Goal: Task Accomplishment & Management: Manage account settings

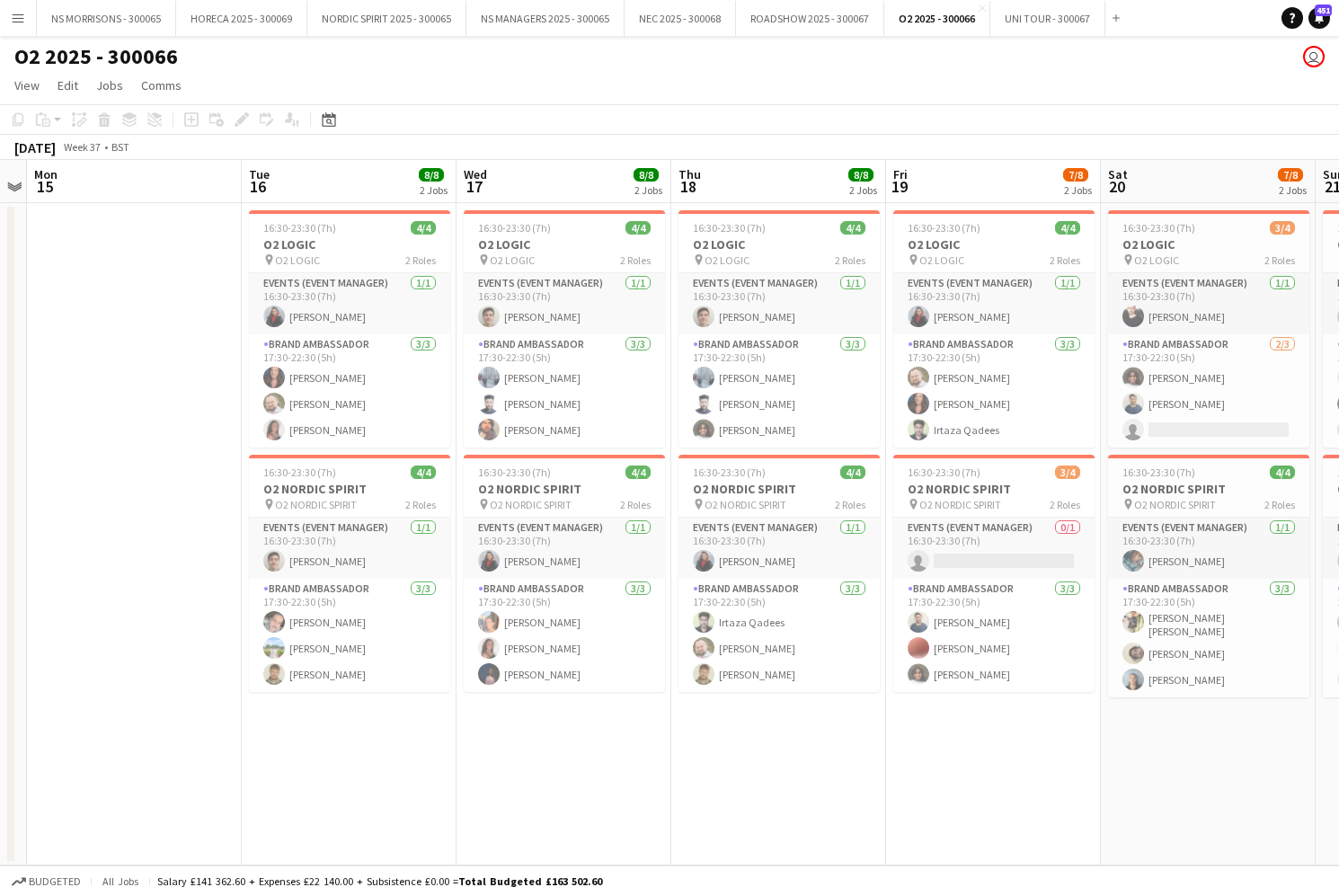
scroll to position [0, 402]
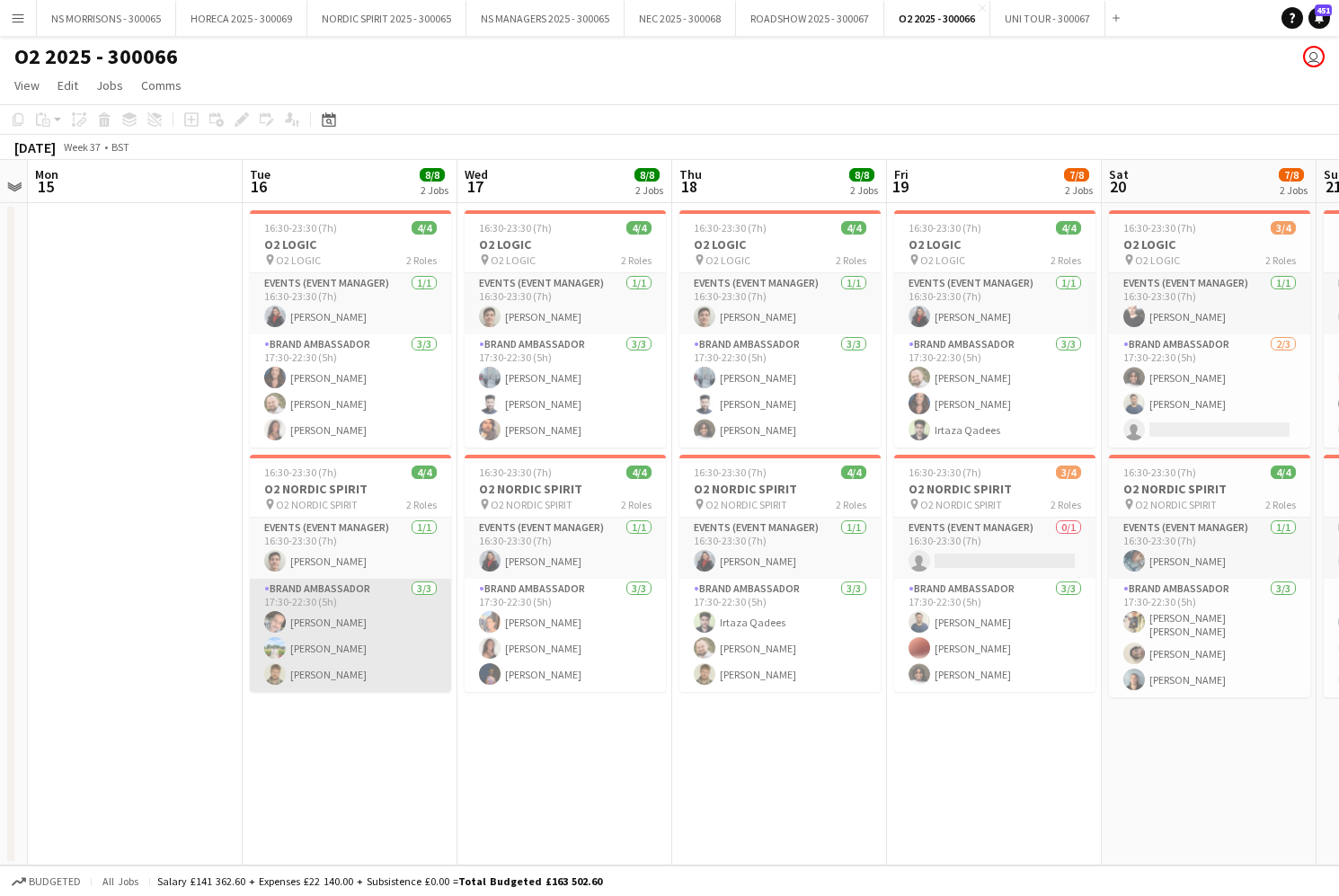
click at [345, 627] on app-card-role "Brand Ambassador [DATE] 17:30-22:30 (5h) [PERSON_NAME] [PERSON_NAME] [PERSON_NA…" at bounding box center [350, 635] width 201 height 113
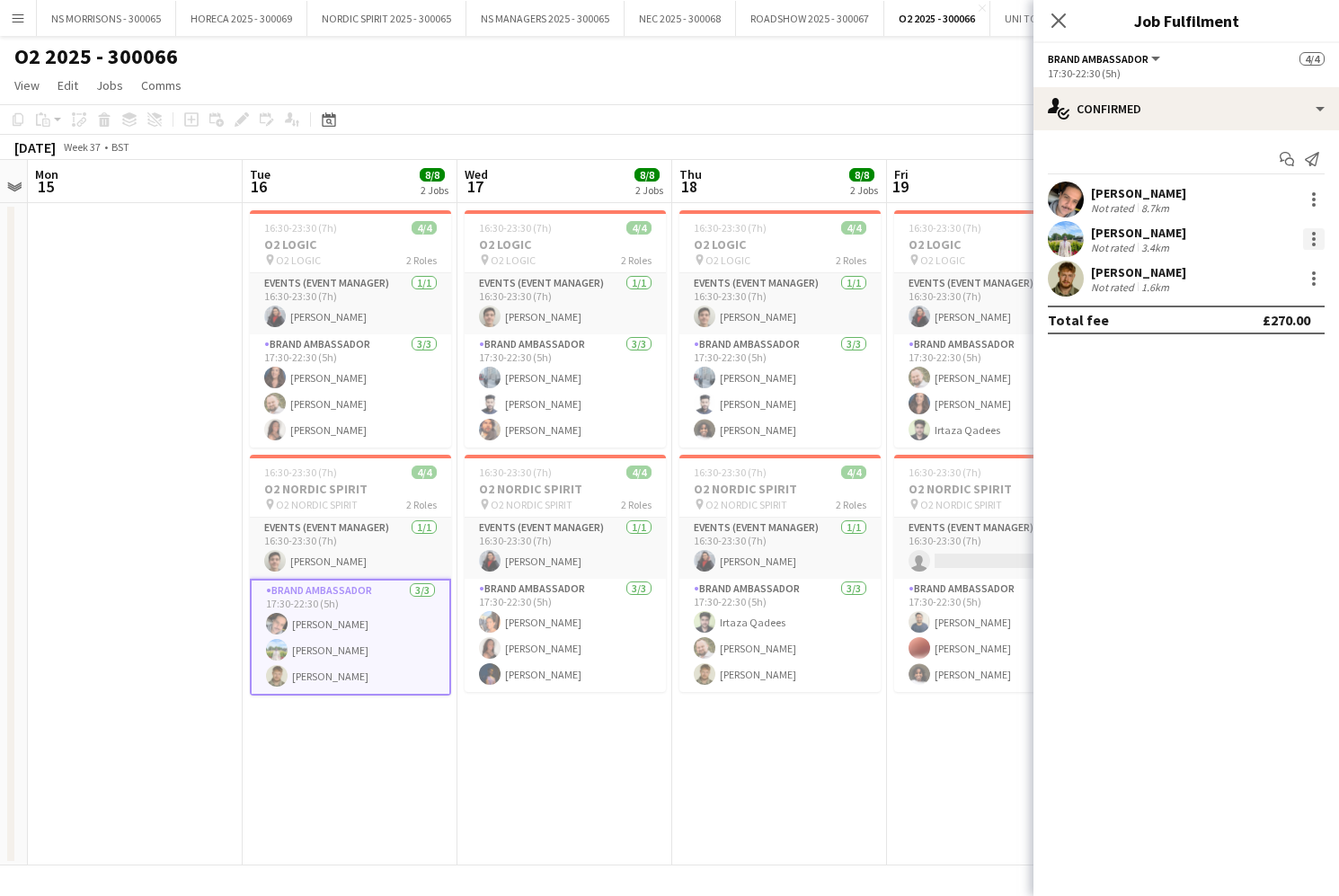
click at [1306, 234] on div at bounding box center [1313, 239] width 22 height 22
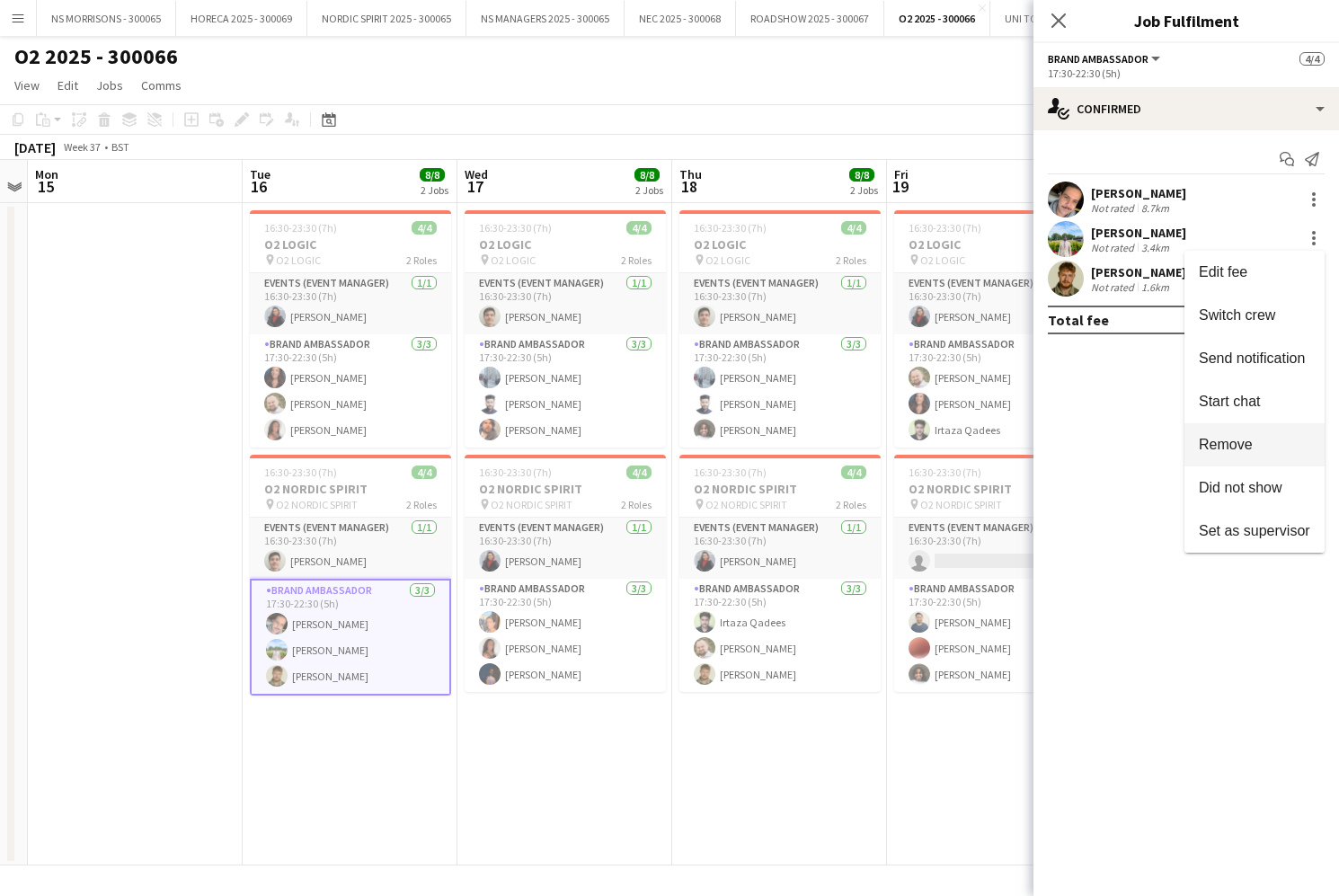
click at [1274, 456] on button "Remove" at bounding box center [1255, 445] width 140 height 43
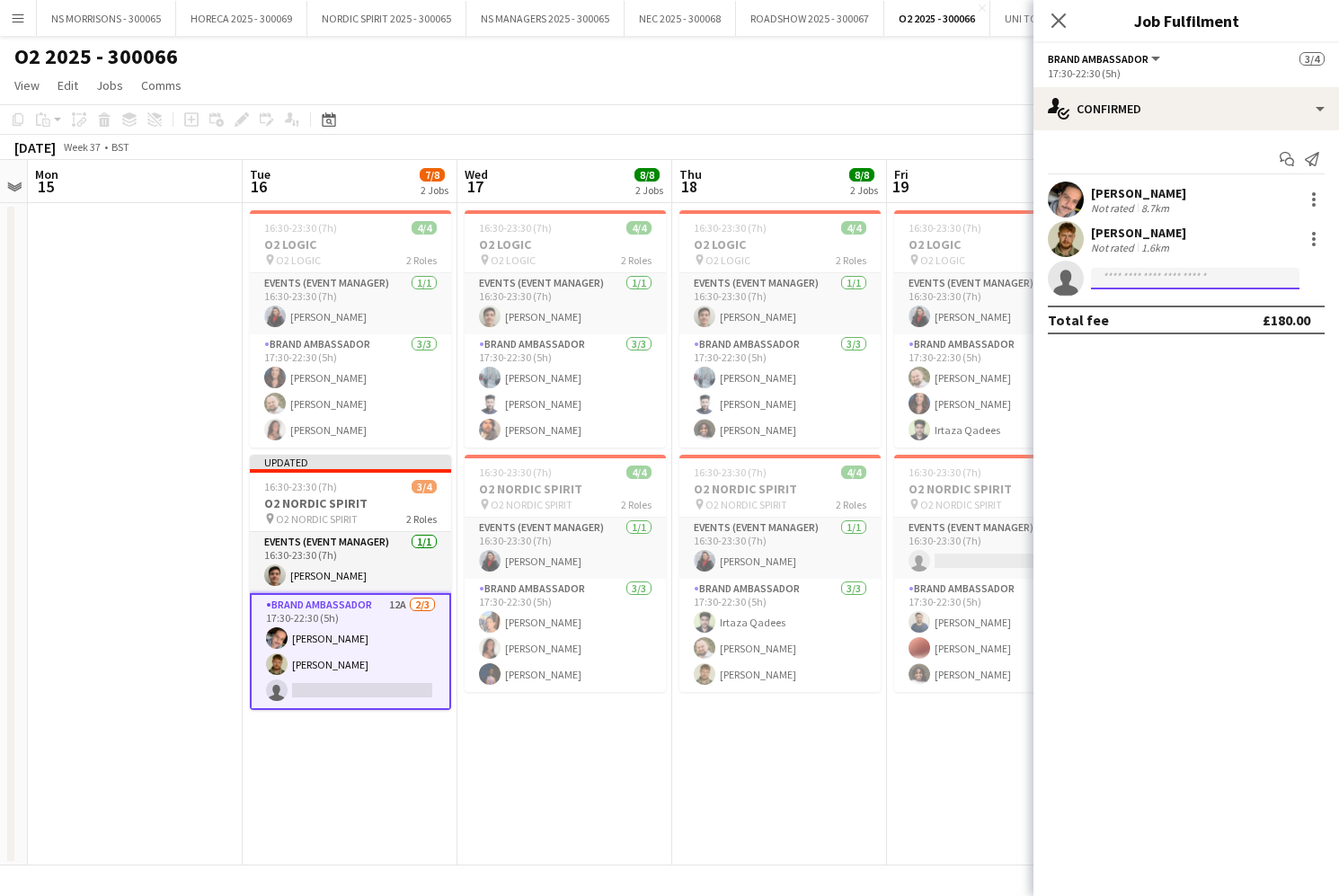
click at [1113, 283] on input at bounding box center [1195, 278] width 209 height 22
drag, startPoint x: 1115, startPoint y: 310, endPoint x: 1121, endPoint y: 340, distance: 30.6
click at [1118, 346] on div "Start chat Send notification [PERSON_NAME] Not rated 8.7km [PERSON_NAME] Not ra…" at bounding box center [1186, 239] width 305 height 218
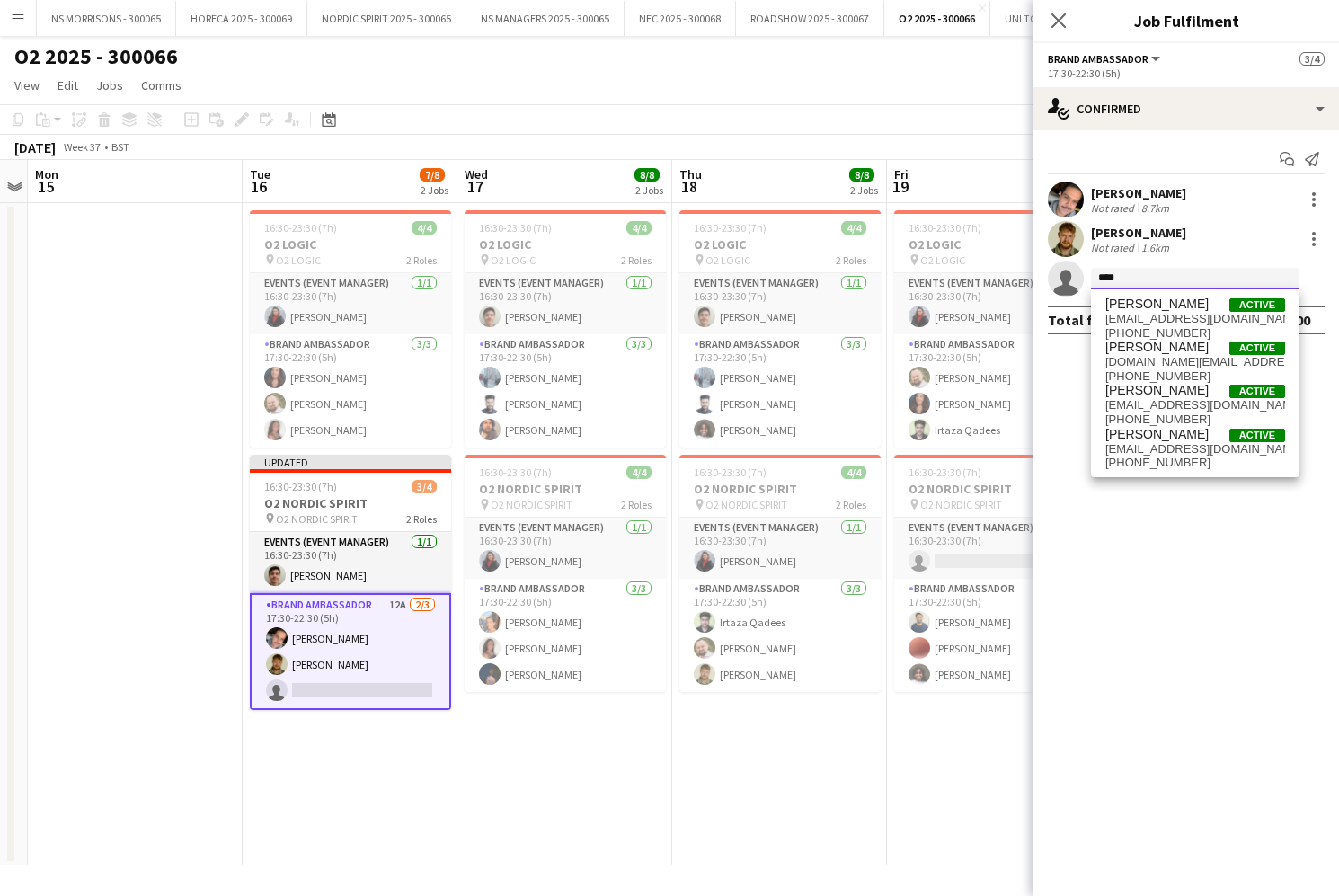
drag, startPoint x: 1126, startPoint y: 281, endPoint x: 1099, endPoint y: 283, distance: 27.1
click at [1100, 283] on input "****" at bounding box center [1195, 278] width 209 height 22
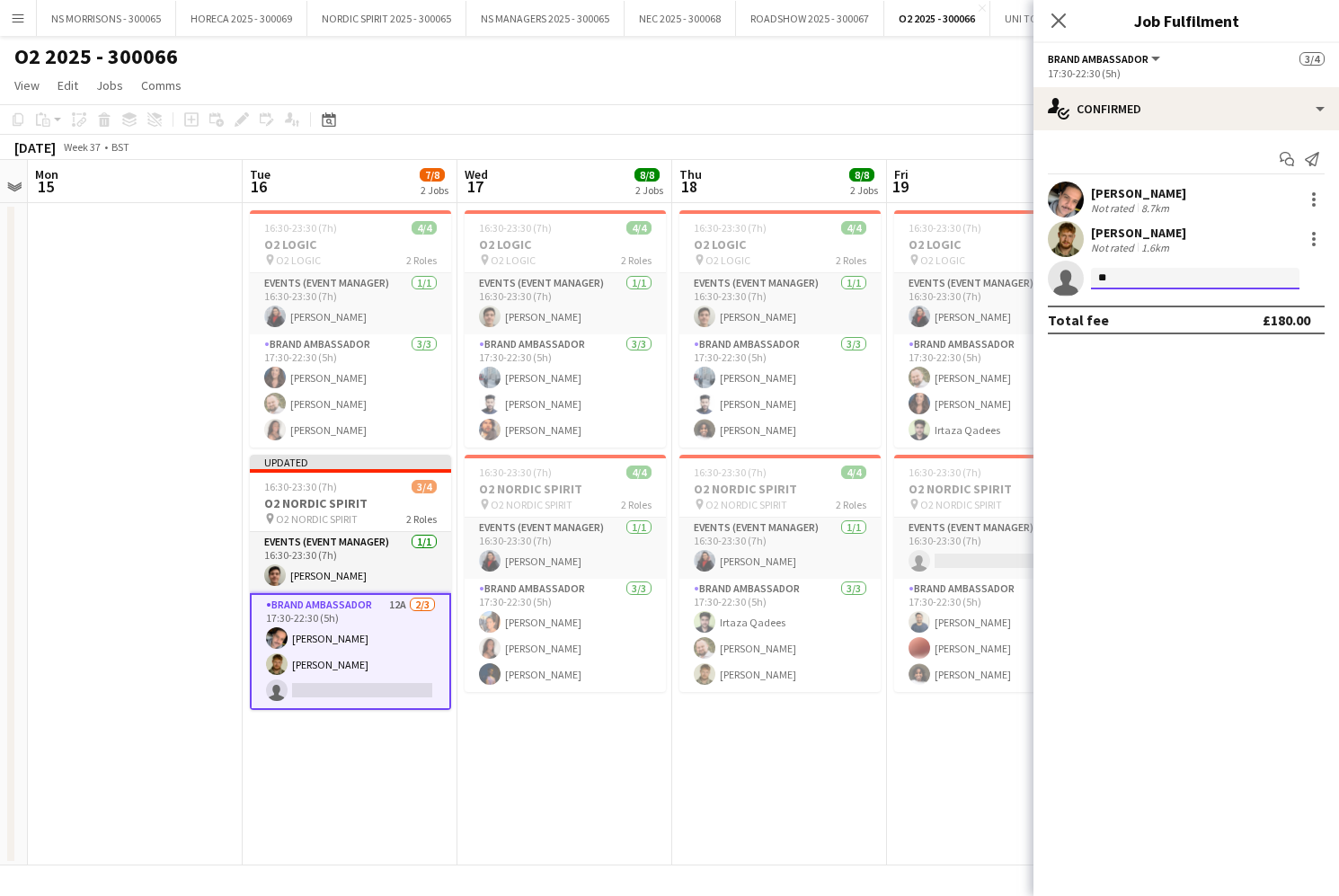
type input "*"
type input "****"
click at [1127, 302] on span "[PERSON_NAME]" at bounding box center [1156, 304] width 103 height 15
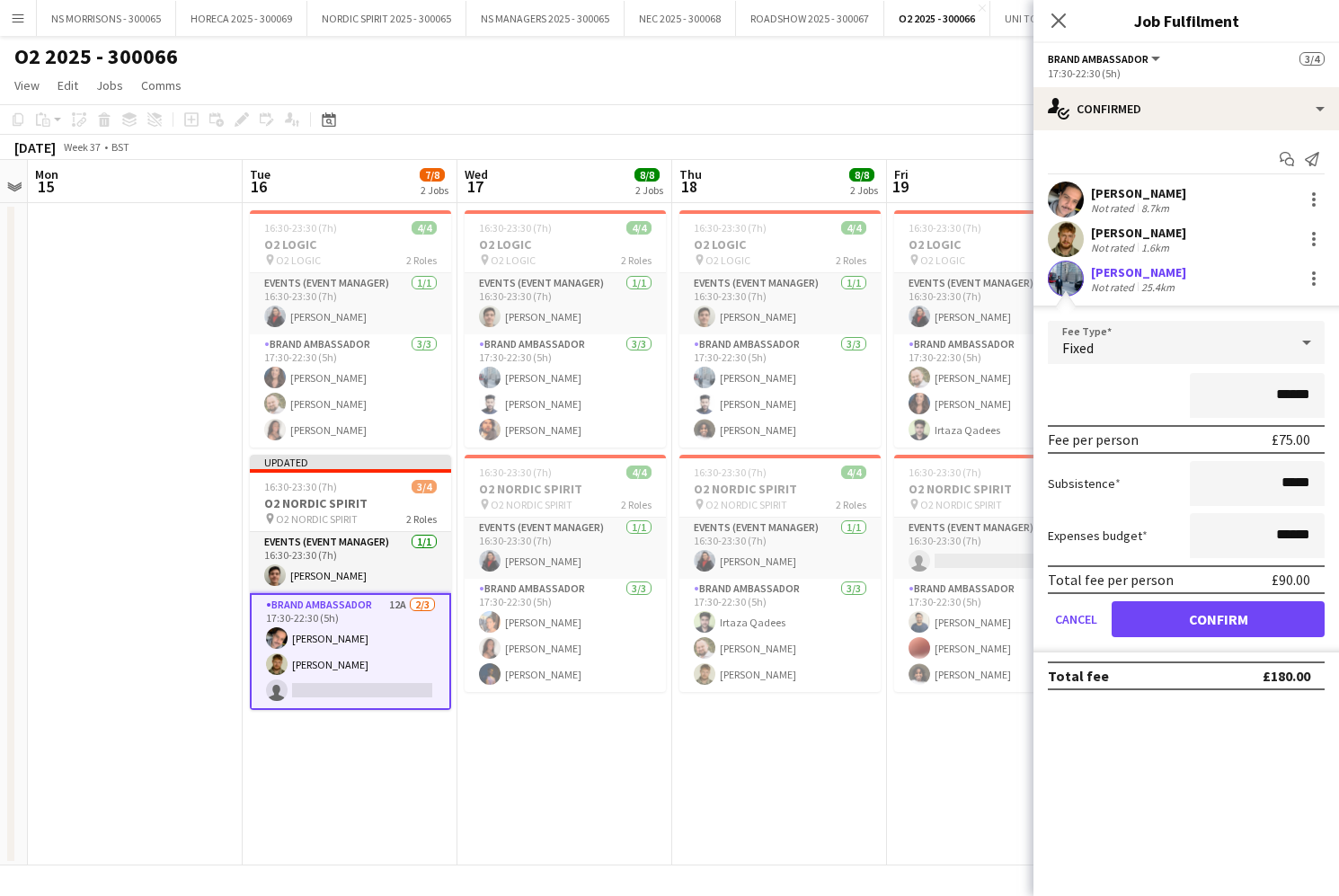
click at [1155, 610] on button "Confirm" at bounding box center [1217, 619] width 213 height 36
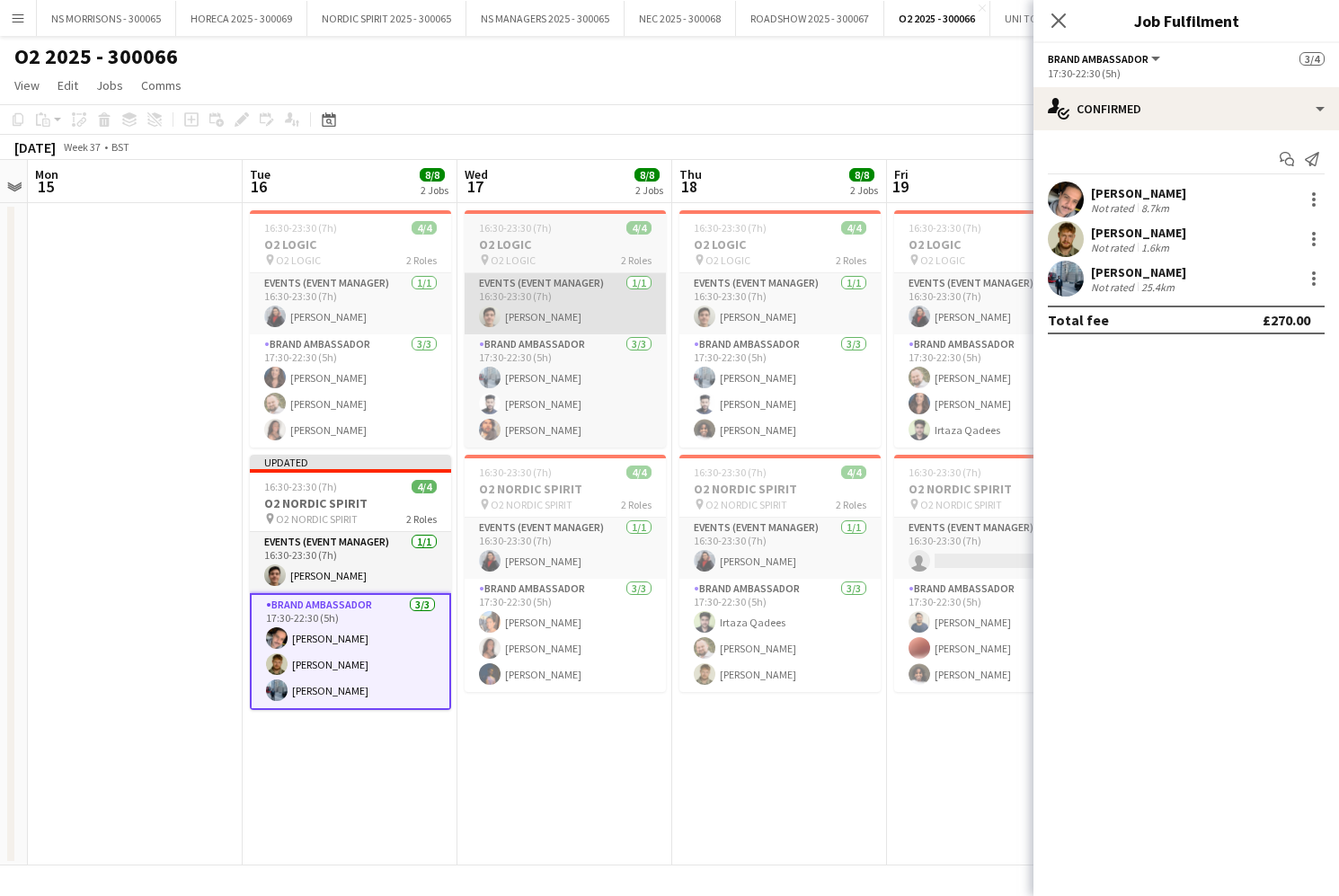
drag, startPoint x: 116, startPoint y: 425, endPoint x: 606, endPoint y: 329, distance: 499.3
click at [117, 424] on app-date-cell at bounding box center [135, 534] width 214 height 662
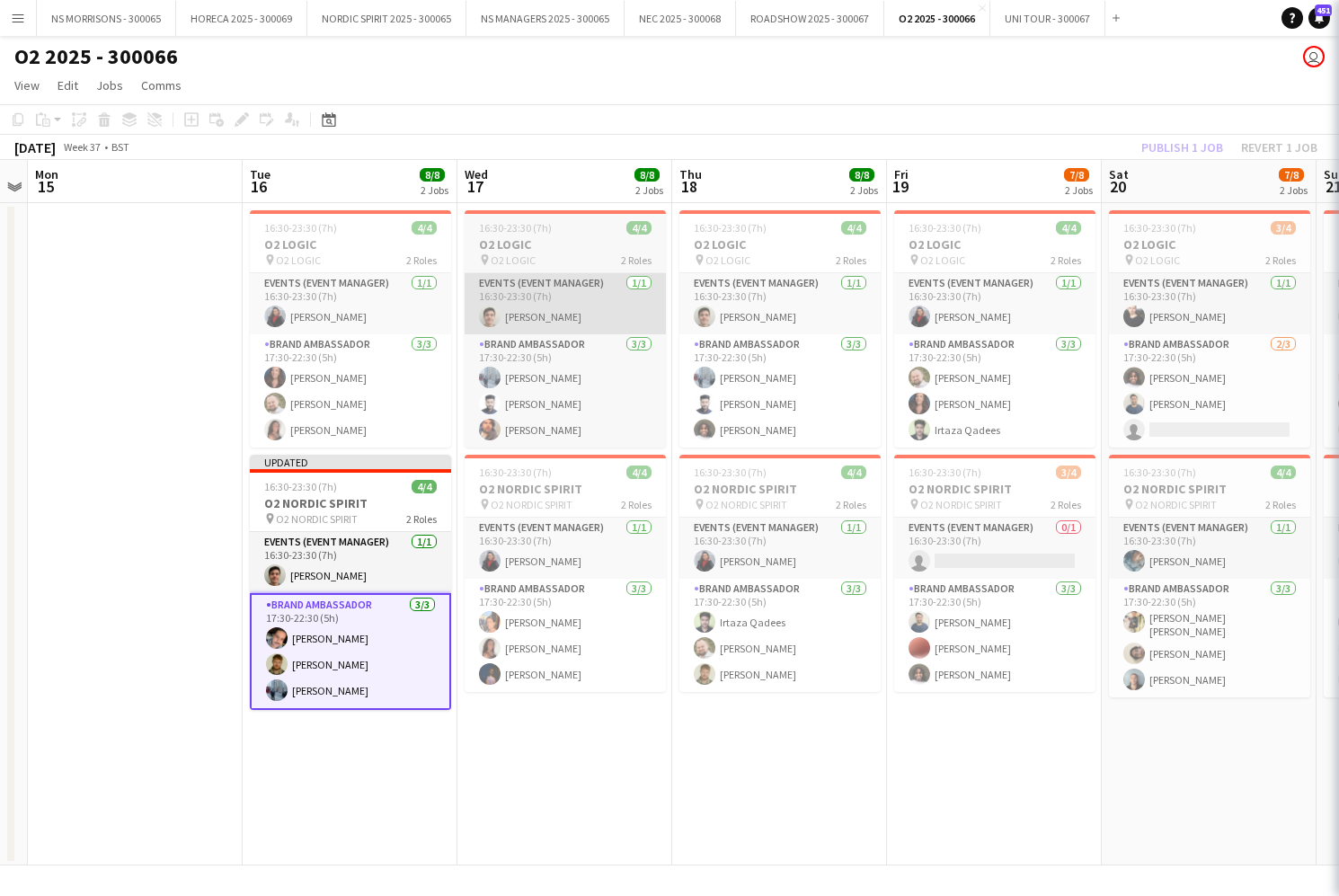
scroll to position [0, 401]
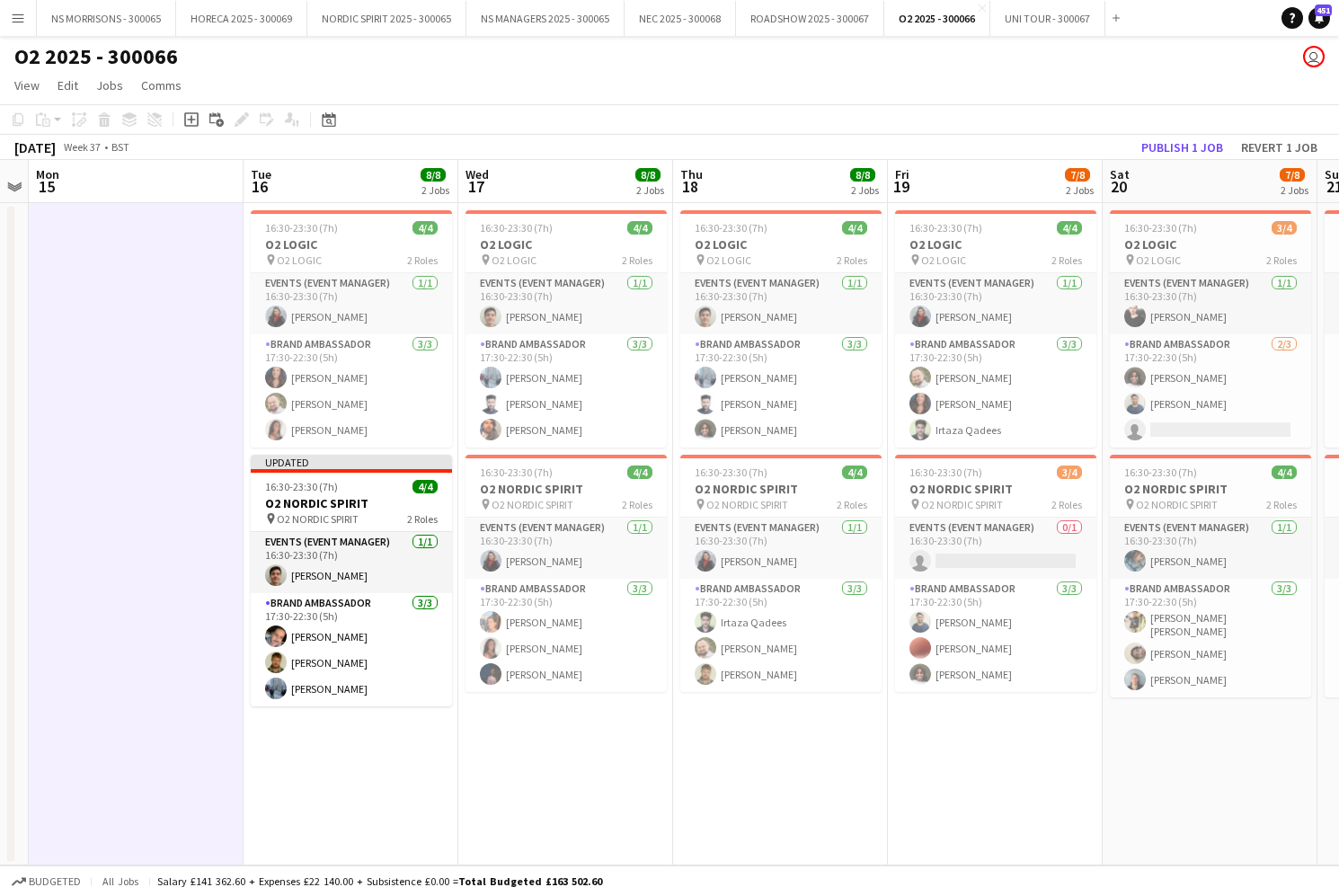
drag, startPoint x: 1192, startPoint y: 145, endPoint x: 915, endPoint y: 177, distance: 278.8
click at [1190, 145] on button "Publish 1 job" at bounding box center [1182, 147] width 96 height 23
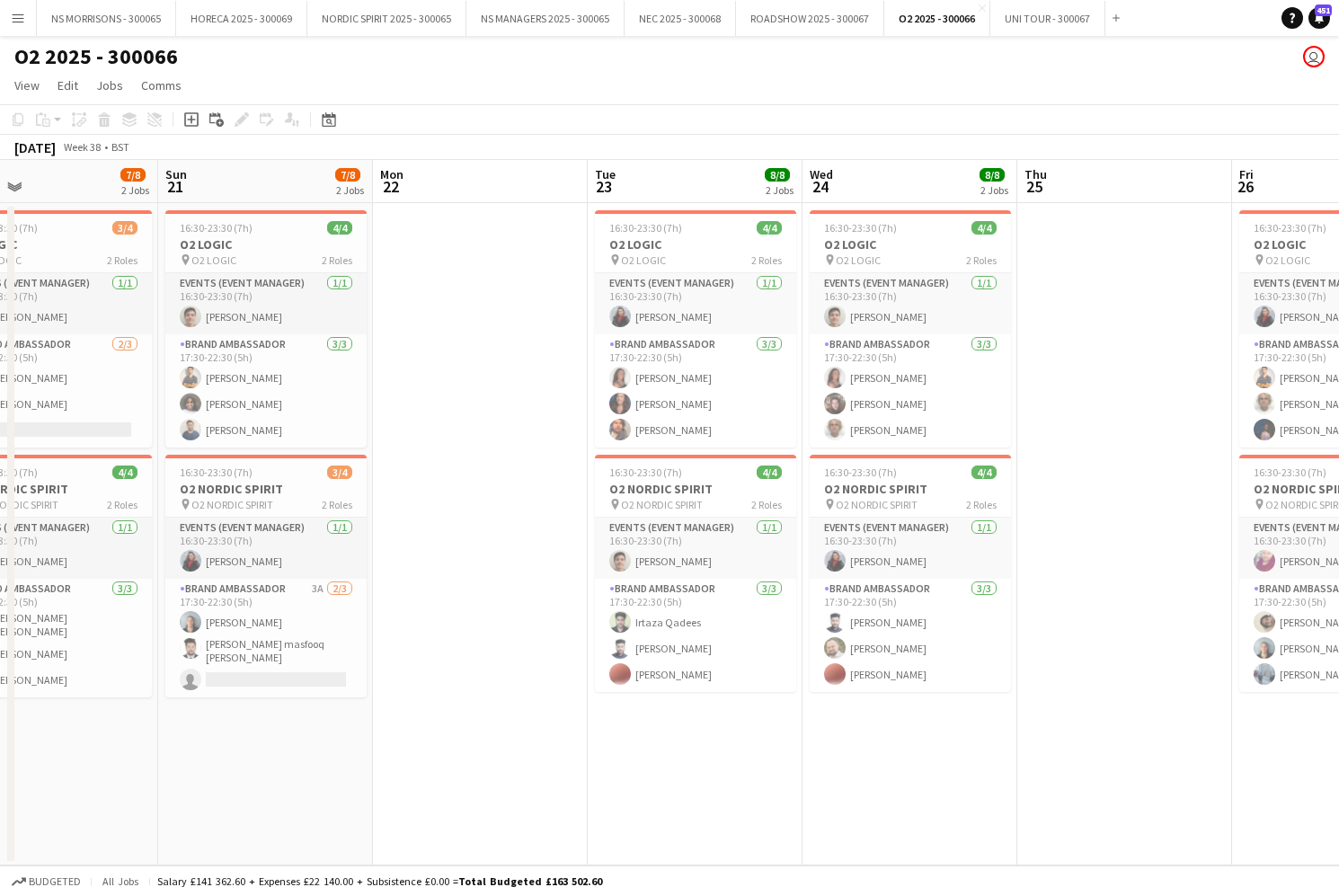
scroll to position [0, 595]
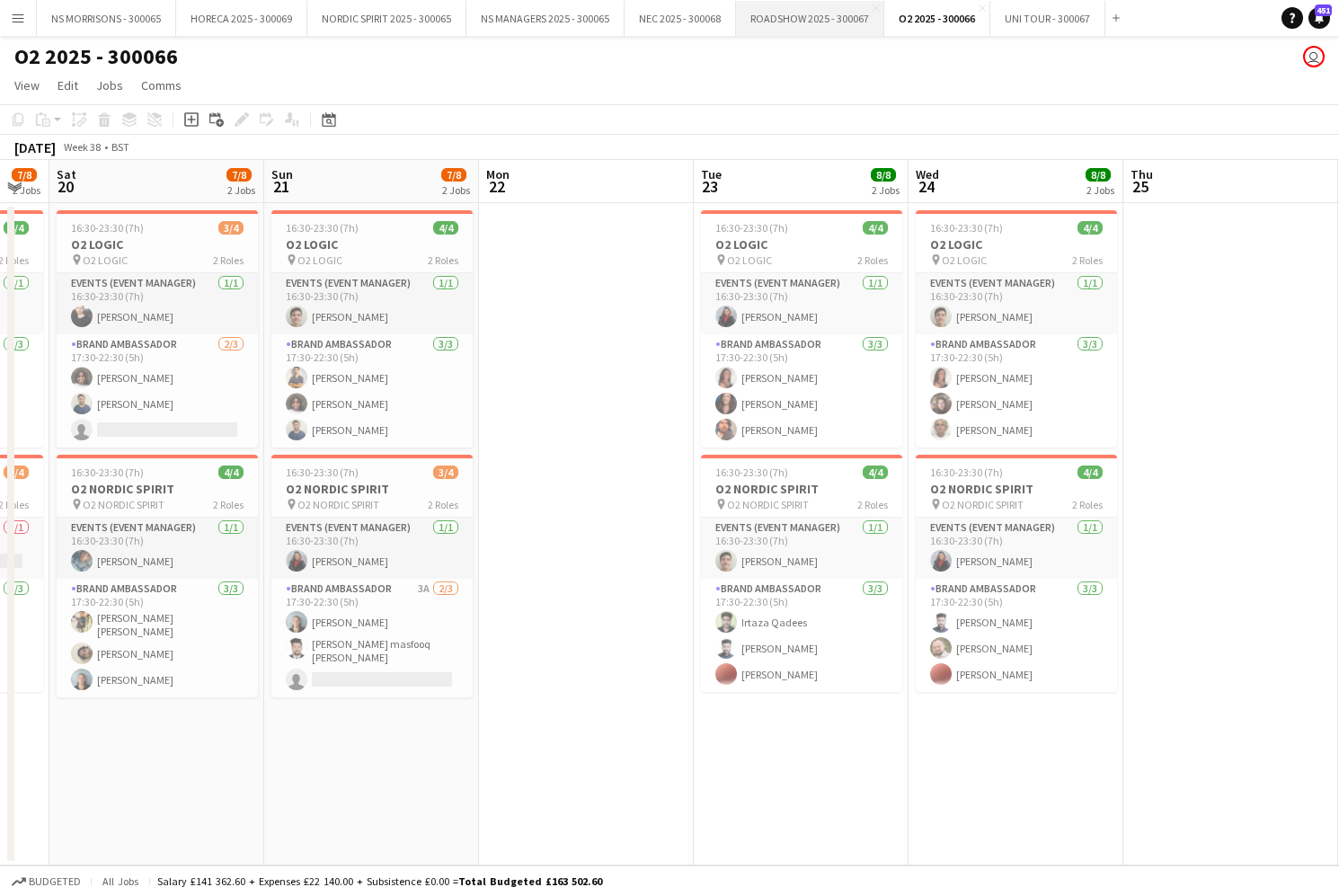
click at [839, 24] on button "ROADSHOW 2025 - 300067 Close" at bounding box center [810, 18] width 148 height 35
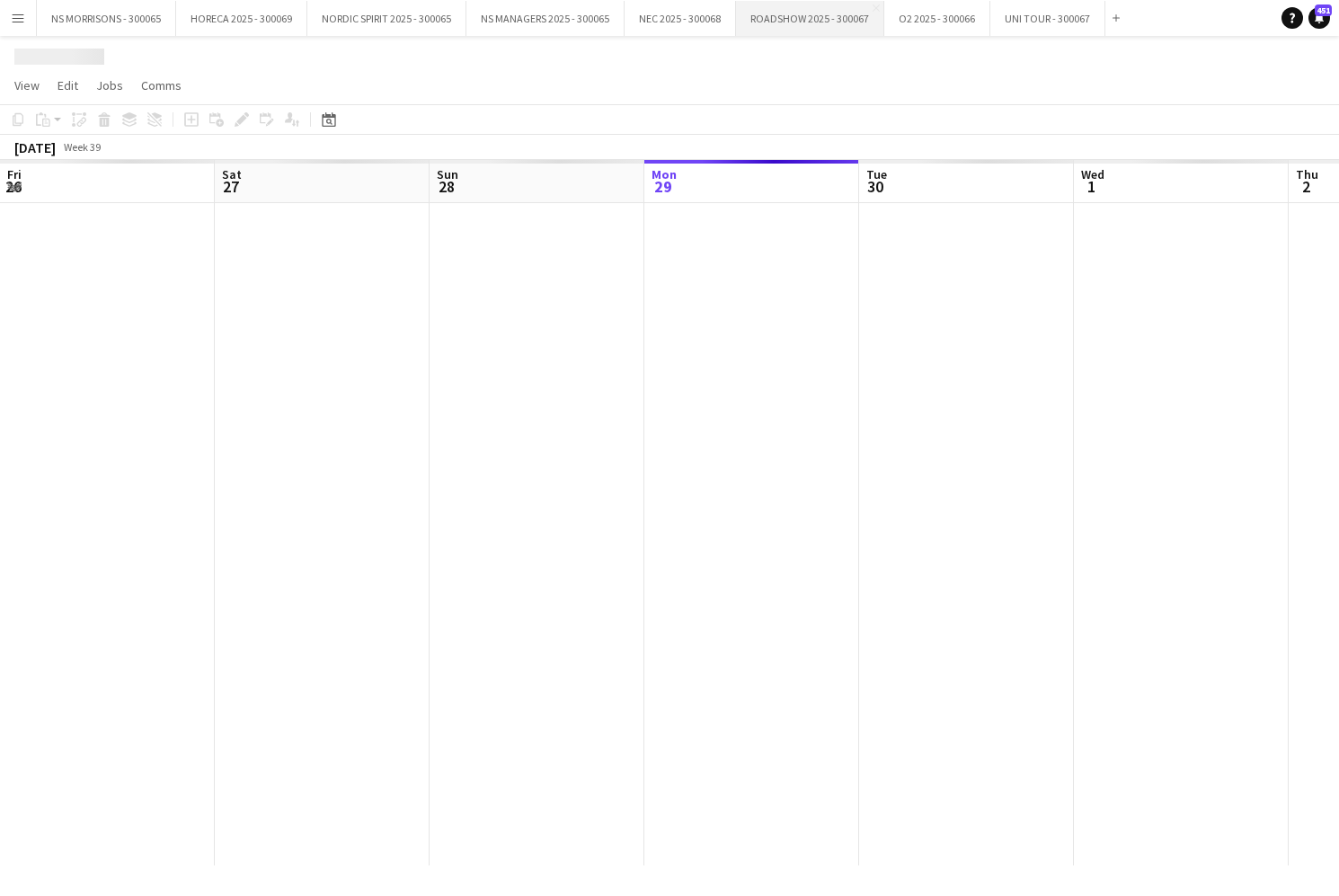
click at [839, 24] on button "ROADSHOW 2025 - 300067 Close" at bounding box center [810, 18] width 148 height 35
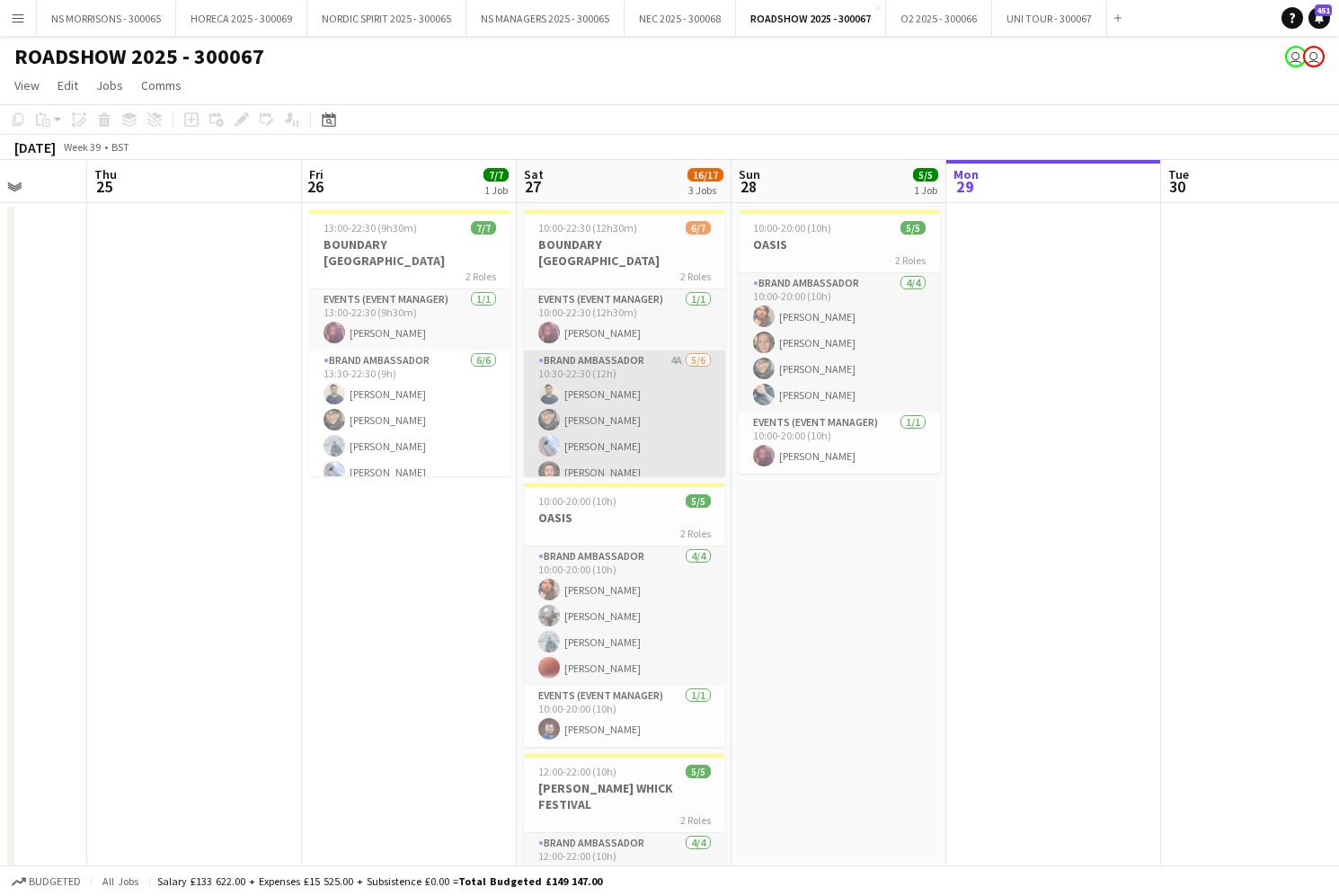
scroll to position [0, 563]
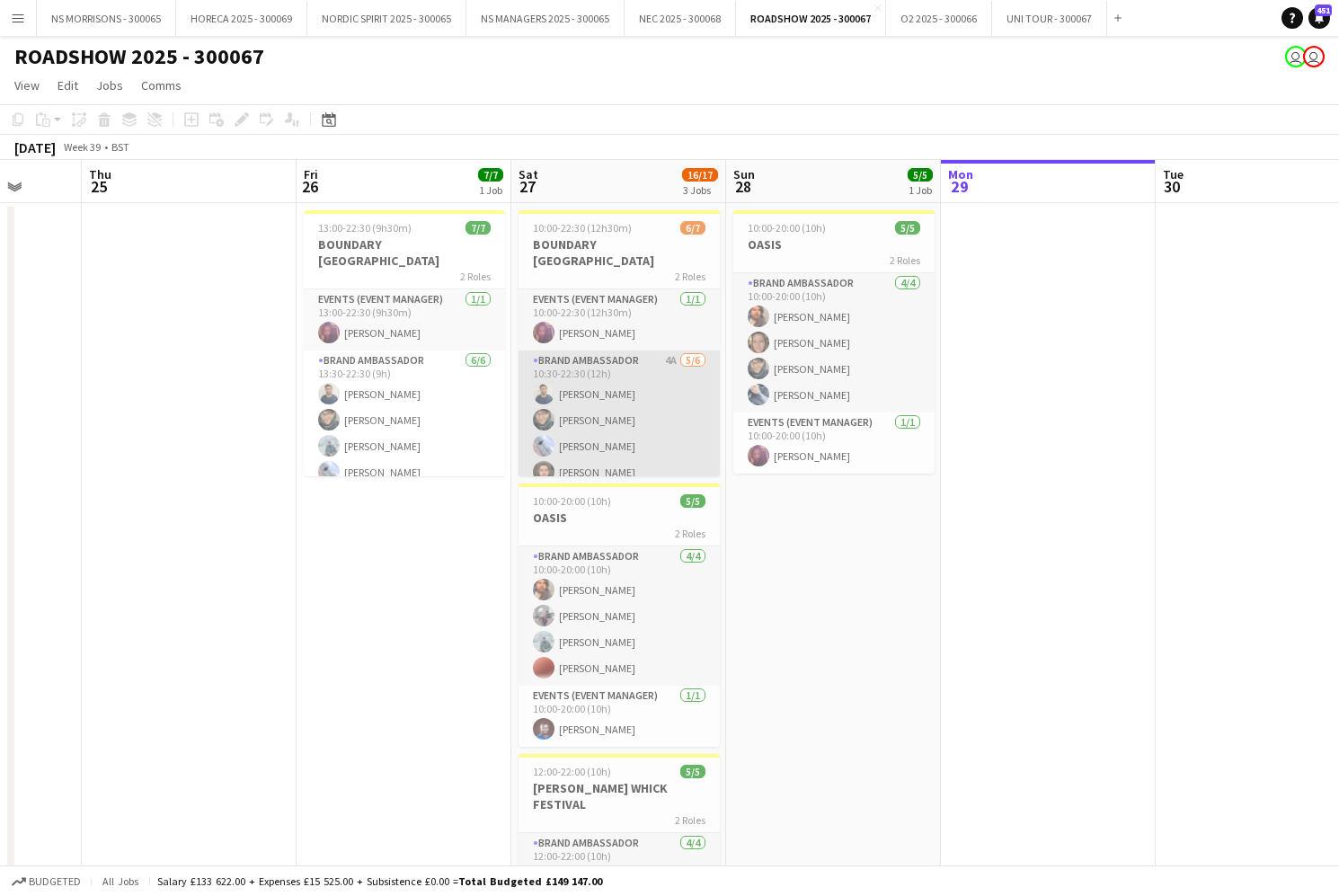
click at [669, 407] on app-card-role "Brand Ambassador 4A [DATE] 10:30-22:30 (12h) [PERSON_NAME] [PERSON_NAME] [PERSO…" at bounding box center [619, 446] width 201 height 191
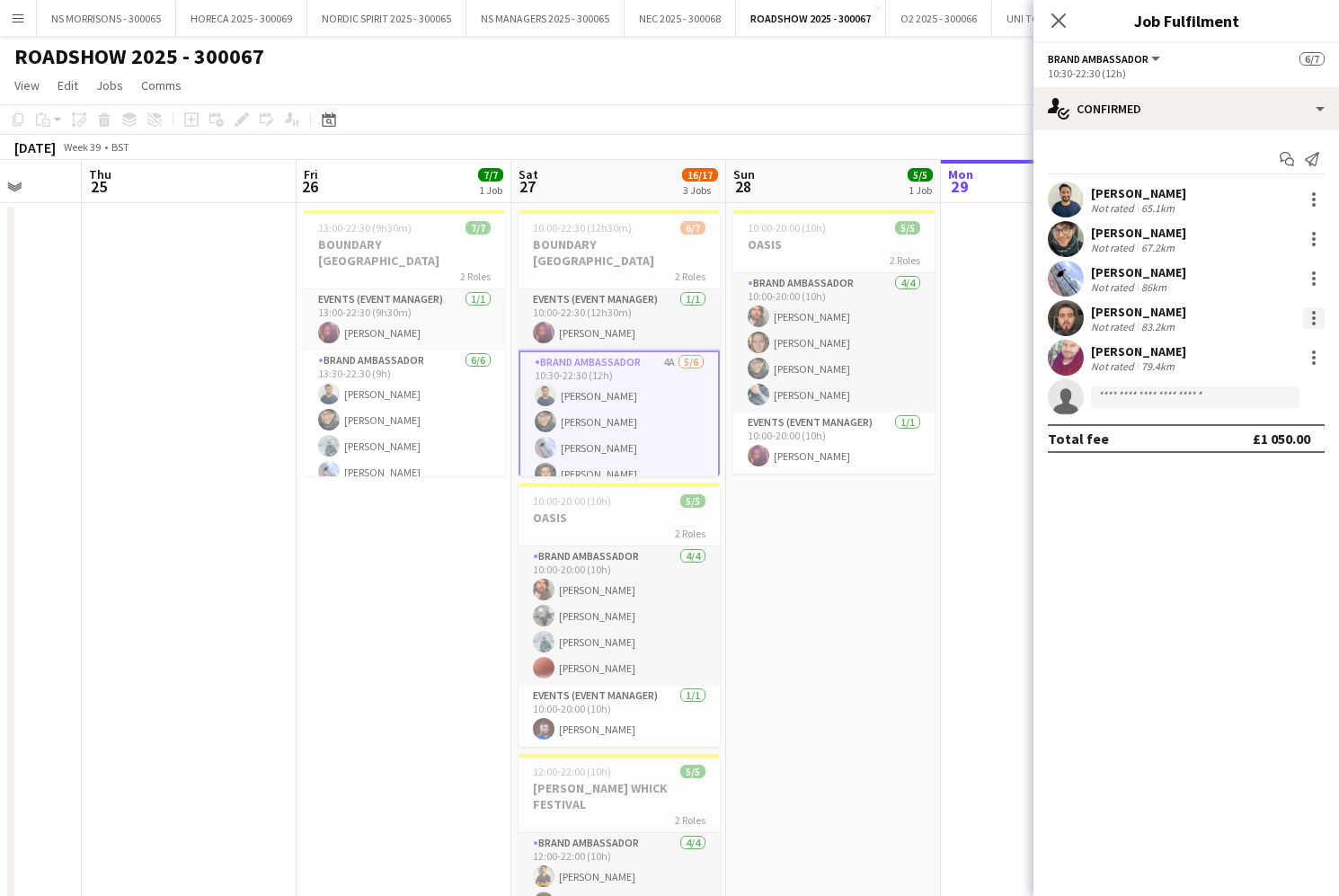
click at [1311, 317] on div at bounding box center [1313, 317] width 22 height 22
click at [1275, 355] on span "Edit fee" at bounding box center [1254, 351] width 111 height 16
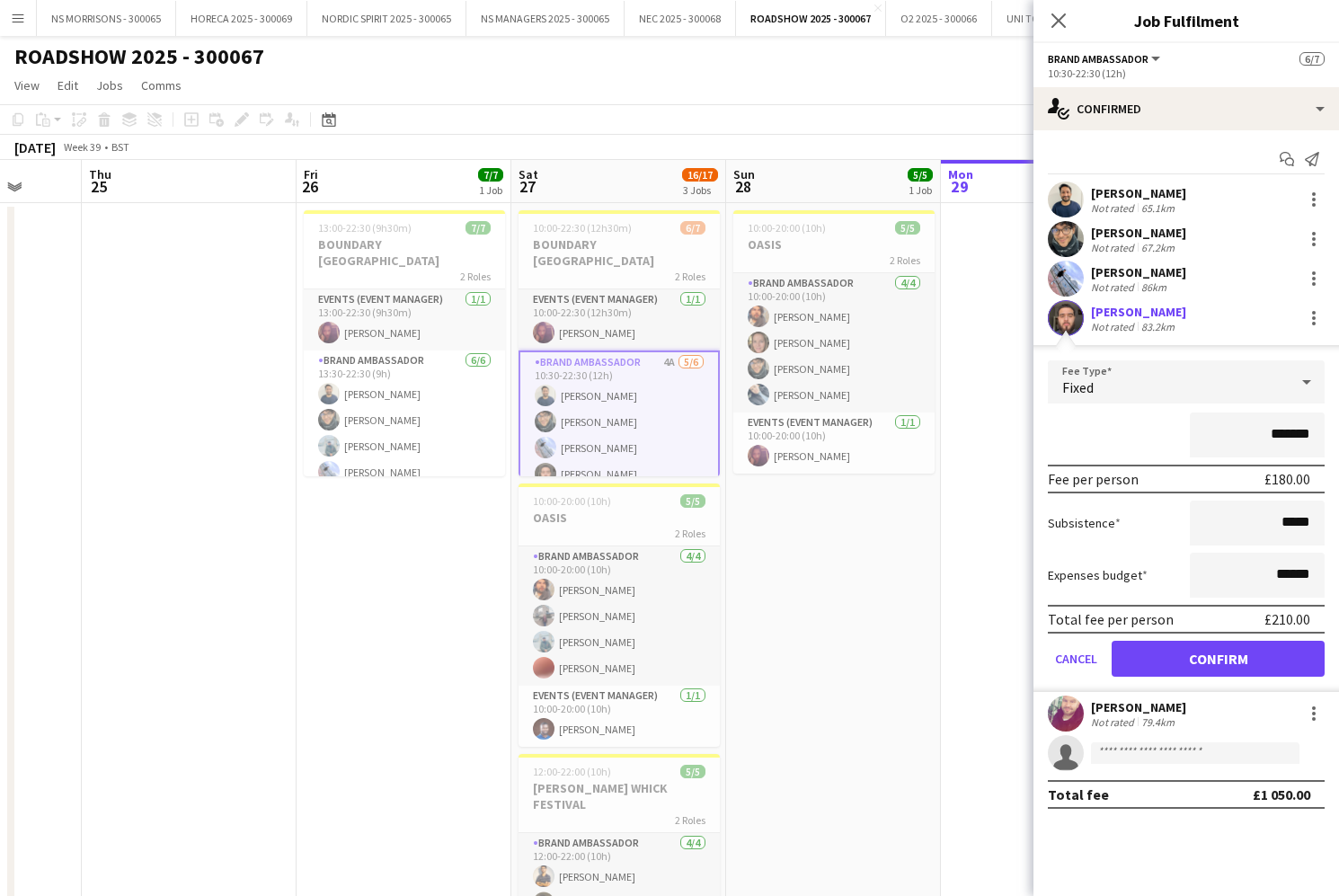
click at [1284, 427] on input "*******" at bounding box center [1258, 434] width 135 height 45
type input "*******"
click at [1216, 658] on button "Confirm" at bounding box center [1217, 658] width 213 height 36
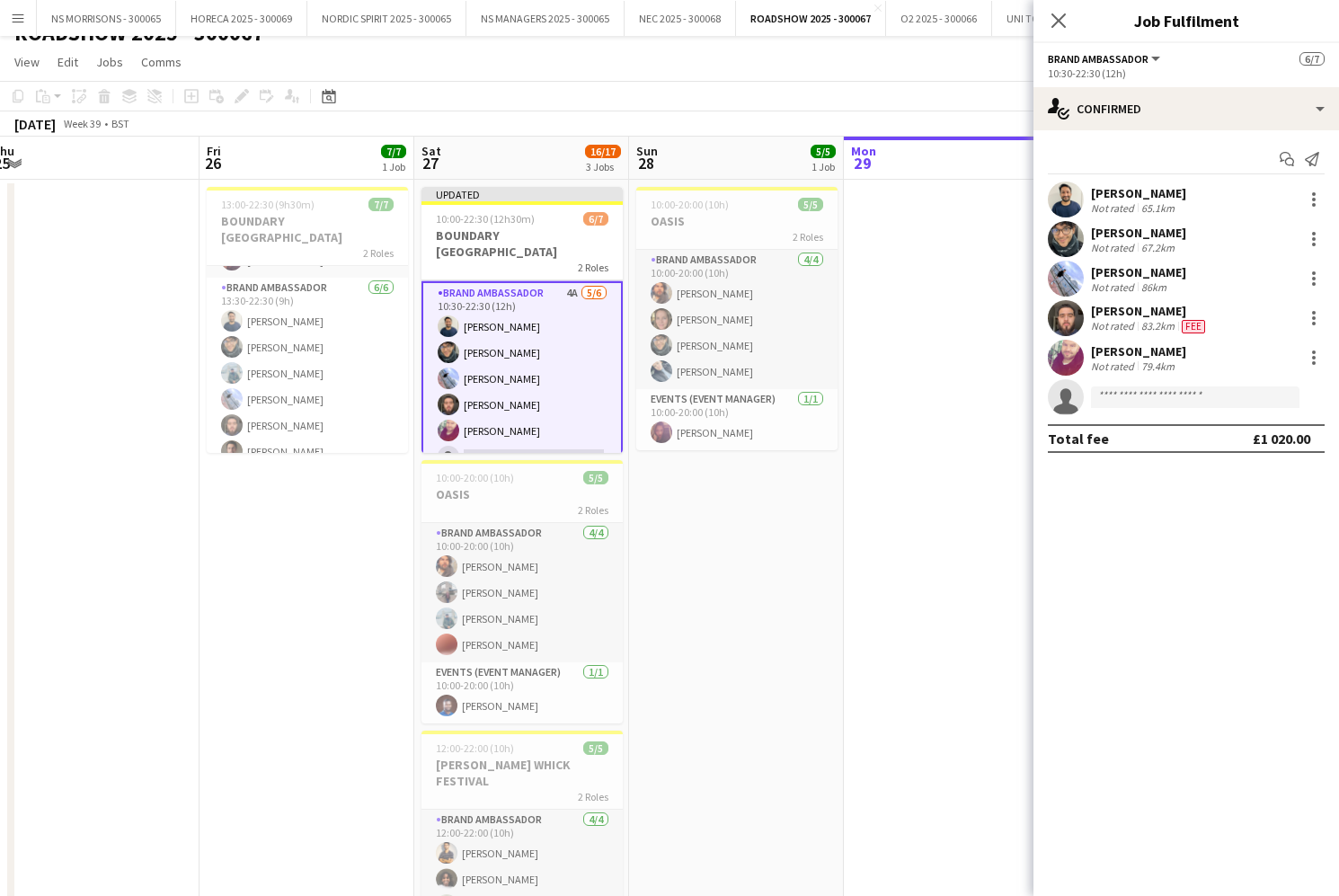
scroll to position [0, 658]
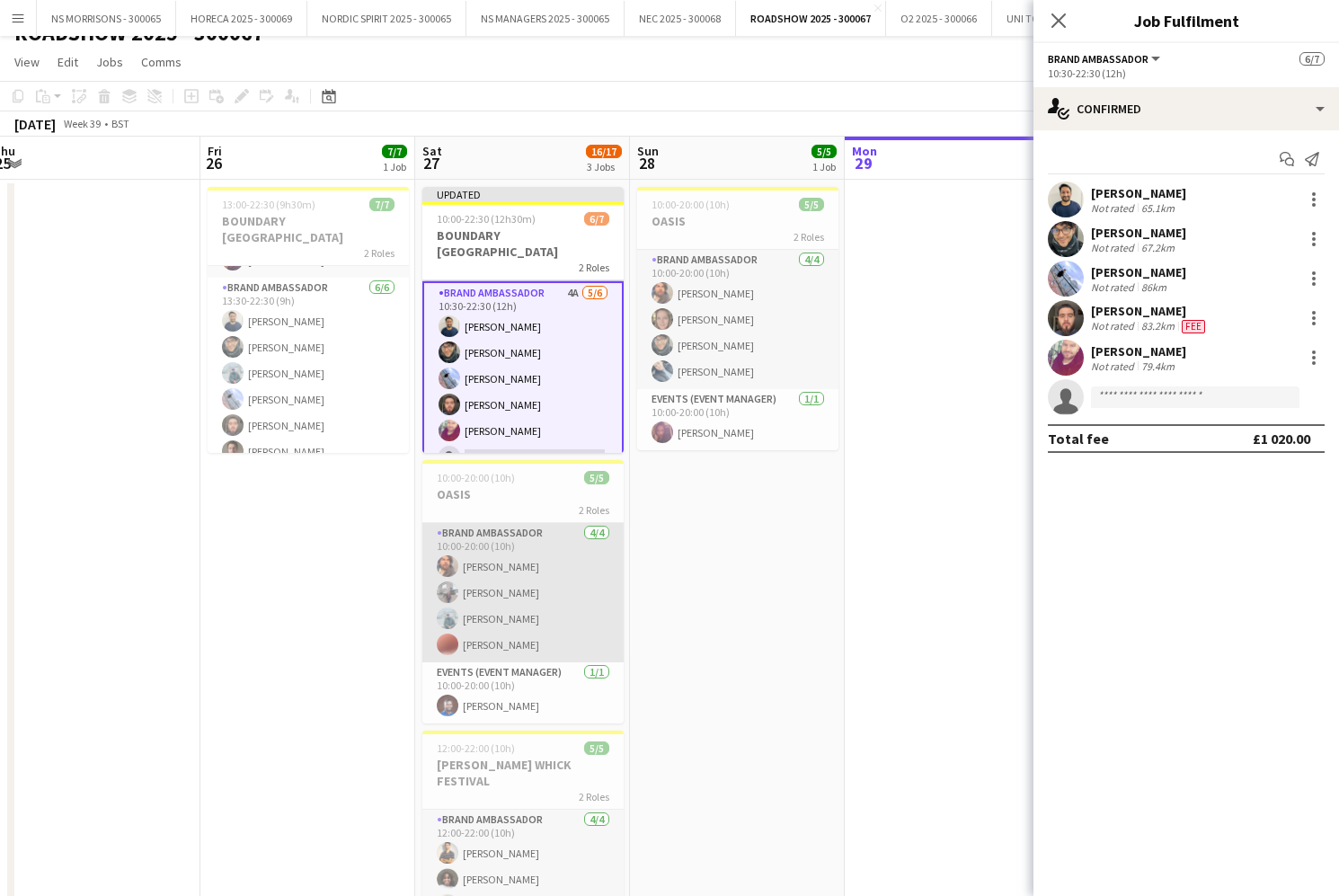
click at [562, 592] on app-card-role "Brand Ambassador [DATE] 10:00-20:00 (10h) [PERSON_NAME] [PERSON_NAME] [PERSON_N…" at bounding box center [522, 593] width 201 height 140
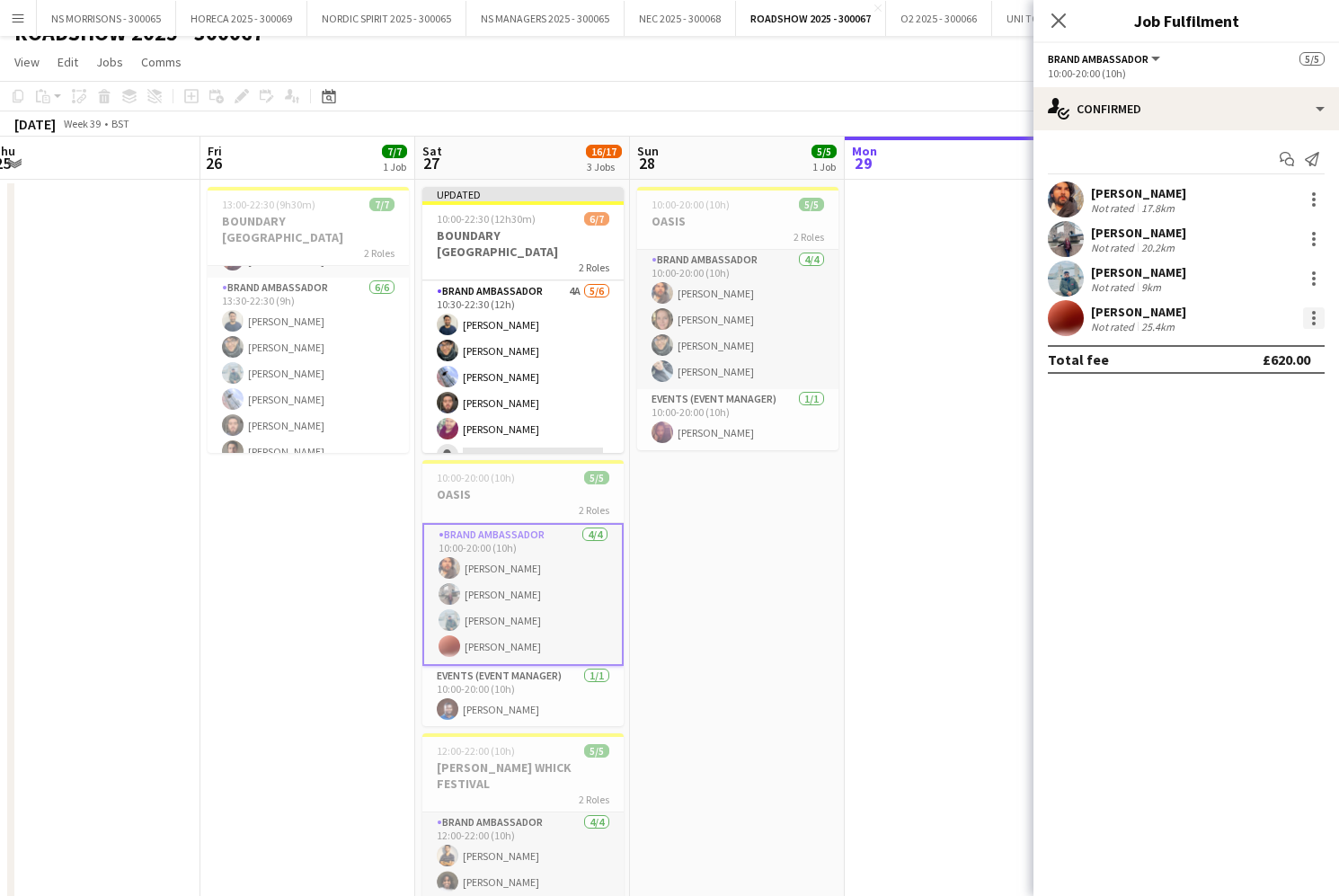
click at [1317, 323] on div at bounding box center [1313, 317] width 22 height 22
click at [1287, 371] on button "Edit fee" at bounding box center [1255, 351] width 140 height 43
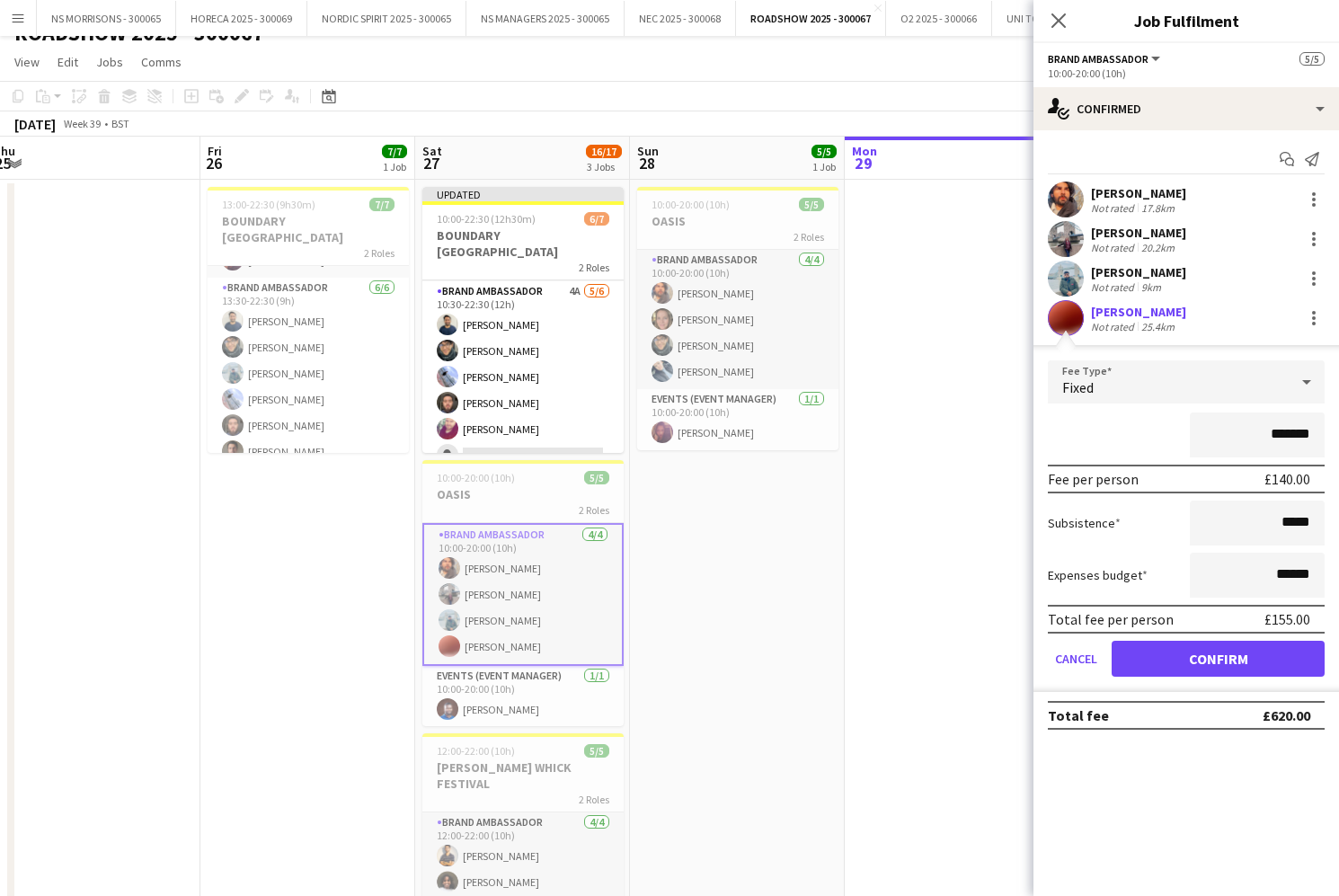
click at [1284, 431] on input "*******" at bounding box center [1258, 434] width 135 height 45
type input "*******"
click at [1218, 649] on button "Confirm" at bounding box center [1217, 658] width 213 height 36
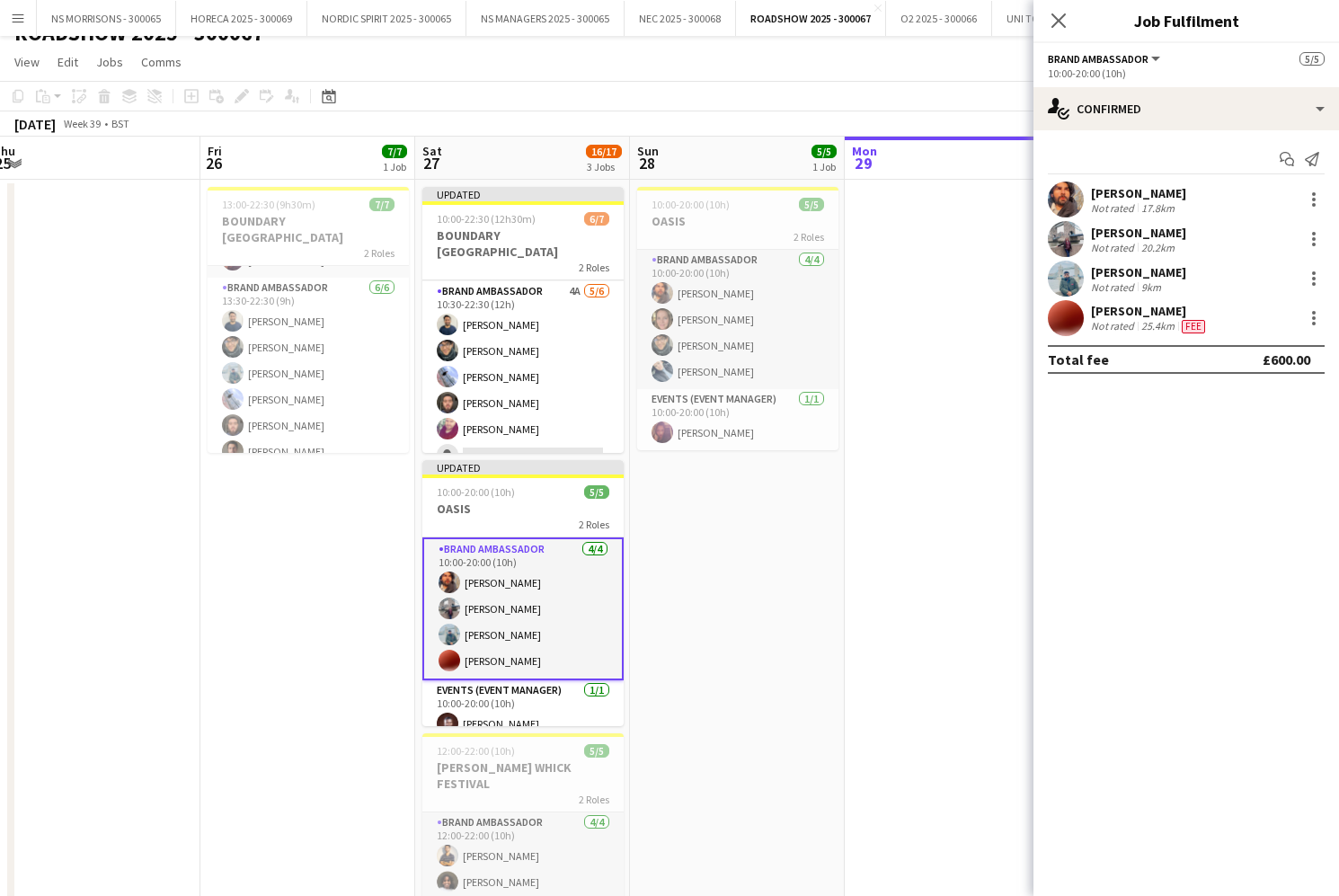
scroll to position [13, 0]
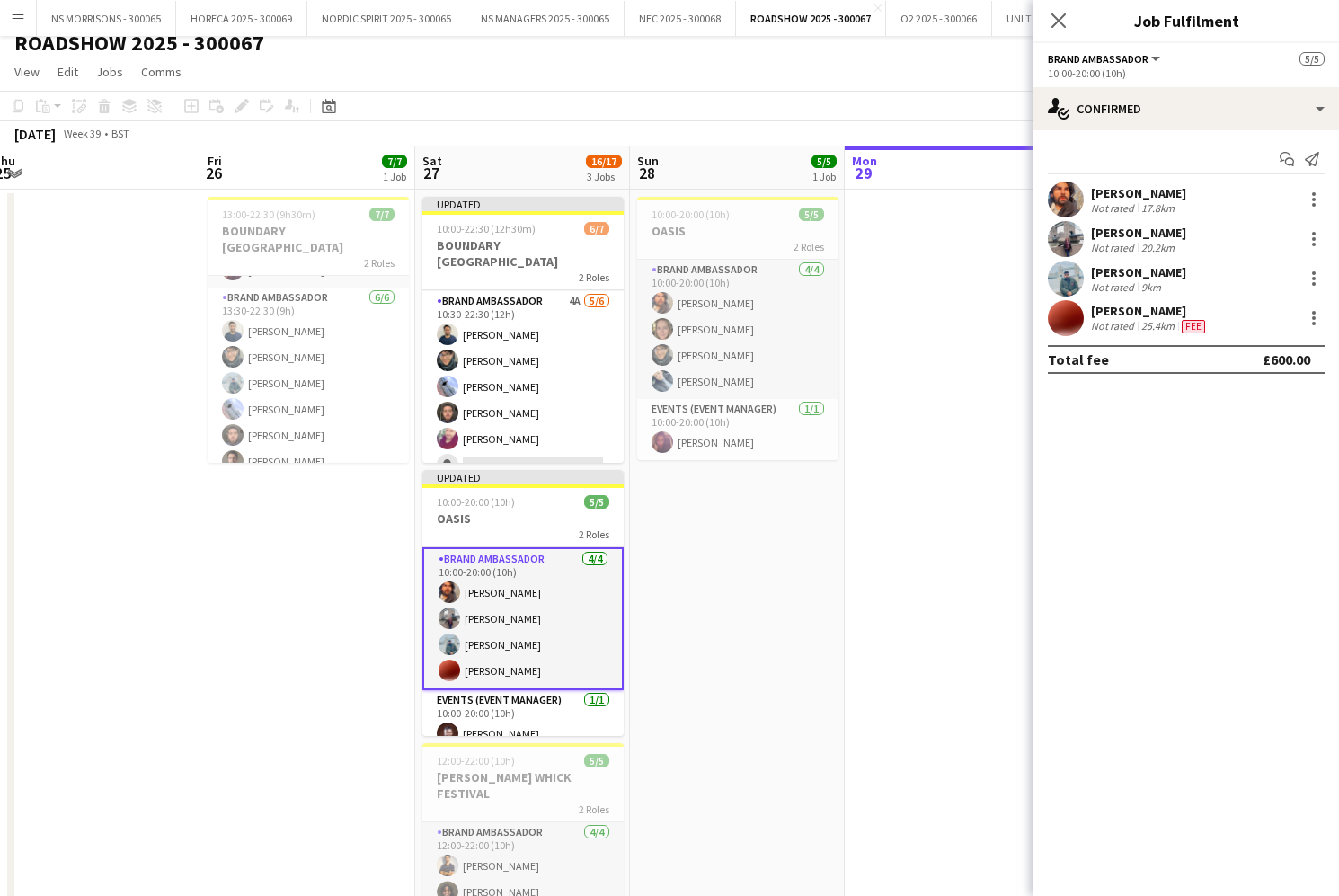
click at [911, 319] on app-date-cell at bounding box center [951, 616] width 214 height 855
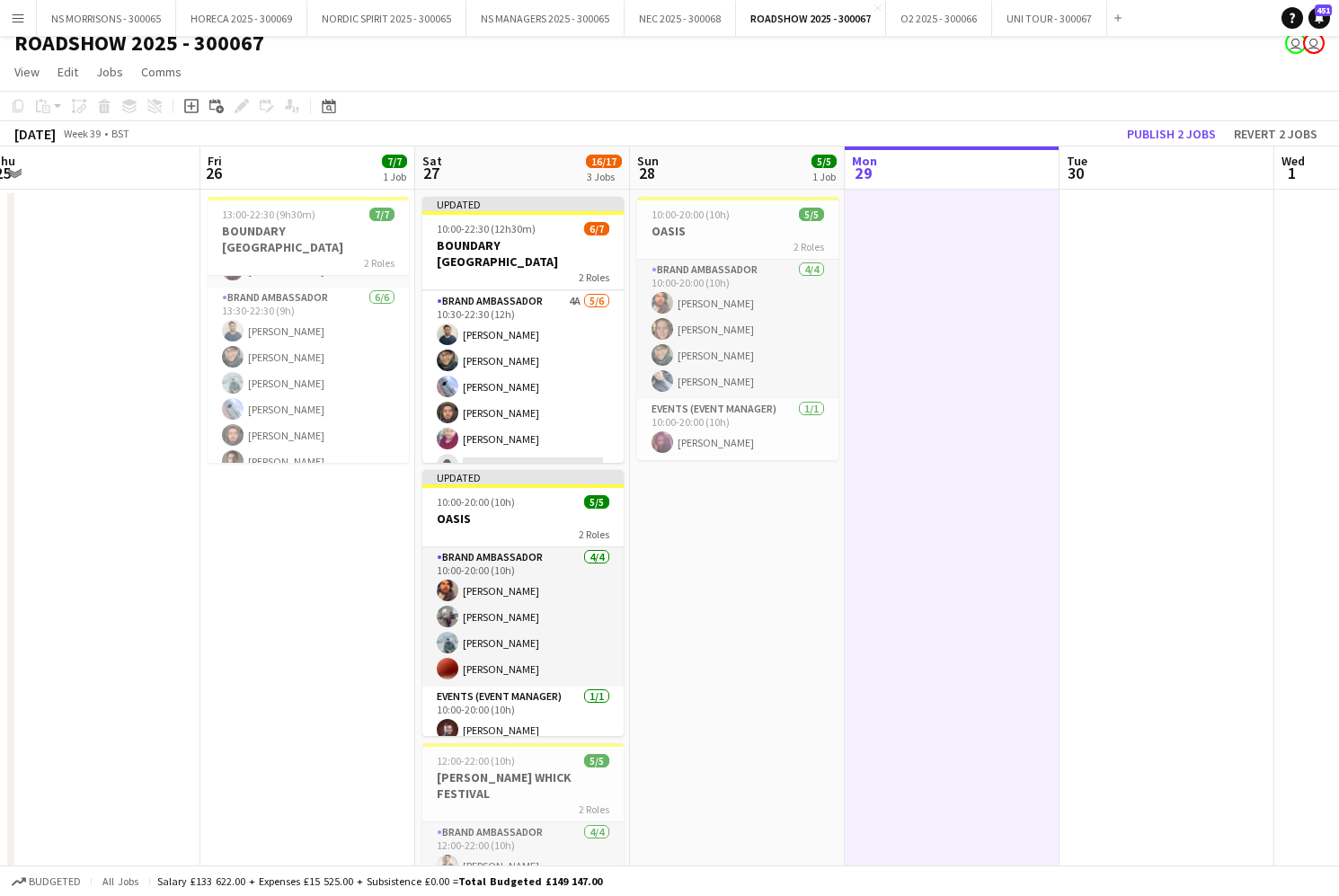
drag, startPoint x: 1165, startPoint y: 135, endPoint x: 1168, endPoint y: 123, distance: 12.4
click at [1165, 135] on button "Publish 2 jobs" at bounding box center [1171, 134] width 103 height 23
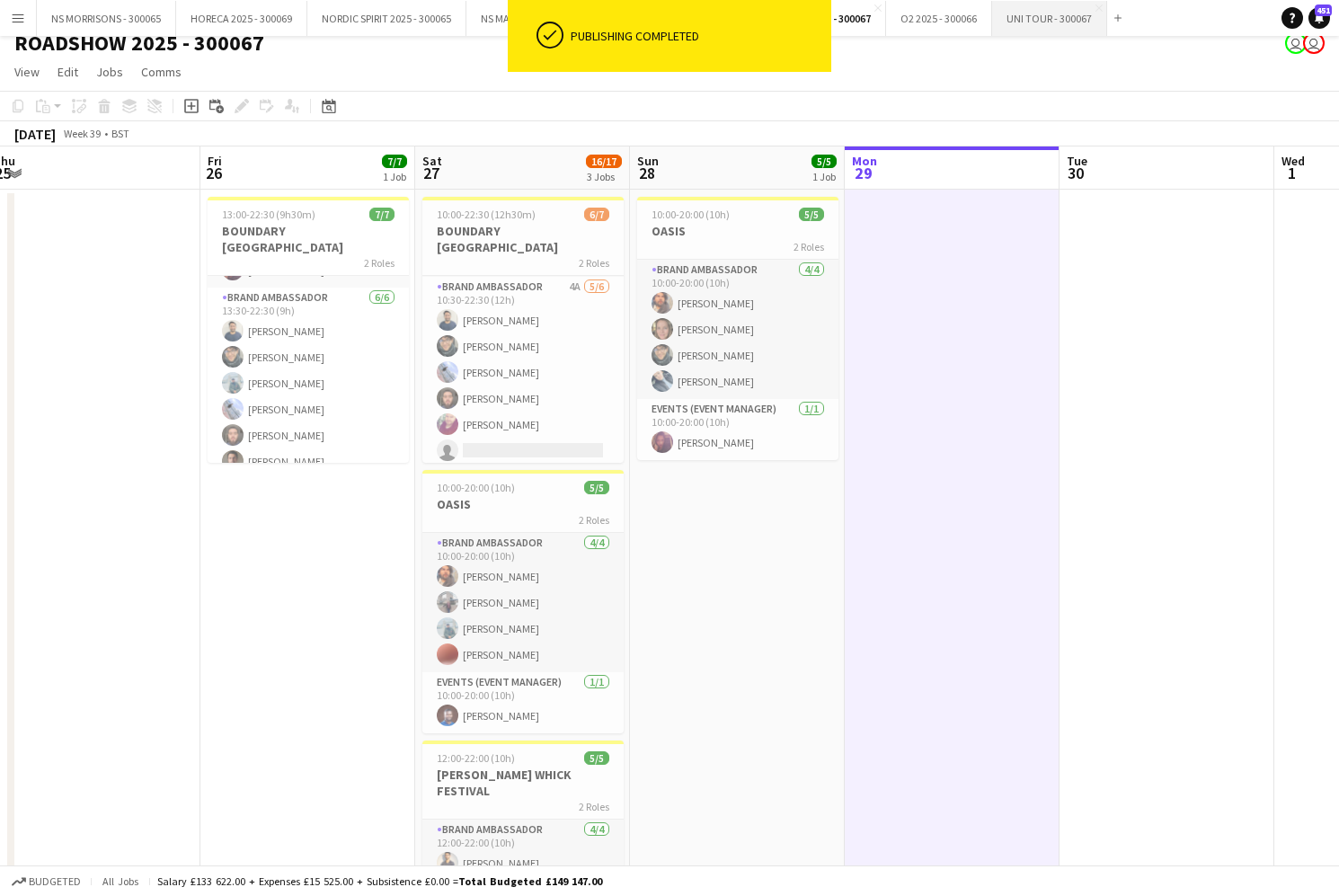
scroll to position [50, 0]
click at [1030, 16] on button "UNI TOUR - 300067 Close" at bounding box center [1049, 18] width 115 height 35
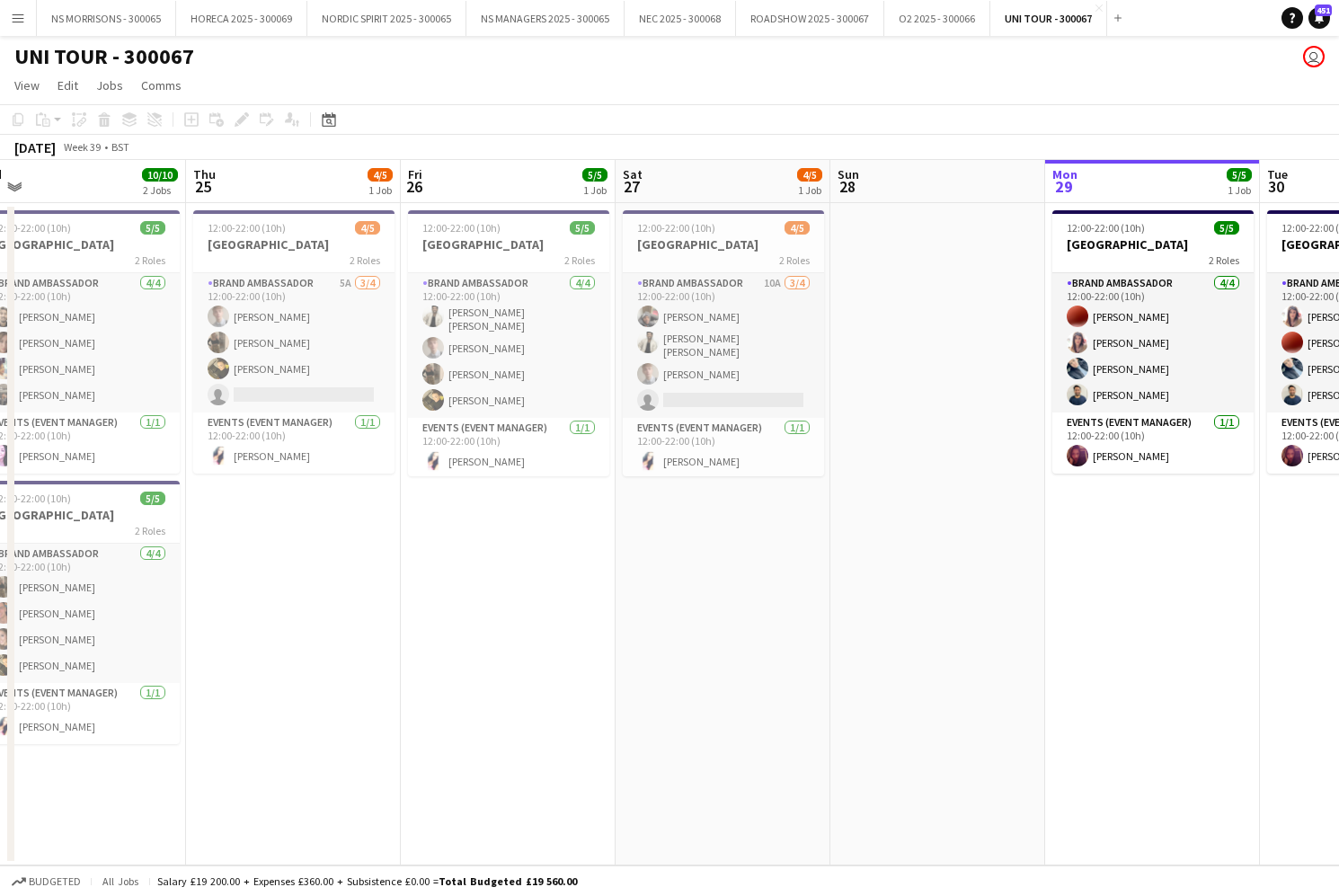
click at [9, 10] on button "Menu" at bounding box center [18, 18] width 36 height 36
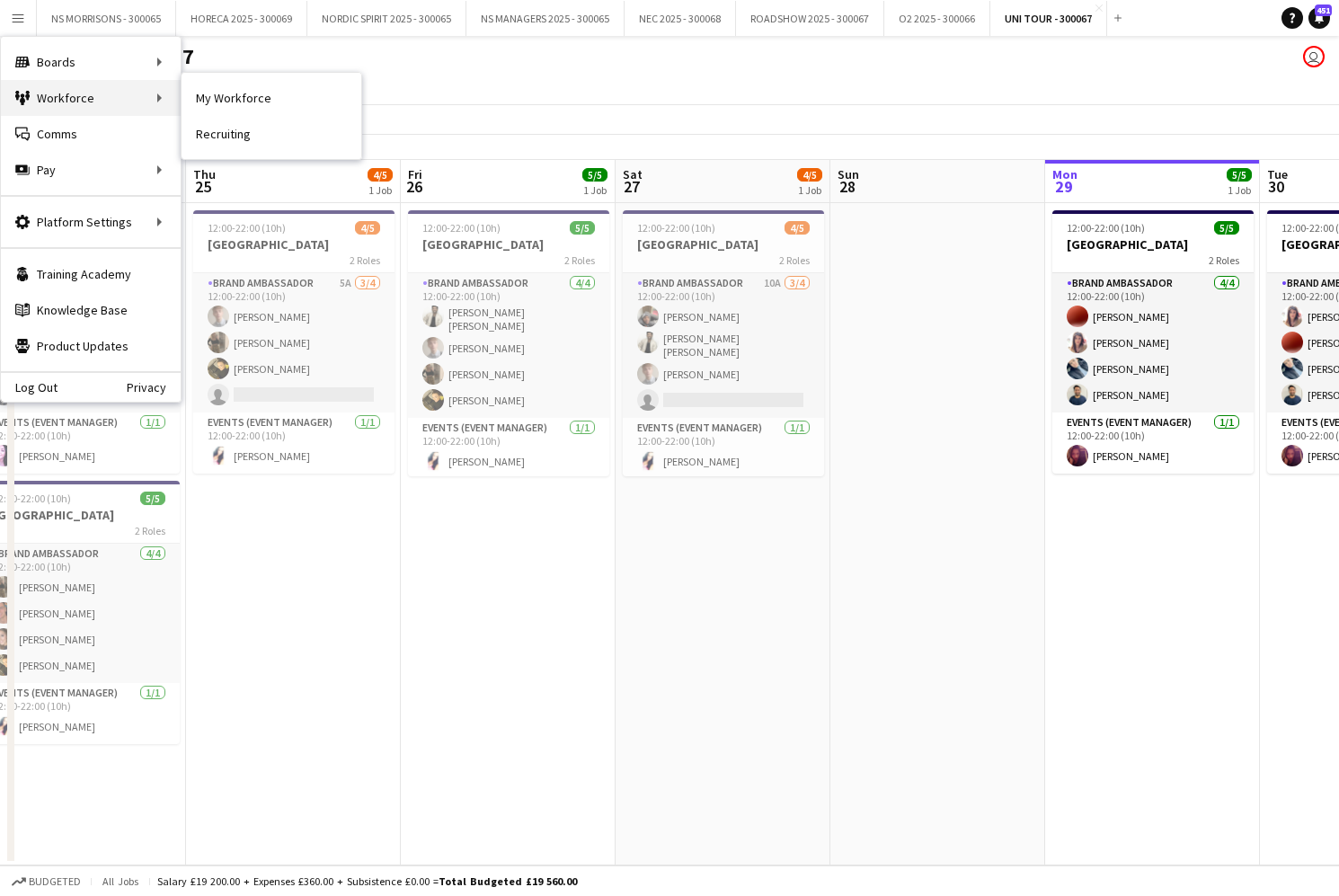
click at [180, 97] on div "Workforce Workforce" at bounding box center [91, 97] width 180 height 36
click at [207, 99] on link "My Workforce" at bounding box center [272, 97] width 180 height 36
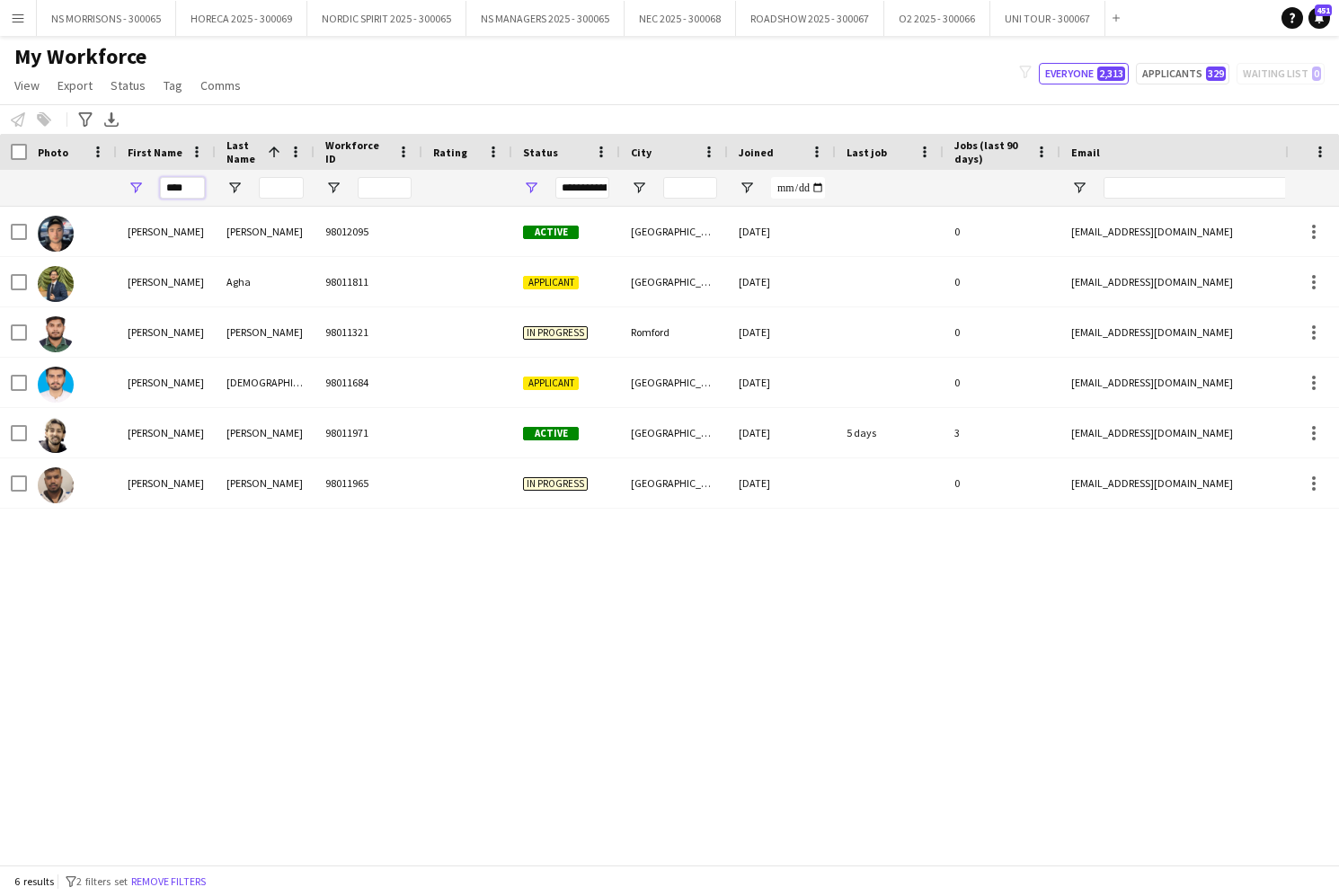
drag, startPoint x: 199, startPoint y: 191, endPoint x: 145, endPoint y: 189, distance: 54.0
click at [145, 189] on div "****" at bounding box center [167, 187] width 99 height 36
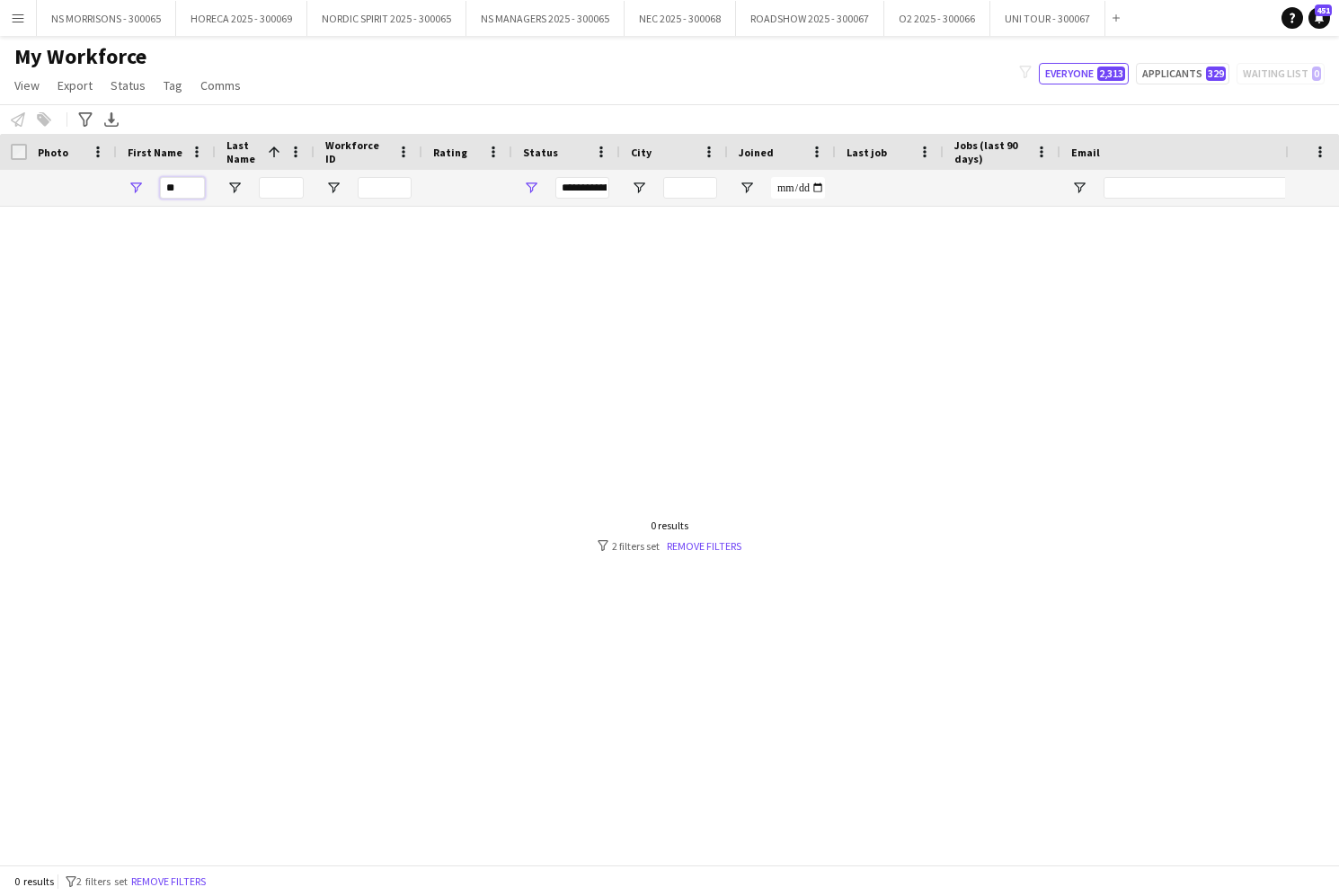
type input "*"
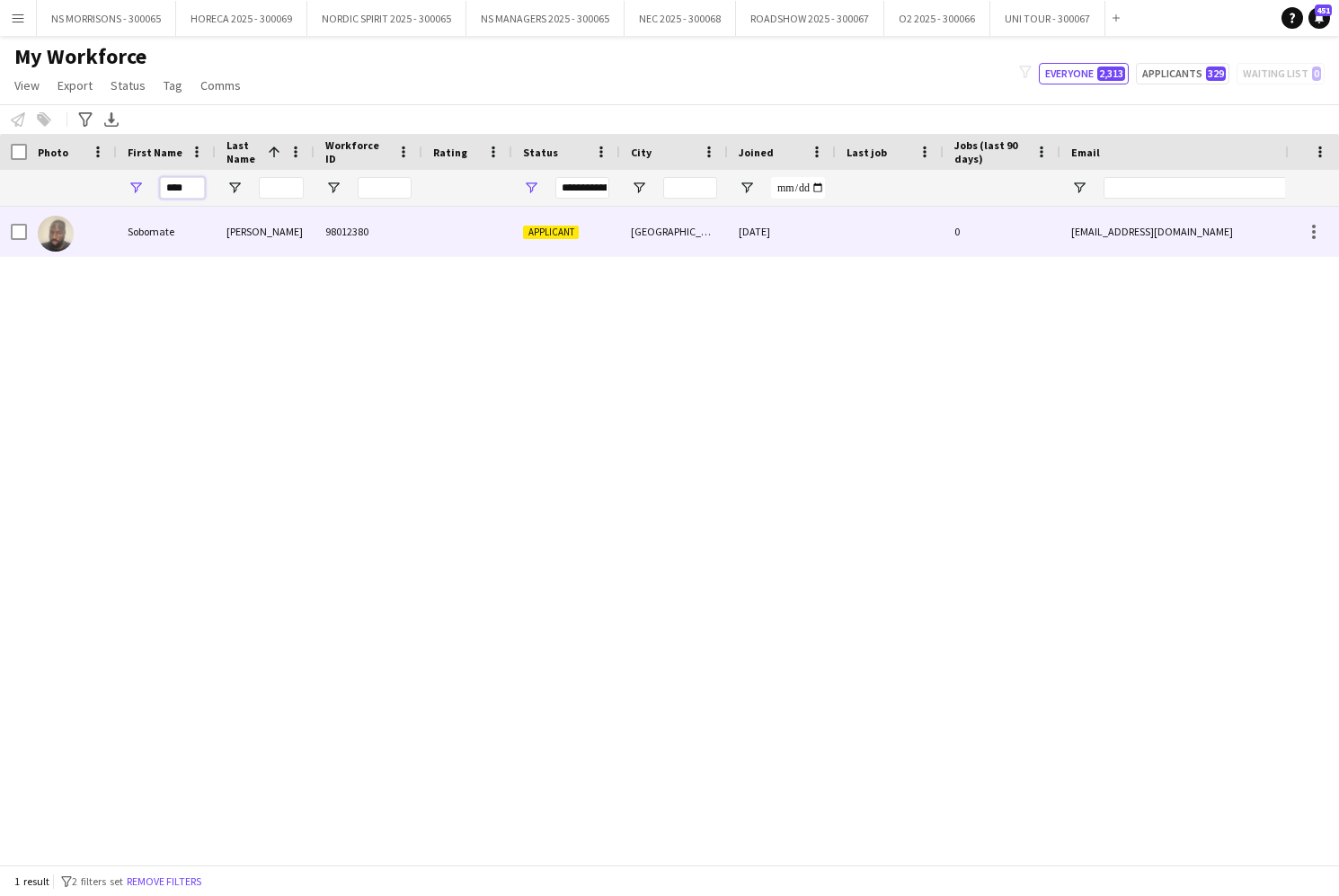
type input "****"
click at [558, 234] on span "Applicant" at bounding box center [551, 232] width 55 height 13
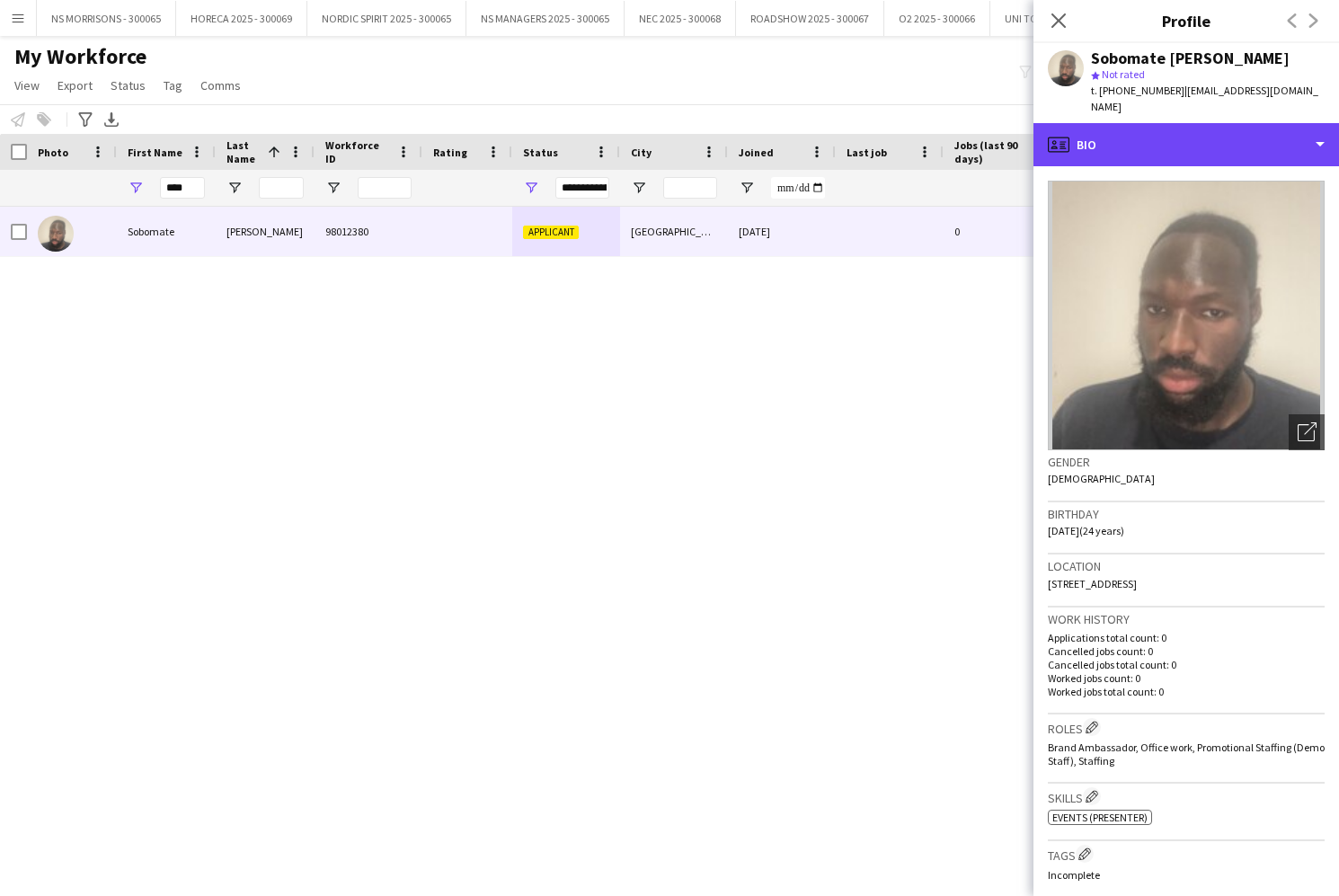
drag, startPoint x: 1209, startPoint y: 132, endPoint x: 1205, endPoint y: 171, distance: 39.2
click at [1208, 133] on div "profile Bio" at bounding box center [1186, 144] width 305 height 43
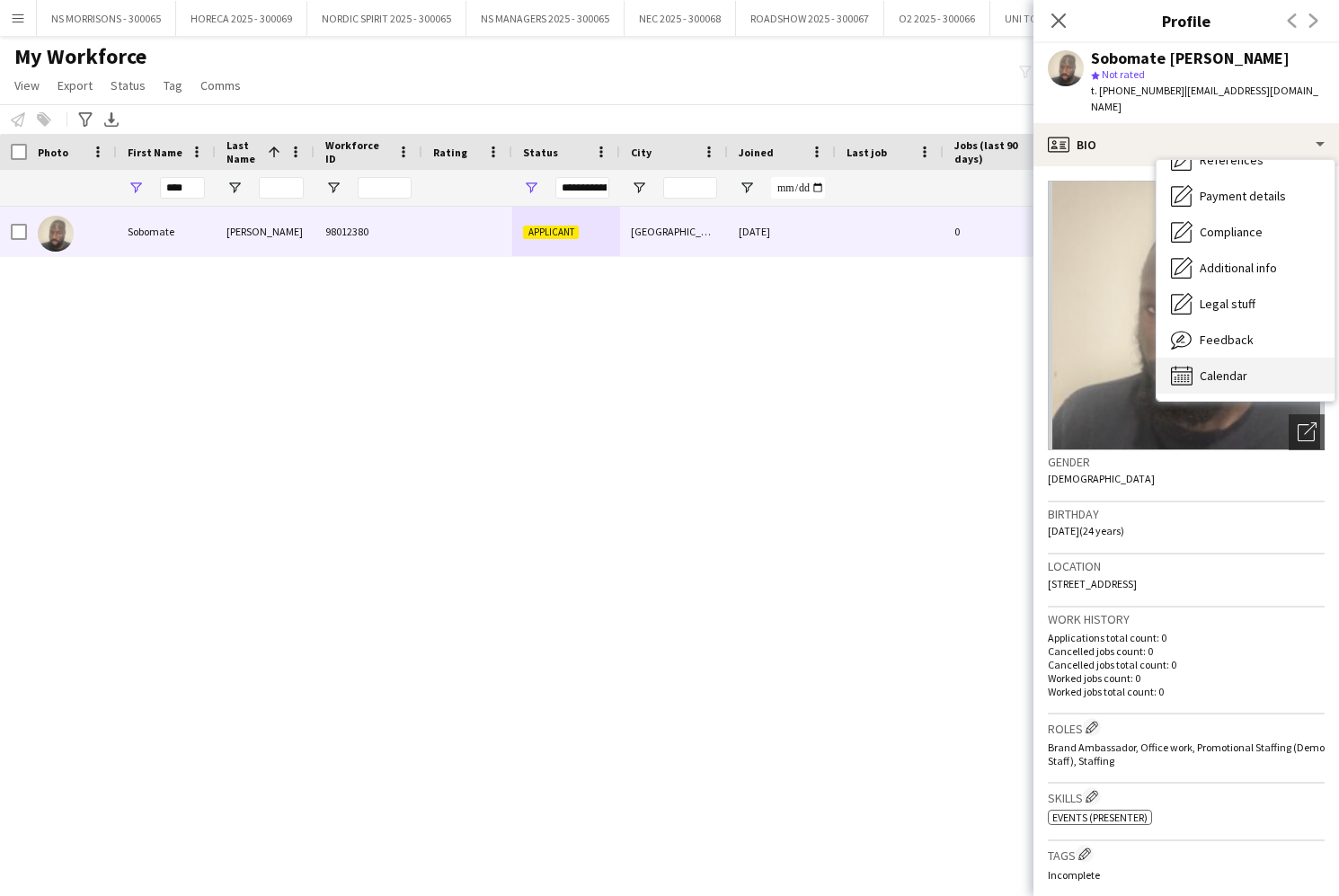
scroll to position [206, 0]
click at [1214, 366] on div "Calendar Calendar" at bounding box center [1245, 375] width 178 height 36
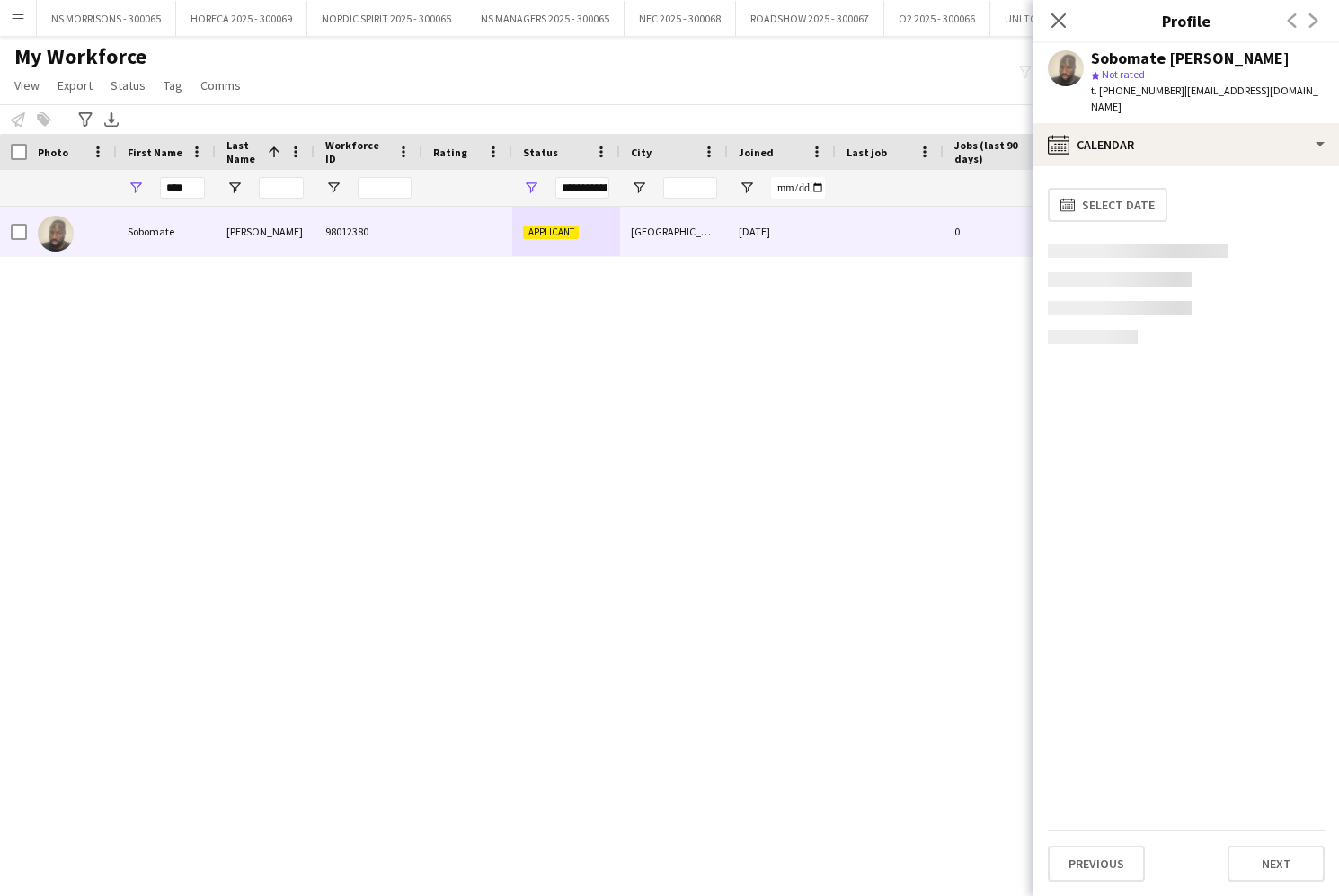
scroll to position [0, 0]
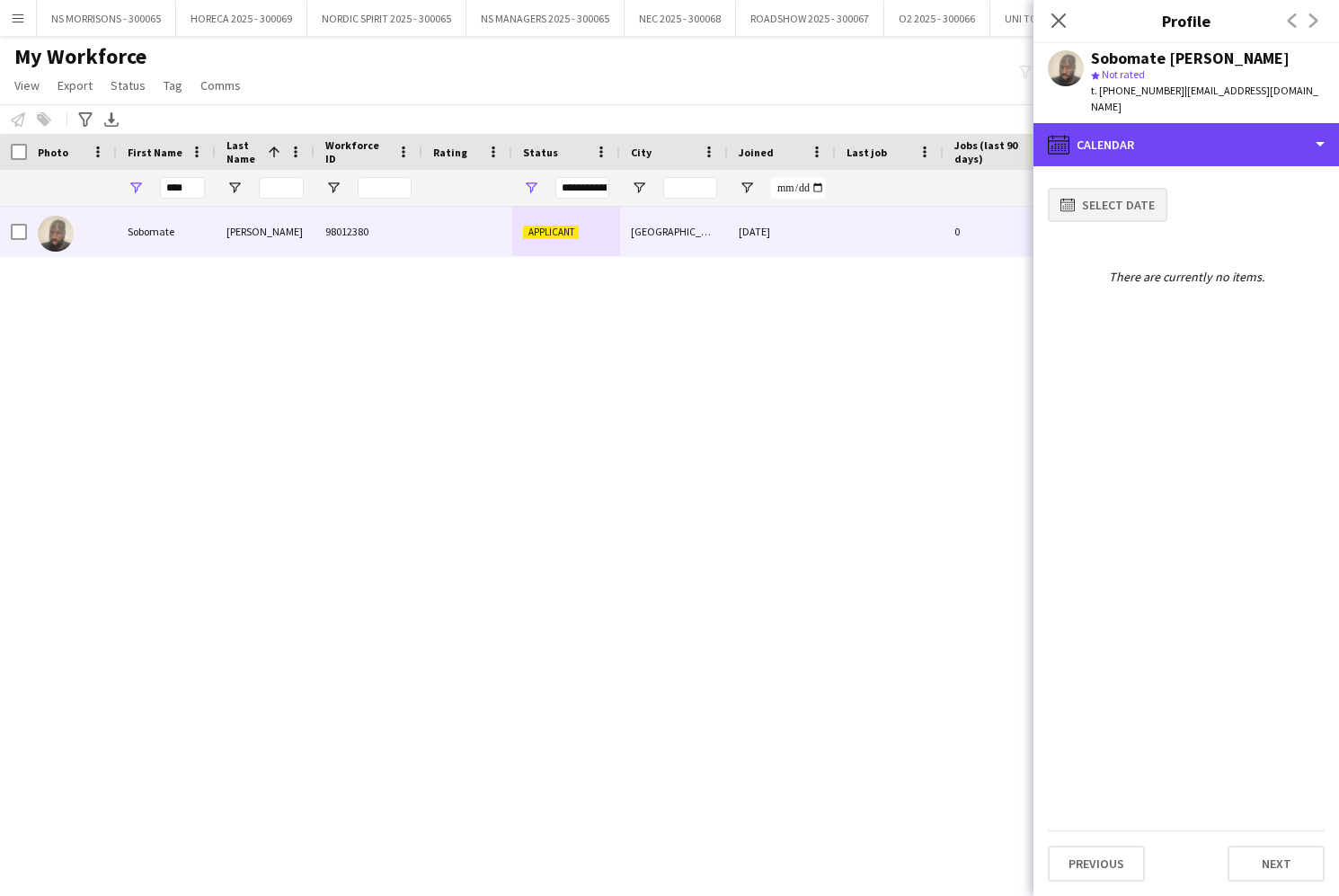
drag, startPoint x: 1084, startPoint y: 118, endPoint x: 1152, endPoint y: 176, distance: 89.4
click at [1084, 123] on div "calendar-full Calendar" at bounding box center [1186, 144] width 305 height 43
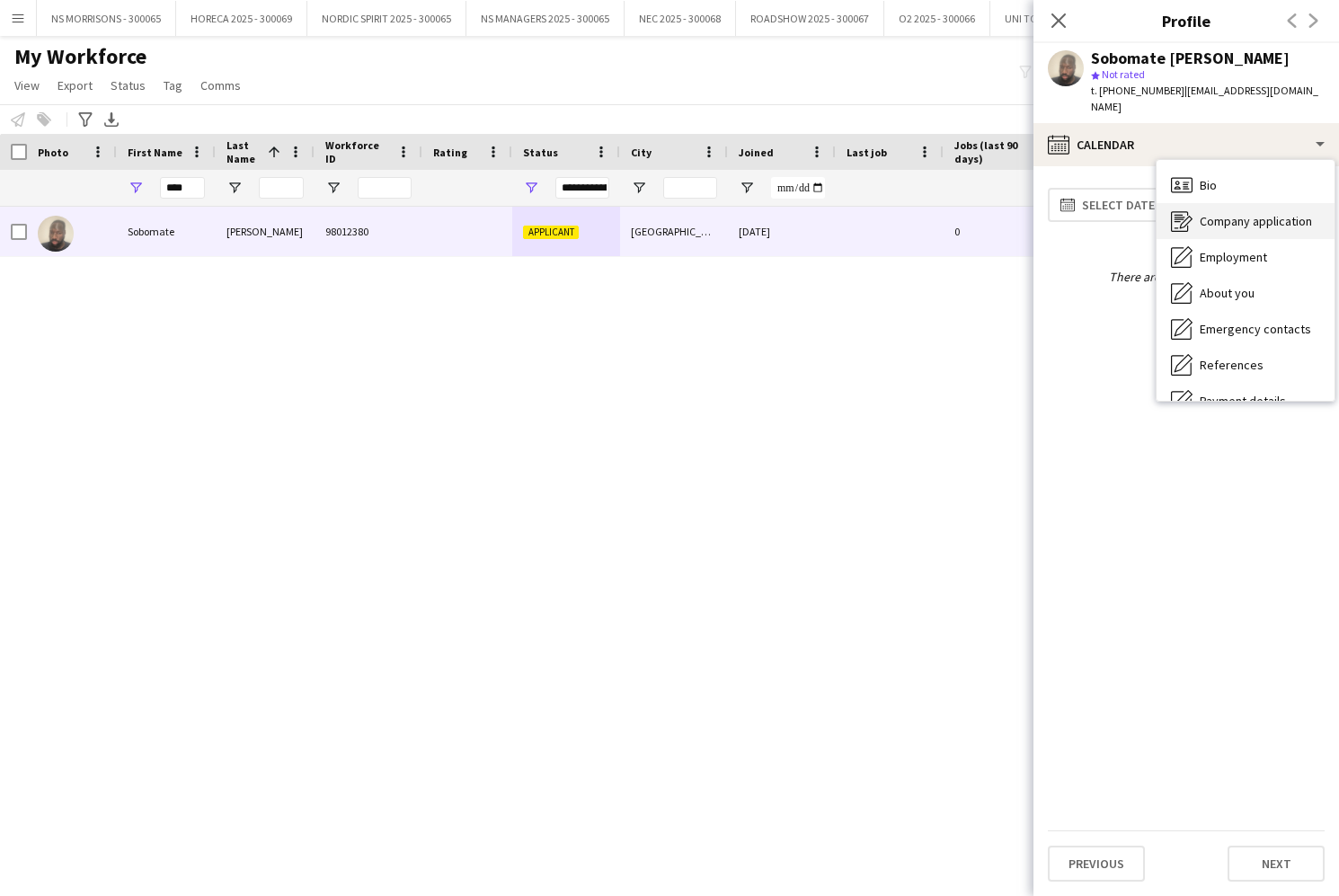
click at [1219, 213] on span "Company application" at bounding box center [1256, 220] width 112 height 16
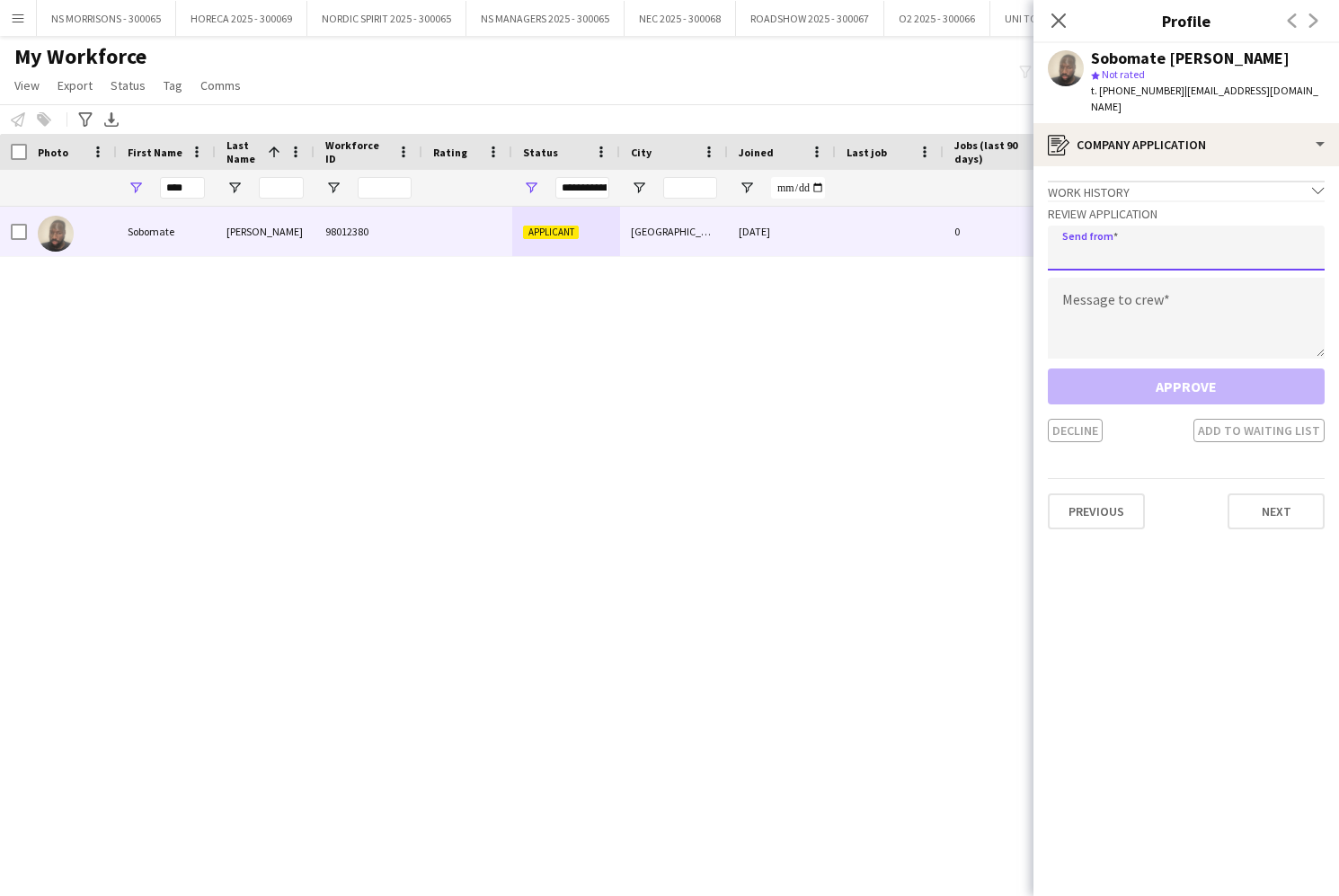
click at [1187, 226] on input "email" at bounding box center [1186, 248] width 277 height 45
type input "**********"
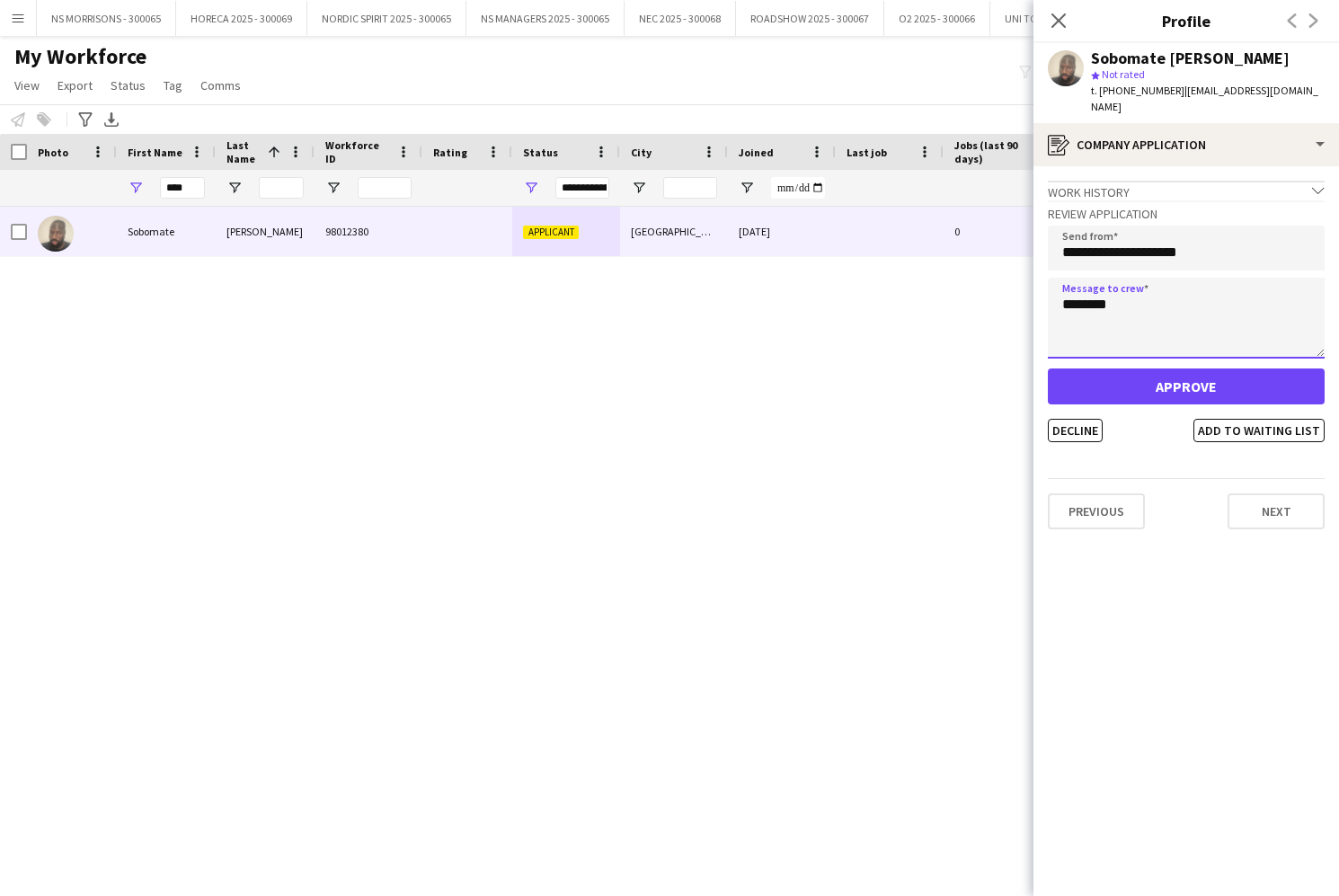
type textarea "********"
drag, startPoint x: 1173, startPoint y: 374, endPoint x: 1154, endPoint y: 369, distance: 19.6
click at [1173, 374] on button "Approve" at bounding box center [1186, 386] width 277 height 36
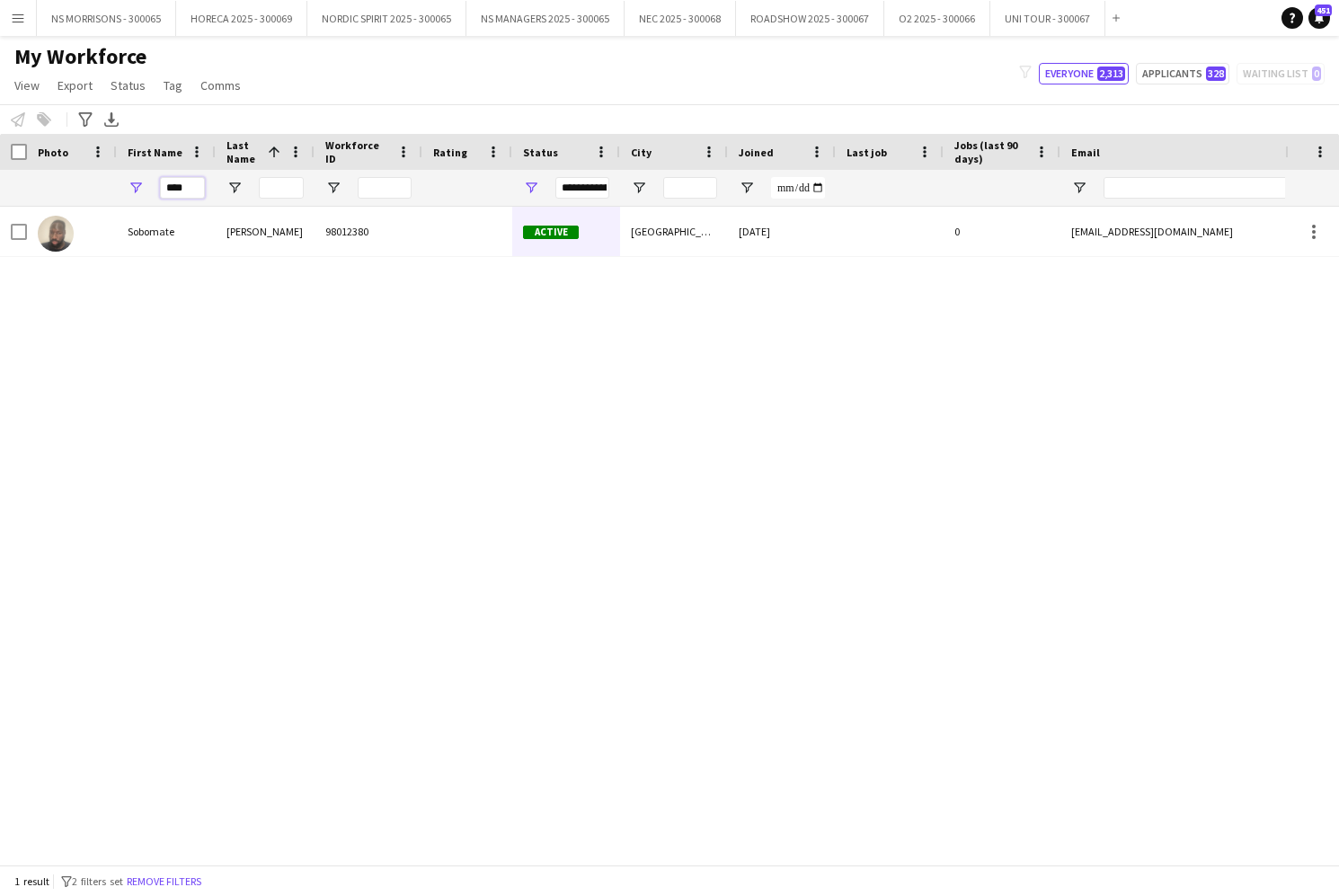
drag, startPoint x: 195, startPoint y: 190, endPoint x: 163, endPoint y: 192, distance: 32.1
click at [163, 192] on input "****" at bounding box center [183, 187] width 45 height 22
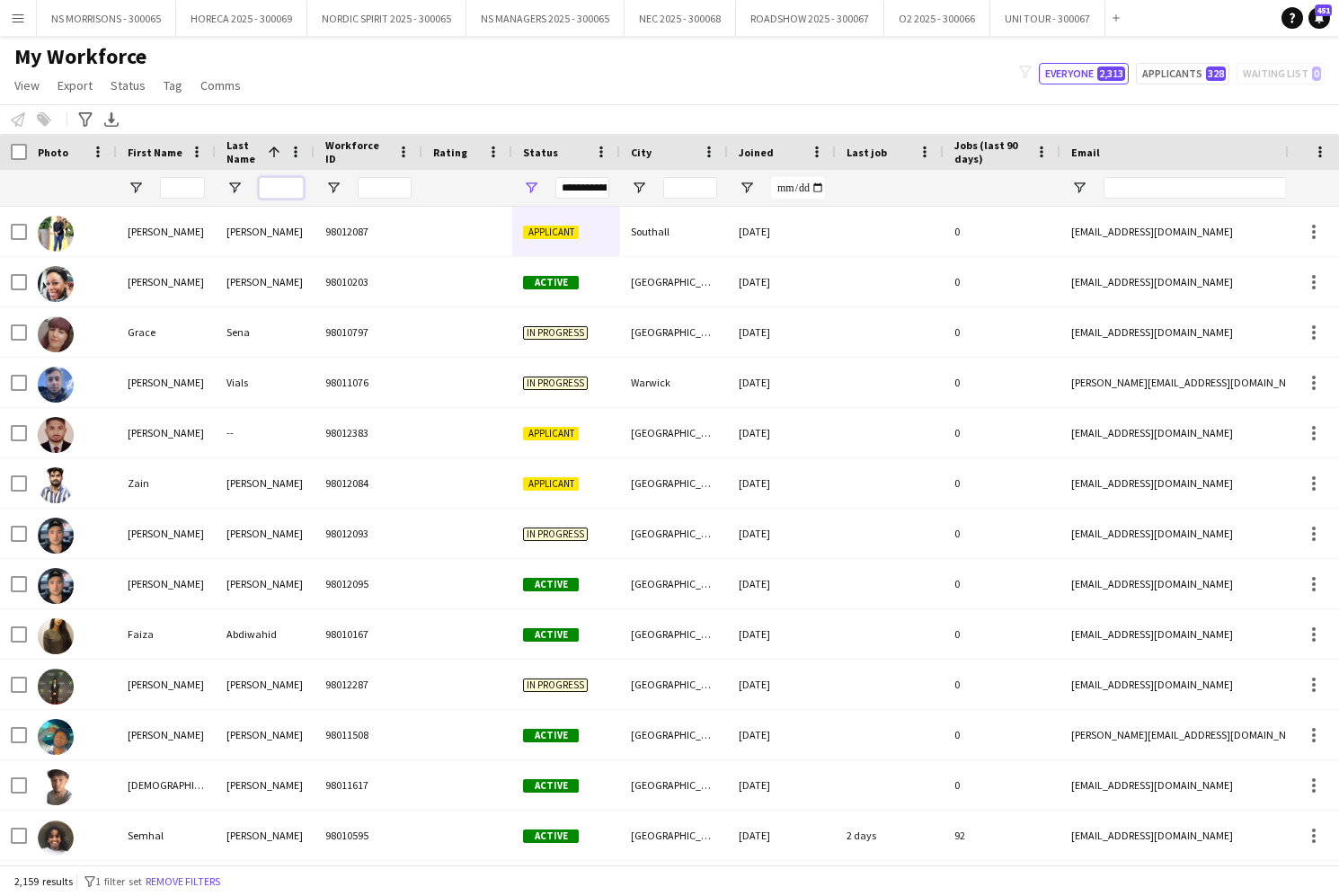
click at [271, 182] on input "Last Name Filter Input" at bounding box center [281, 187] width 45 height 22
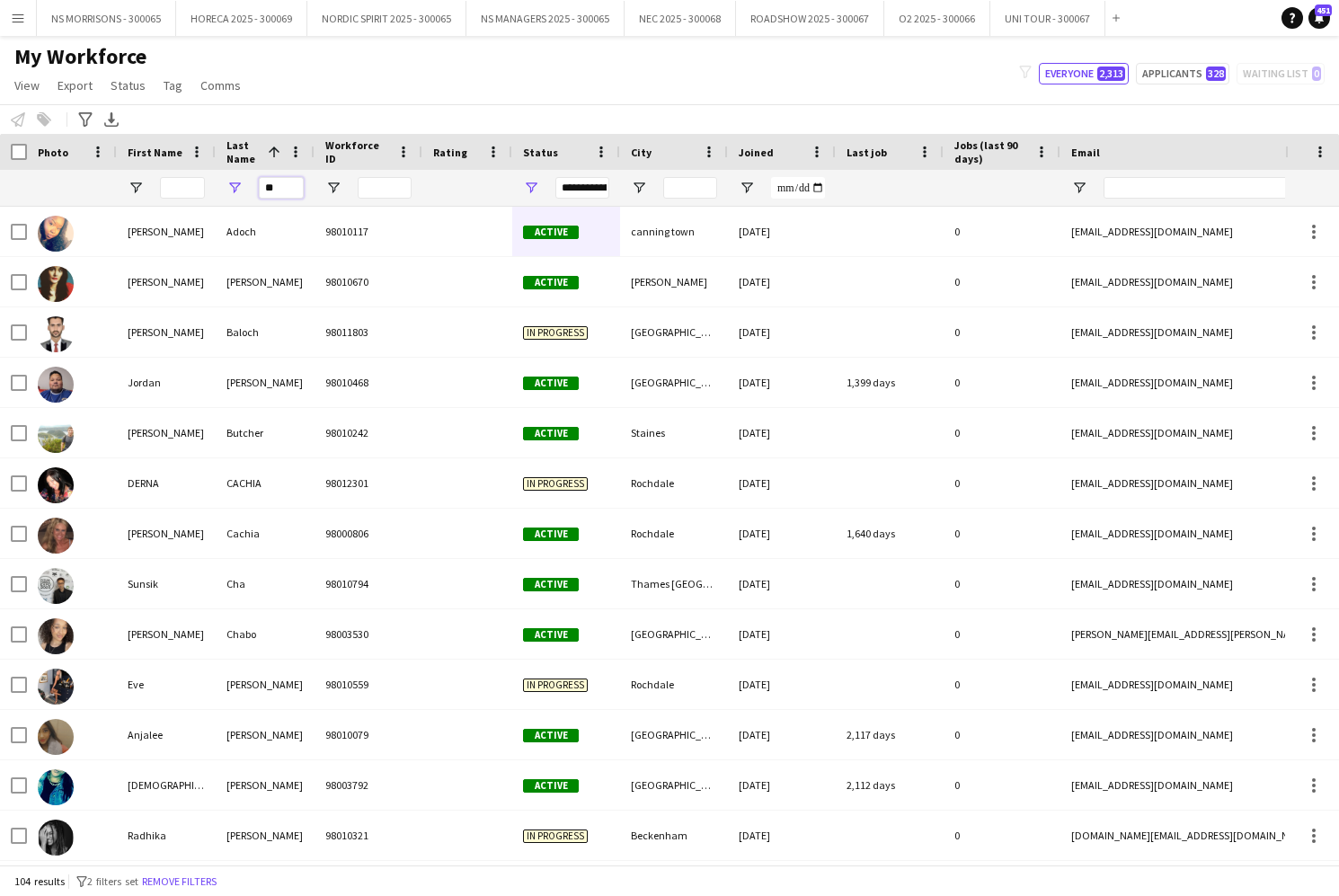
type input "**"
click at [196, 186] on input "First Name Filter Input" at bounding box center [183, 187] width 45 height 22
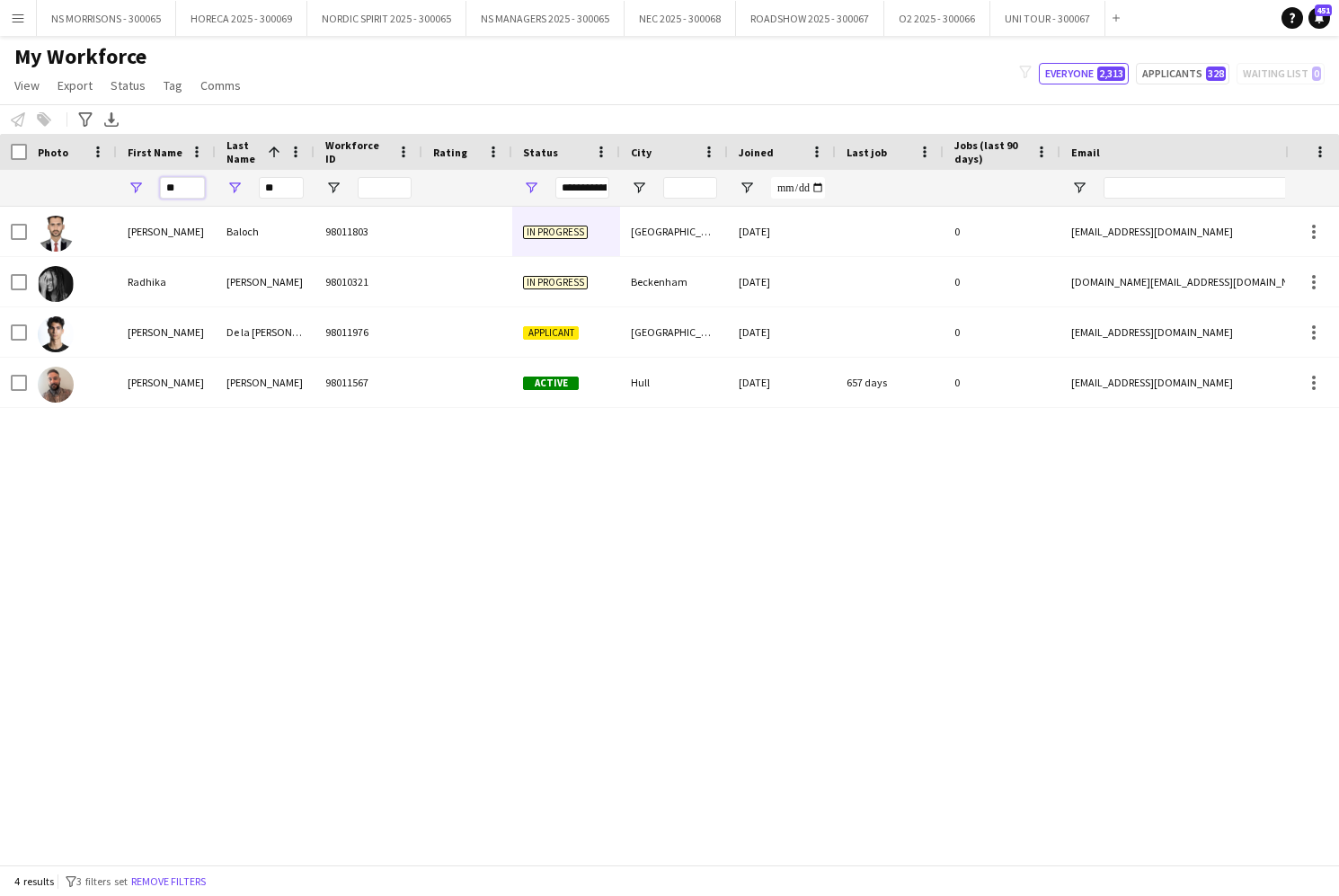
type input "**"
drag, startPoint x: 278, startPoint y: 189, endPoint x: 232, endPoint y: 194, distance: 46.3
click at [232, 194] on div "**" at bounding box center [265, 187] width 99 height 36
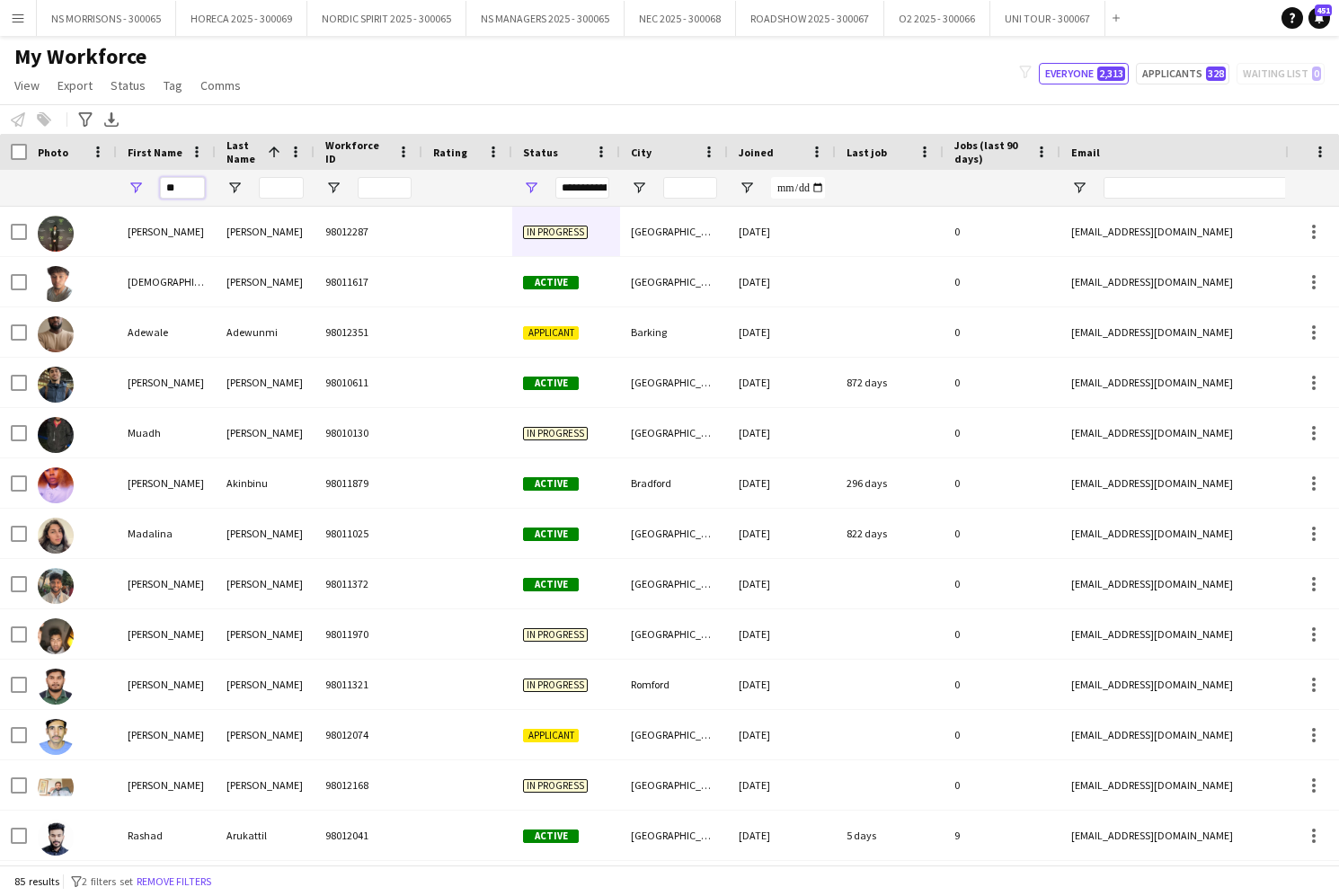
drag, startPoint x: 180, startPoint y: 193, endPoint x: 164, endPoint y: 193, distance: 16.0
click at [164, 193] on input "**" at bounding box center [183, 187] width 45 height 22
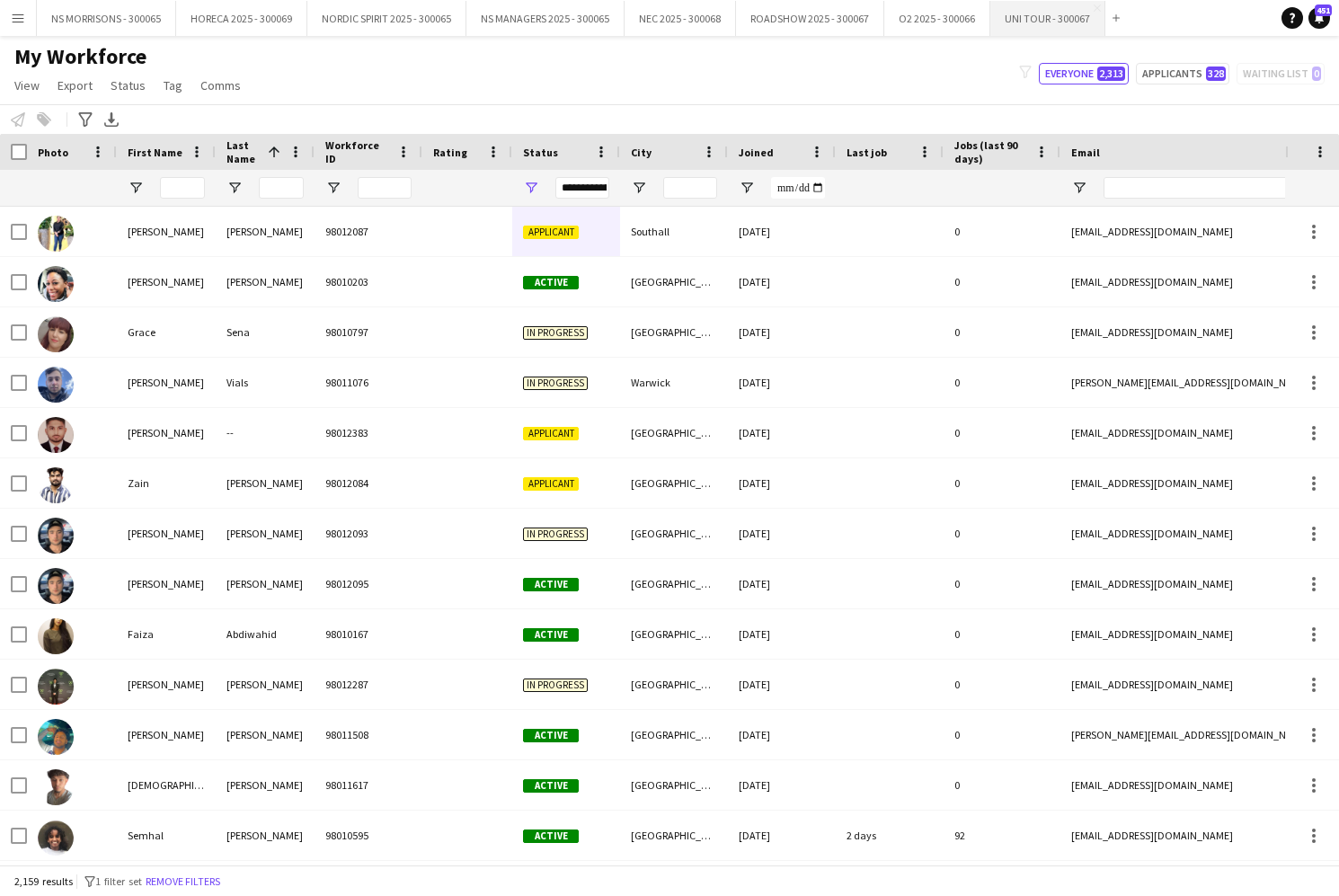
click at [1027, 27] on button "UNI TOUR - 300067 Close" at bounding box center [1048, 18] width 115 height 35
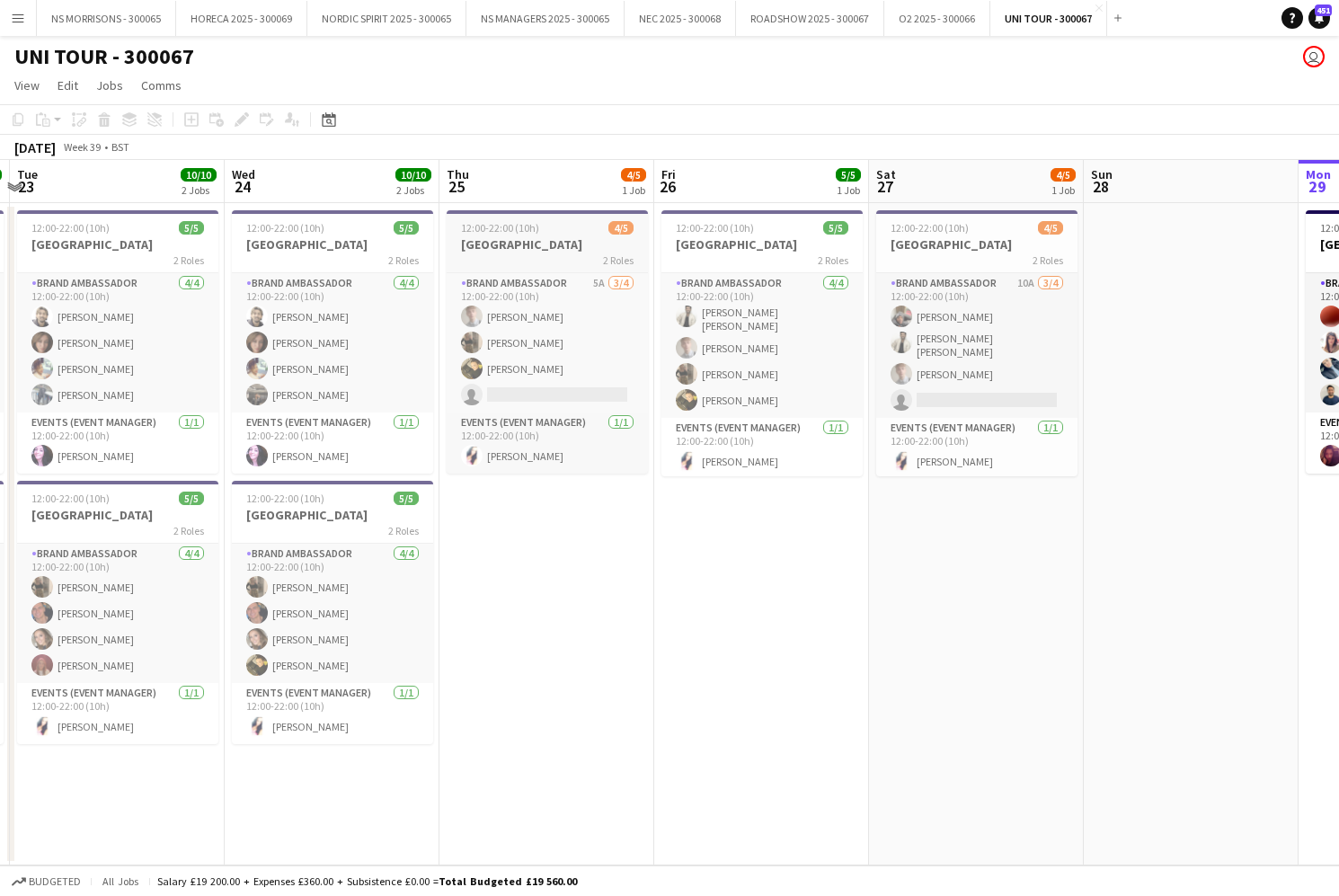
click at [523, 242] on h3 "[GEOGRAPHIC_DATA]" at bounding box center [547, 243] width 201 height 16
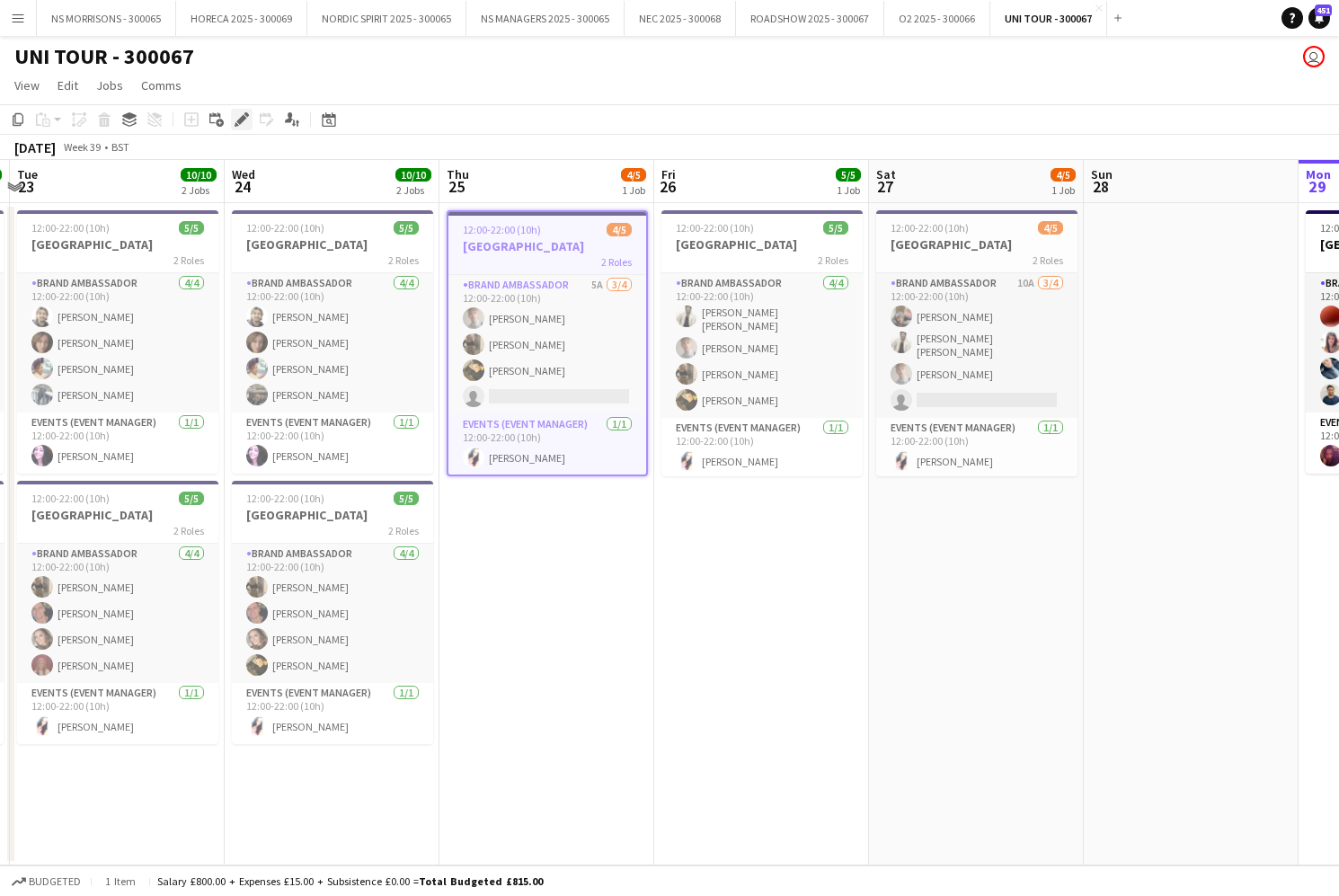
click at [241, 124] on icon "Edit" at bounding box center [241, 119] width 14 height 14
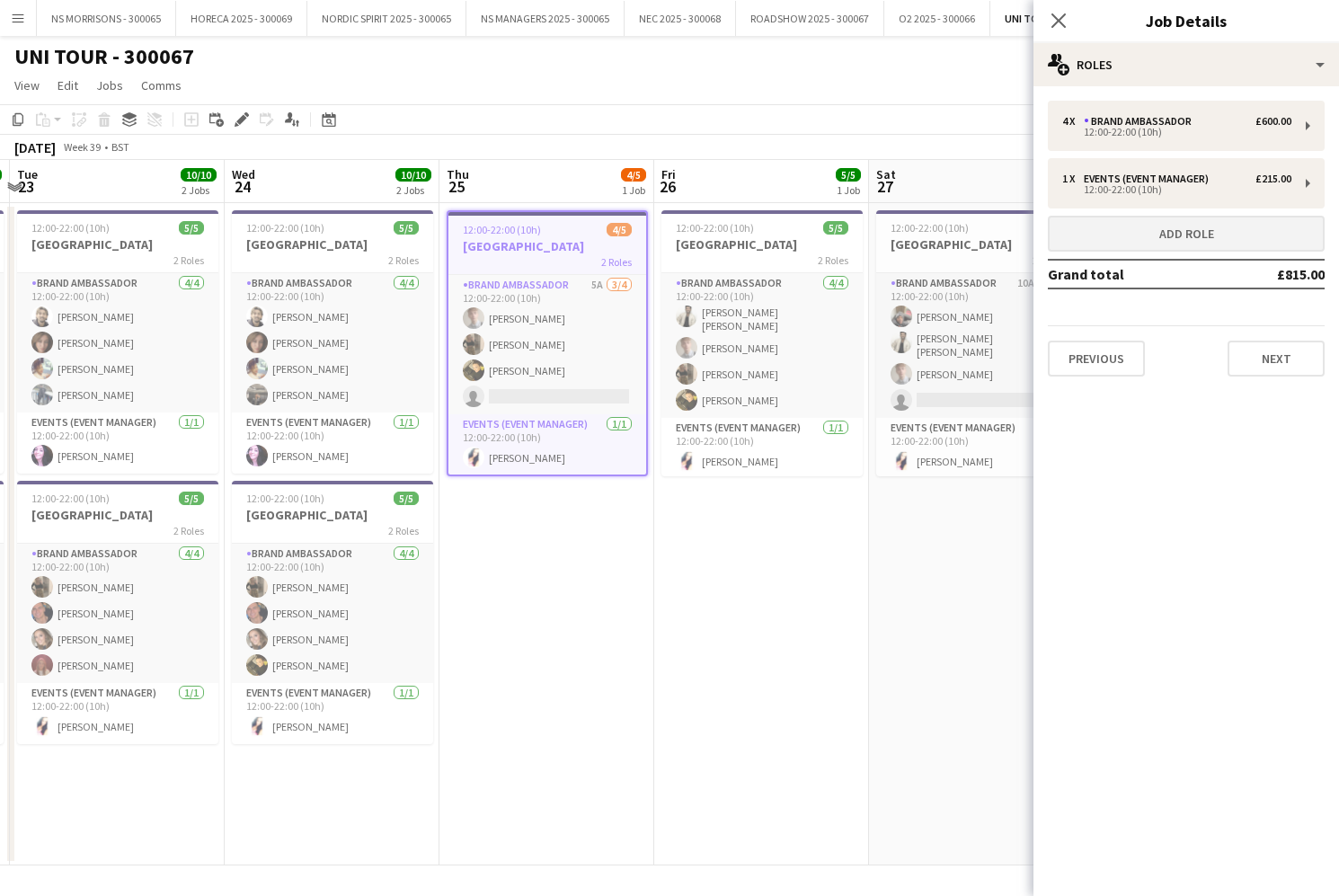
click at [1083, 234] on button "Add role" at bounding box center [1186, 233] width 277 height 36
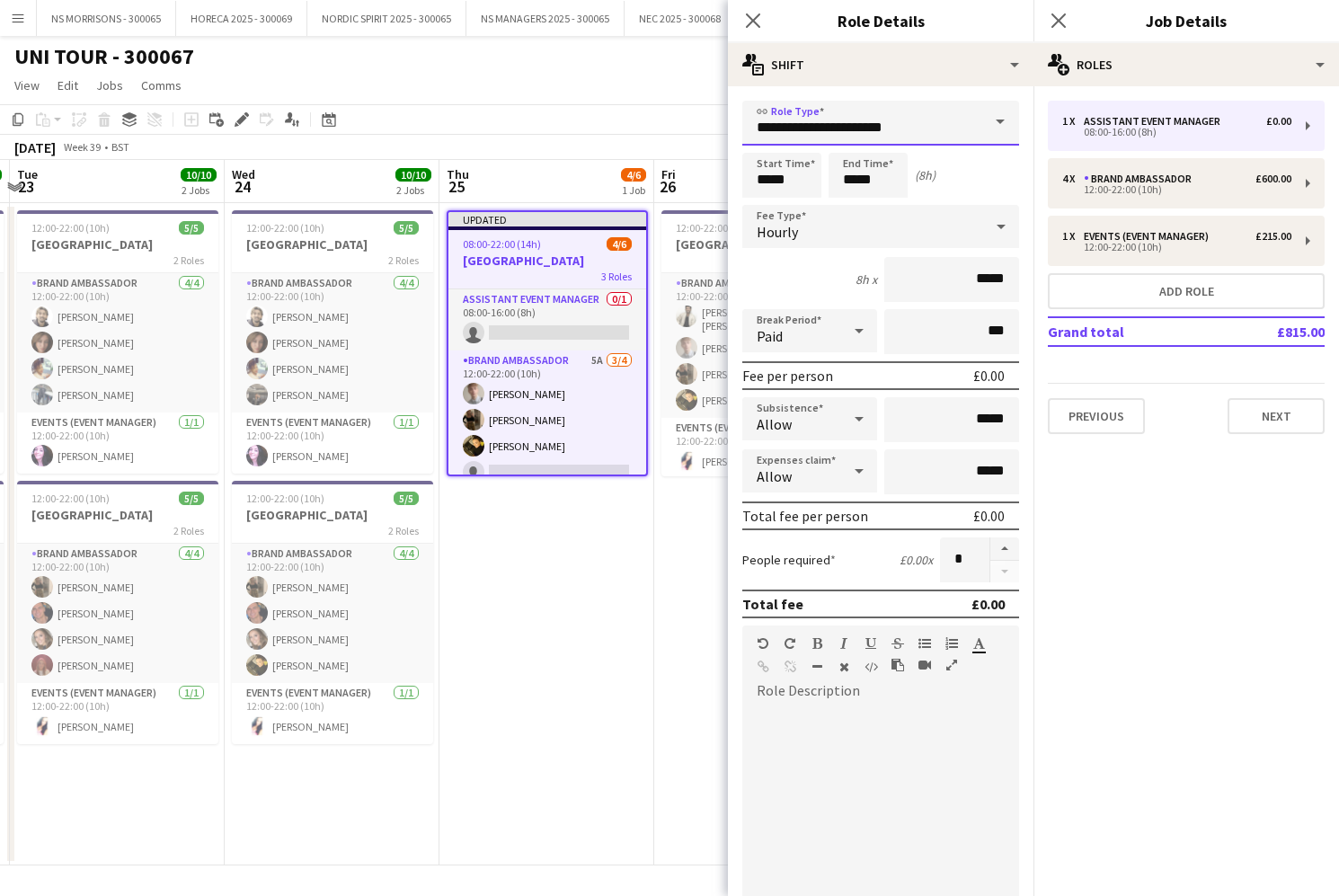
click at [777, 135] on input "**********" at bounding box center [881, 123] width 277 height 45
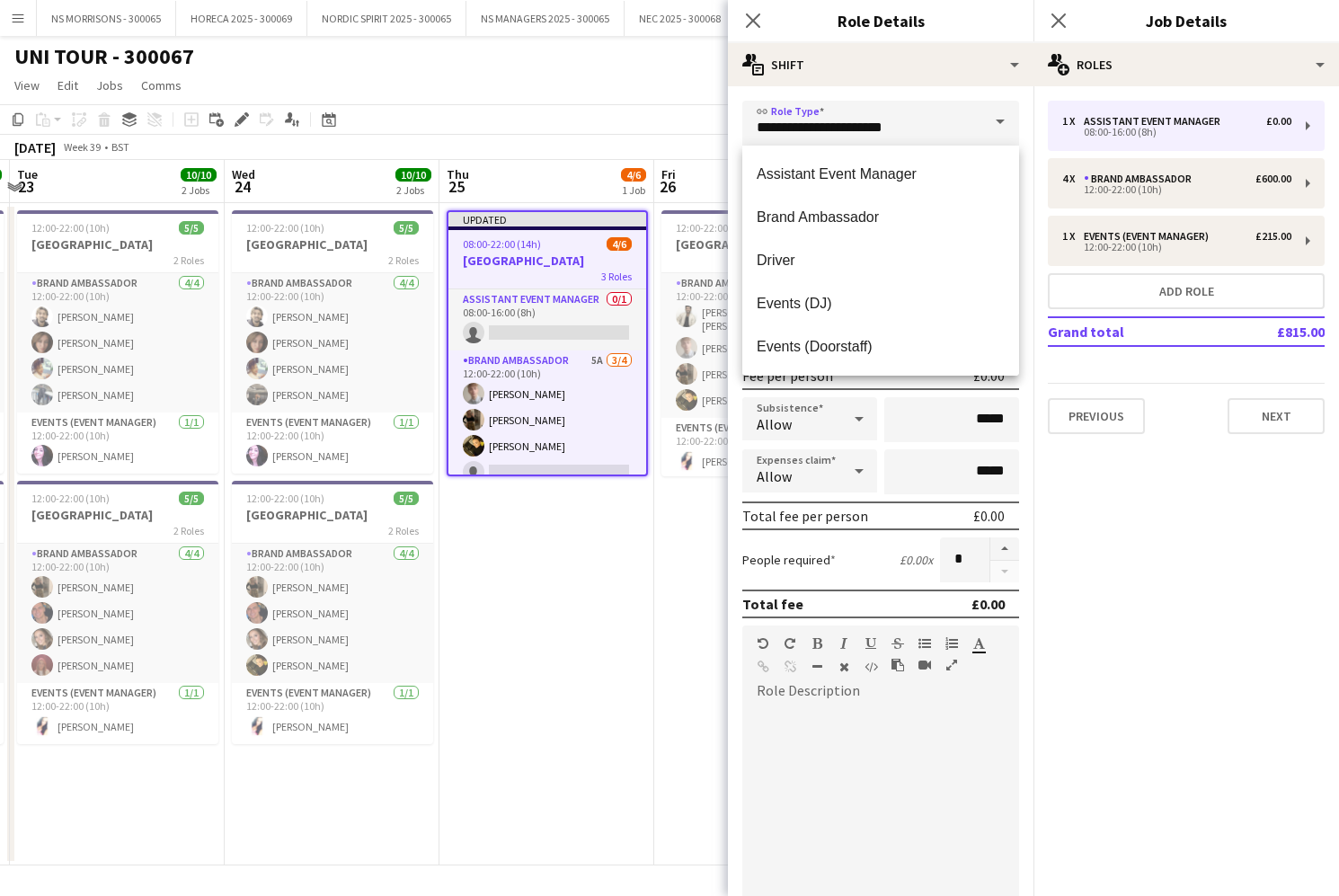
drag, startPoint x: 779, startPoint y: 212, endPoint x: 798, endPoint y: 200, distance: 22.5
click at [782, 211] on span "Brand Ambassador" at bounding box center [880, 217] width 248 height 17
type input "**********"
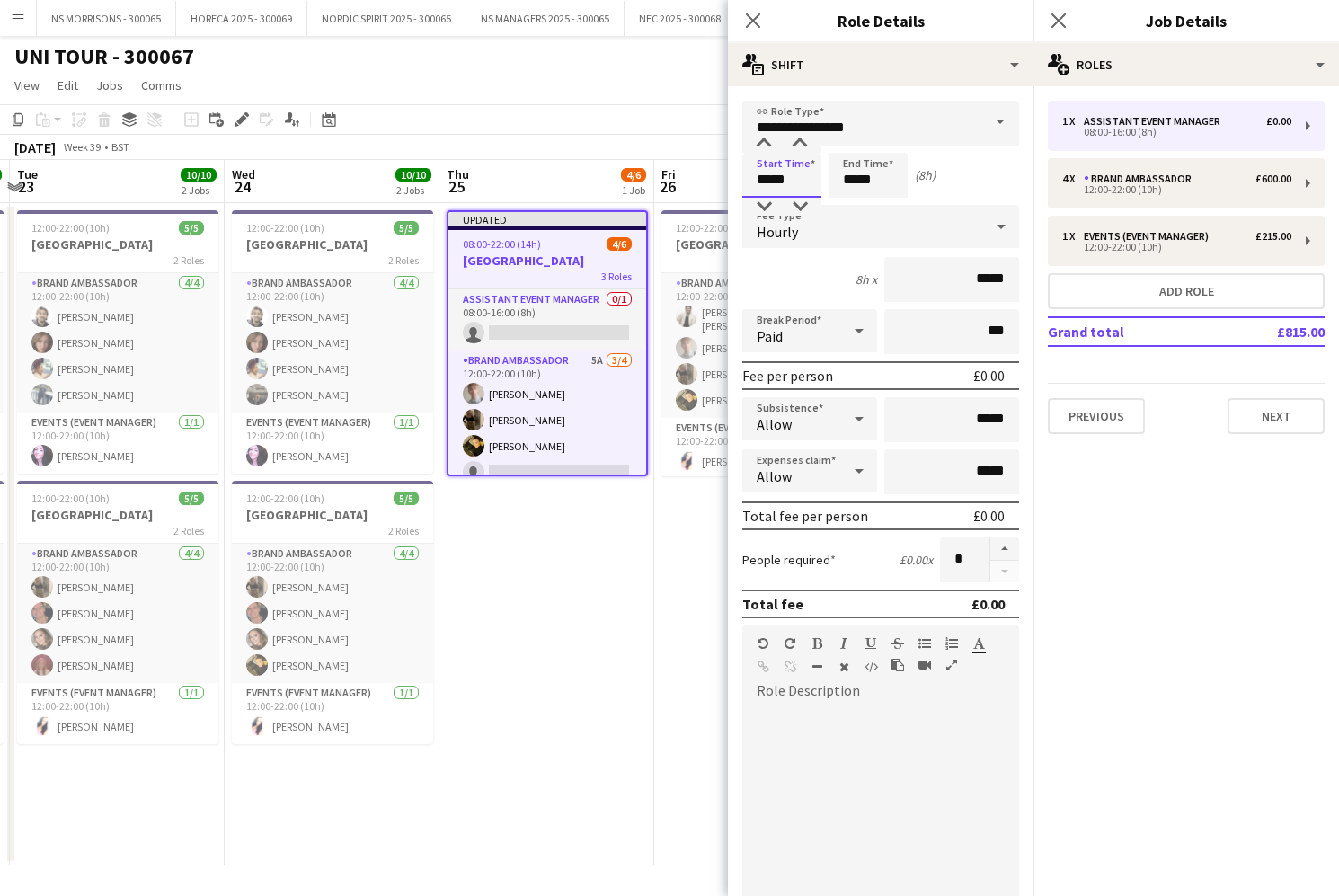
drag, startPoint x: 786, startPoint y: 184, endPoint x: 778, endPoint y: 170, distance: 16.1
click at [784, 182] on input "*****" at bounding box center [782, 175] width 79 height 45
click at [772, 150] on div at bounding box center [763, 143] width 36 height 18
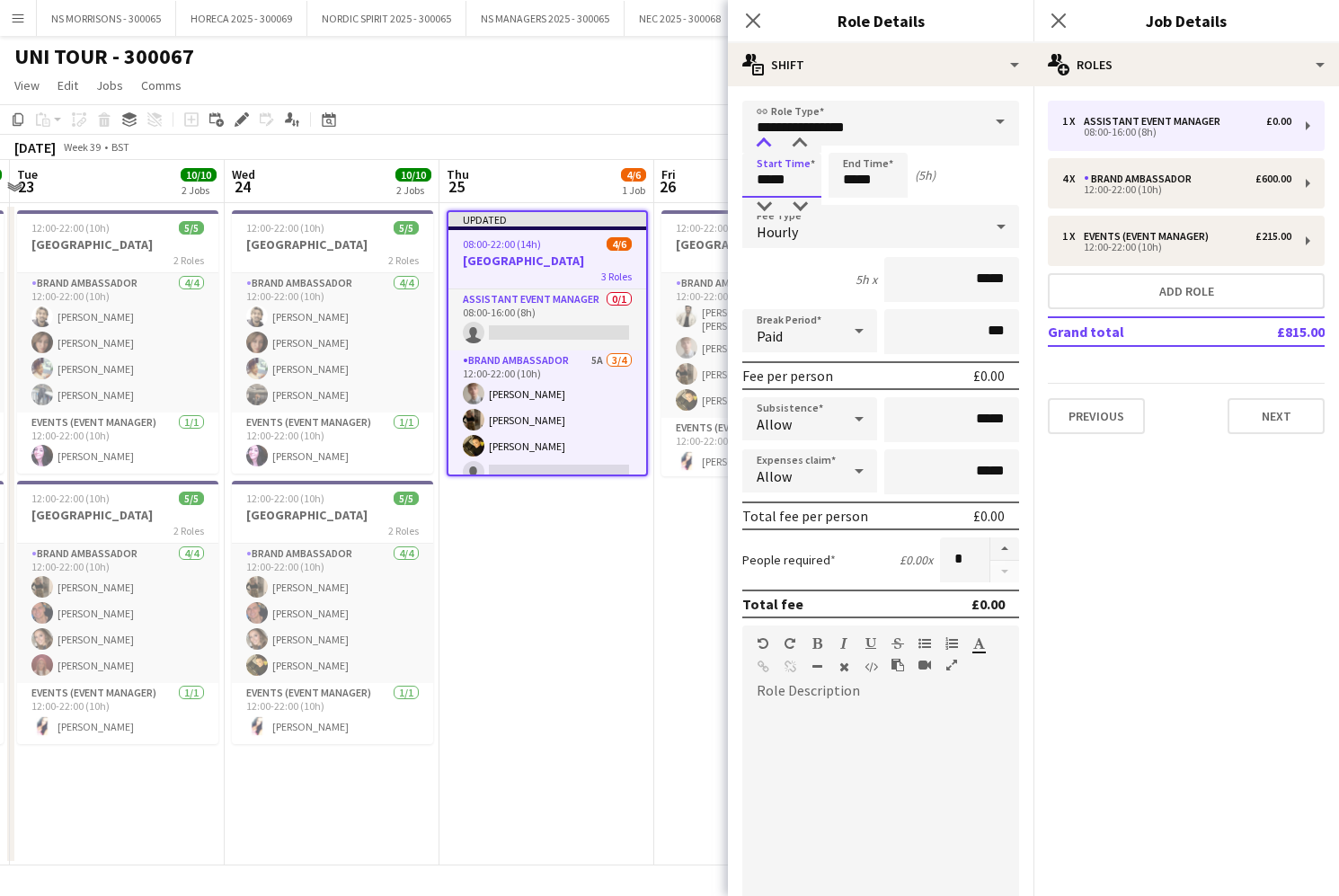
type input "*****"
click at [772, 150] on div at bounding box center [763, 143] width 36 height 18
click at [862, 183] on input "*****" at bounding box center [868, 175] width 79 height 45
click at [858, 145] on div at bounding box center [850, 143] width 36 height 18
click at [857, 145] on div at bounding box center [850, 143] width 36 height 18
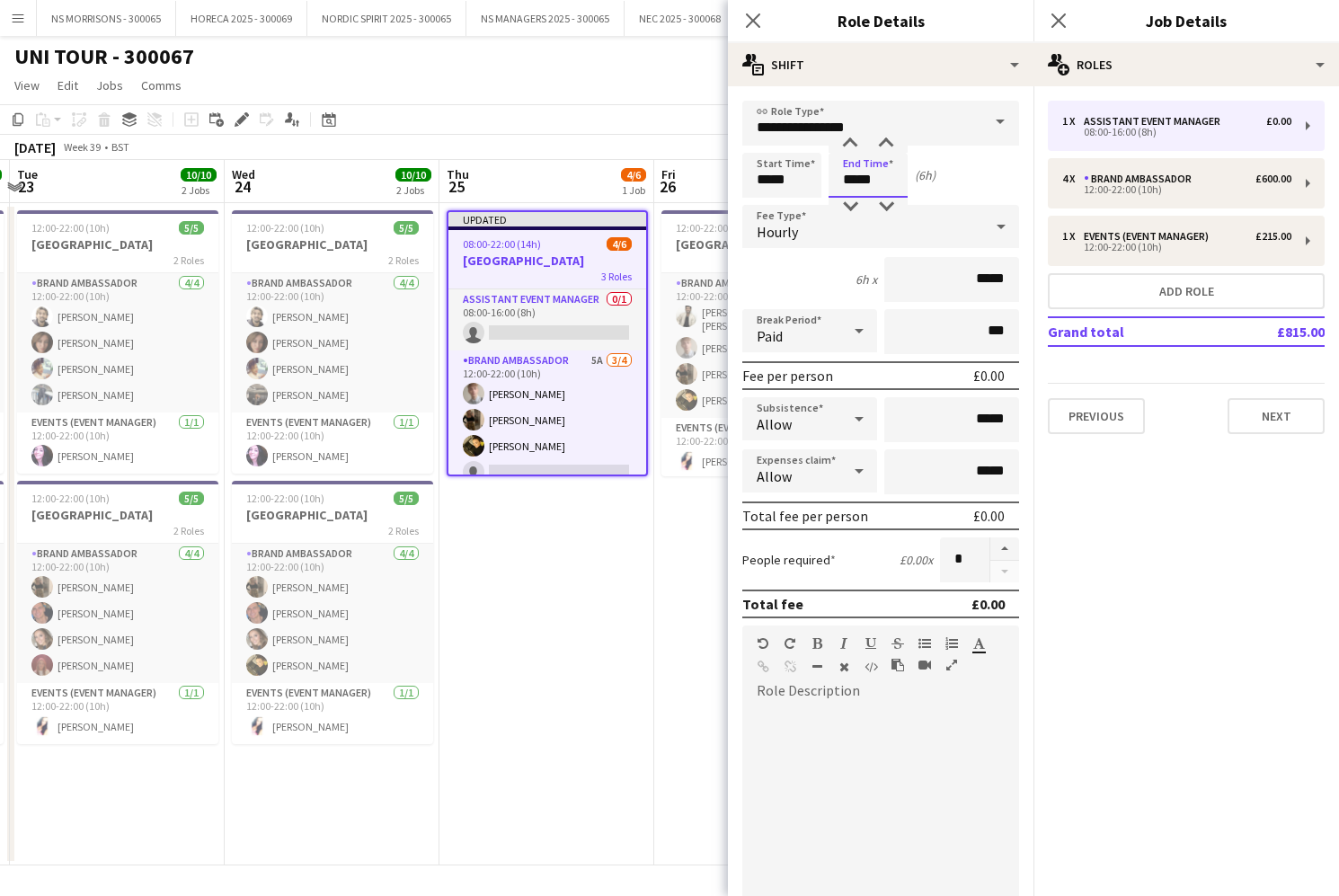
click at [859, 177] on input "*****" at bounding box center [868, 175] width 79 height 45
drag, startPoint x: 849, startPoint y: 208, endPoint x: 858, endPoint y: 200, distance: 12.0
click at [850, 206] on div at bounding box center [850, 206] width 36 height 18
click at [889, 145] on div at bounding box center [886, 143] width 36 height 18
type input "*****"
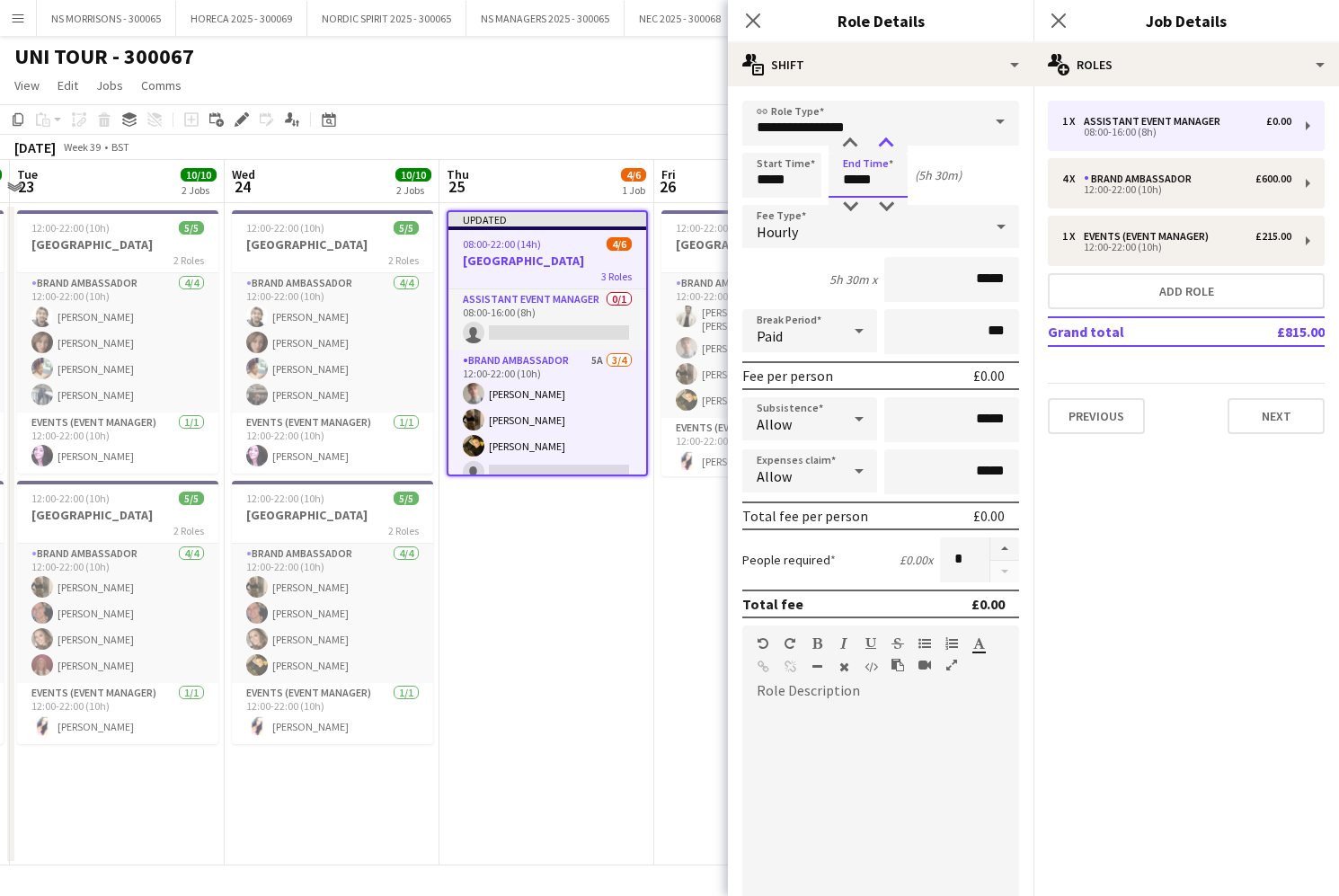
click at [889, 145] on div at bounding box center [886, 143] width 36 height 18
click at [897, 222] on div "Hourly" at bounding box center [862, 227] width 241 height 43
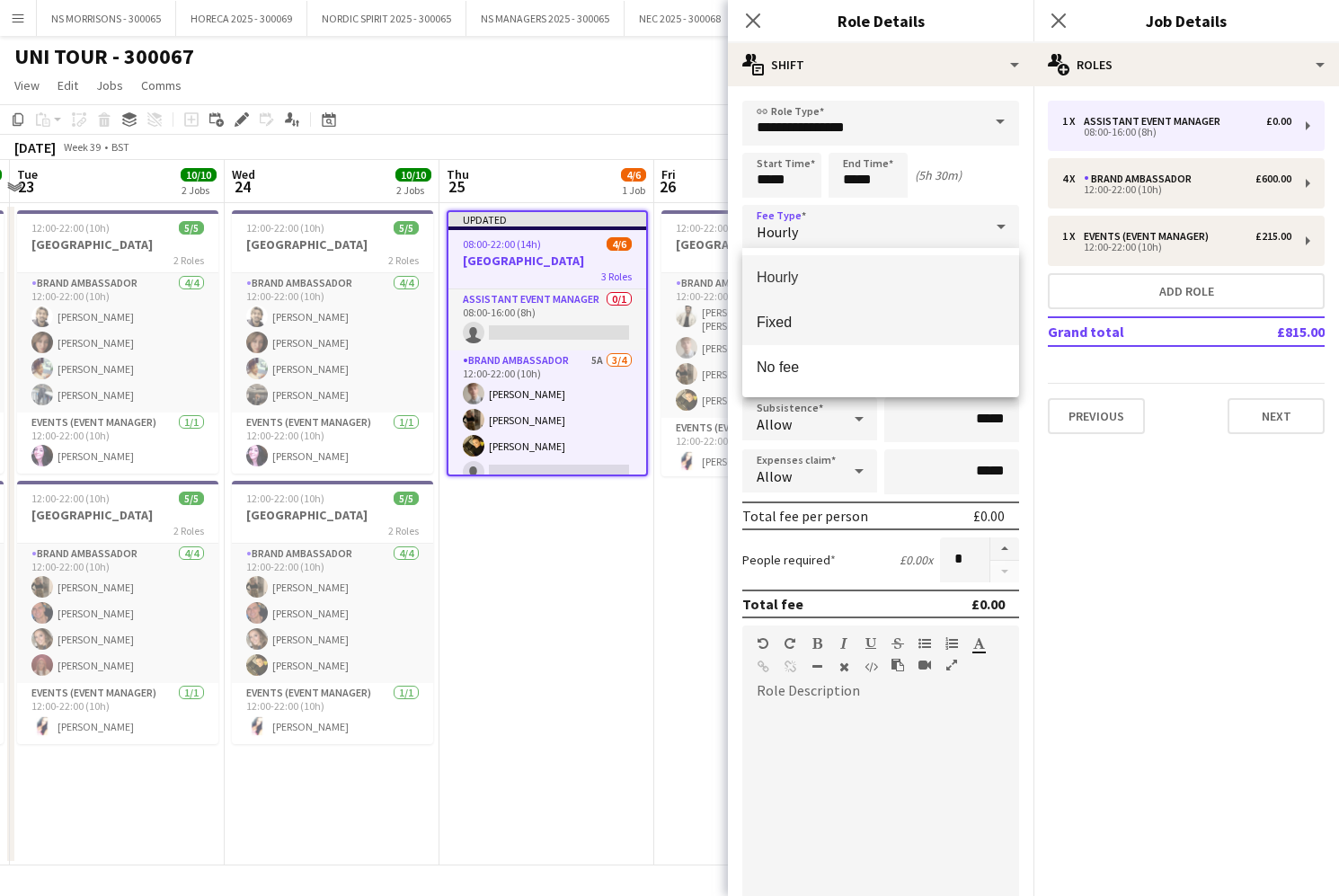
drag, startPoint x: 843, startPoint y: 318, endPoint x: 881, endPoint y: 313, distance: 38.3
click at [845, 318] on span "Fixed" at bounding box center [880, 322] width 248 height 17
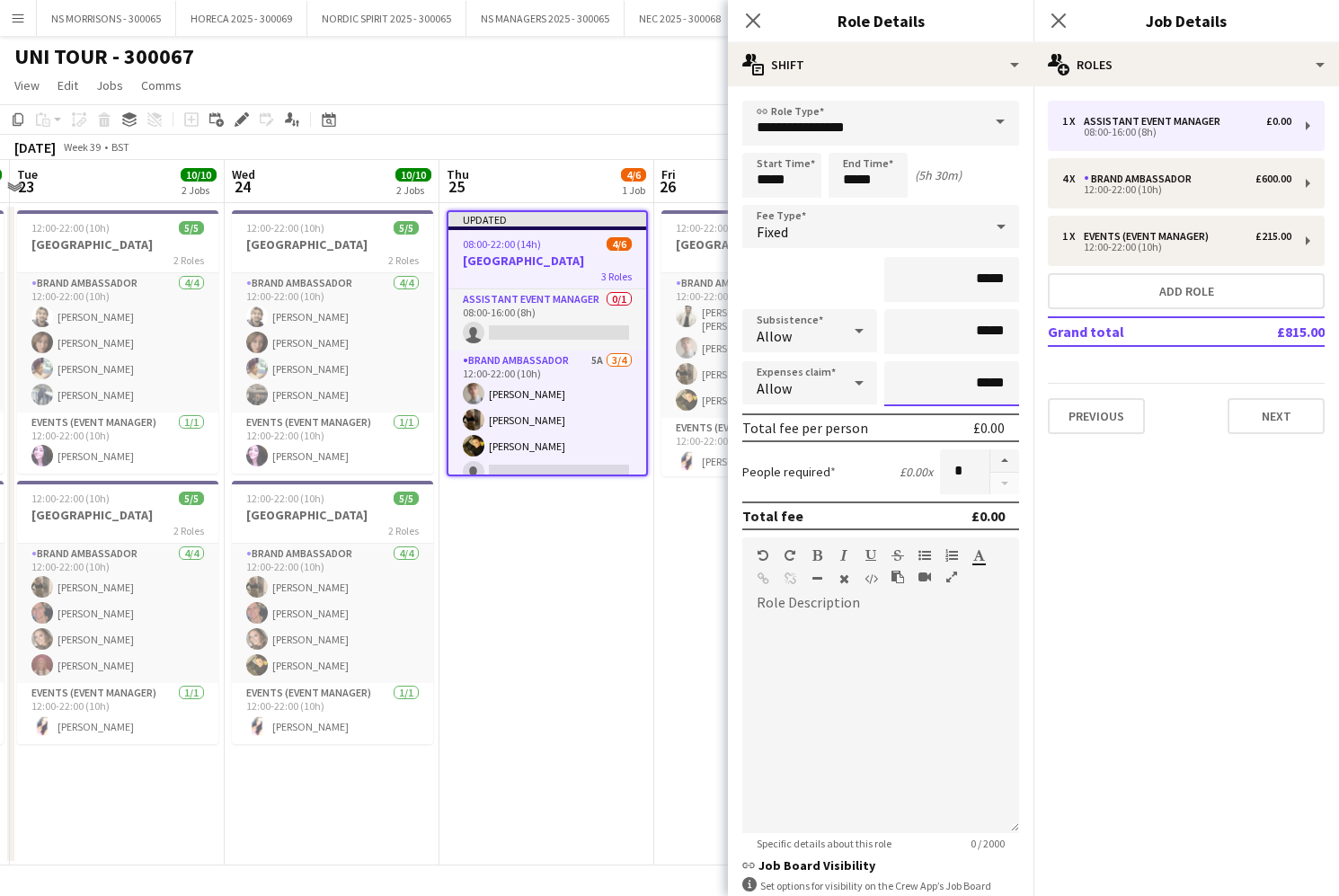
click at [981, 387] on input "*****" at bounding box center [951, 384] width 135 height 45
drag, startPoint x: 978, startPoint y: 386, endPoint x: 1013, endPoint y: 386, distance: 35.0
click at [1013, 387] on input "*****" at bounding box center [951, 384] width 135 height 45
type input "***"
drag, startPoint x: 979, startPoint y: 278, endPoint x: 1022, endPoint y: 278, distance: 43.0
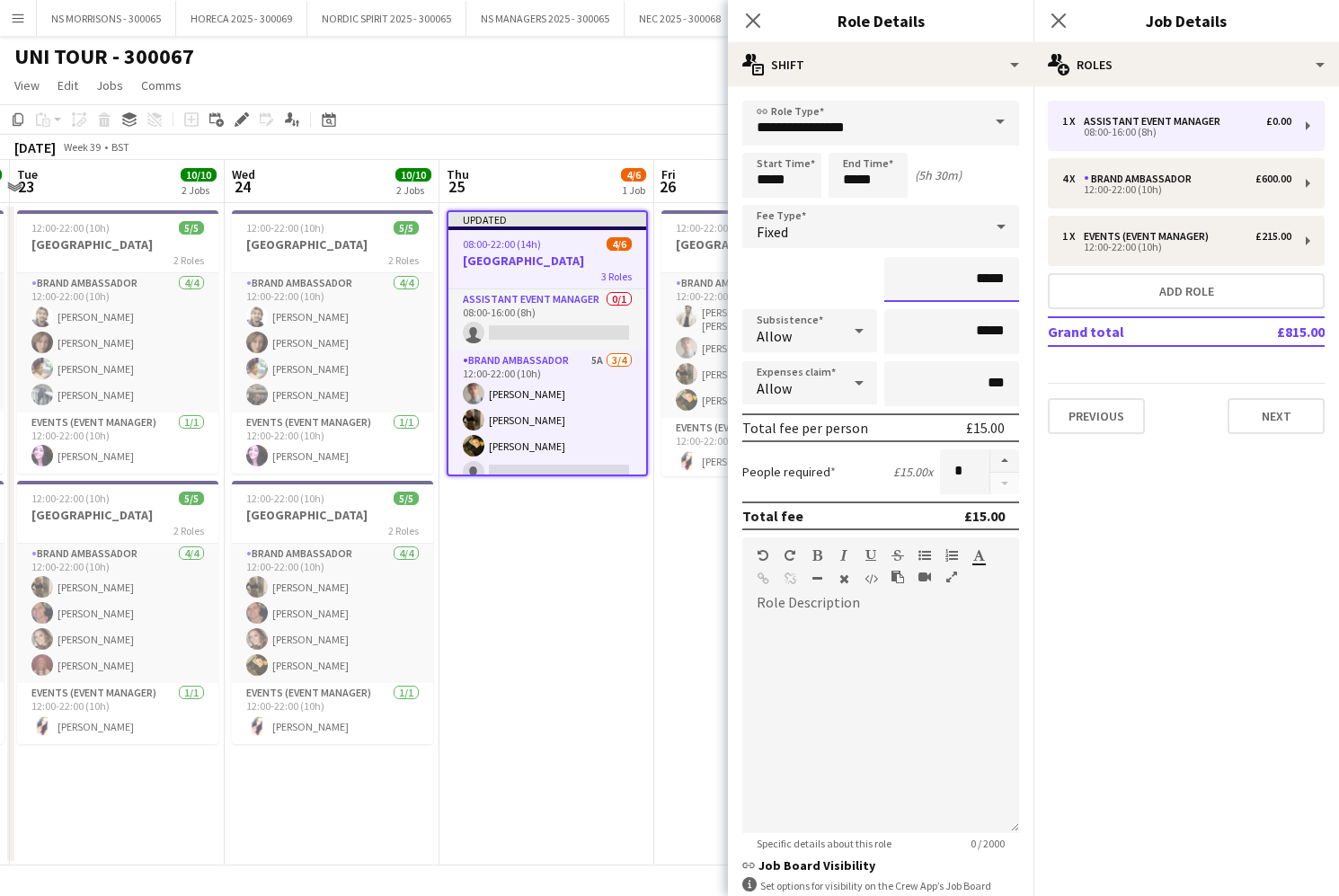
click at [1022, 278] on form "**********" at bounding box center [880, 568] width 305 height 936
type input "******"
click at [529, 533] on app-date-cell "Updated 08:00-22:00 (14h) 4/6 LEEDS 3 Roles Assistant Event Manager 0/1 08:00-1…" at bounding box center [546, 534] width 214 height 662
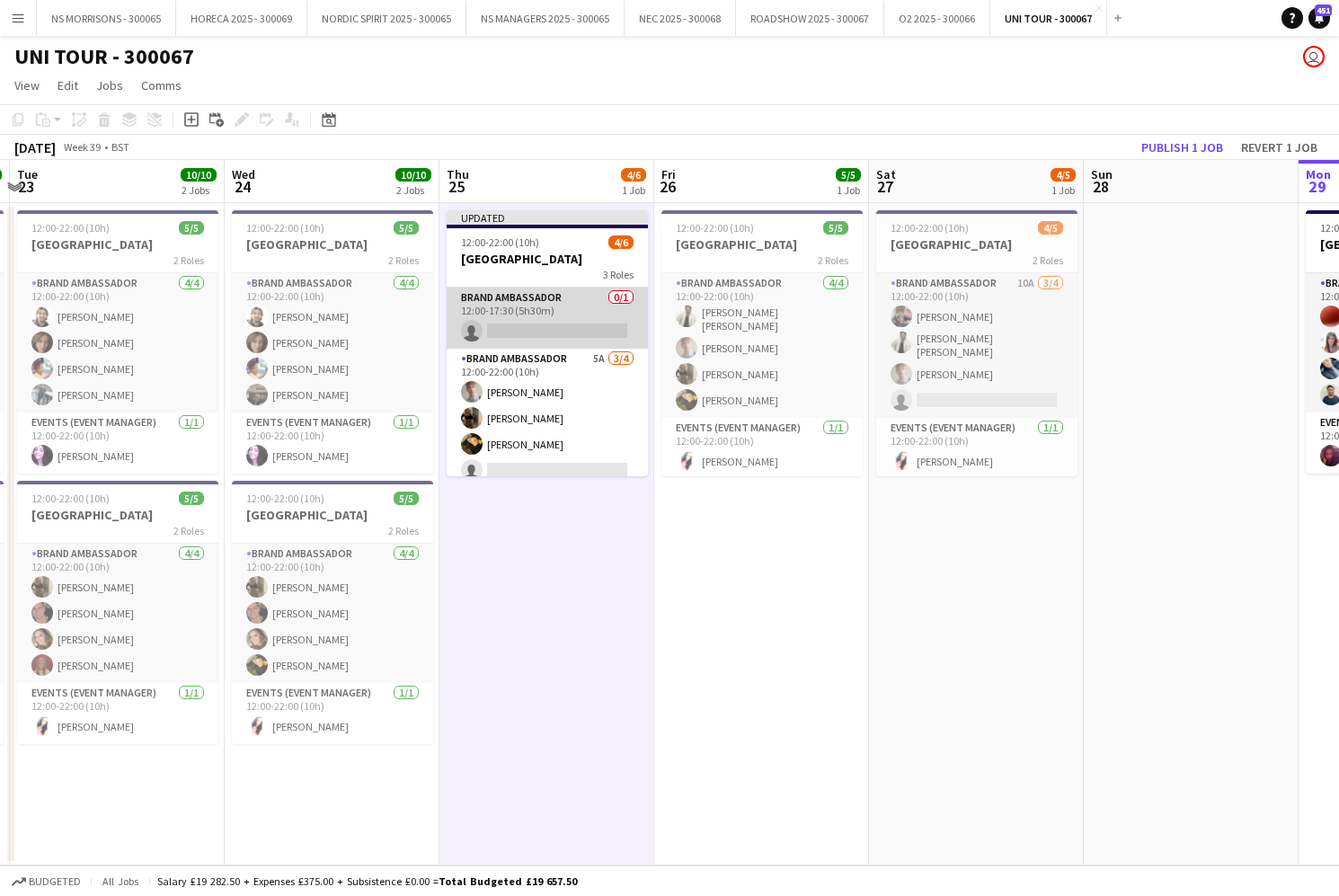
click at [535, 325] on app-card-role "Brand Ambassador 0/1 12:00-17:30 (5h30m) single-neutral-actions" at bounding box center [547, 317] width 201 height 61
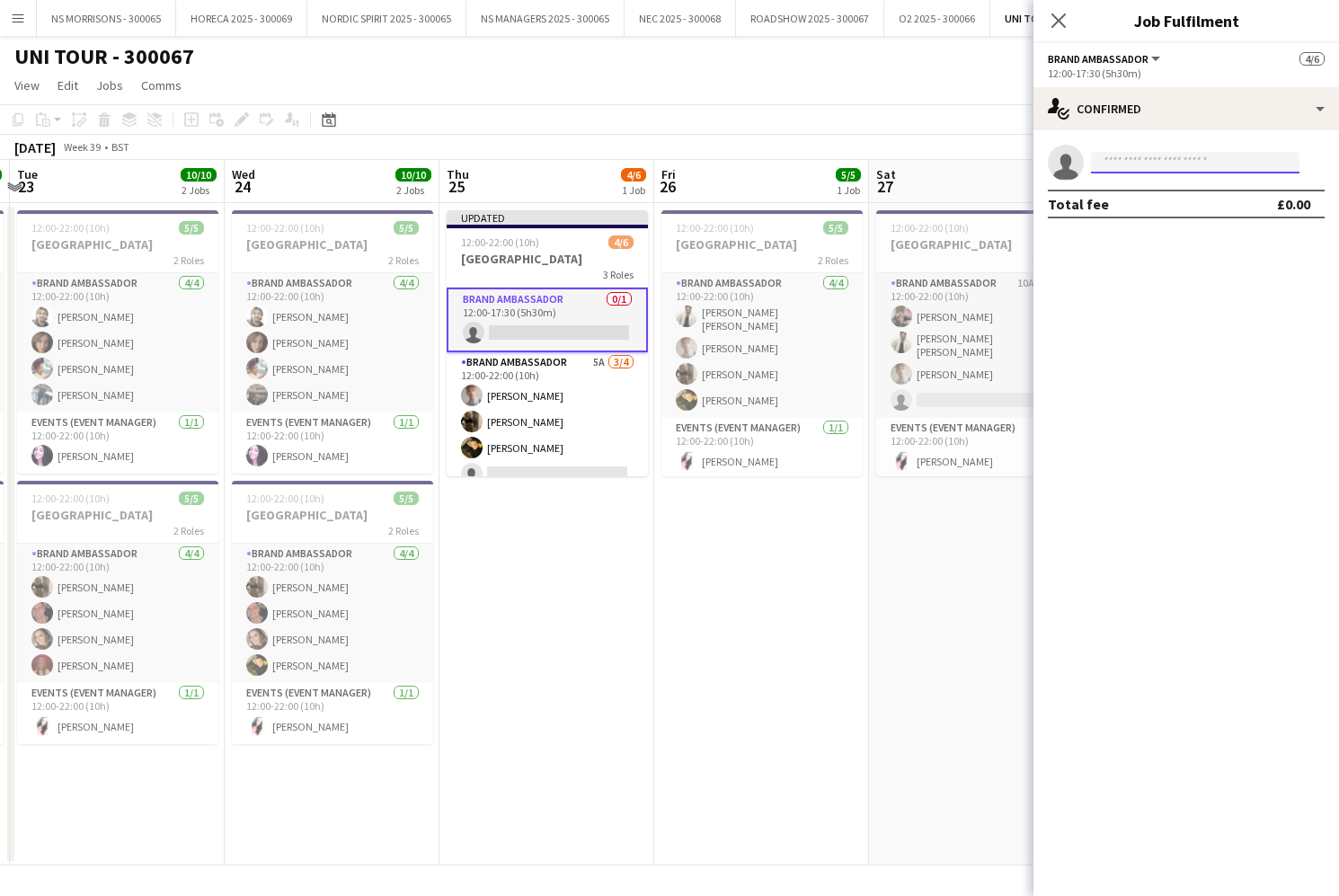
click at [1120, 164] on input at bounding box center [1195, 162] width 209 height 22
type input "****"
click at [1127, 197] on span "[EMAIL_ADDRESS][DOMAIN_NAME]" at bounding box center [1195, 202] width 180 height 14
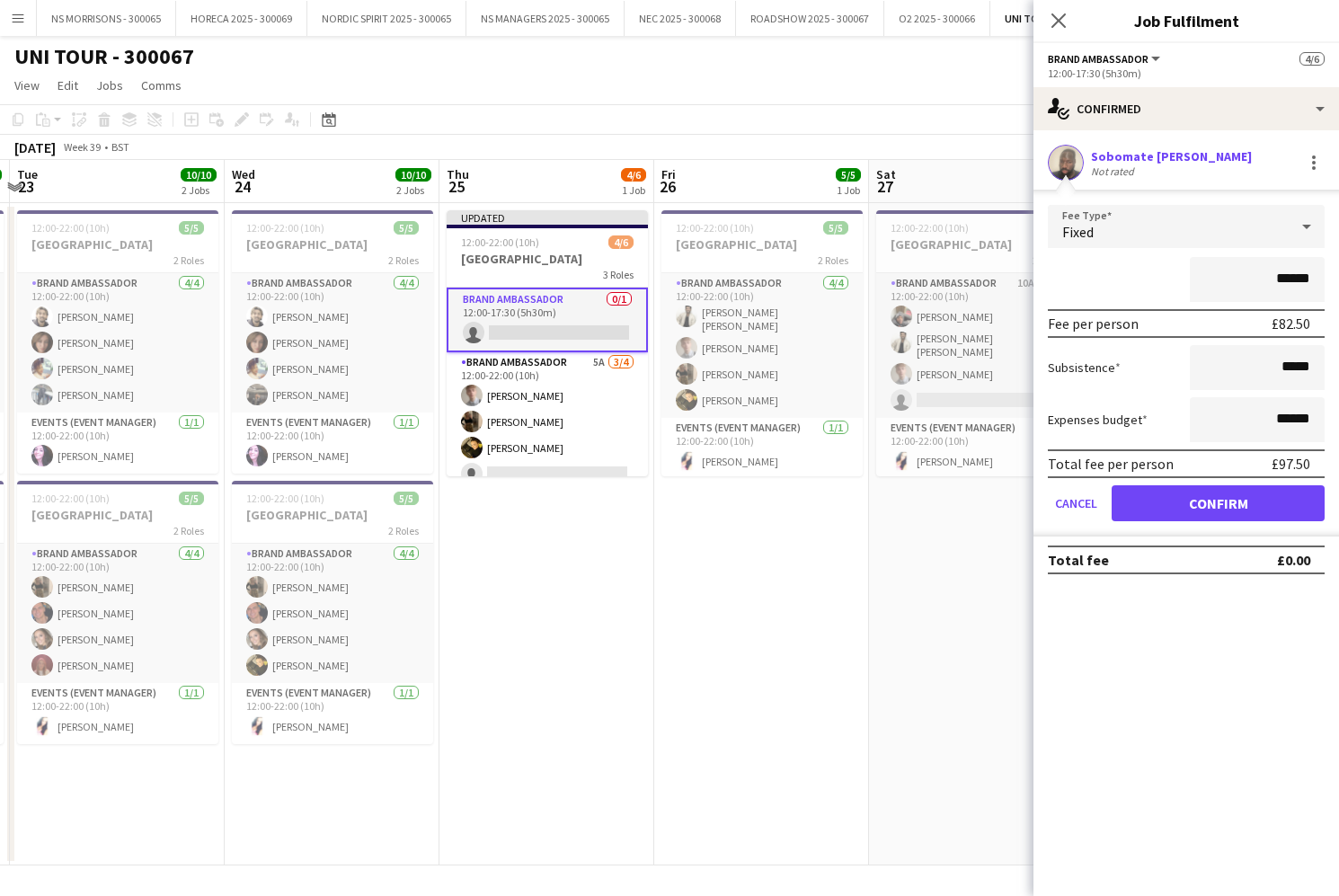
drag, startPoint x: 1156, startPoint y: 502, endPoint x: 999, endPoint y: 501, distance: 157.0
click at [1156, 502] on button "Confirm" at bounding box center [1217, 503] width 213 height 36
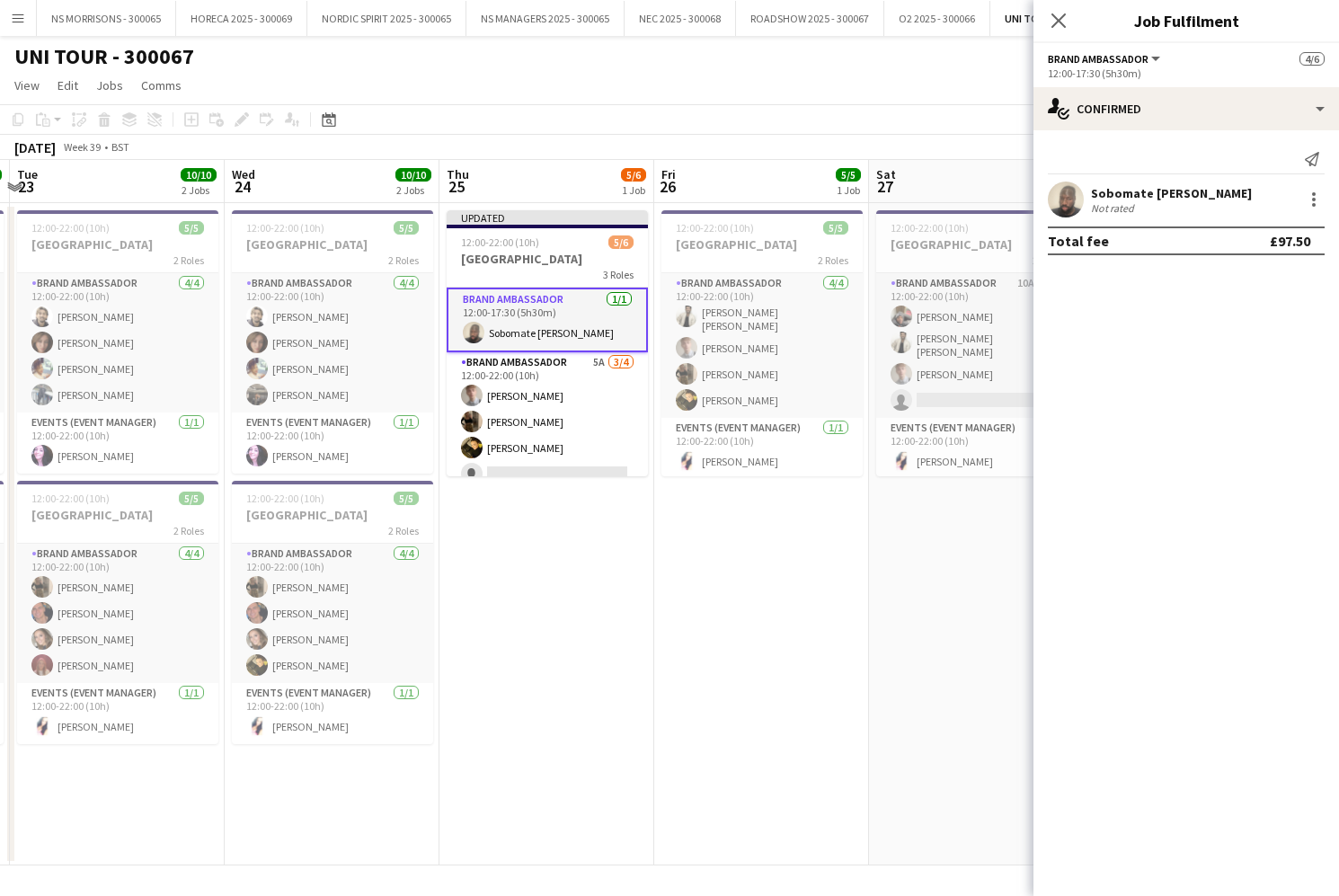
drag, startPoint x: 774, startPoint y: 575, endPoint x: 891, endPoint y: 510, distance: 133.8
click at [777, 575] on app-date-cell "12:00-22:00 (10h) 5/5 LEEDS 2 Roles Brand Ambassador [DATE] 12:00-22:00 (10h) […" at bounding box center [761, 534] width 214 height 662
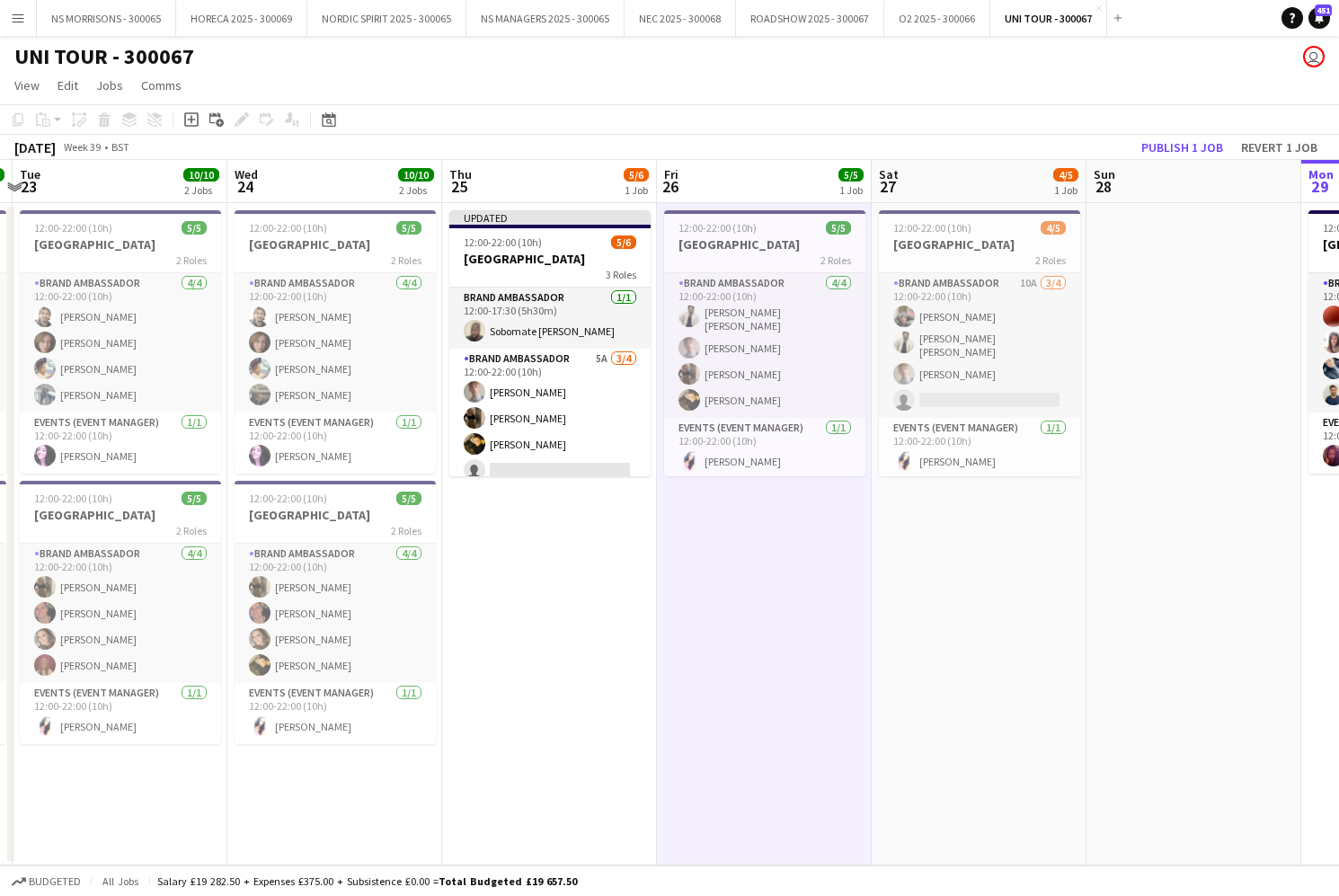
click at [1190, 153] on button "Publish 1 job" at bounding box center [1182, 147] width 96 height 23
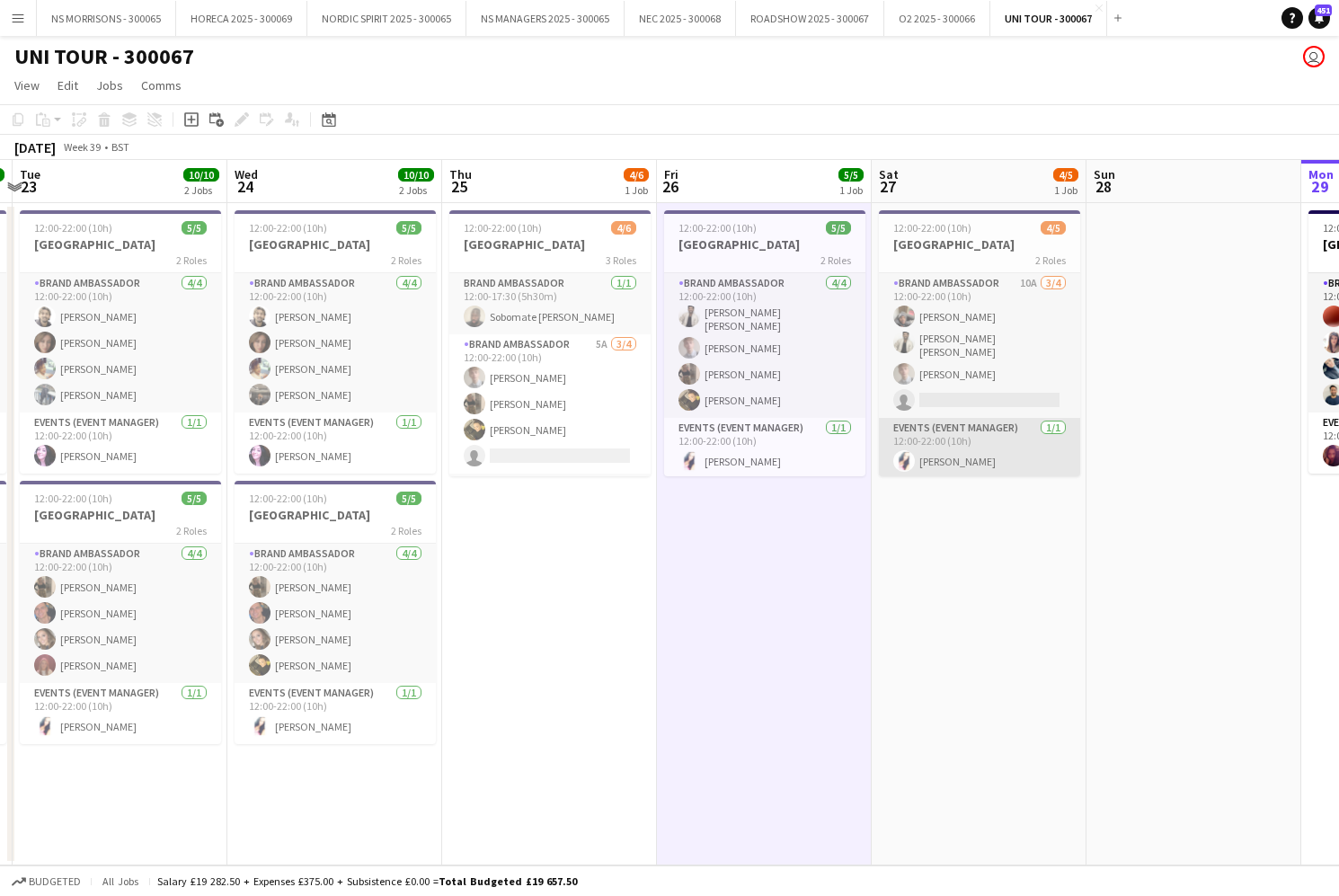
click at [991, 456] on app-card-role "Events (Event Manager) [DATE] 12:00-22:00 (10h) [PERSON_NAME]" at bounding box center [979, 448] width 201 height 61
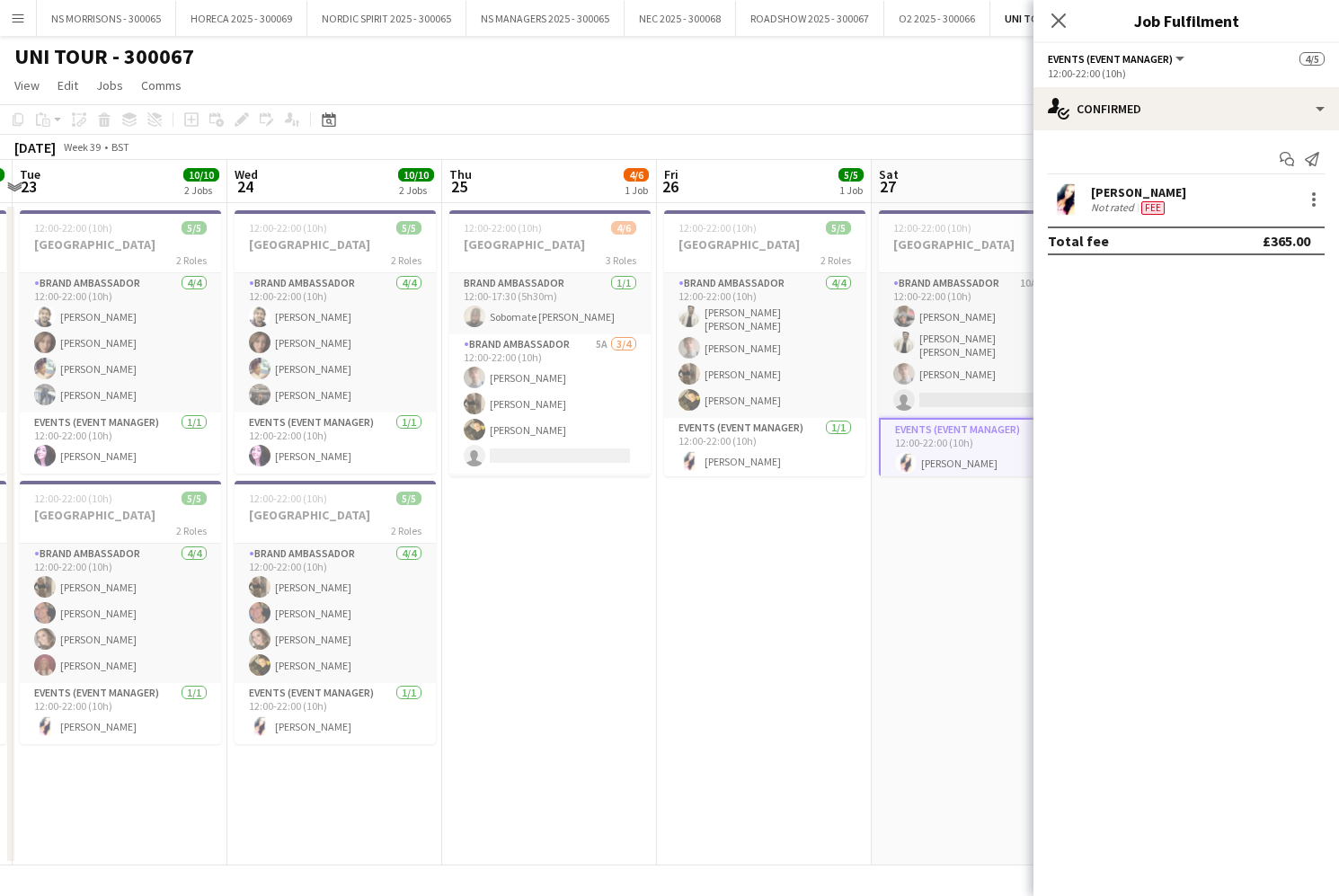
click at [703, 610] on app-date-cell "12:00-22:00 (10h) 5/5 LEEDS 2 Roles Brand Ambassador [DATE] 12:00-22:00 (10h) […" at bounding box center [763, 534] width 214 height 662
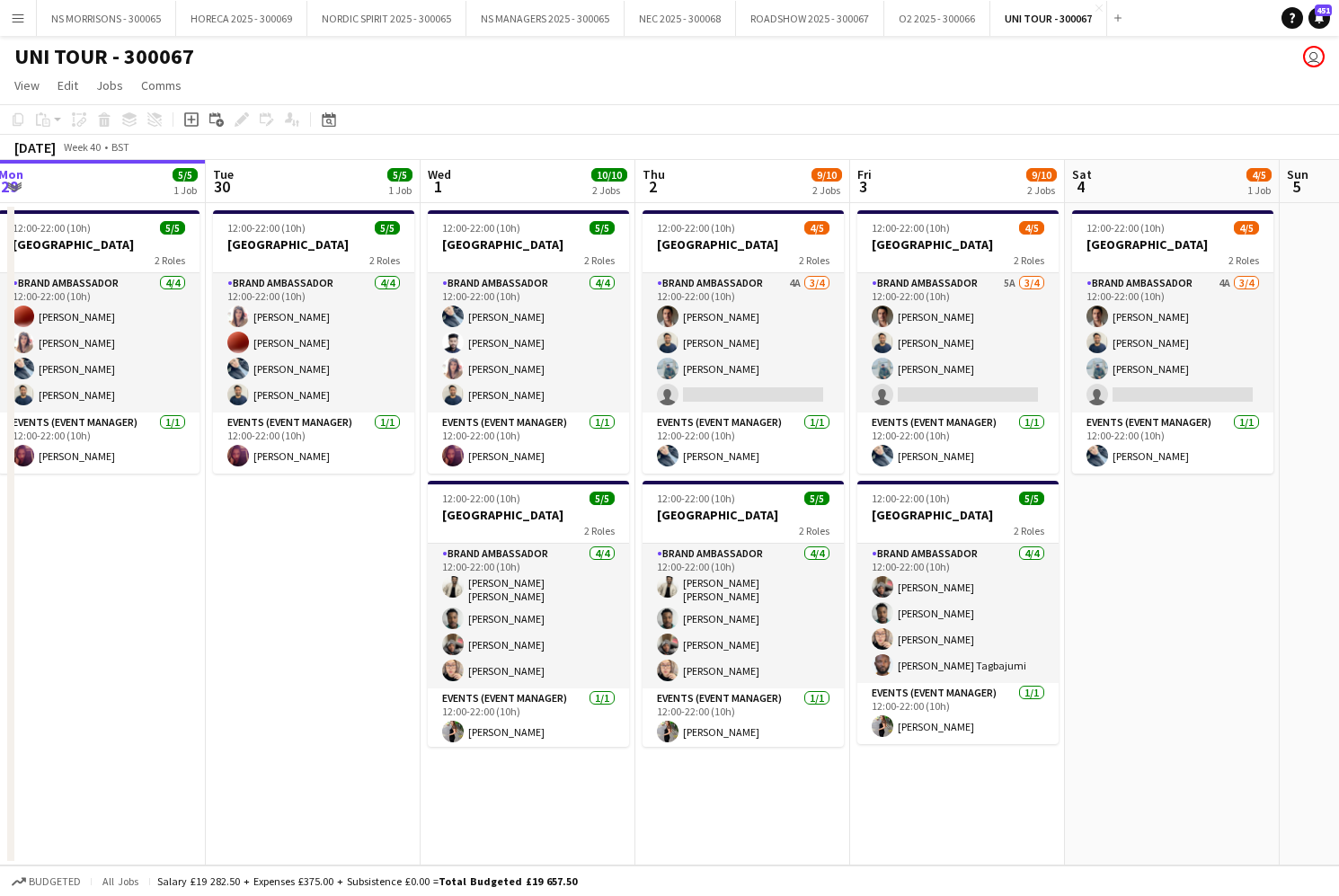
scroll to position [0, 0]
click at [202, 19] on button "HORECA 2025 - 300069 Close" at bounding box center [242, 18] width 131 height 35
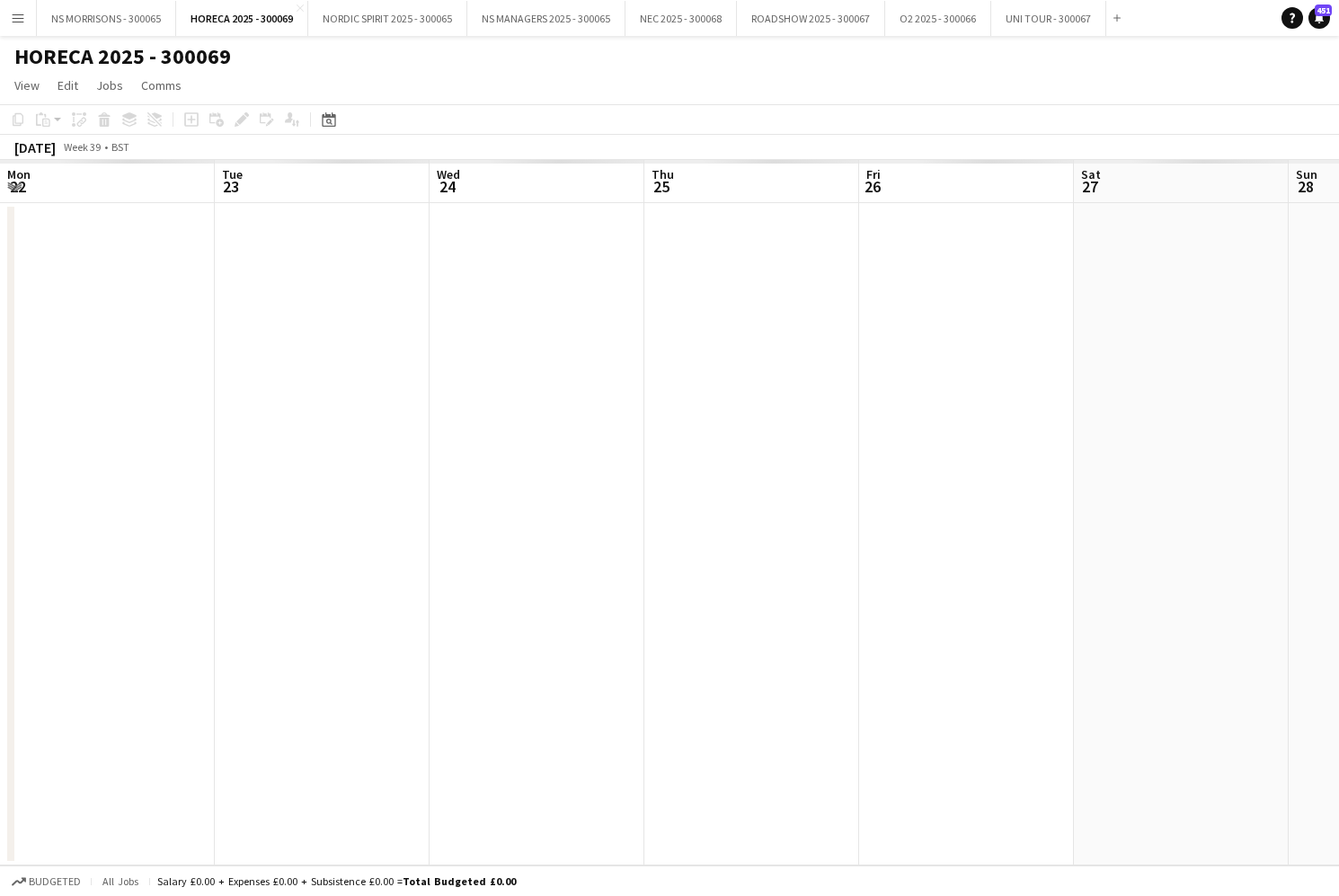
scroll to position [0, 430]
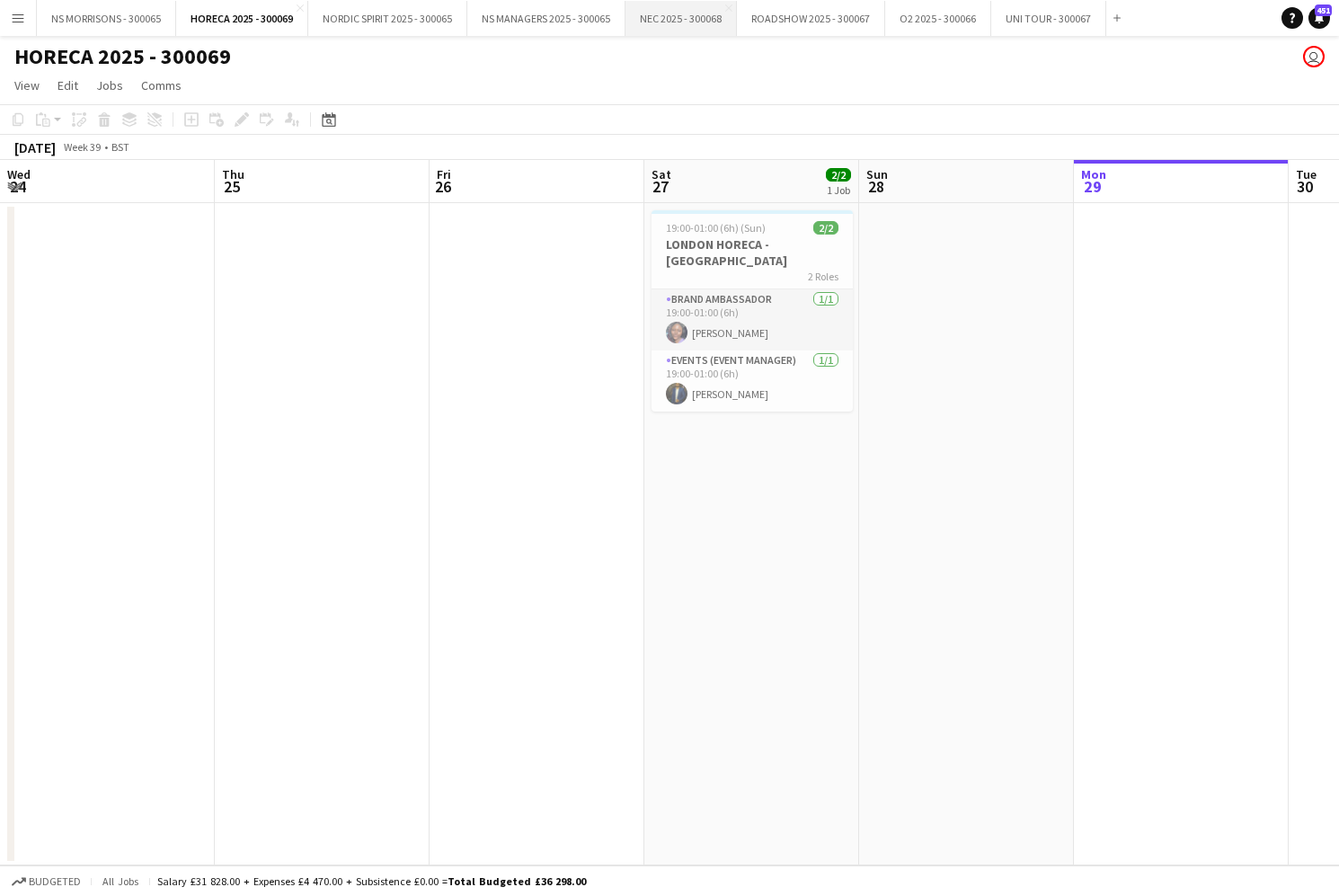
click at [687, 23] on button "NEC 2025 - 300068 Close" at bounding box center [681, 18] width 111 height 35
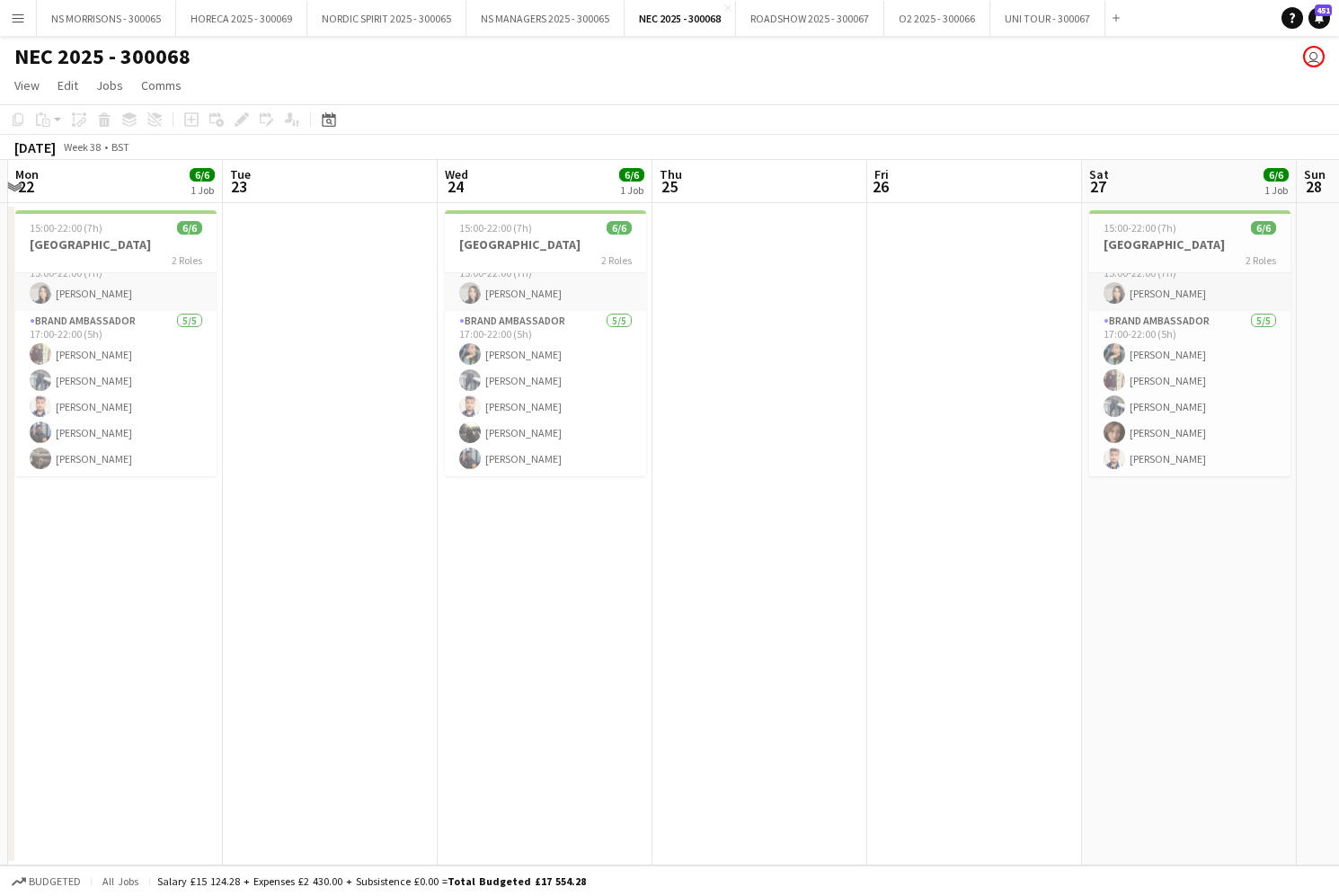
scroll to position [23, 0]
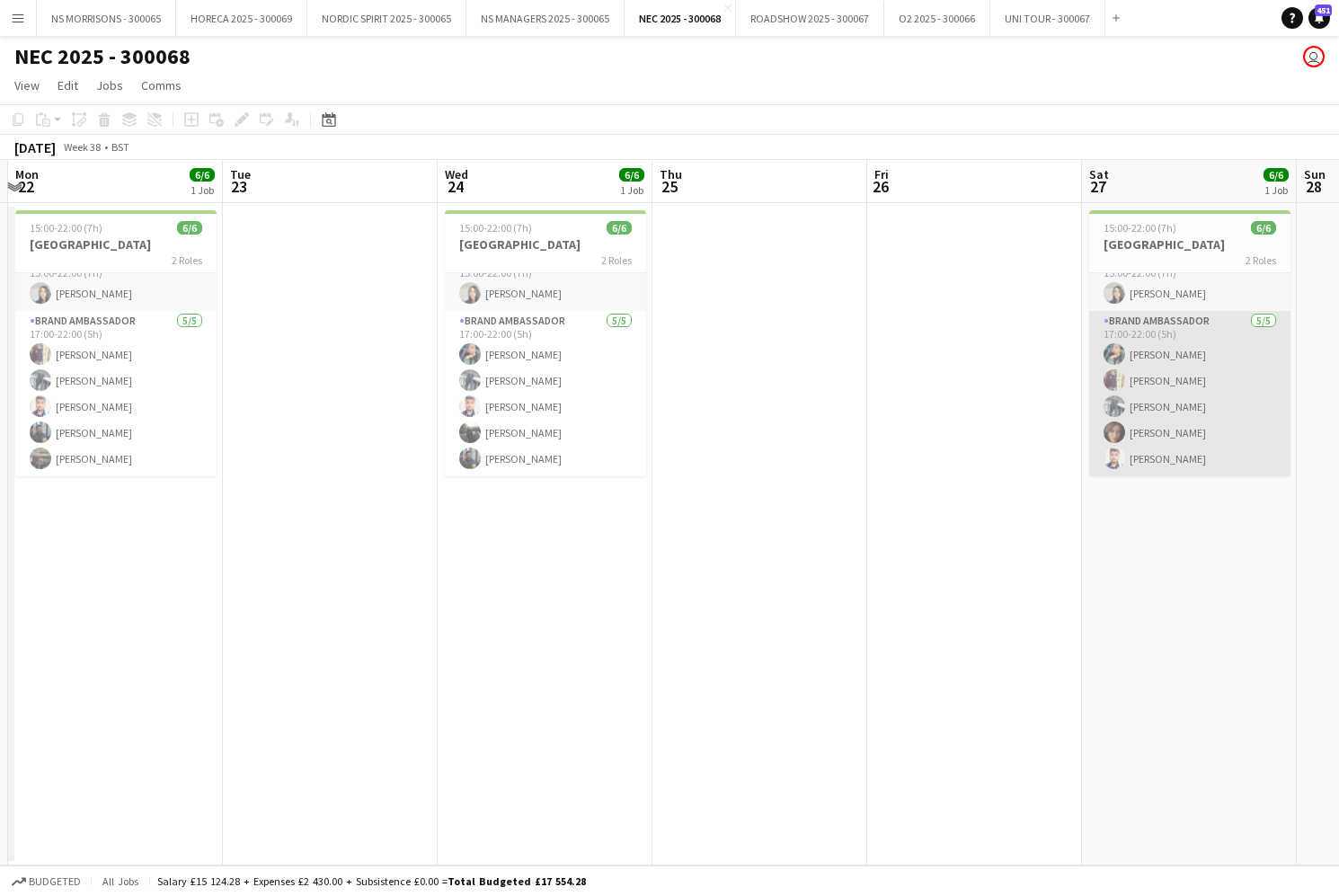
click at [1157, 407] on app-card-role "Brand Ambassador [DATE] 17:00-22:00 (5h) [PERSON_NAME] [PERSON_NAME] [PERSON_NA…" at bounding box center [1189, 393] width 201 height 166
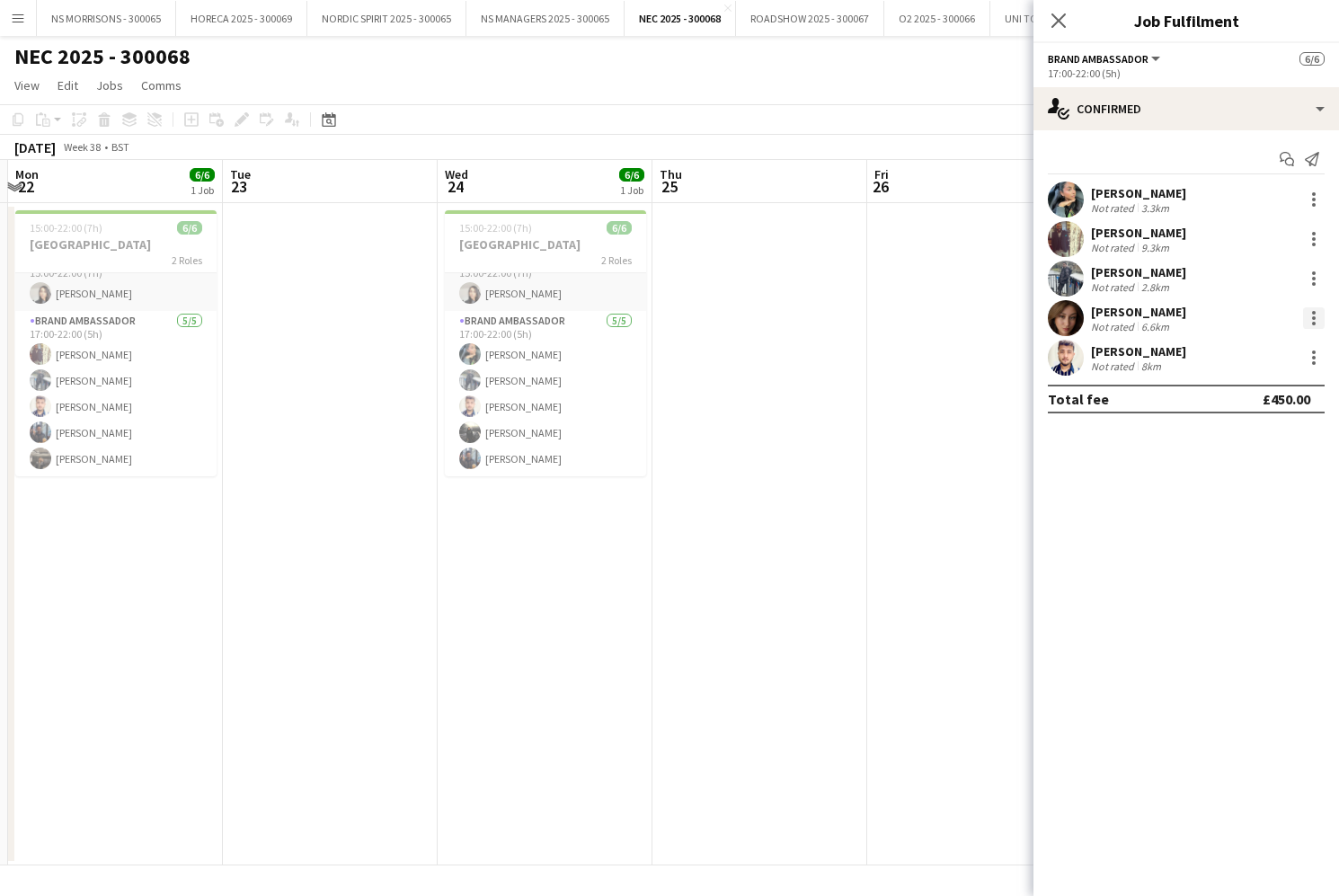
click at [1310, 311] on div at bounding box center [1313, 317] width 22 height 22
drag, startPoint x: 1230, startPoint y: 516, endPoint x: 1226, endPoint y: 500, distance: 16.5
click at [1231, 515] on button "Remove" at bounding box center [1255, 523] width 140 height 43
click at [1134, 367] on input at bounding box center [1195, 357] width 209 height 22
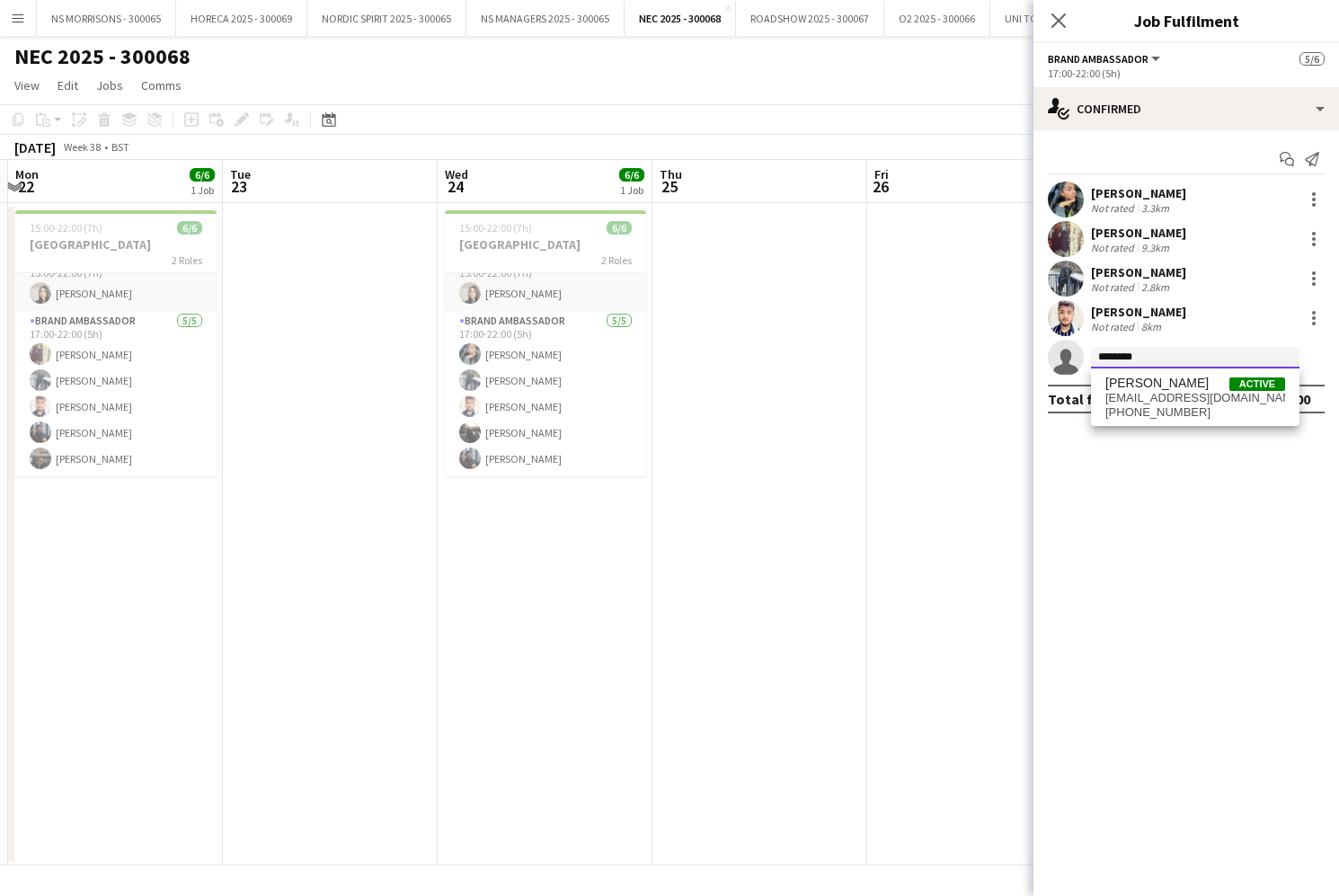
scroll to position [0, 0]
type input "********"
click at [1147, 386] on span "[PERSON_NAME]" at bounding box center [1156, 383] width 103 height 15
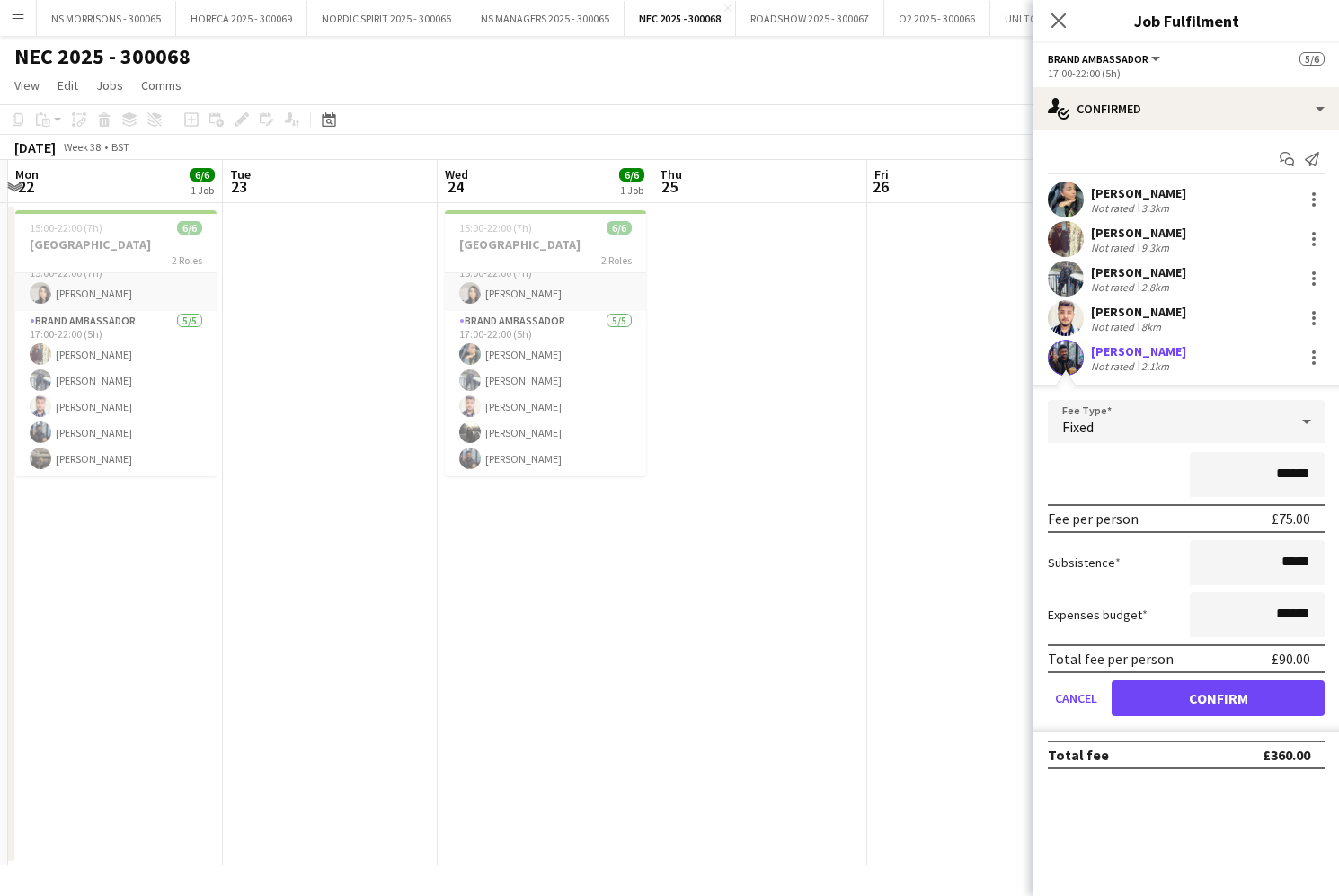
click at [1163, 695] on button "Confirm" at bounding box center [1217, 698] width 213 height 36
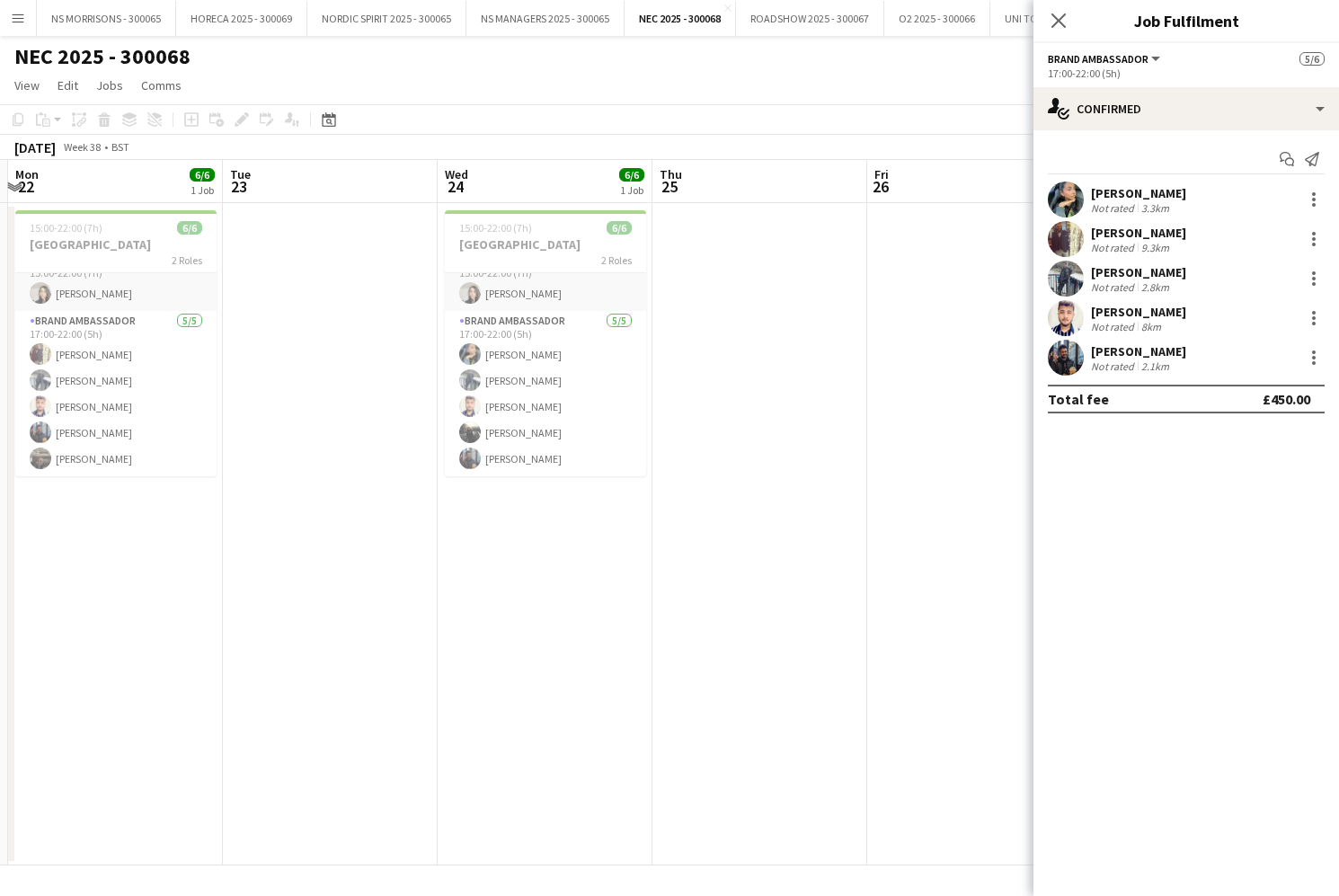
drag, startPoint x: 878, startPoint y: 543, endPoint x: 933, endPoint y: 469, distance: 92.2
click at [878, 543] on app-date-cell at bounding box center [974, 534] width 214 height 662
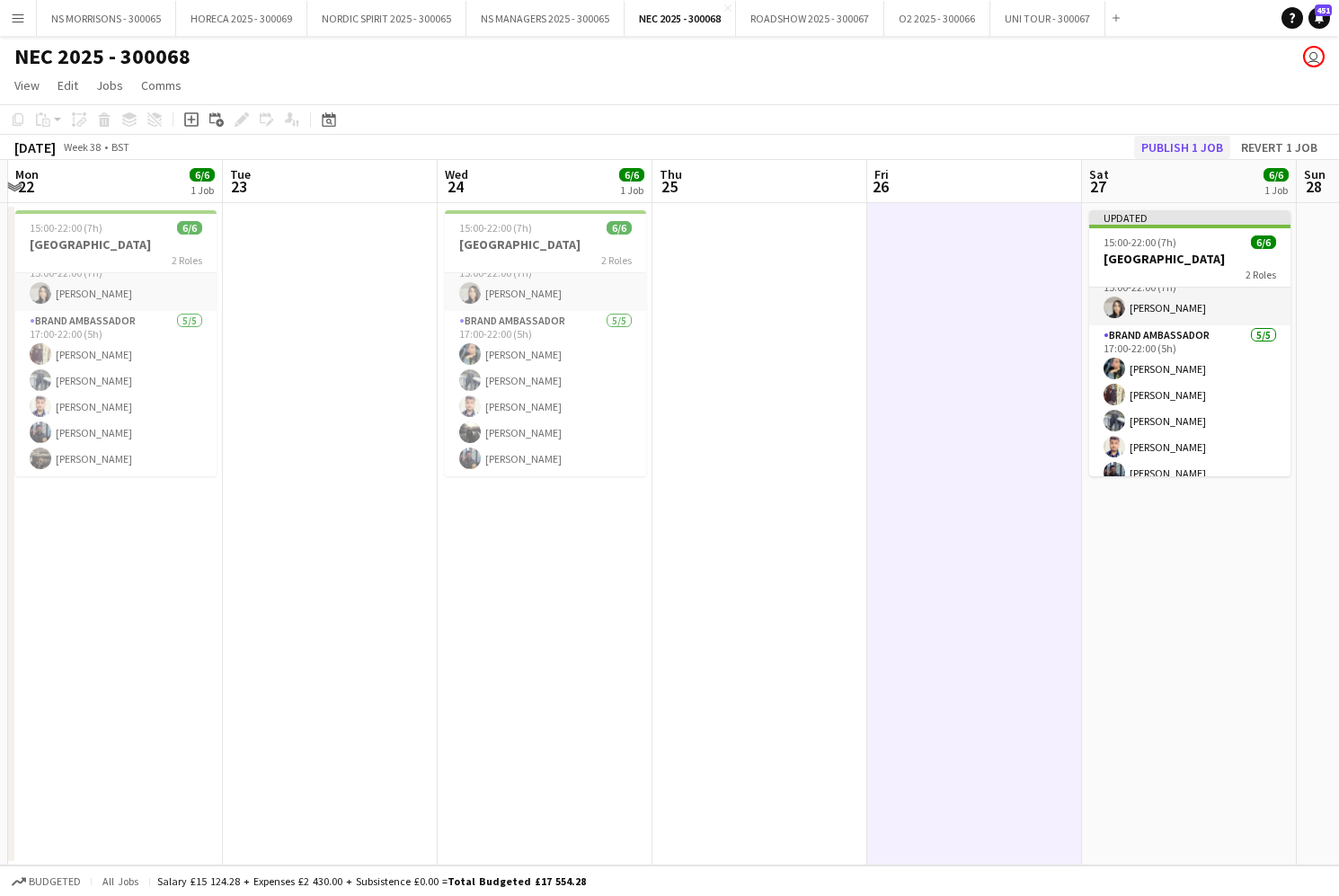
click at [1172, 155] on button "Publish 1 job" at bounding box center [1182, 147] width 96 height 23
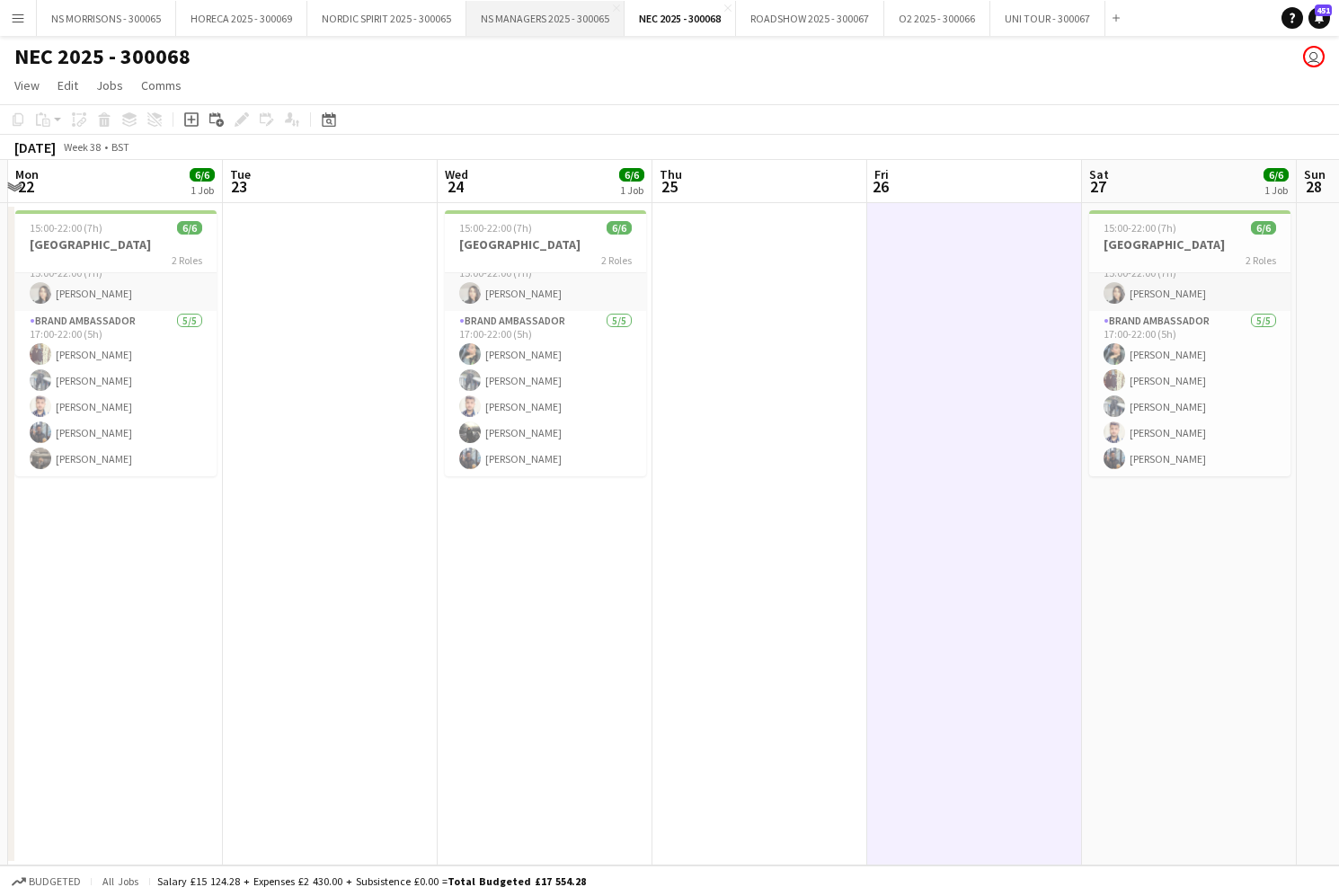
click at [527, 30] on button "NS MANAGERS 2025 - 300065 Close" at bounding box center [545, 18] width 158 height 35
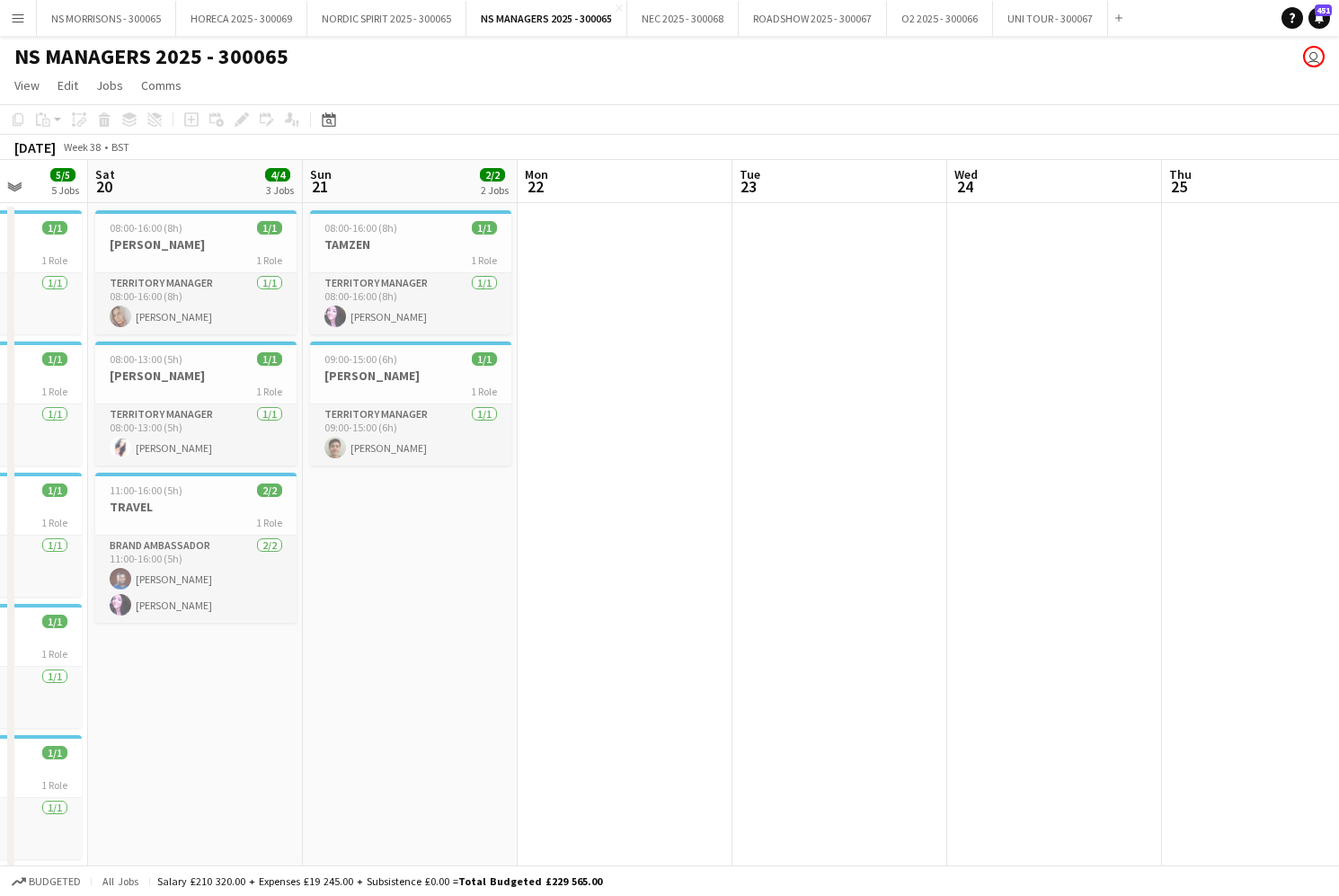
scroll to position [0, 549]
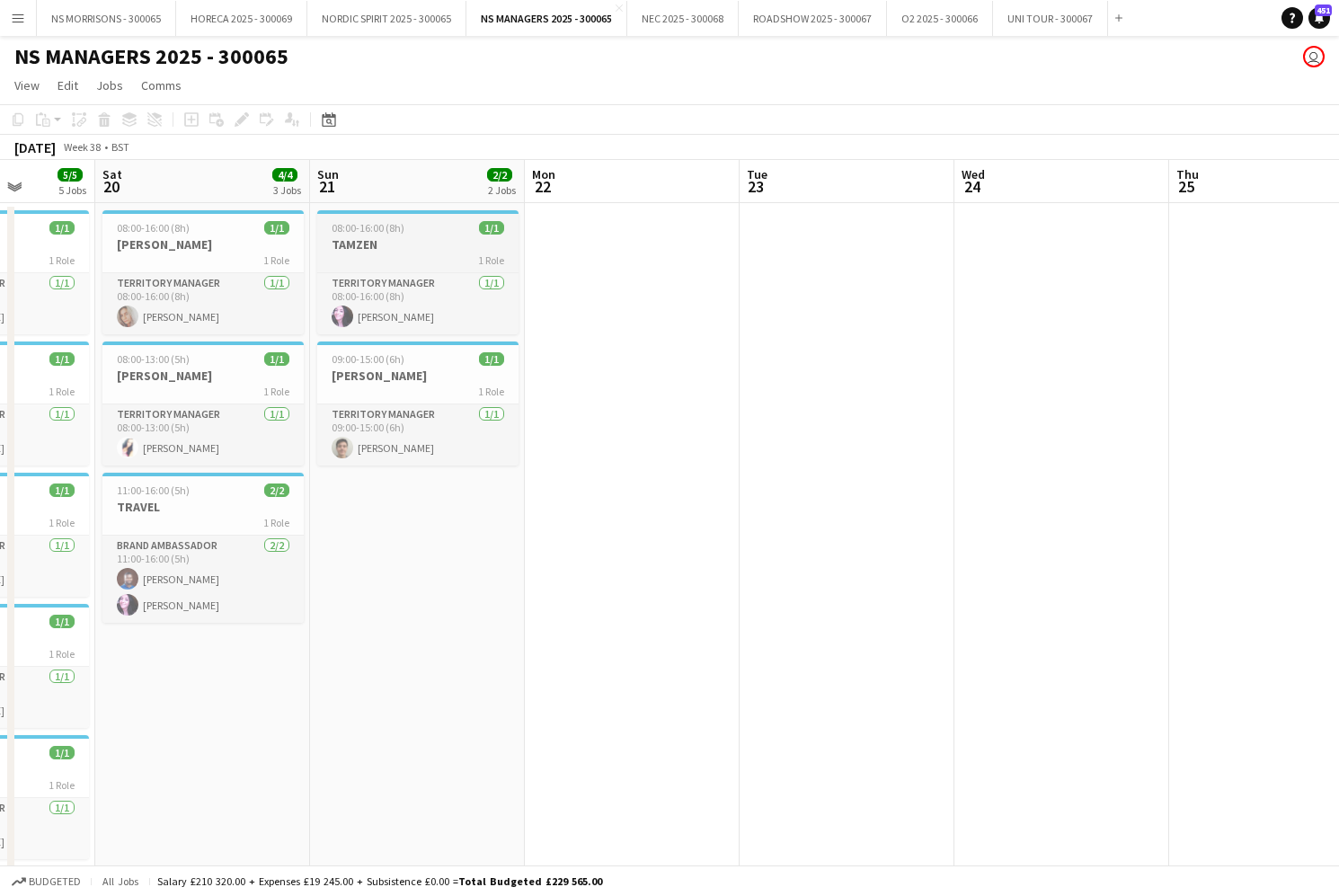
drag, startPoint x: 353, startPoint y: 237, endPoint x: 345, endPoint y: 231, distance: 10.0
click at [353, 237] on h3 "TAMZEN" at bounding box center [418, 243] width 201 height 16
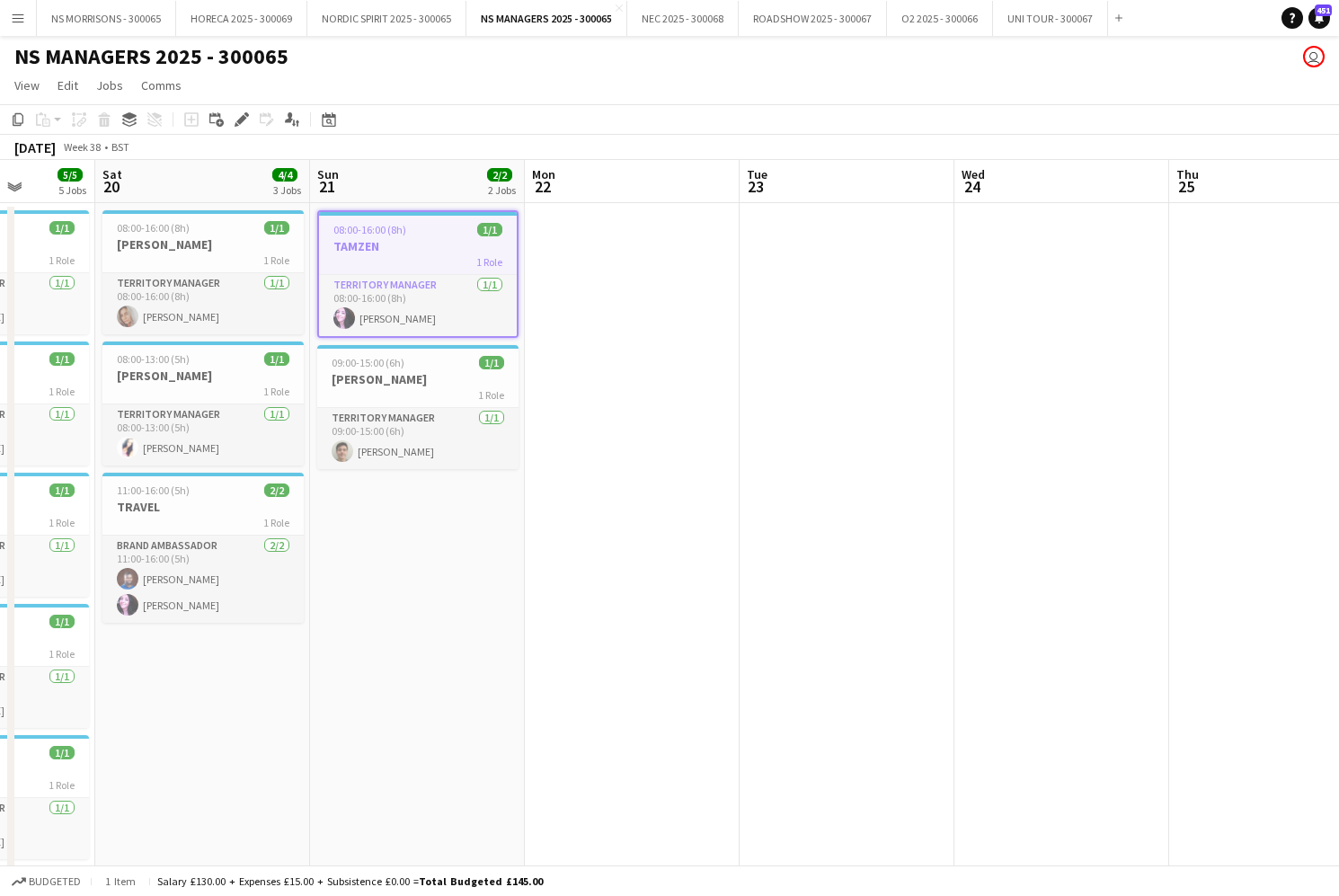
drag, startPoint x: 573, startPoint y: 250, endPoint x: 387, endPoint y: 179, distance: 199.1
click at [572, 250] on app-date-cell at bounding box center [631, 552] width 214 height 699
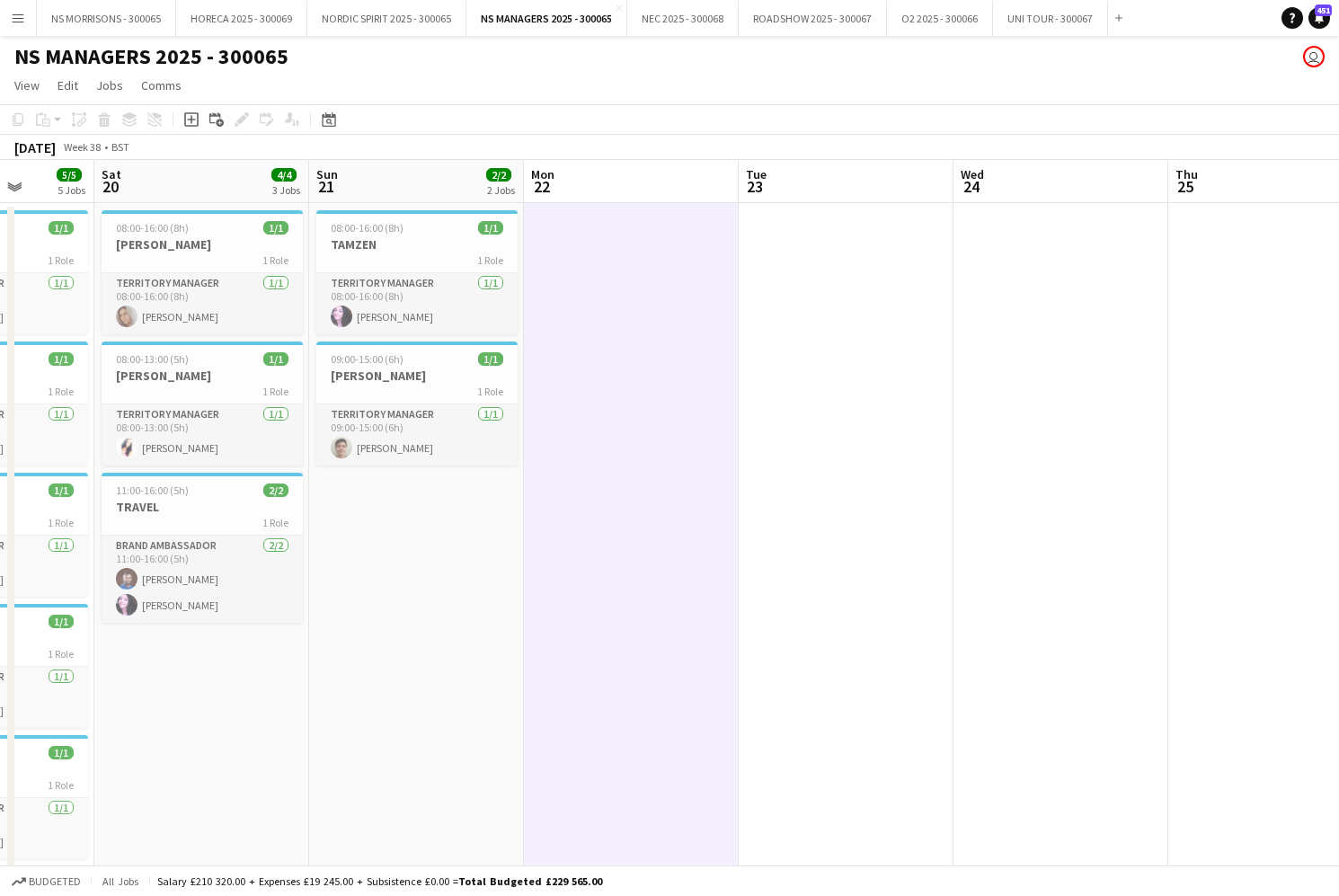
drag, startPoint x: 191, startPoint y: 115, endPoint x: 341, endPoint y: 123, distance: 150.2
click at [191, 115] on icon "Add job" at bounding box center [191, 119] width 14 height 14
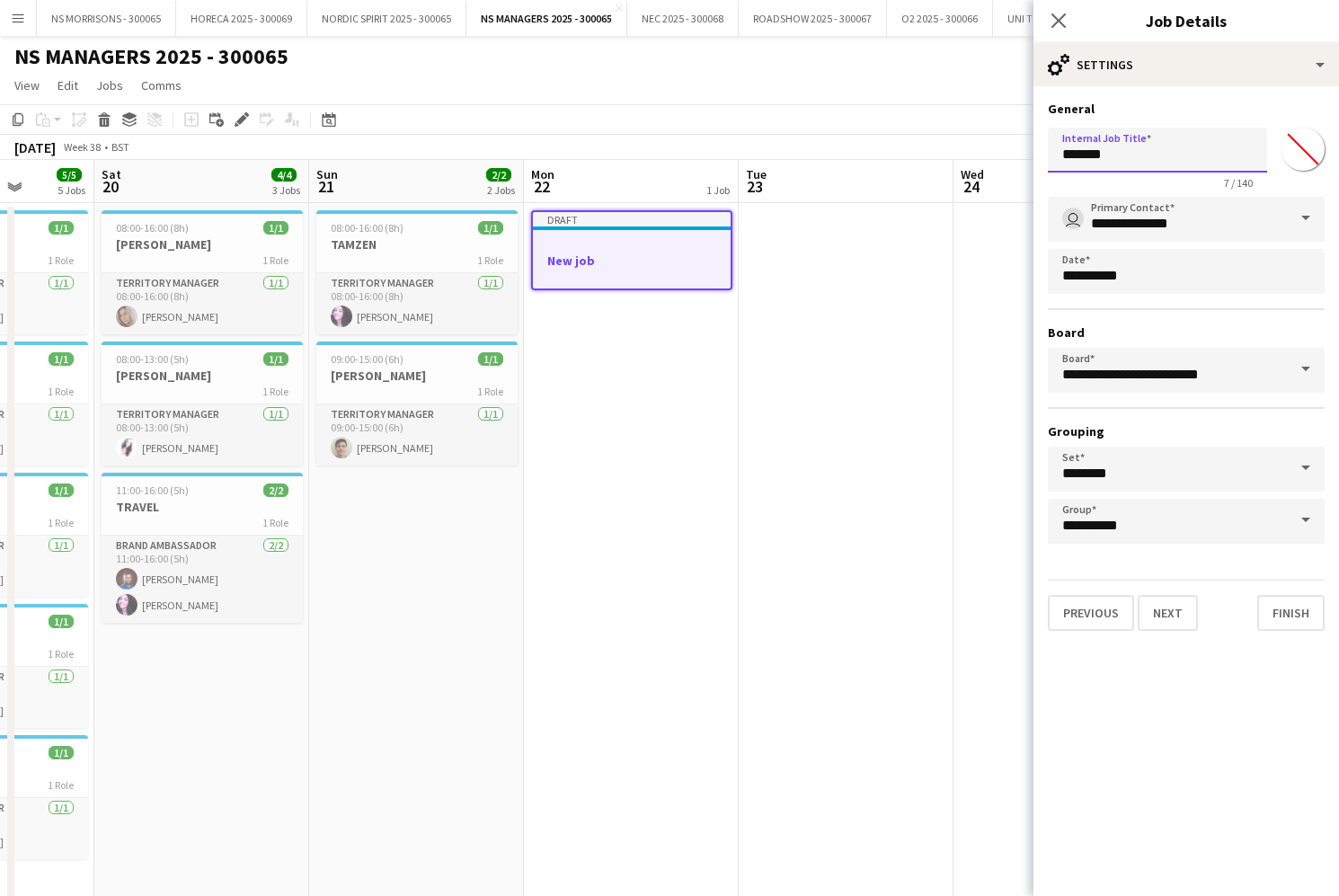
drag, startPoint x: 1116, startPoint y: 155, endPoint x: 1031, endPoint y: 153, distance: 85.0
click at [1030, 153] on body "Menu Boards Boards Boards All jobs Status Workforce Workforce My Workforce Recr…" at bounding box center [670, 466] width 1339 height 933
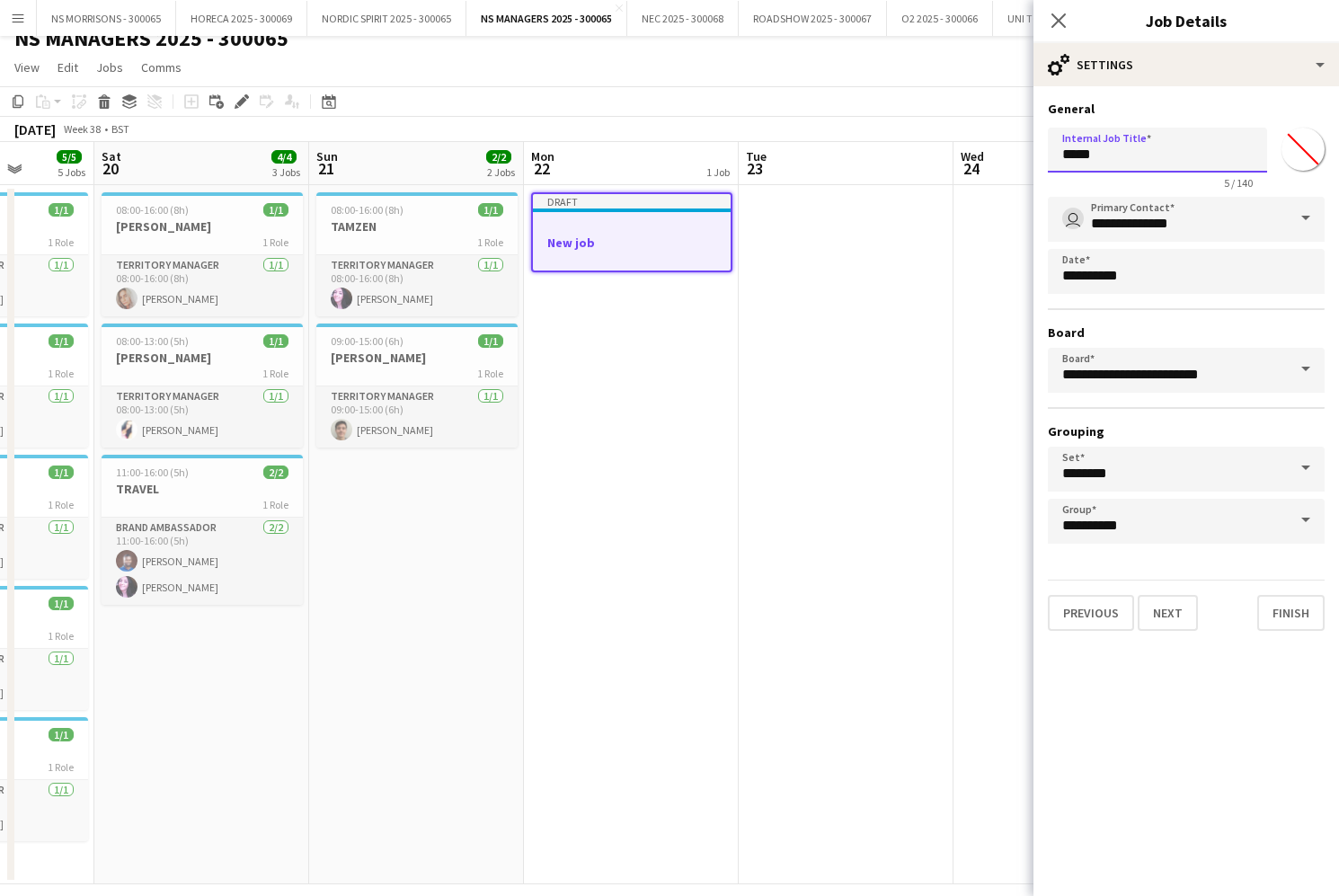
scroll to position [19, 0]
type input "*****"
click at [1165, 612] on button "Next" at bounding box center [1168, 612] width 60 height 36
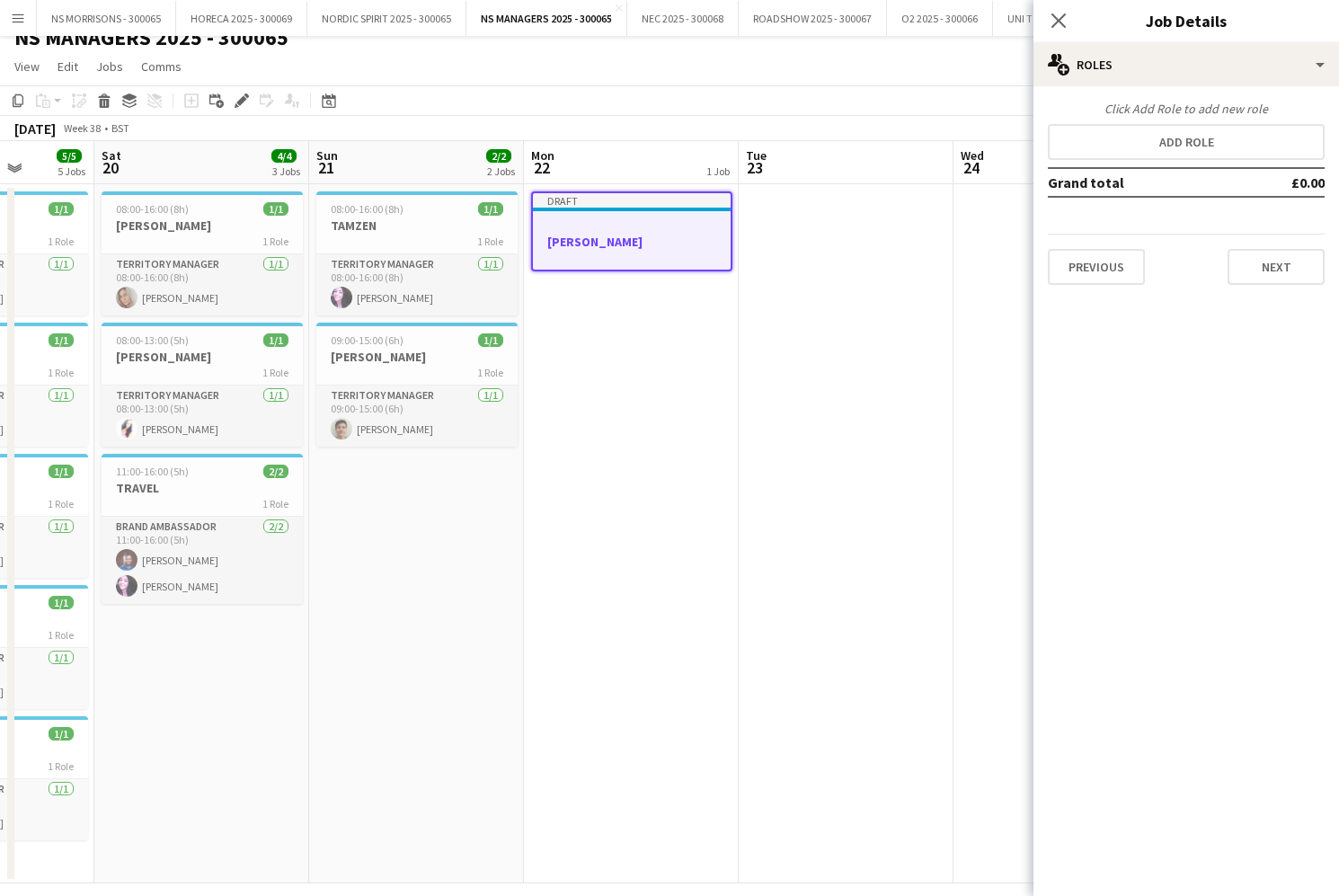
drag, startPoint x: 1216, startPoint y: 150, endPoint x: 1184, endPoint y: 151, distance: 32.0
click at [1216, 150] on button "Add role" at bounding box center [1186, 141] width 277 height 36
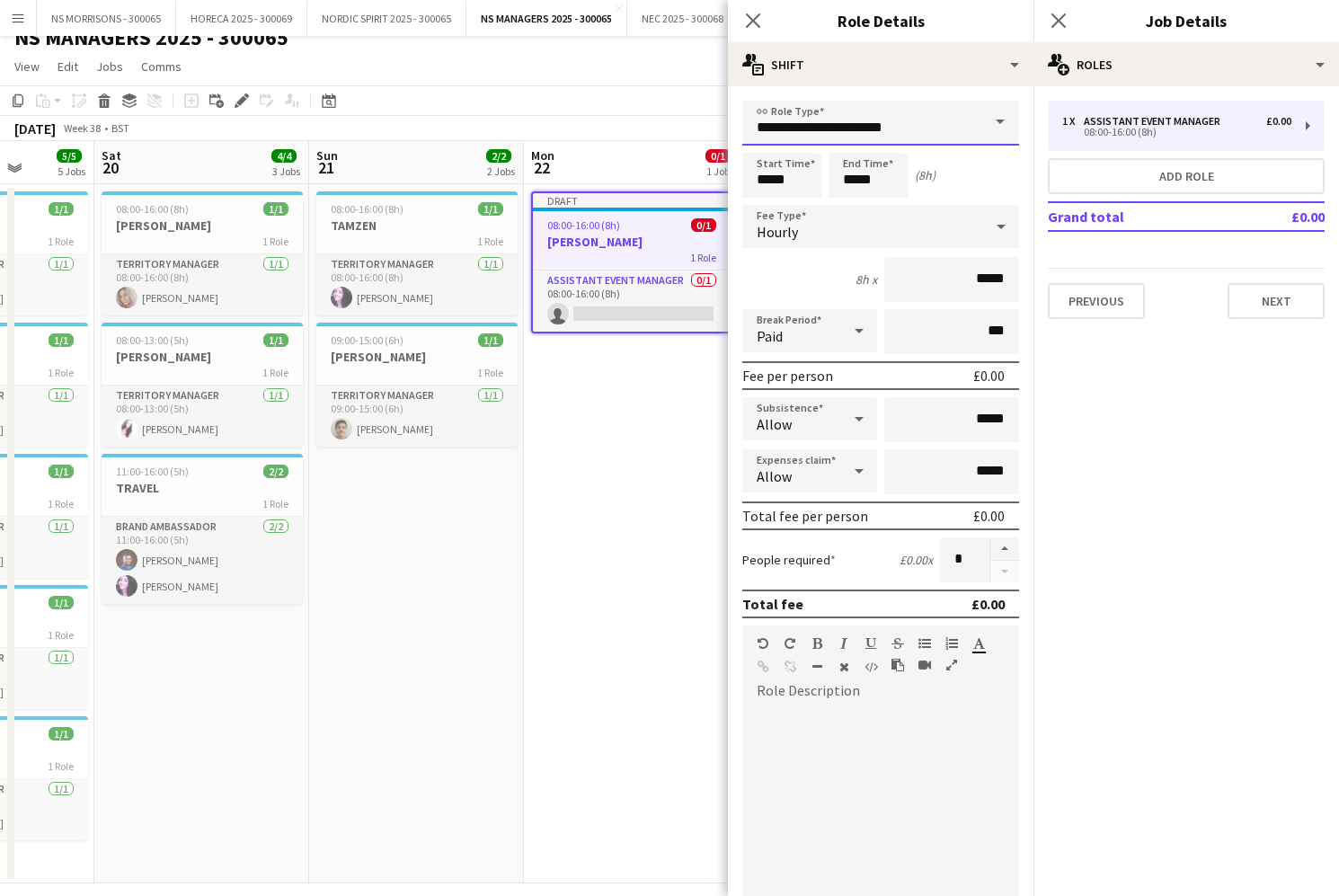
click at [856, 128] on input "**********" at bounding box center [881, 123] width 277 height 45
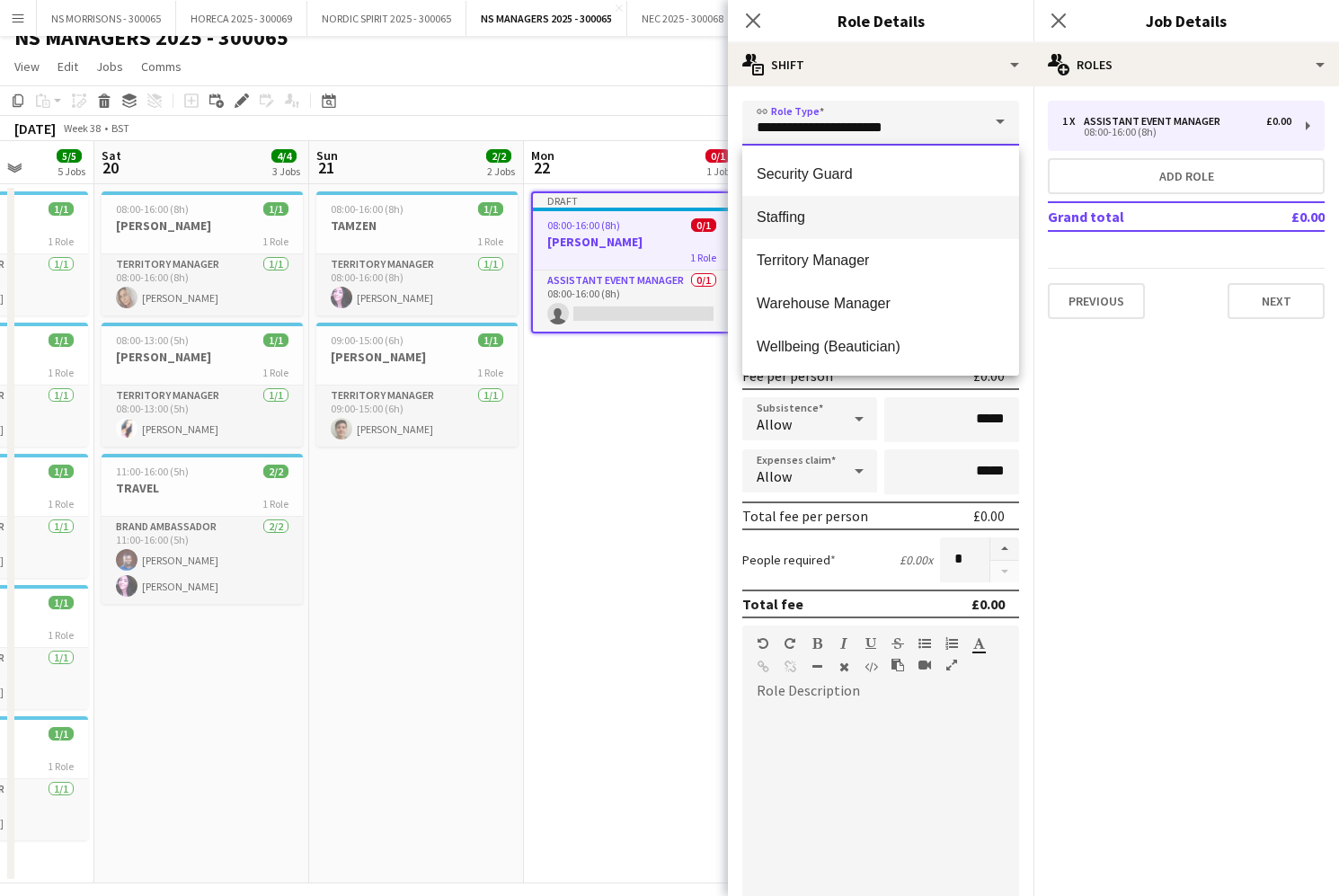
scroll to position [1509, 0]
click at [860, 219] on span "Staffing" at bounding box center [880, 217] width 248 height 17
type input "********"
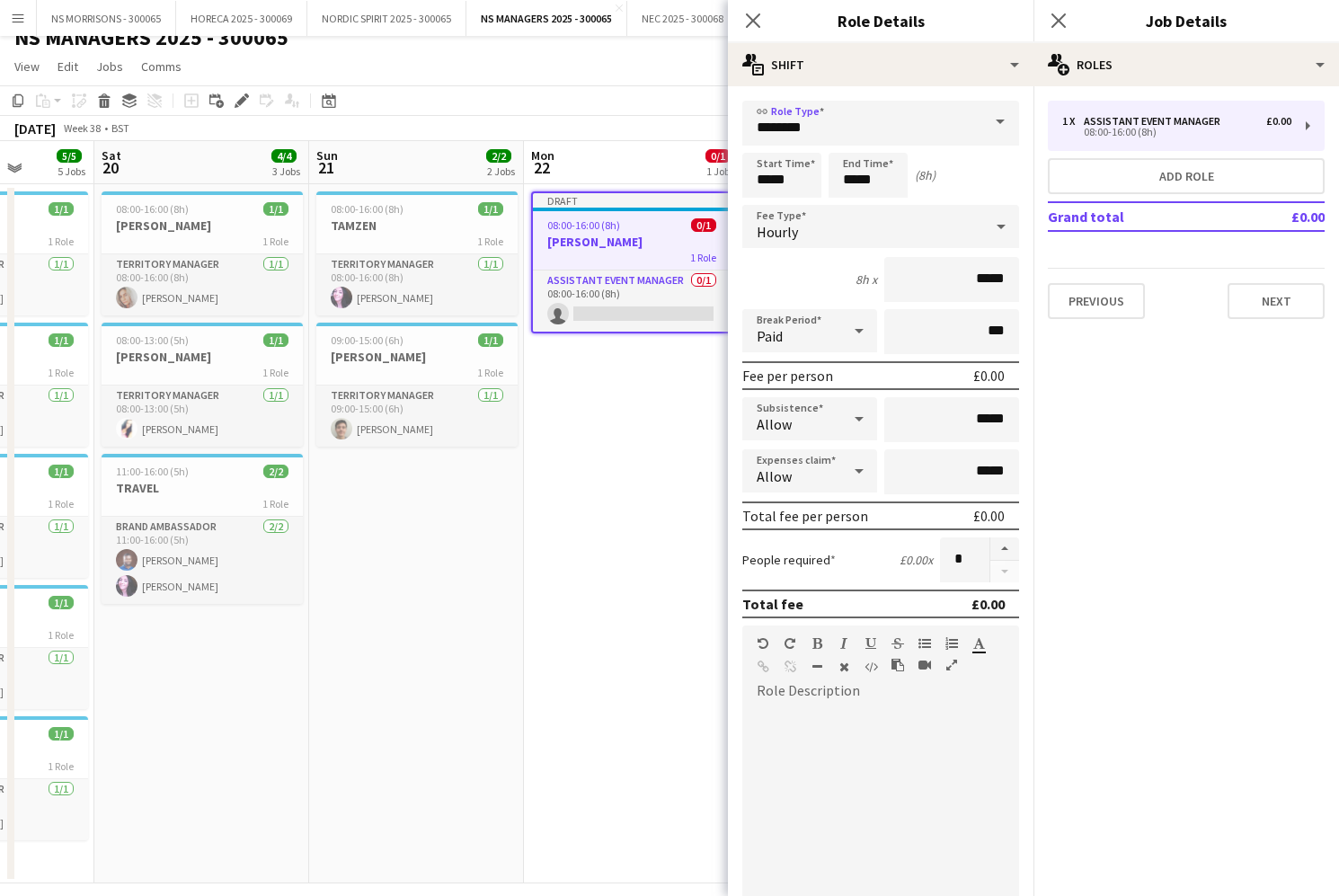
click at [860, 219] on div "Hourly" at bounding box center [862, 227] width 241 height 43
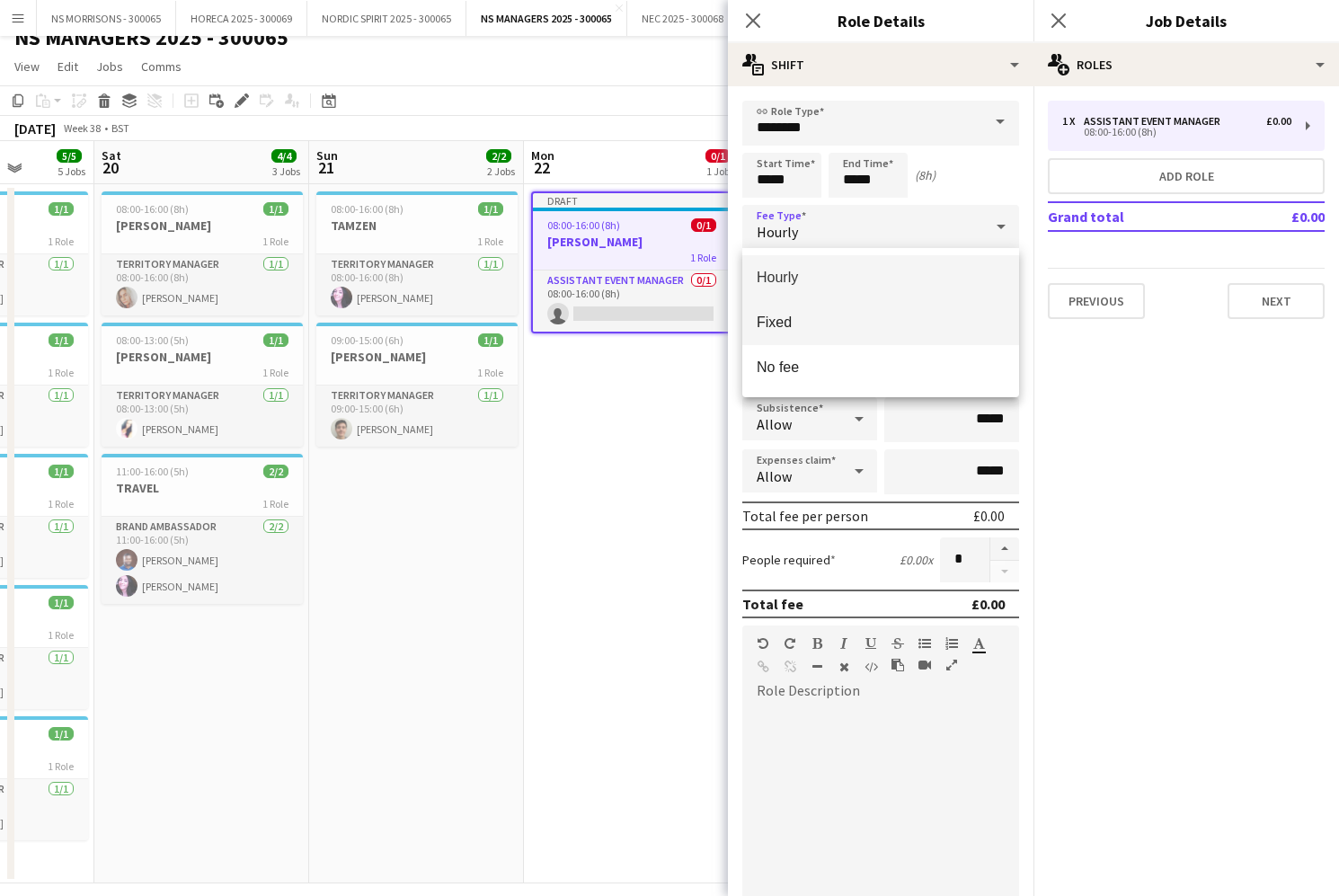
click at [833, 315] on span "Fixed" at bounding box center [880, 322] width 248 height 17
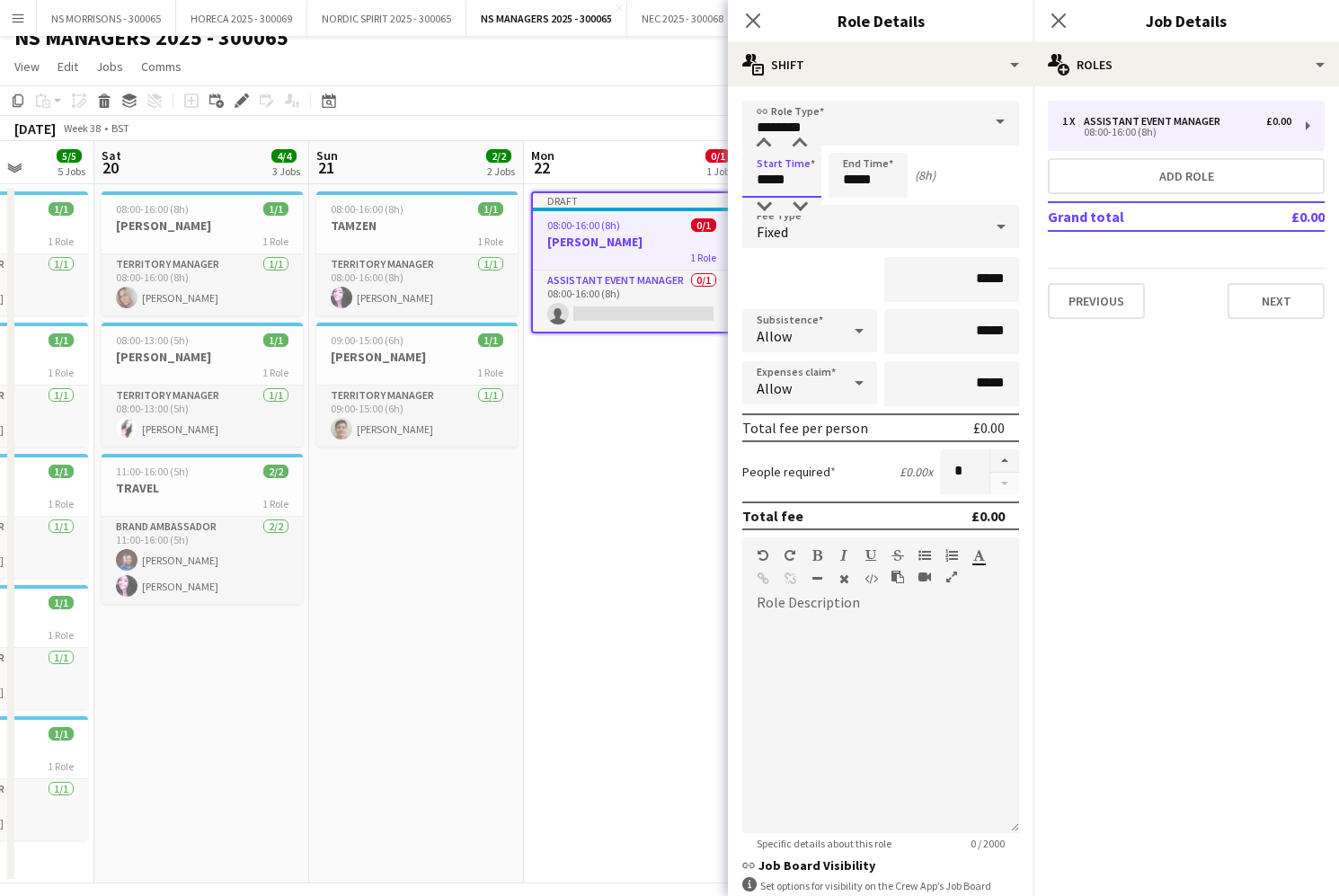
click at [777, 184] on input "*****" at bounding box center [782, 175] width 79 height 45
type input "*****"
click at [766, 147] on div at bounding box center [763, 143] width 36 height 18
click at [874, 178] on input "*****" at bounding box center [868, 175] width 79 height 45
click at [843, 139] on div at bounding box center [850, 143] width 36 height 18
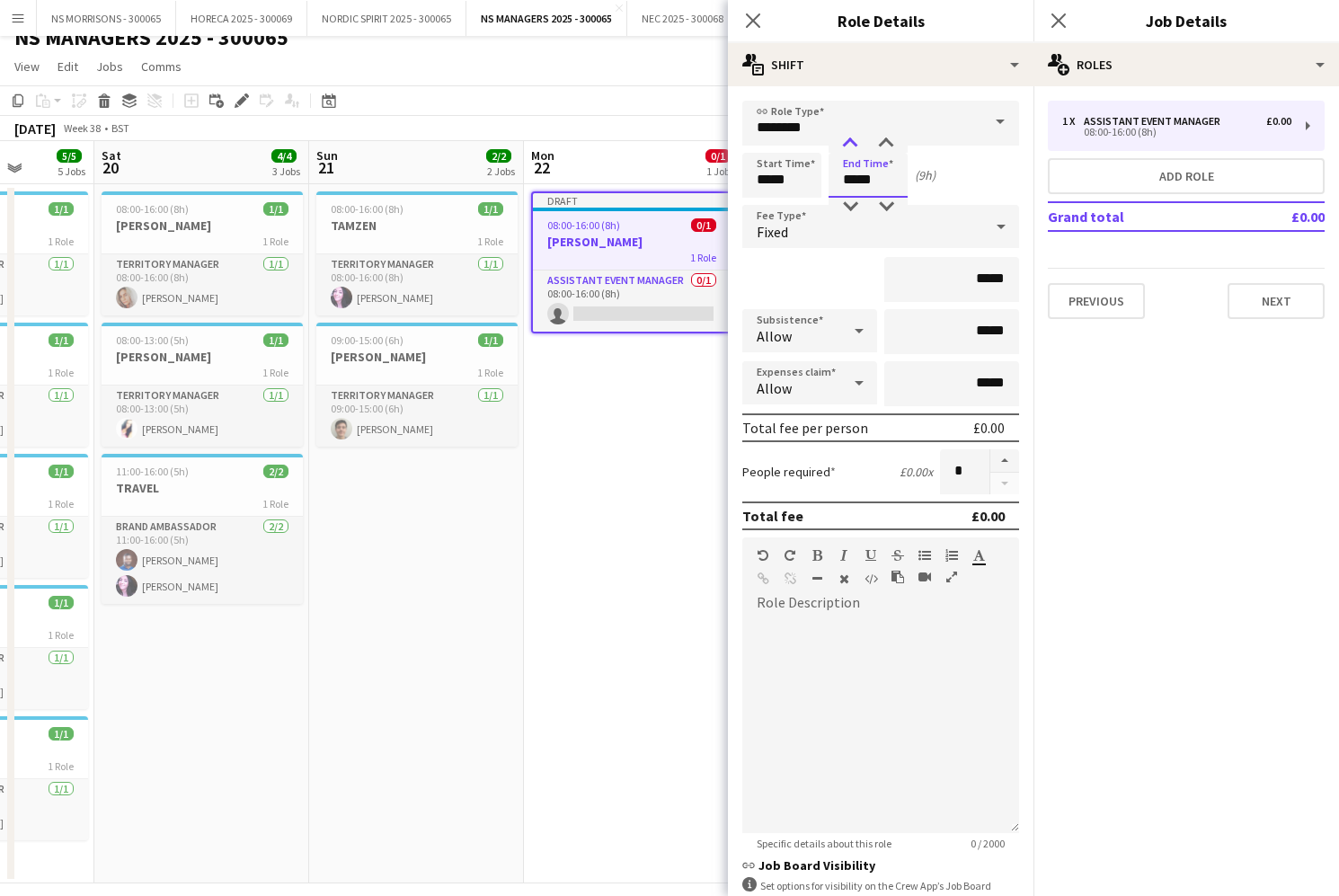
click at [843, 139] on div at bounding box center [850, 143] width 36 height 18
click at [855, 199] on div at bounding box center [850, 206] width 36 height 18
click at [887, 142] on div at bounding box center [886, 143] width 36 height 18
type input "*****"
click at [887, 142] on div at bounding box center [886, 143] width 36 height 18
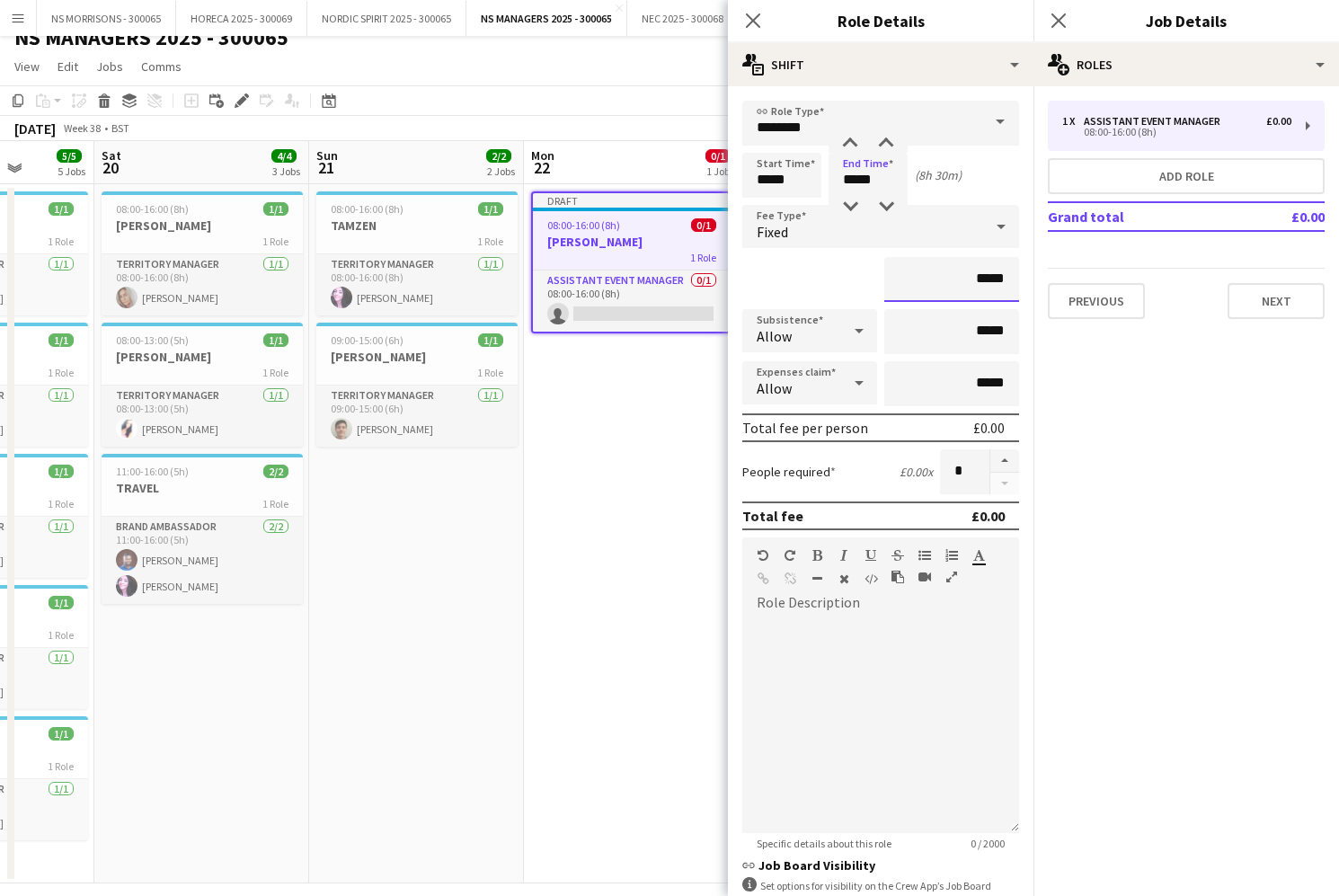
click at [978, 282] on input "*****" at bounding box center [951, 279] width 135 height 45
type input "*******"
click at [605, 500] on app-date-cell "Draft 08:00-16:00 (8h) 0/1 [PERSON_NAME] 1 Role Assistant Event Manager 0/1 08:…" at bounding box center [630, 534] width 214 height 699
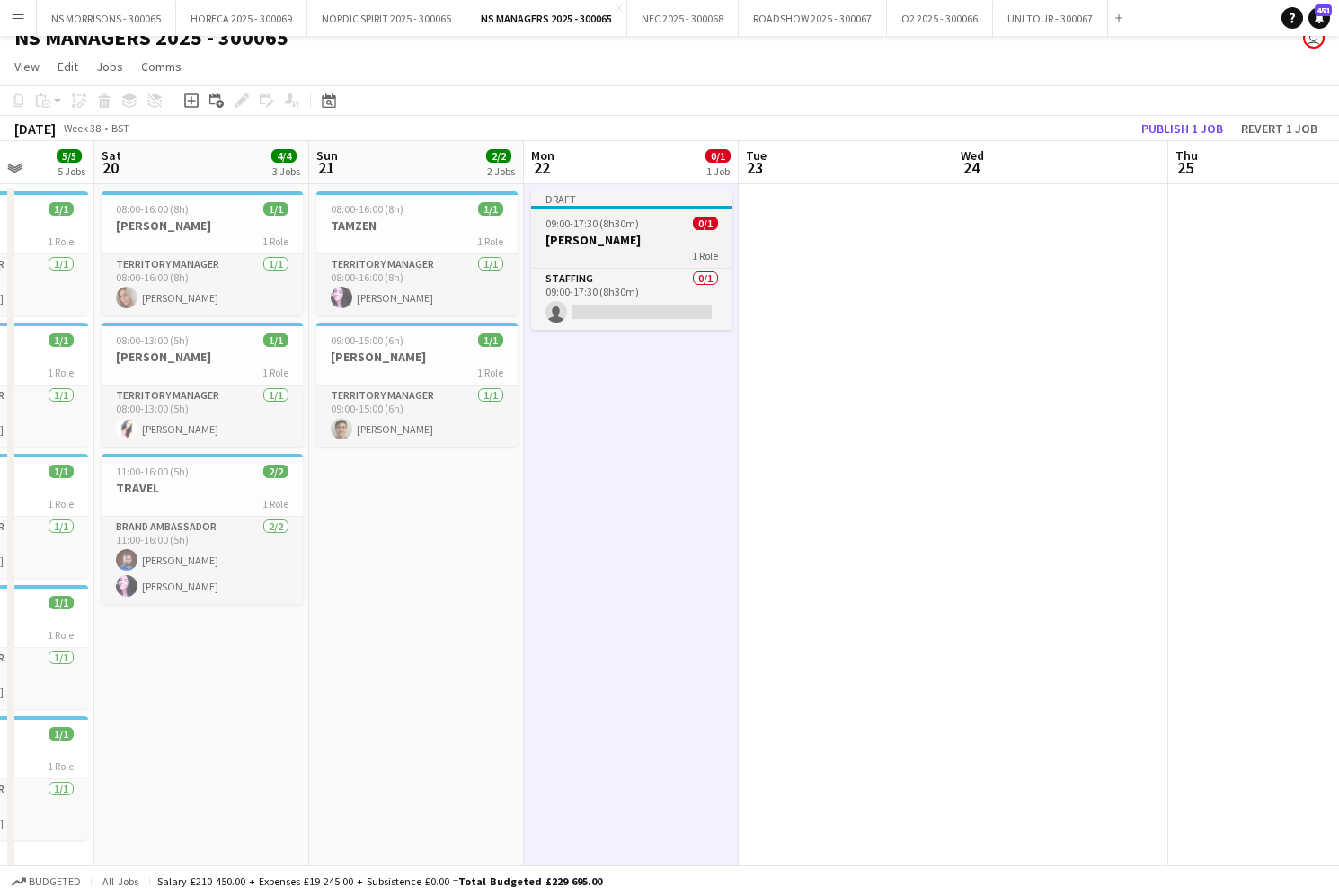
click at [627, 225] on span "09:00-17:30 (8h30m)" at bounding box center [592, 223] width 94 height 13
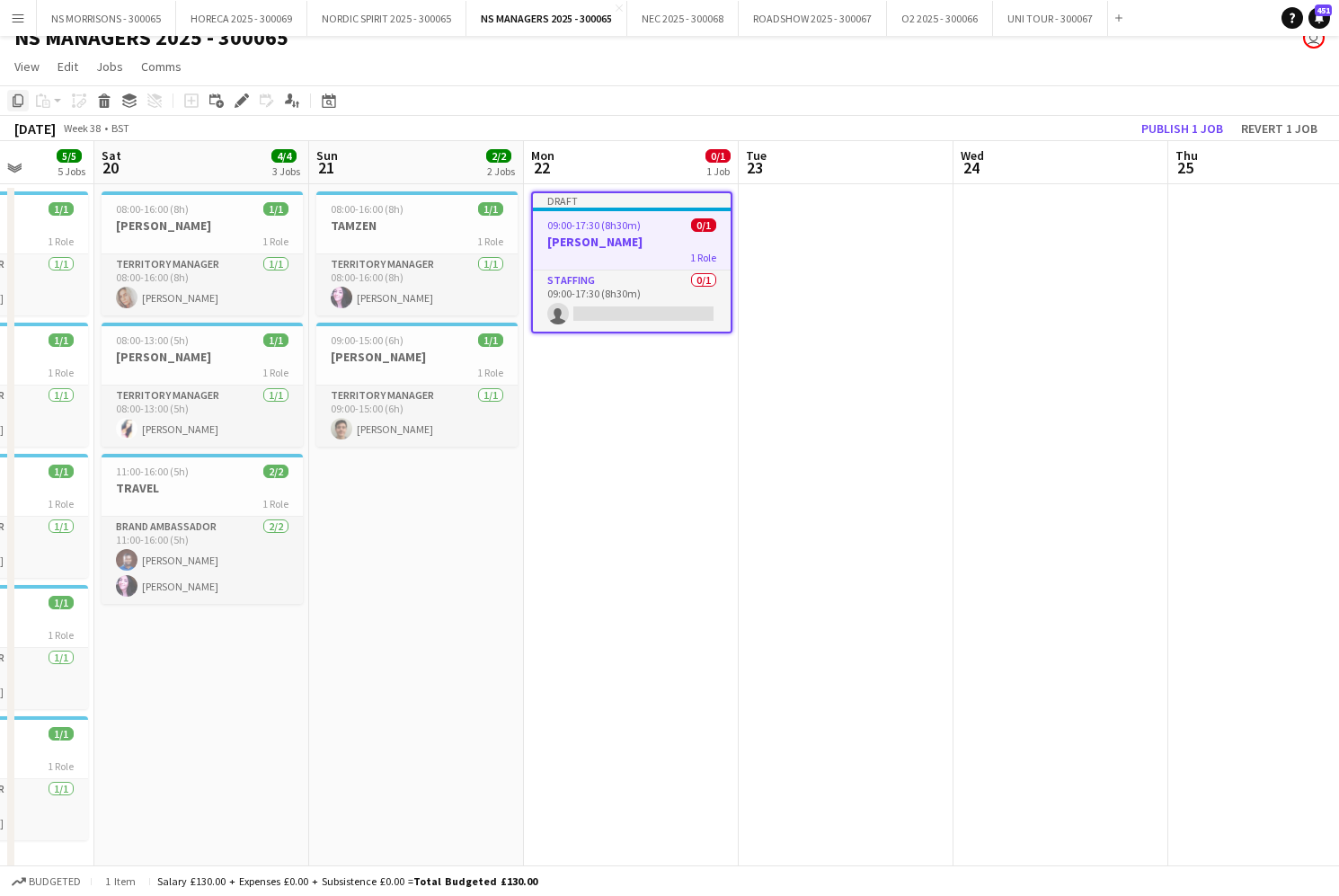
click at [22, 97] on icon at bounding box center [18, 100] width 11 height 12
drag, startPoint x: 1003, startPoint y: 217, endPoint x: 1229, endPoint y: 240, distance: 227.2
click at [1004, 217] on app-date-cell at bounding box center [1060, 534] width 214 height 699
drag, startPoint x: 1231, startPoint y: 241, endPoint x: 1212, endPoint y: 240, distance: 19.0
click at [1230, 241] on app-date-cell at bounding box center [1275, 534] width 214 height 699
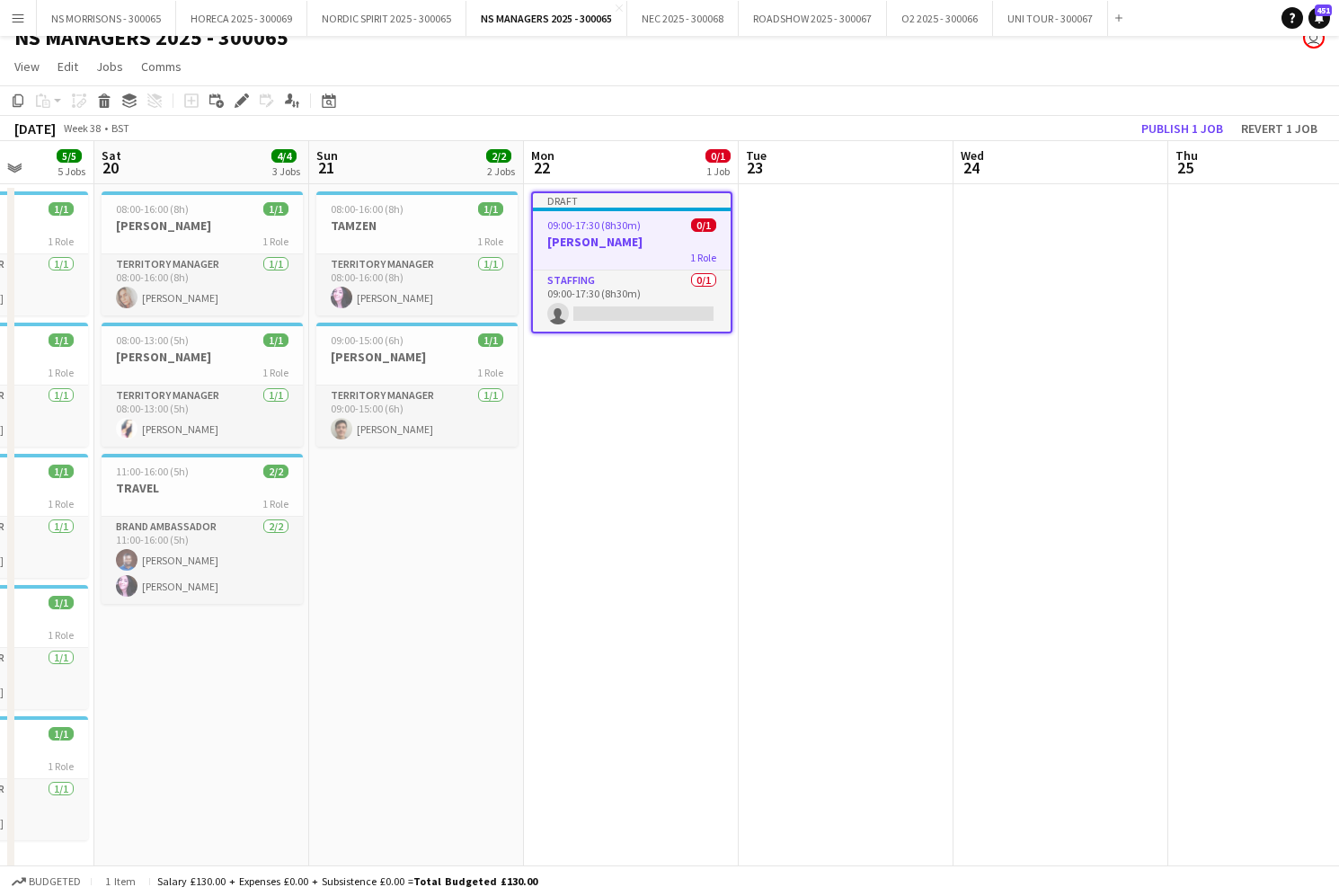
click at [1120, 239] on app-date-cell at bounding box center [1060, 534] width 214 height 699
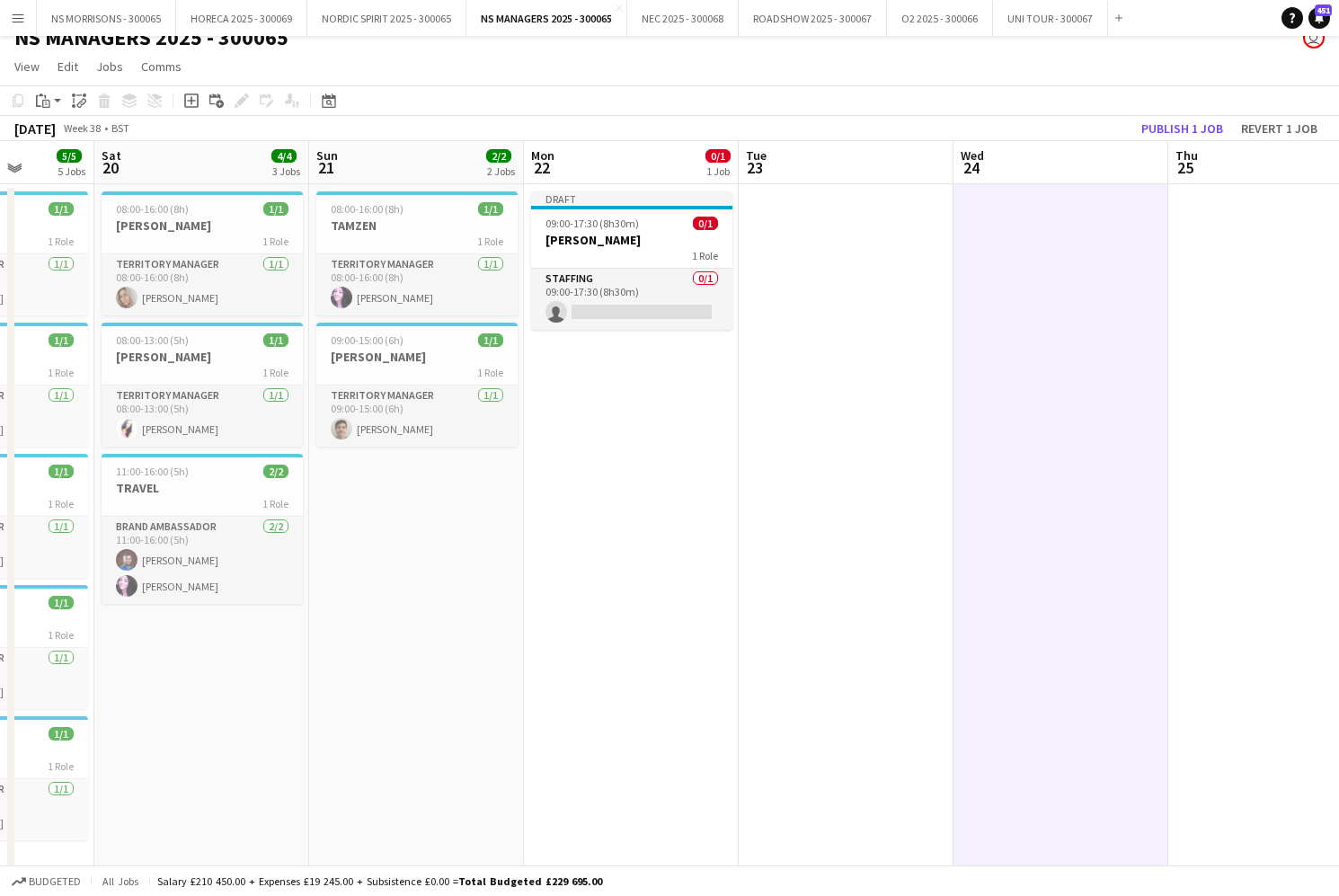
drag, startPoint x: 1263, startPoint y: 242, endPoint x: 805, endPoint y: 193, distance: 460.6
click at [1260, 242] on app-date-cell at bounding box center [1275, 534] width 214 height 699
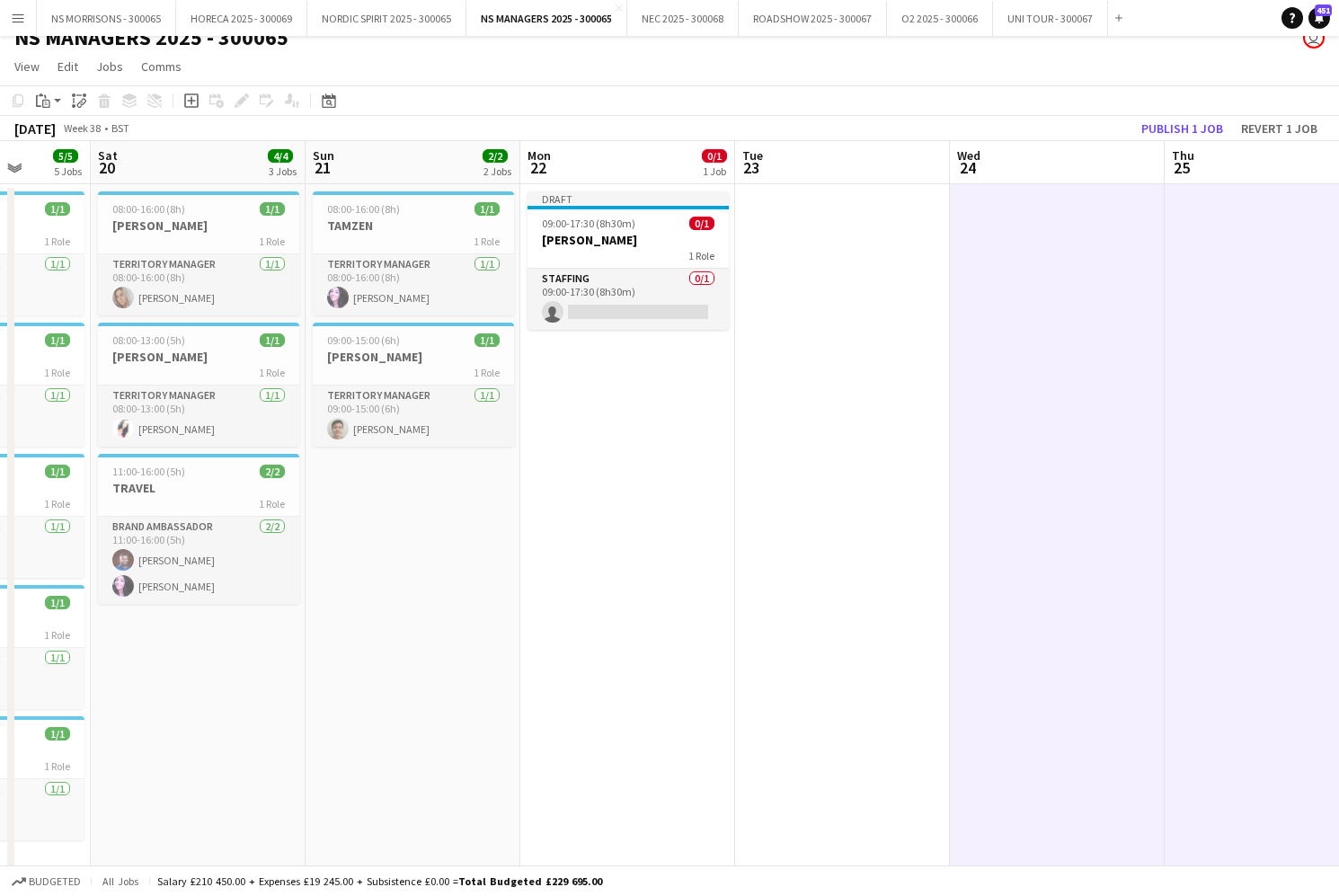
drag, startPoint x: 35, startPoint y: 96, endPoint x: 58, endPoint y: 119, distance: 32.5
click at [36, 97] on div "Paste" at bounding box center [43, 100] width 22 height 22
click at [84, 137] on link "Paste Command V" at bounding box center [119, 134] width 142 height 16
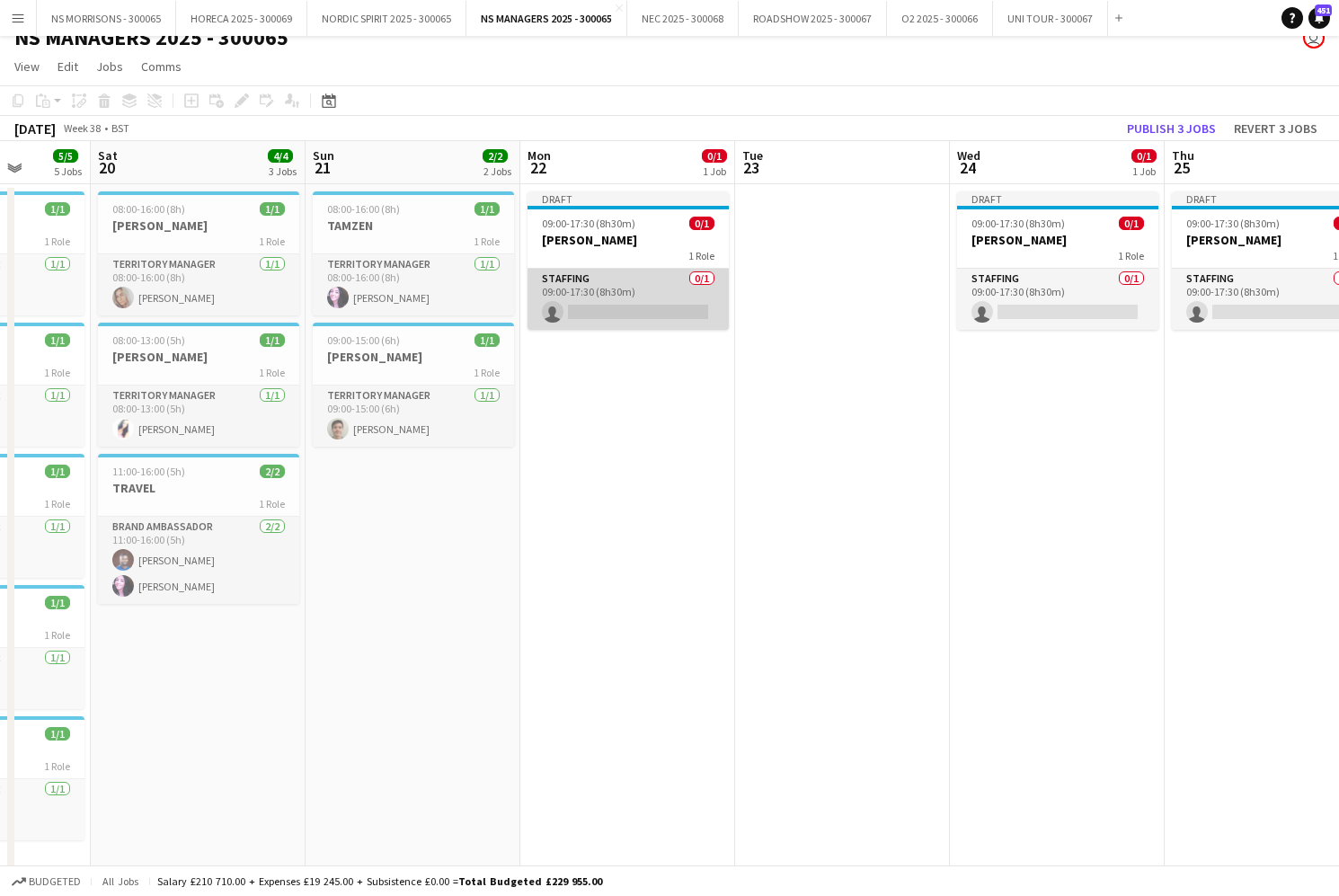
click at [662, 292] on app-card-role "Staffing 0/1 09:00-17:30 (8h30m) single-neutral-actions" at bounding box center [627, 299] width 201 height 61
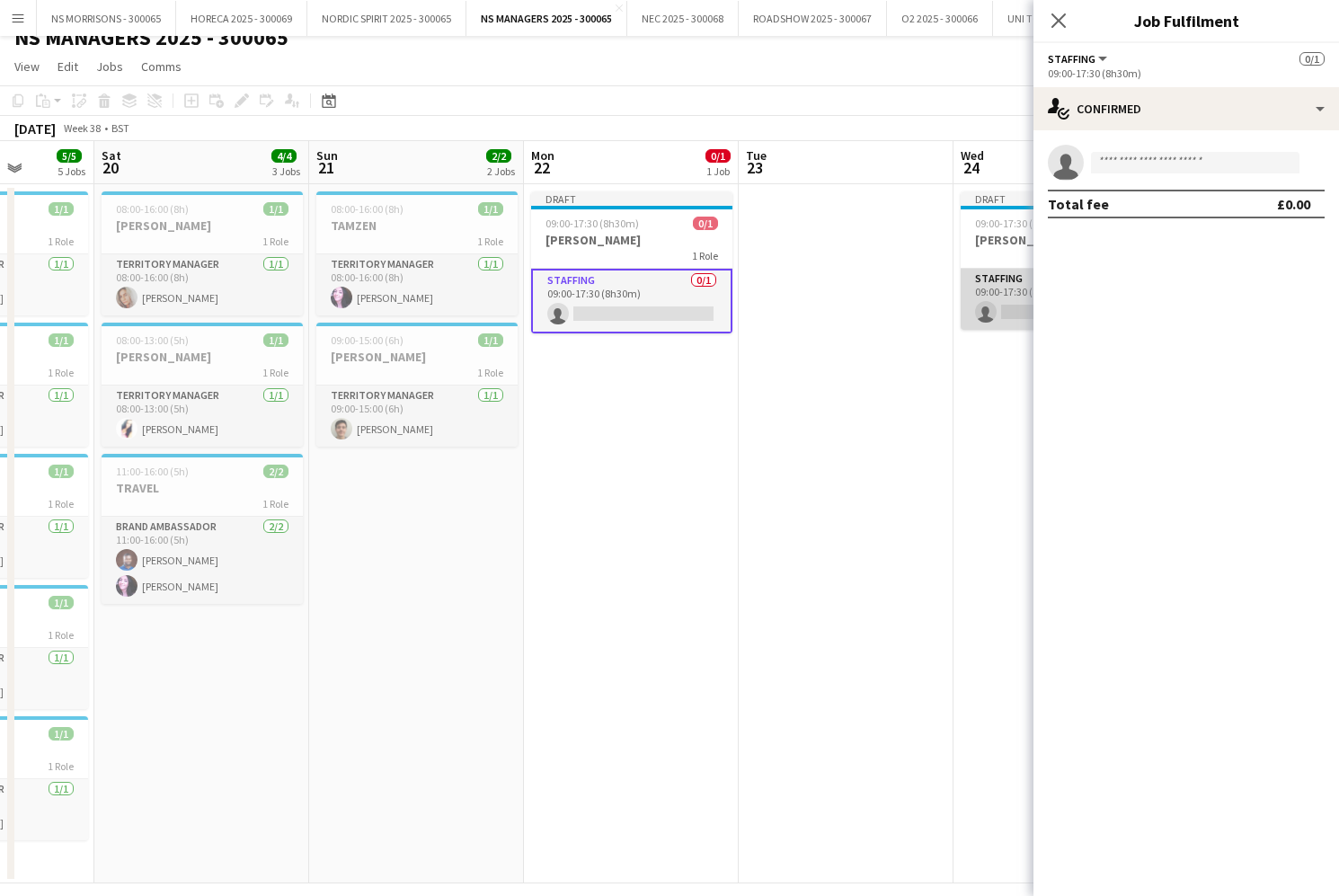
drag, startPoint x: 1023, startPoint y: 300, endPoint x: 983, endPoint y: 306, distance: 40.4
click at [1022, 300] on app-card-role "Staffing 0/1 09:00-17:30 (8h30m) single-neutral-actions" at bounding box center [1061, 299] width 201 height 61
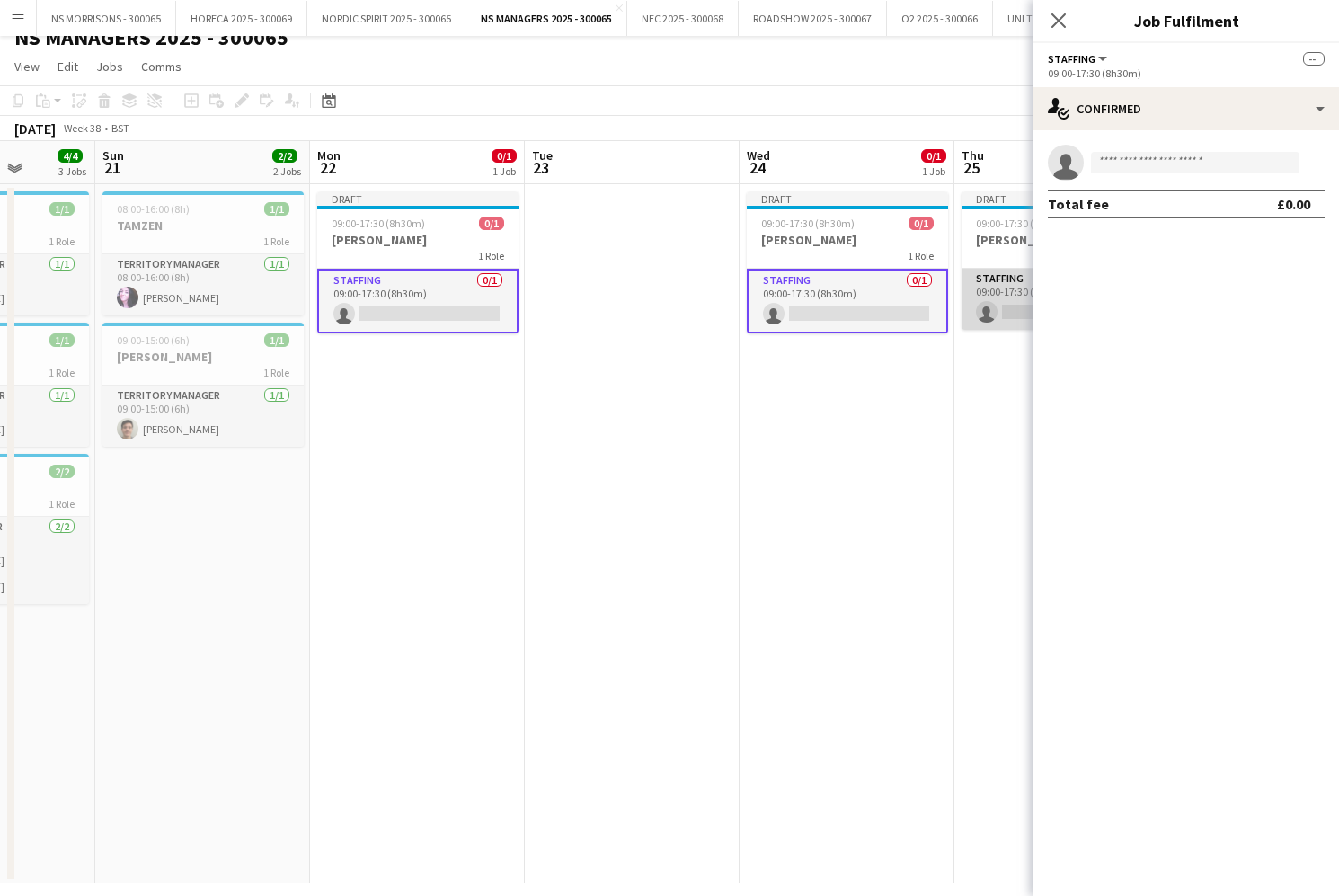
scroll to position [0, 787]
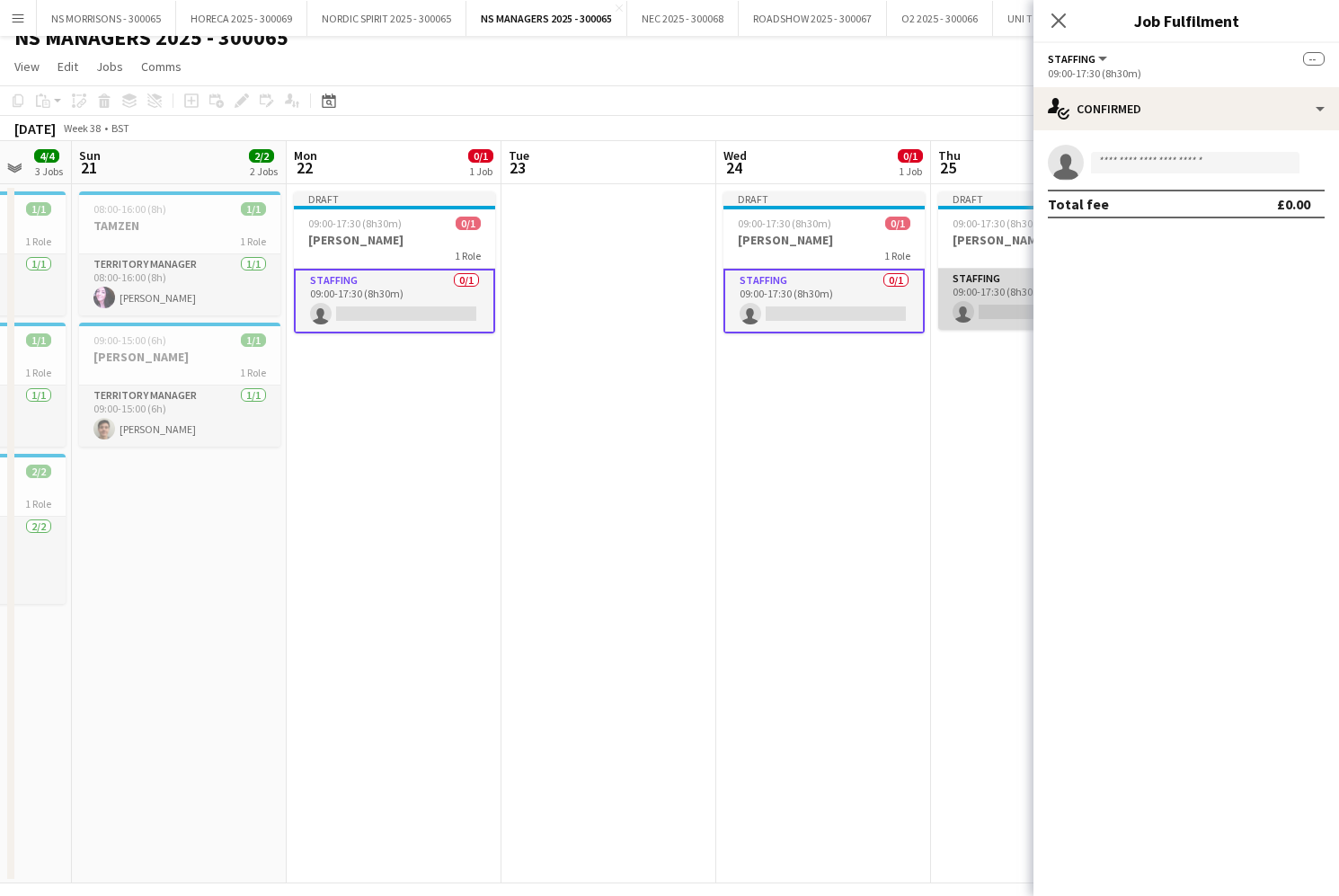
click at [980, 303] on app-card-role "Staffing 0/1 09:00-17:30 (8h30m) single-neutral-actions" at bounding box center [1038, 299] width 201 height 61
click at [1140, 169] on input at bounding box center [1195, 162] width 209 height 22
type input "*******"
click at [964, 389] on app-date-cell "Draft 09:00-17:30 (8h30m) 0/1 [PERSON_NAME] 1 Role Staffing 0/1 09:00-17:30 (8h…" at bounding box center [1037, 534] width 214 height 699
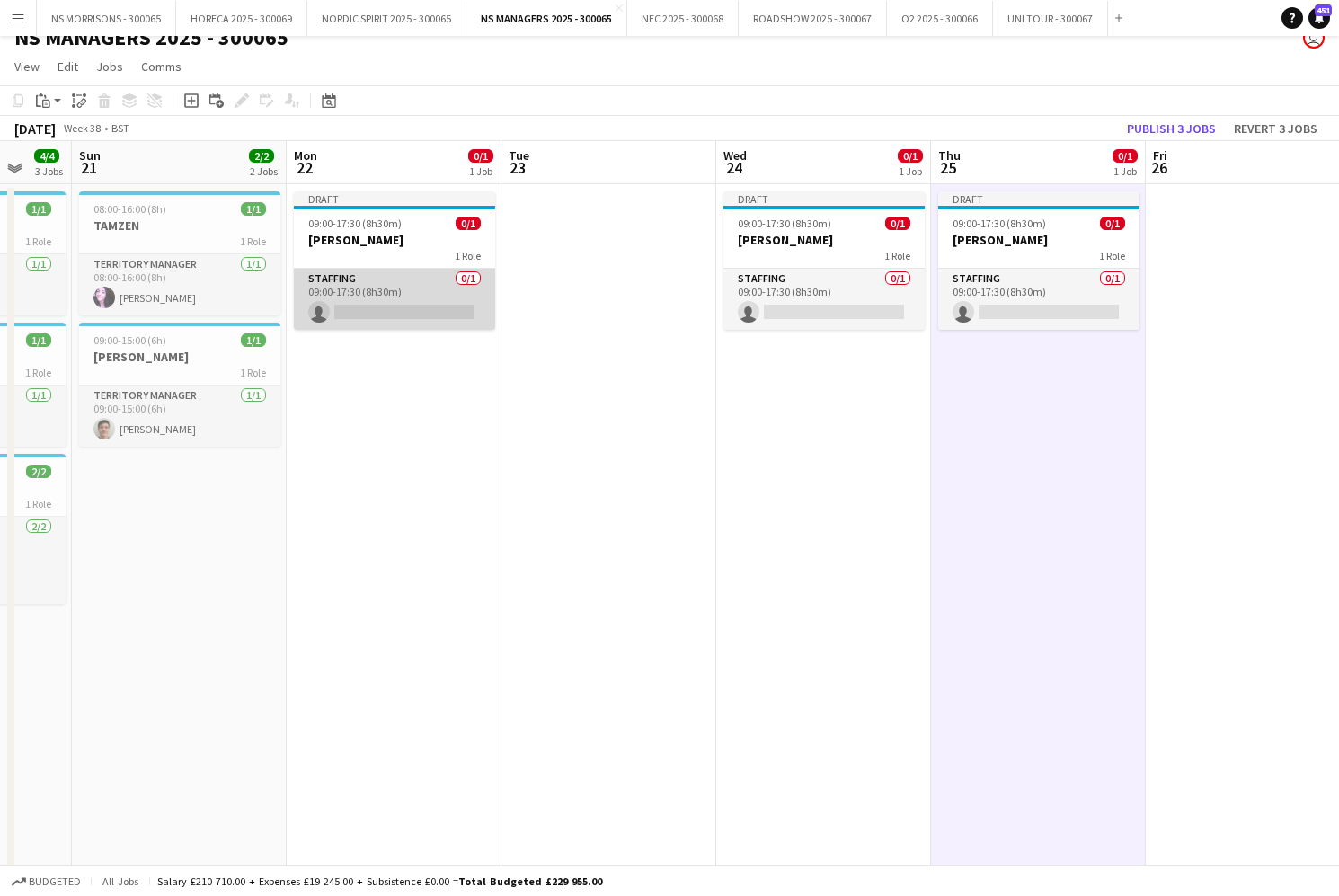
click at [401, 297] on app-card-role "Staffing 0/1 09:00-17:30 (8h30m) single-neutral-actions" at bounding box center [394, 299] width 201 height 61
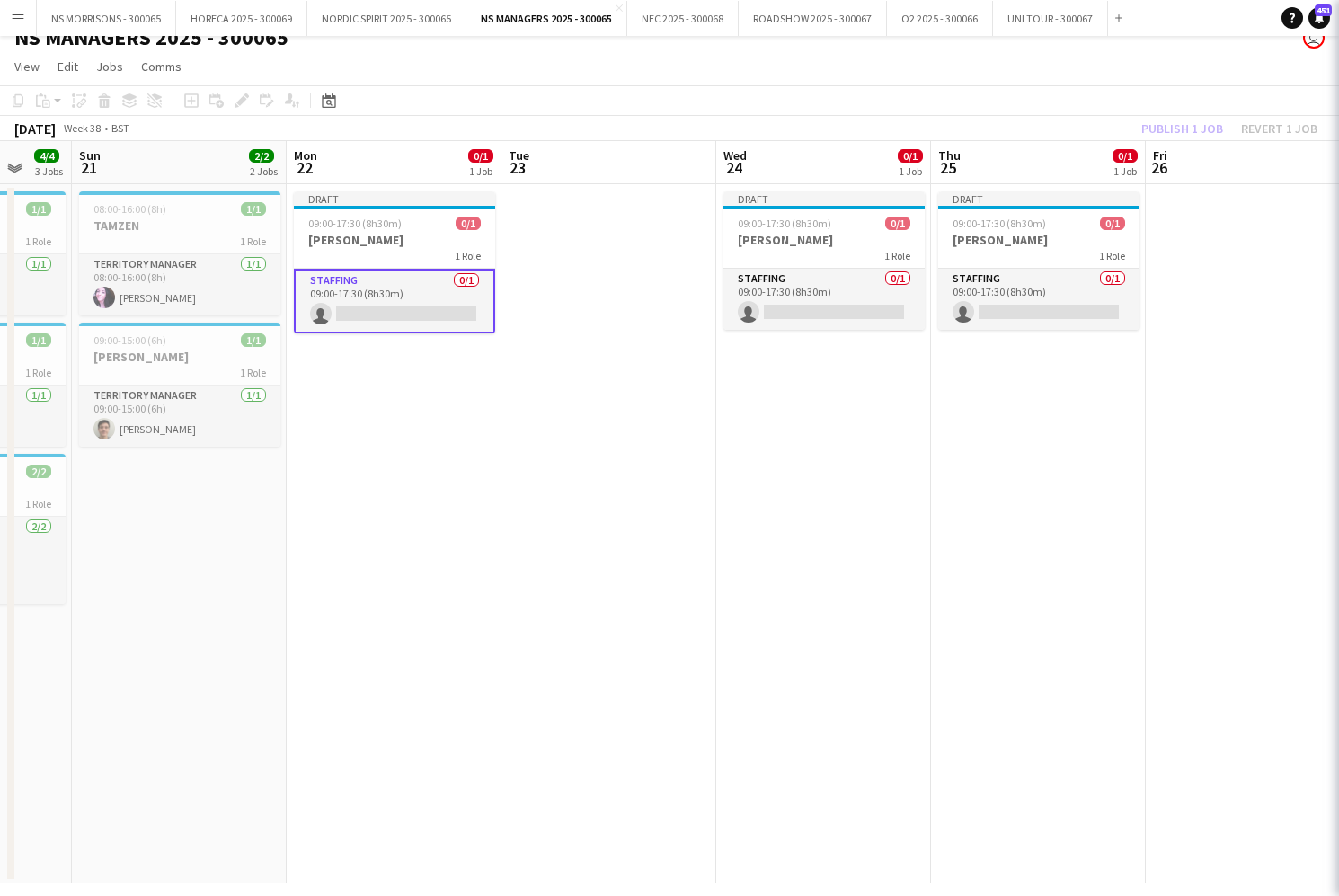
scroll to position [0, 787]
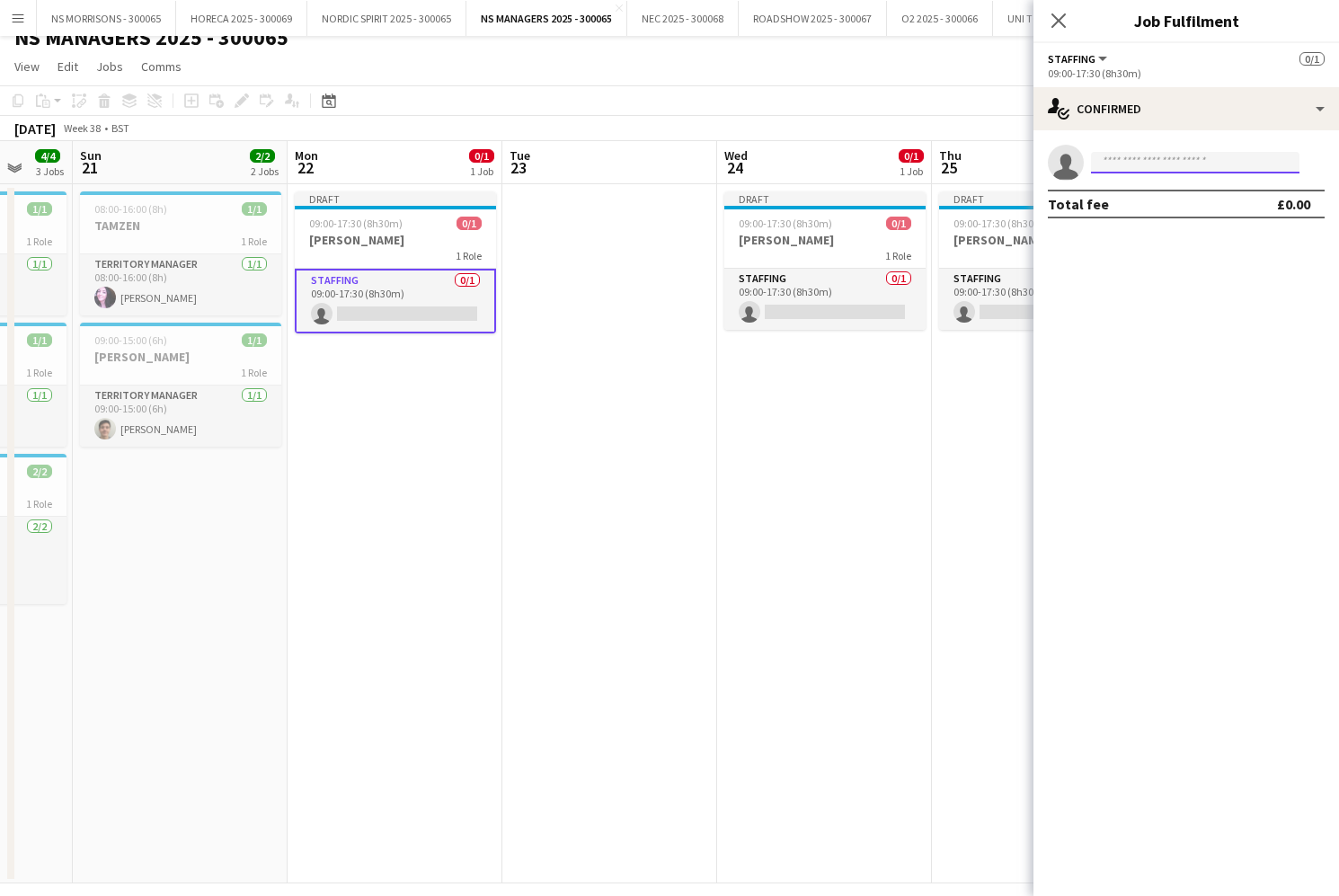
click at [1157, 163] on input at bounding box center [1195, 162] width 209 height 22
type input "*"
click at [944, 365] on app-date-cell "Draft 09:00-17:30 (8h30m) 0/1 [PERSON_NAME] 1 Role Staffing 0/1 09:00-17:30 (8h…" at bounding box center [1038, 534] width 214 height 699
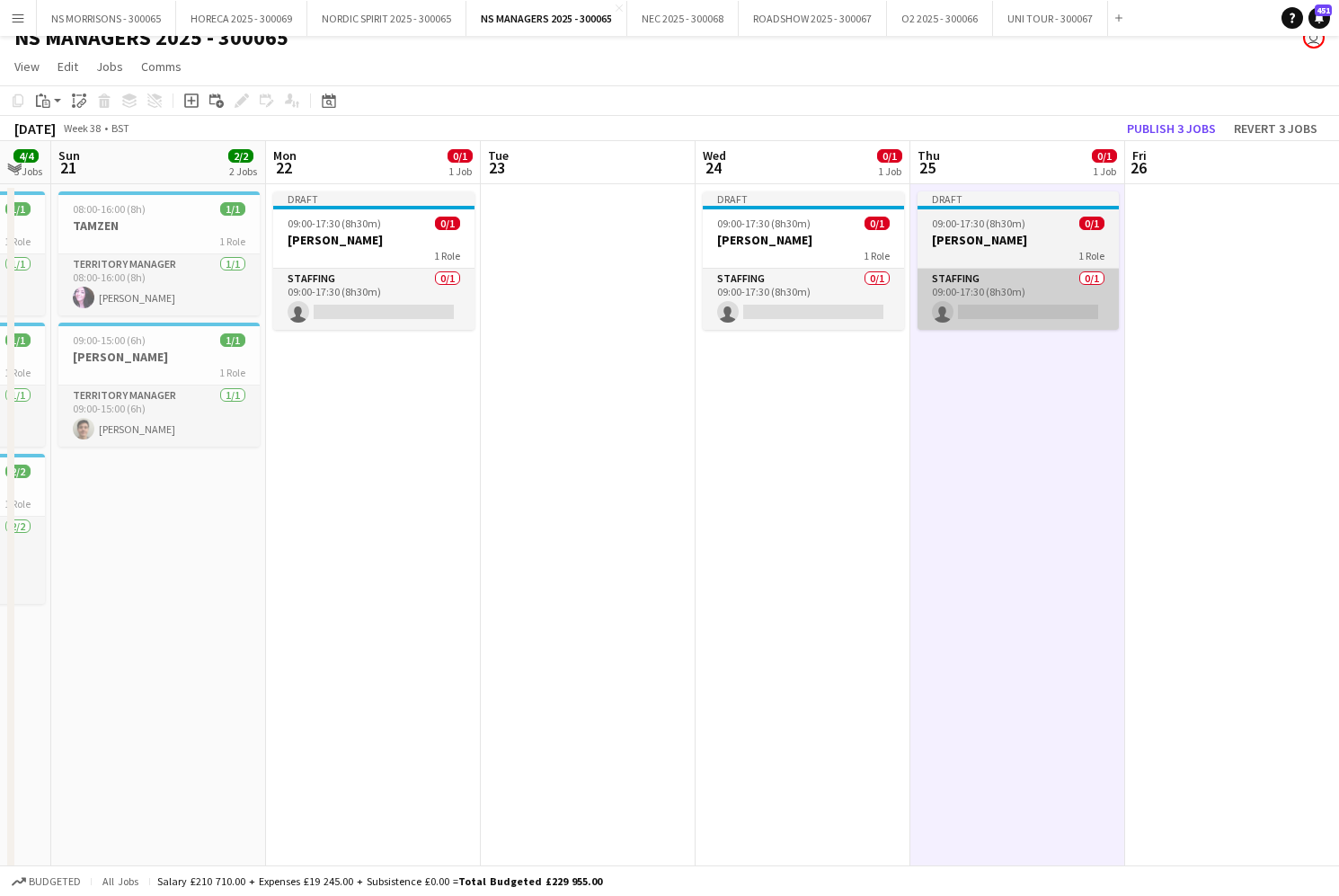
scroll to position [0, 811]
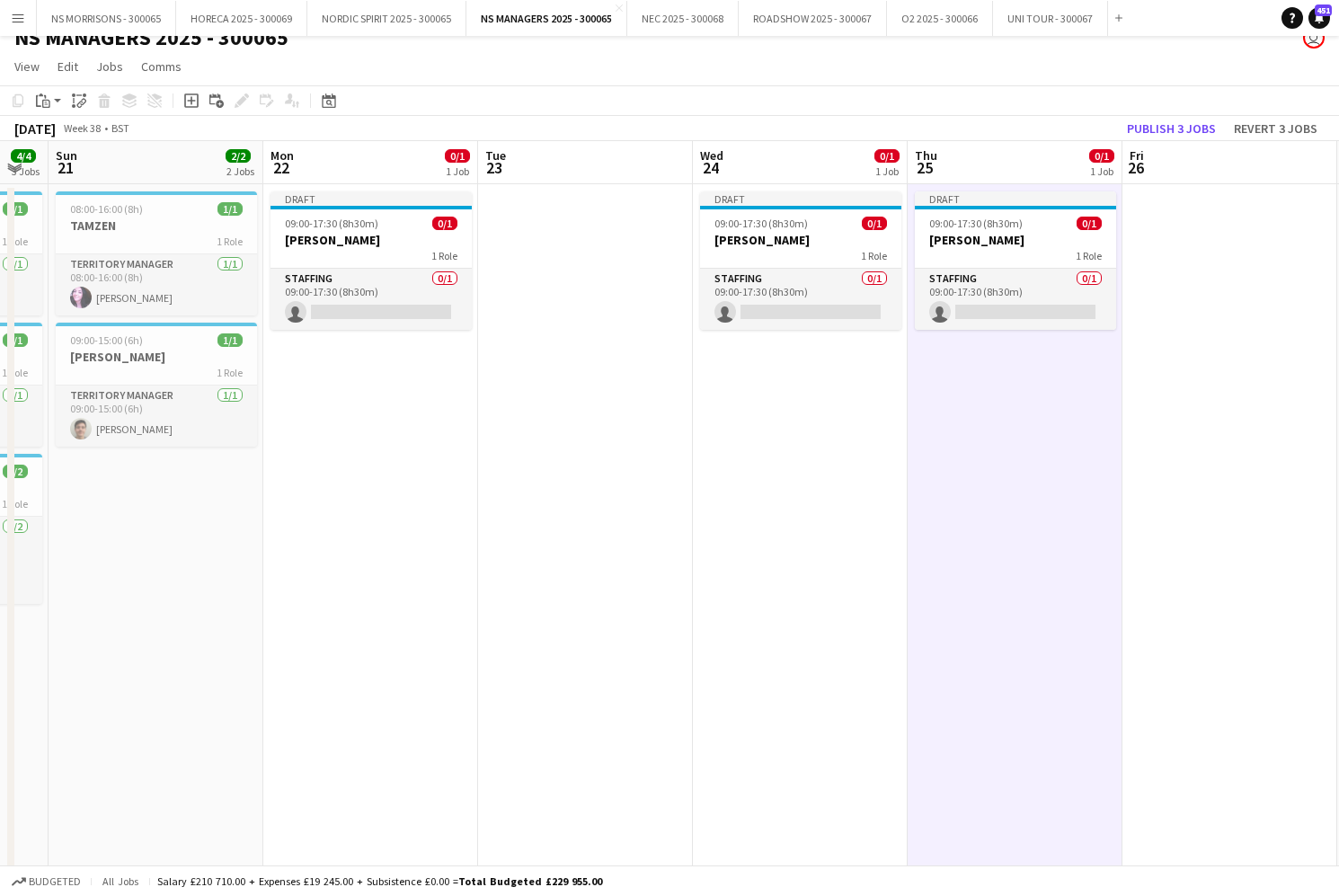
click at [1163, 128] on button "Publish 3 jobs" at bounding box center [1171, 128] width 103 height 23
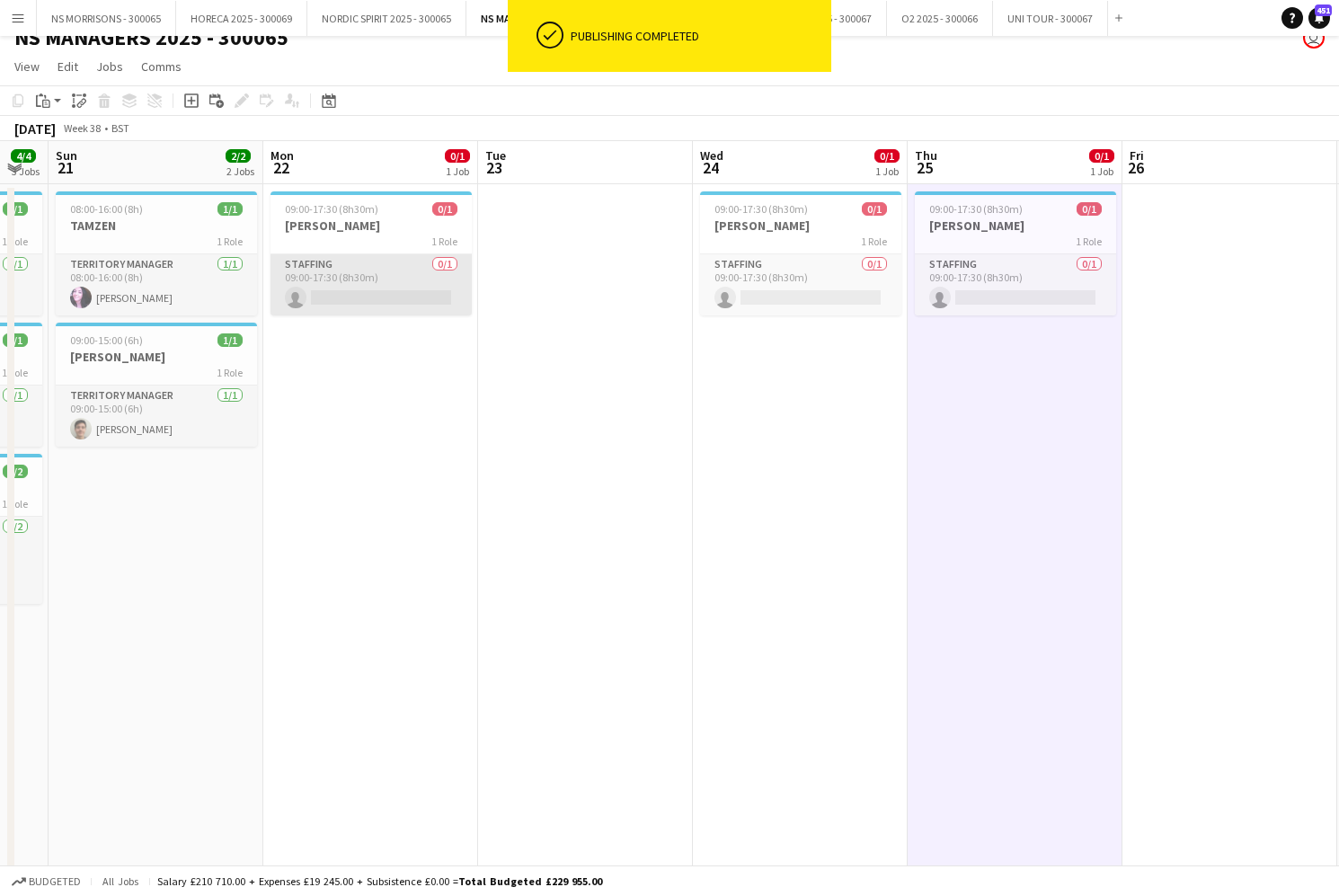
scroll to position [0, 810]
click at [343, 277] on app-card-role "Staffing 0/1 09:00-17:30 (8h30m) single-neutral-actions" at bounding box center [372, 285] width 201 height 61
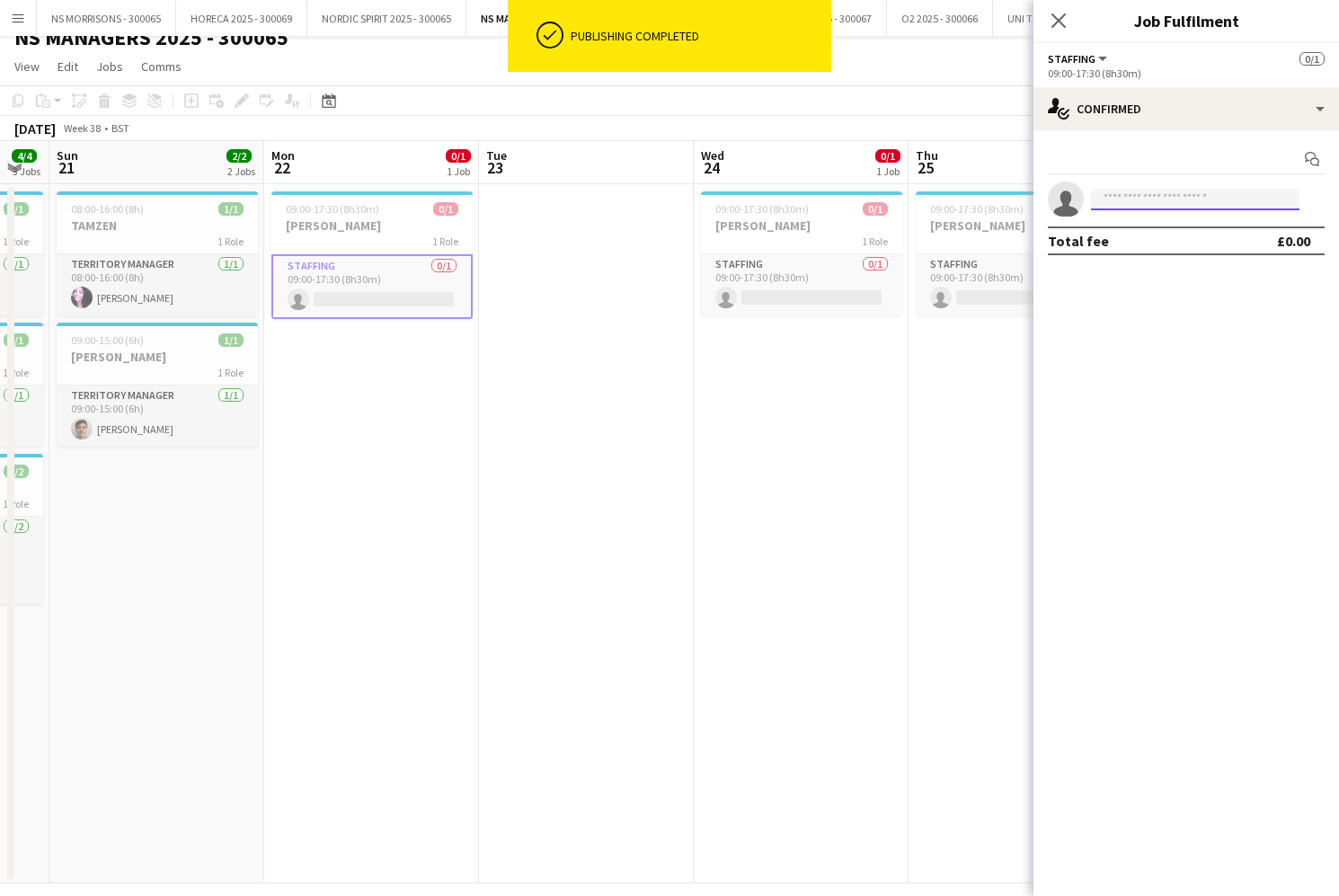
click at [1142, 206] on input at bounding box center [1195, 199] width 209 height 22
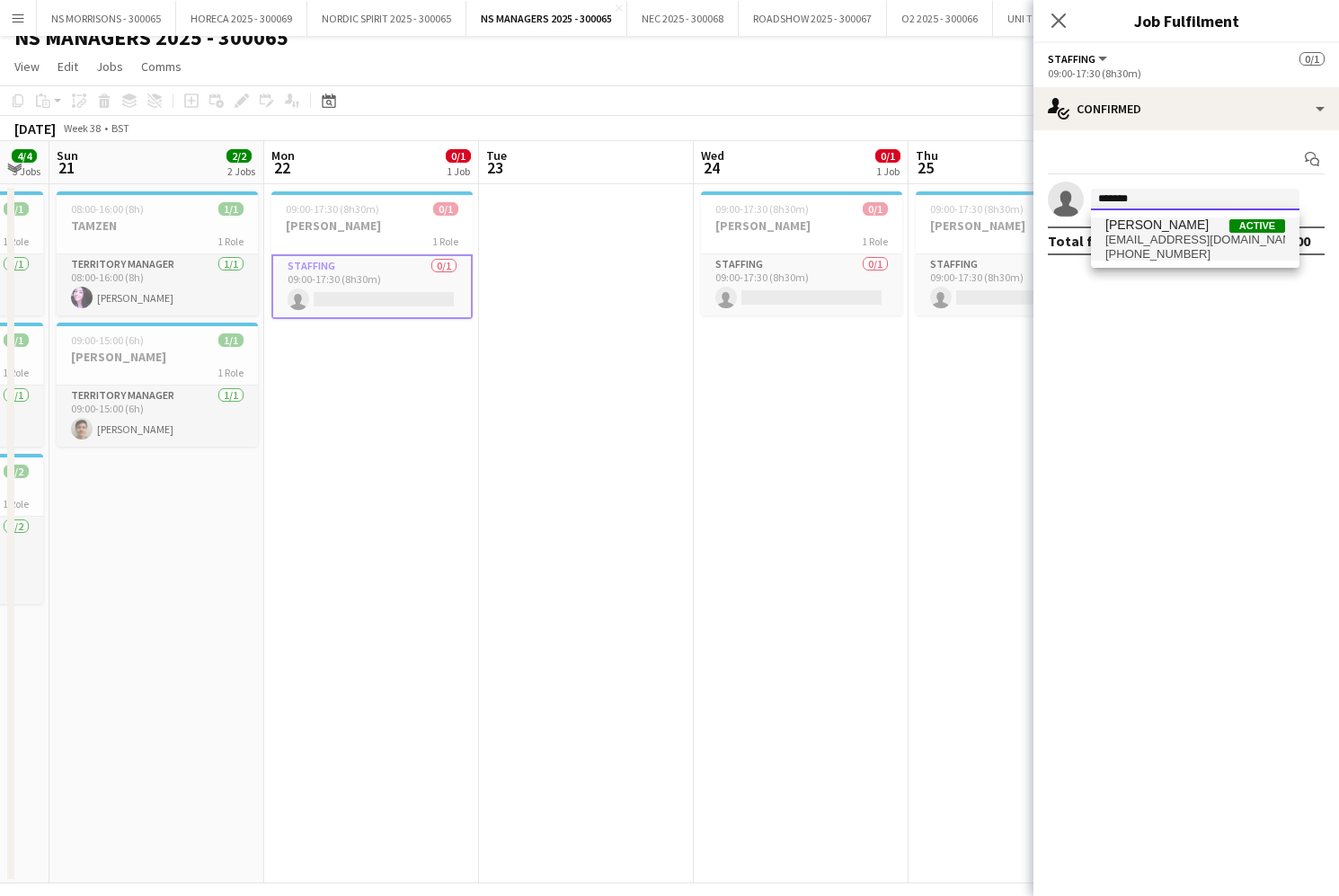
type input "*******"
click at [1146, 241] on span "[EMAIL_ADDRESS][DOMAIN_NAME]" at bounding box center [1195, 240] width 180 height 14
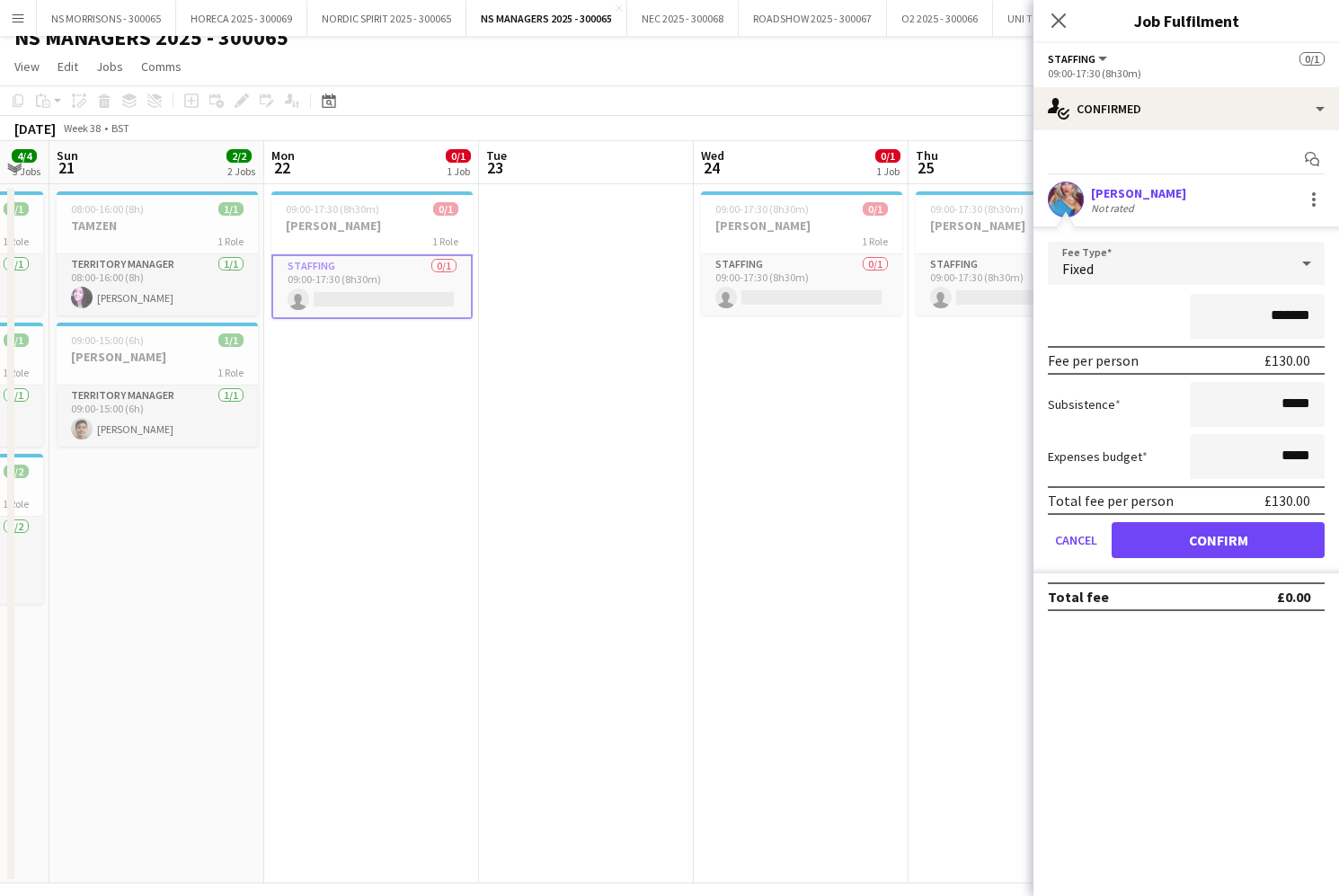
drag, startPoint x: 1201, startPoint y: 529, endPoint x: 1005, endPoint y: 405, distance: 231.9
click at [1201, 529] on button "Confirm" at bounding box center [1217, 540] width 213 height 36
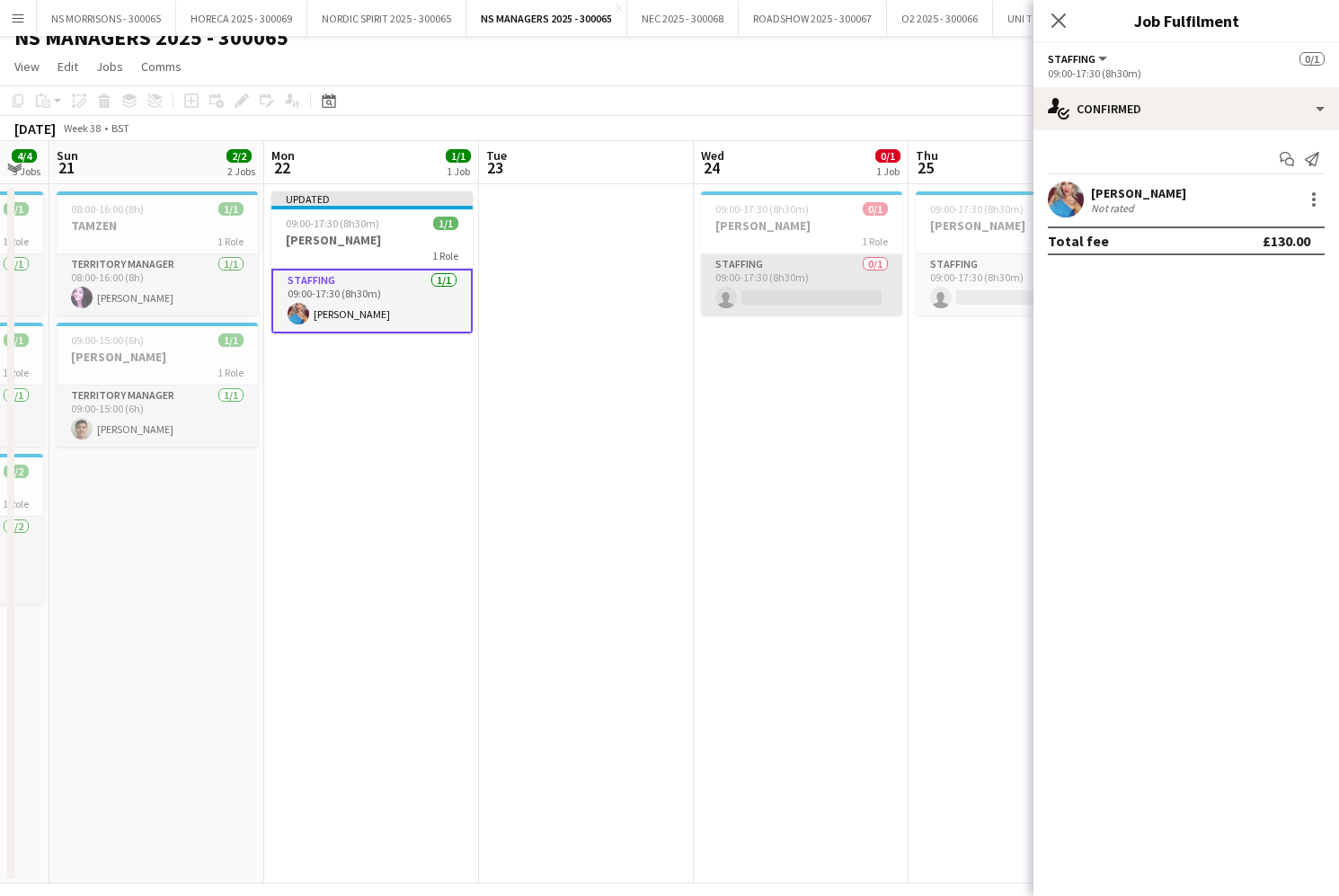
drag, startPoint x: 820, startPoint y: 301, endPoint x: 901, endPoint y: 301, distance: 81.0
click at [821, 301] on app-card-role "Staffing 0/1 09:00-17:30 (8h30m) single-neutral-actions" at bounding box center [802, 285] width 201 height 61
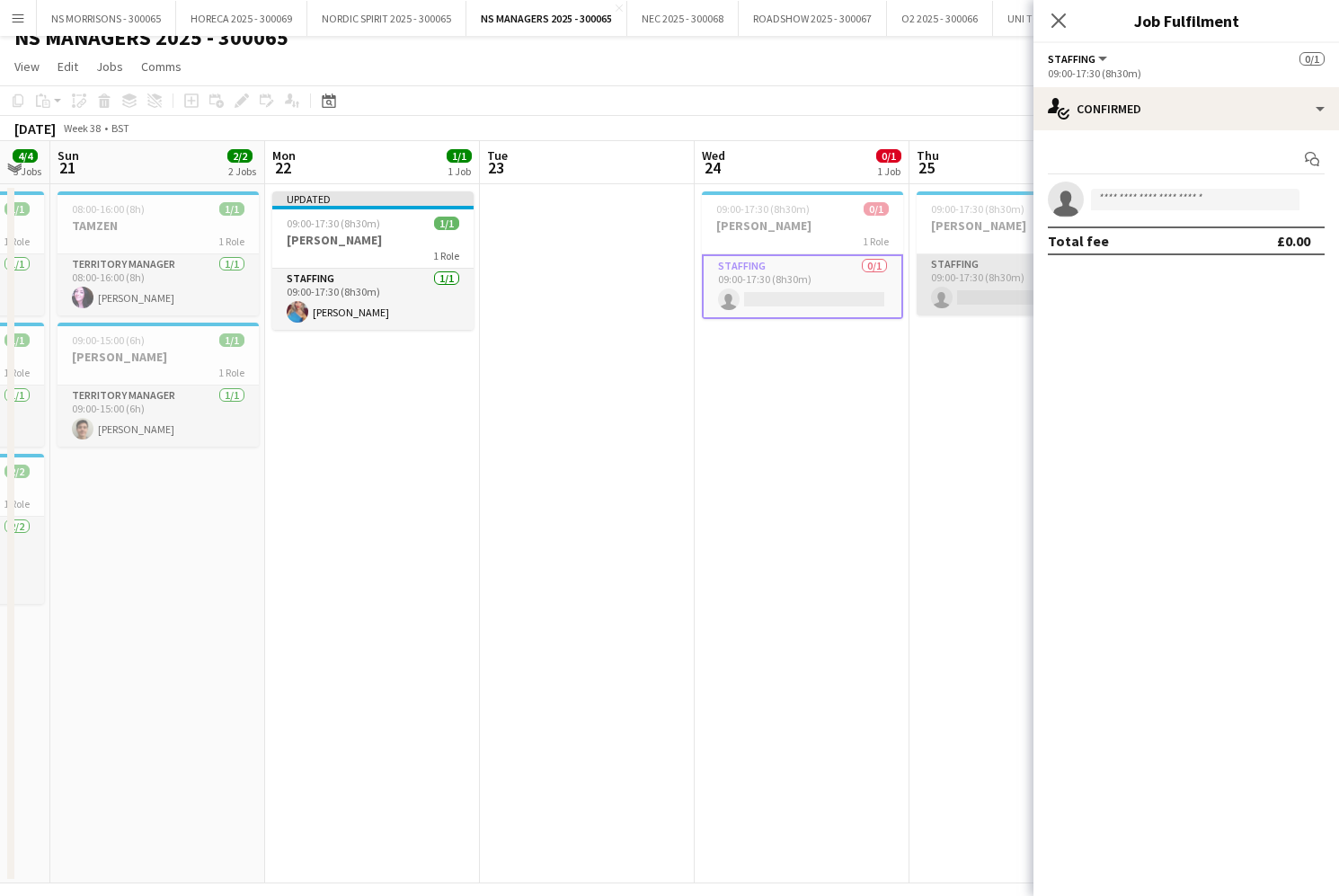
click at [986, 290] on app-card-role "Staffing 0/1 09:00-17:30 (8h30m) single-neutral-actions" at bounding box center [1017, 285] width 201 height 61
click at [1126, 198] on input at bounding box center [1195, 199] width 209 height 22
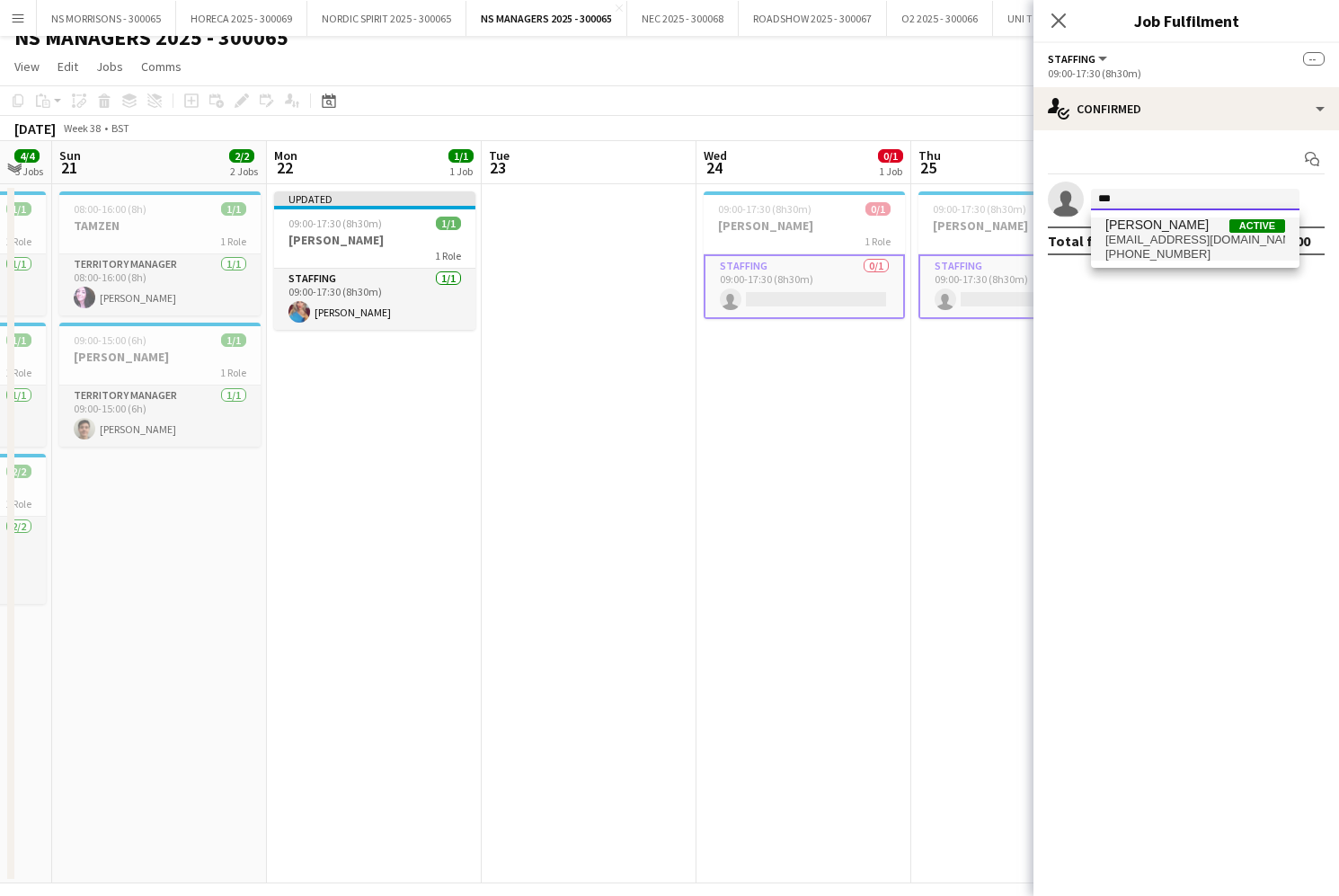
type input "***"
click at [1130, 228] on span "[PERSON_NAME]" at bounding box center [1156, 225] width 103 height 15
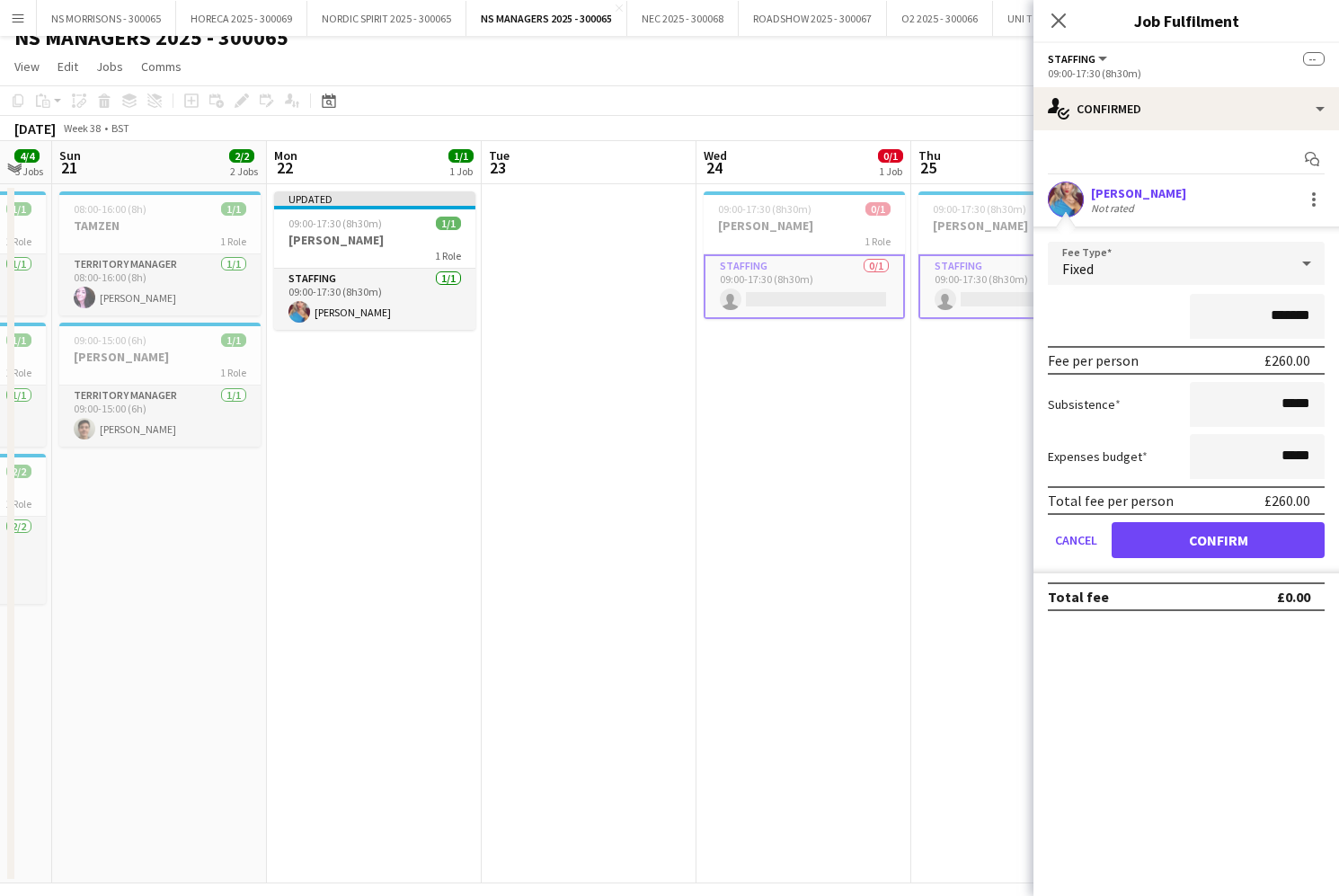
click at [1163, 537] on button "Confirm" at bounding box center [1217, 540] width 213 height 36
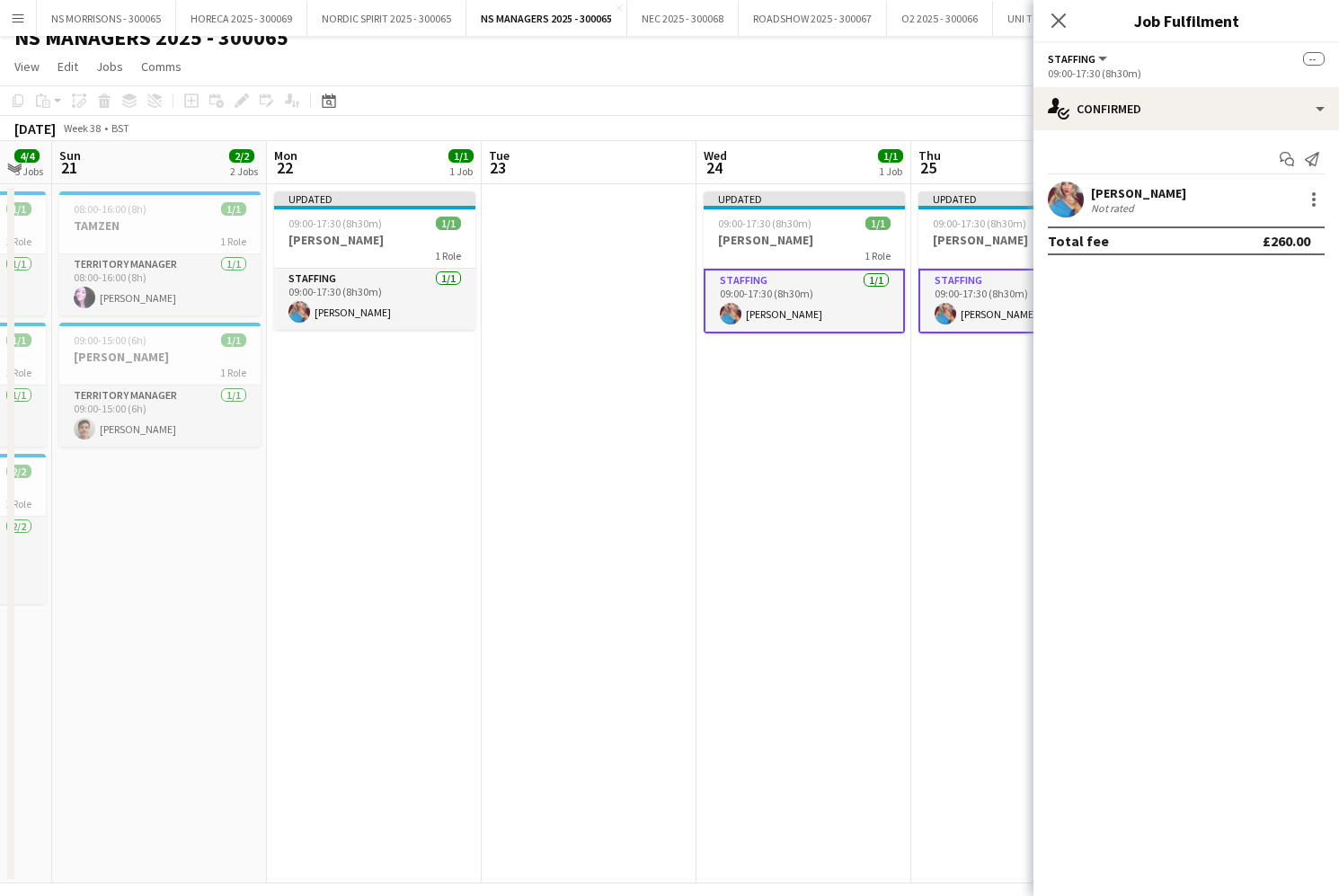
click at [893, 492] on app-date-cell "Updated 09:00-17:30 (8h30m) 1/1 CHLOE 1 Role Staffing [DATE] 09:00-17:30 (8h30m…" at bounding box center [803, 534] width 214 height 699
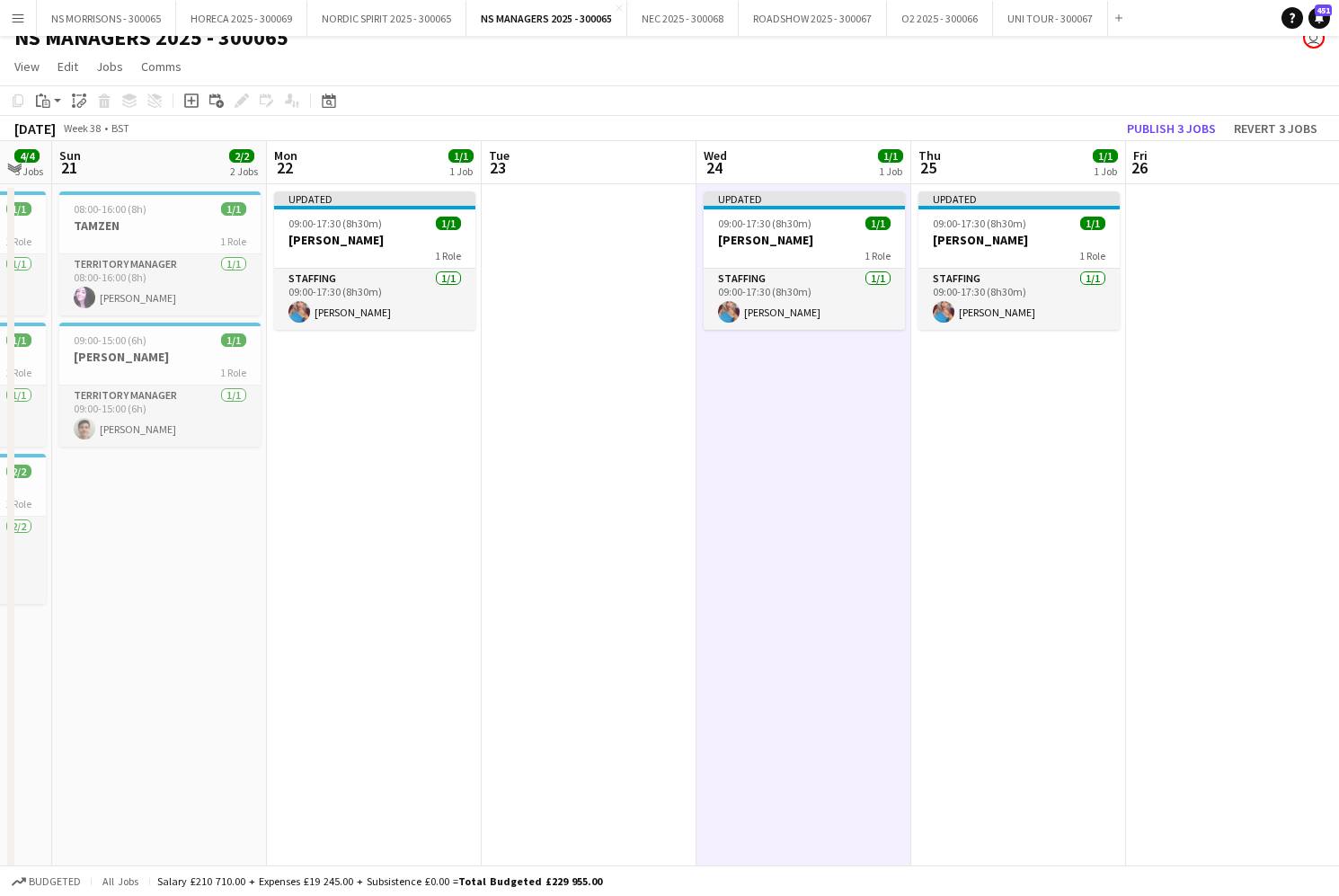
drag, startPoint x: 24, startPoint y: 22, endPoint x: 29, endPoint y: 46, distance: 24.5
click at [24, 23] on app-icon "Menu" at bounding box center [18, 18] width 14 height 14
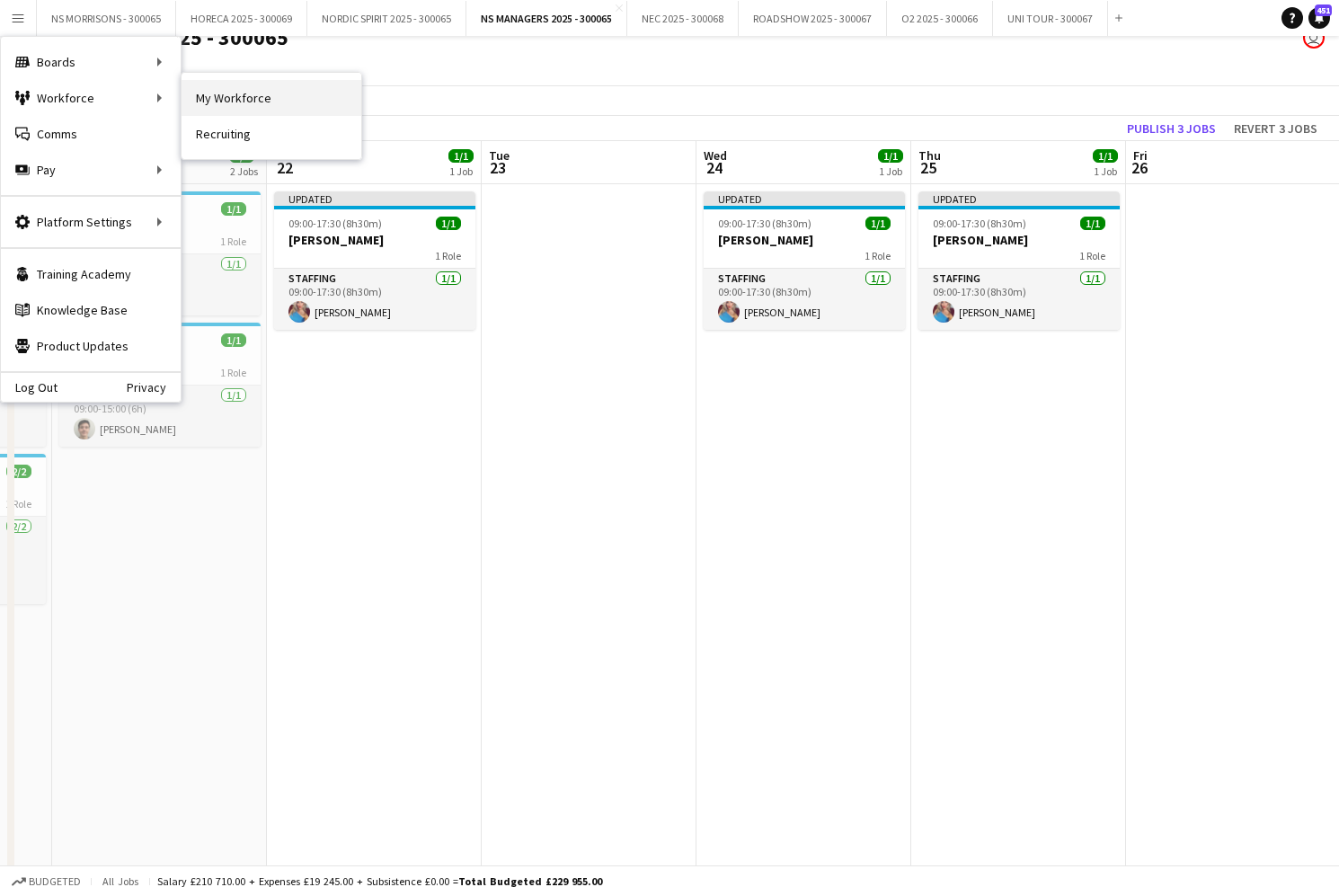
click at [242, 99] on link "My Workforce" at bounding box center [272, 97] width 180 height 36
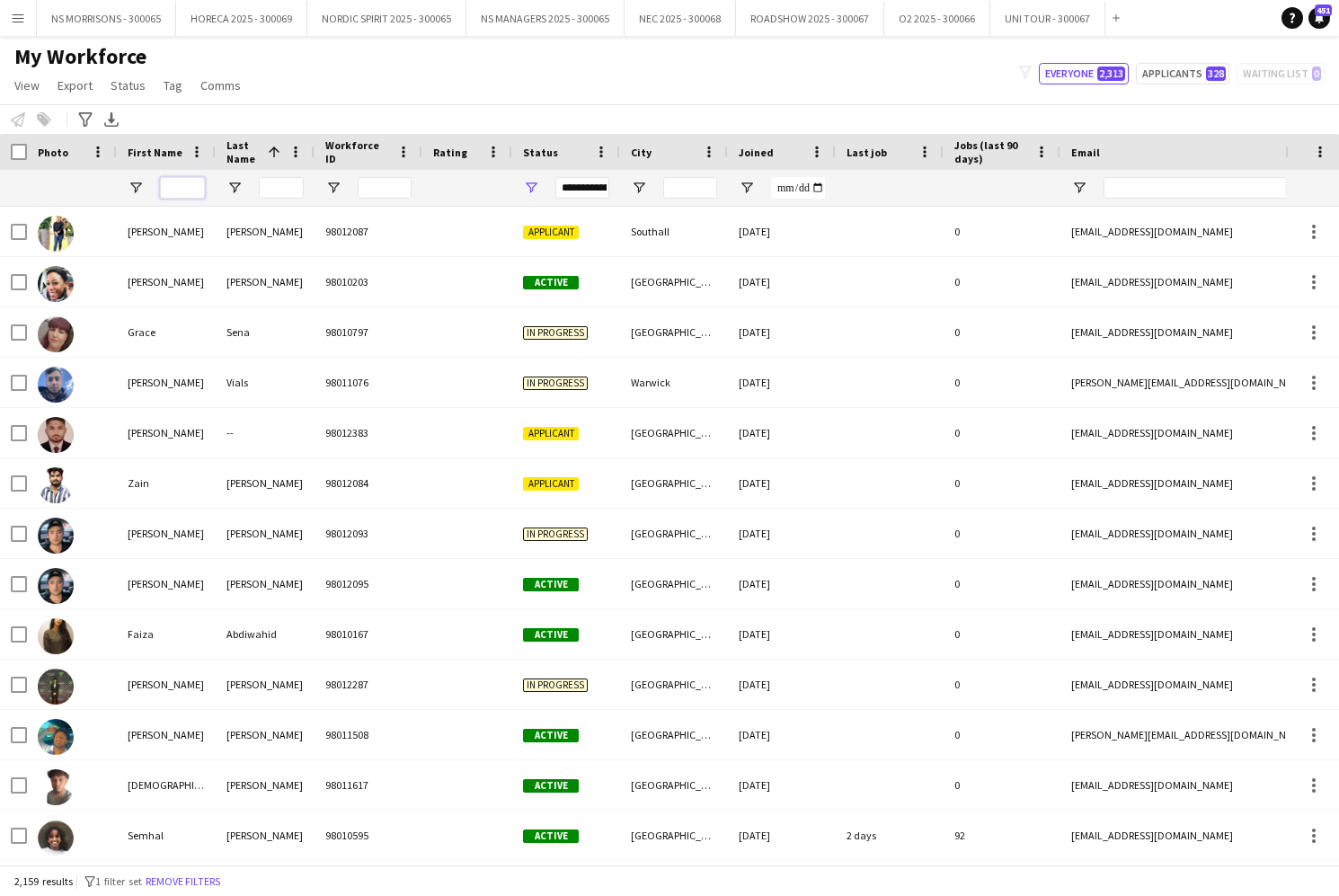
click at [199, 188] on input "First Name Filter Input" at bounding box center [183, 187] width 45 height 22
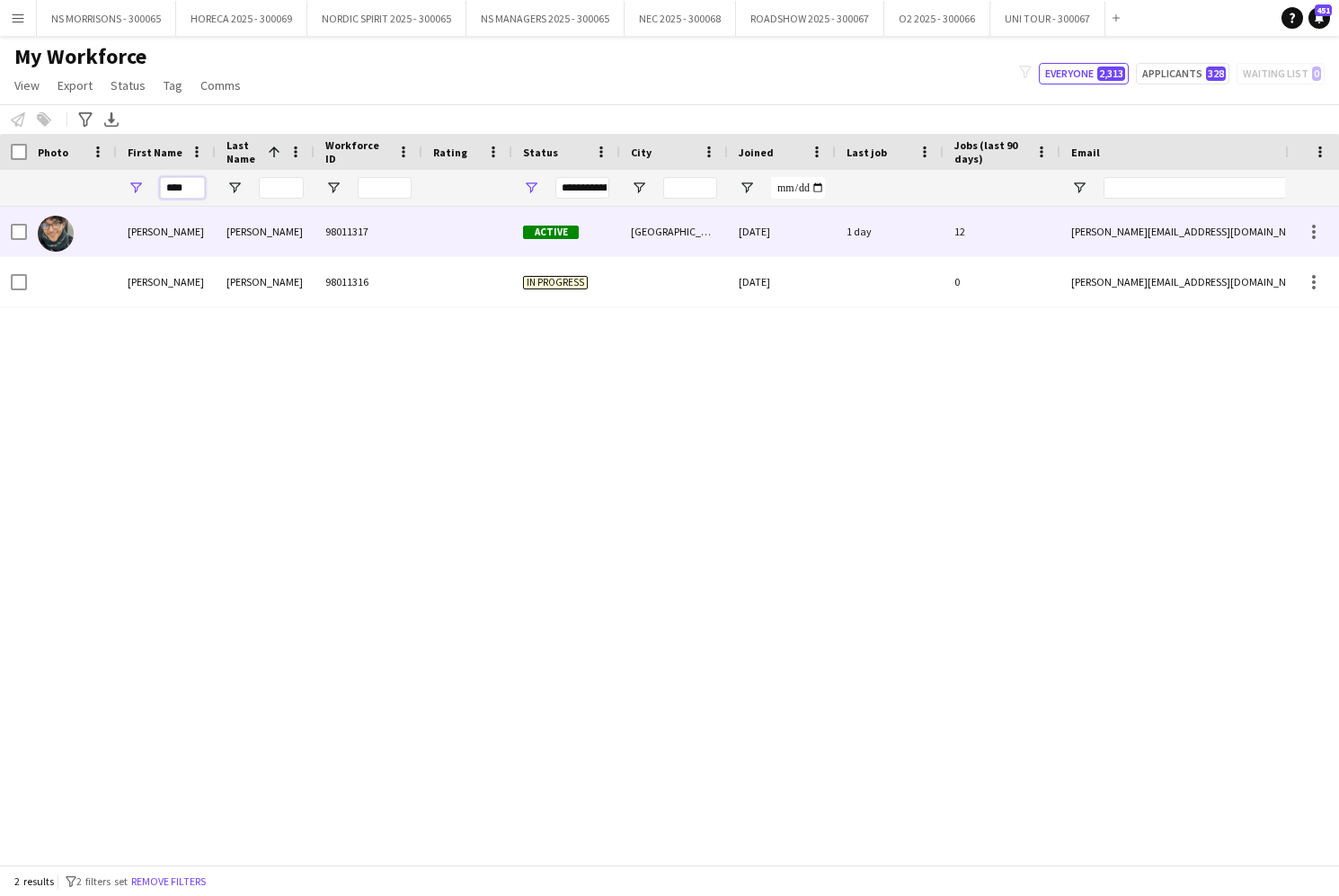
type input "****"
drag, startPoint x: 171, startPoint y: 229, endPoint x: 305, endPoint y: 242, distance: 134.6
click at [171, 229] on div "[PERSON_NAME]" at bounding box center [167, 231] width 99 height 50
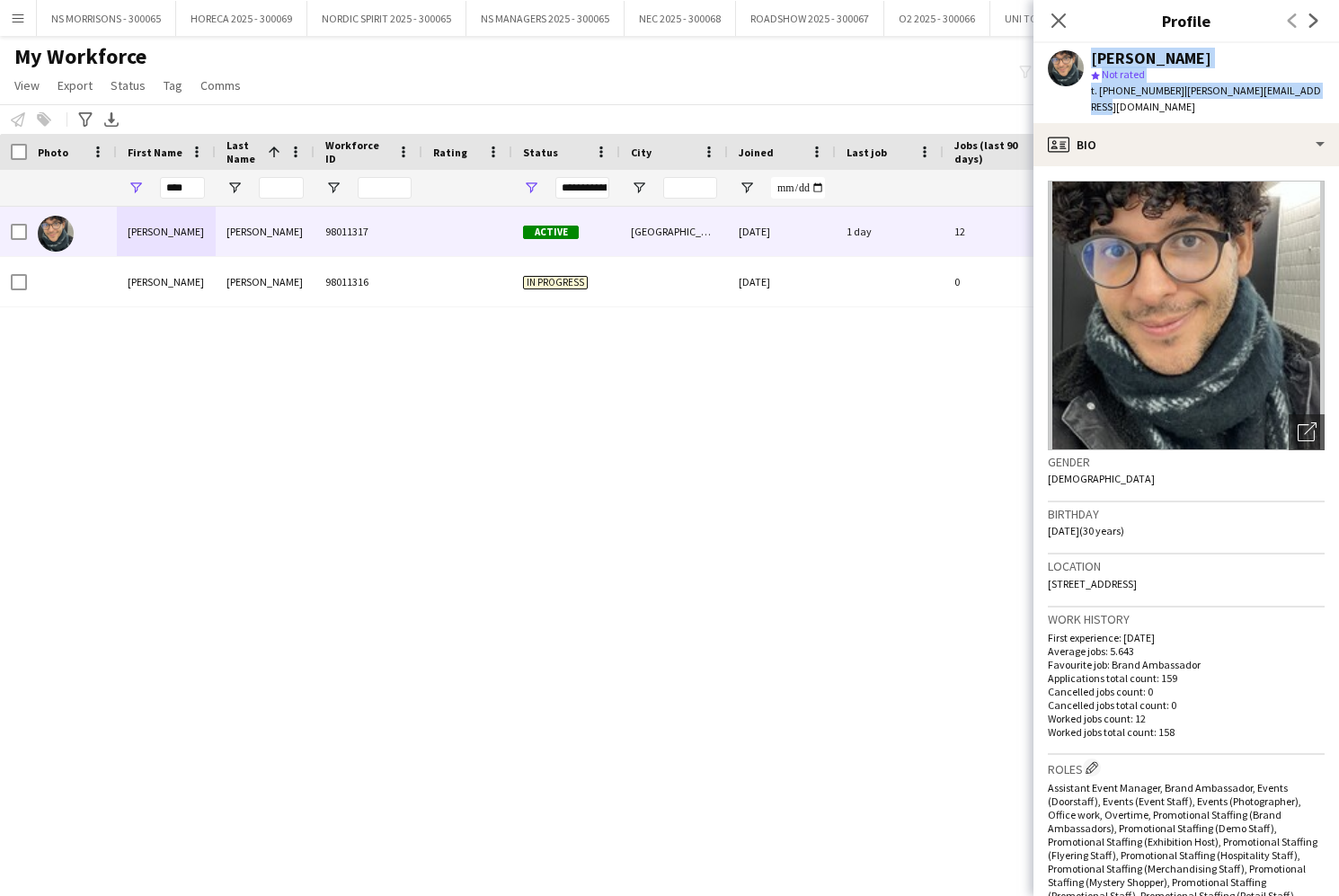
drag, startPoint x: 1131, startPoint y: 88, endPoint x: 1313, endPoint y: 89, distance: 182.0
click at [1310, 88] on div "[PERSON_NAME] star Not rated t. [PHONE_NUMBER] | [PERSON_NAME][EMAIL_ADDRESS][D…" at bounding box center [1186, 82] width 305 height 80
click at [1316, 89] on div "[PERSON_NAME] star Not rated t. [PHONE_NUMBER] | [PERSON_NAME][EMAIL_ADDRESS][D…" at bounding box center [1186, 82] width 305 height 80
drag, startPoint x: 1266, startPoint y: 93, endPoint x: 1084, endPoint y: 95, distance: 182.0
click at [1084, 95] on div "[PERSON_NAME] star Not rated t. [PHONE_NUMBER] | [PERSON_NAME][EMAIL_ADDRESS][D…" at bounding box center [1186, 82] width 305 height 80
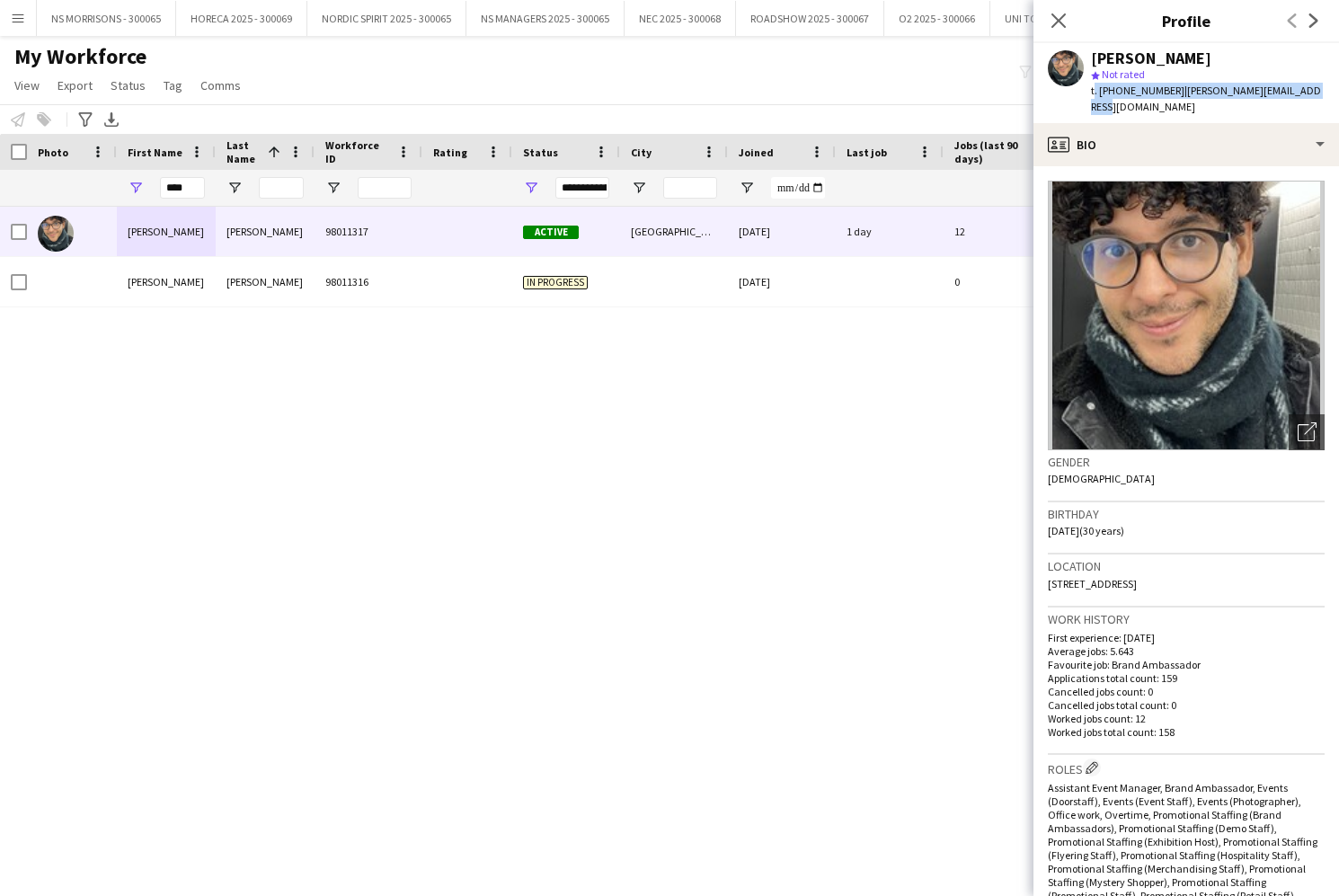
copy div "t. [PHONE_NUMBER] | [PERSON_NAME][EMAIL_ADDRESS][DOMAIN_NAME]"
drag, startPoint x: 192, startPoint y: 191, endPoint x: 153, endPoint y: 189, distance: 39.1
click at [153, 189] on div "****" at bounding box center [167, 187] width 99 height 36
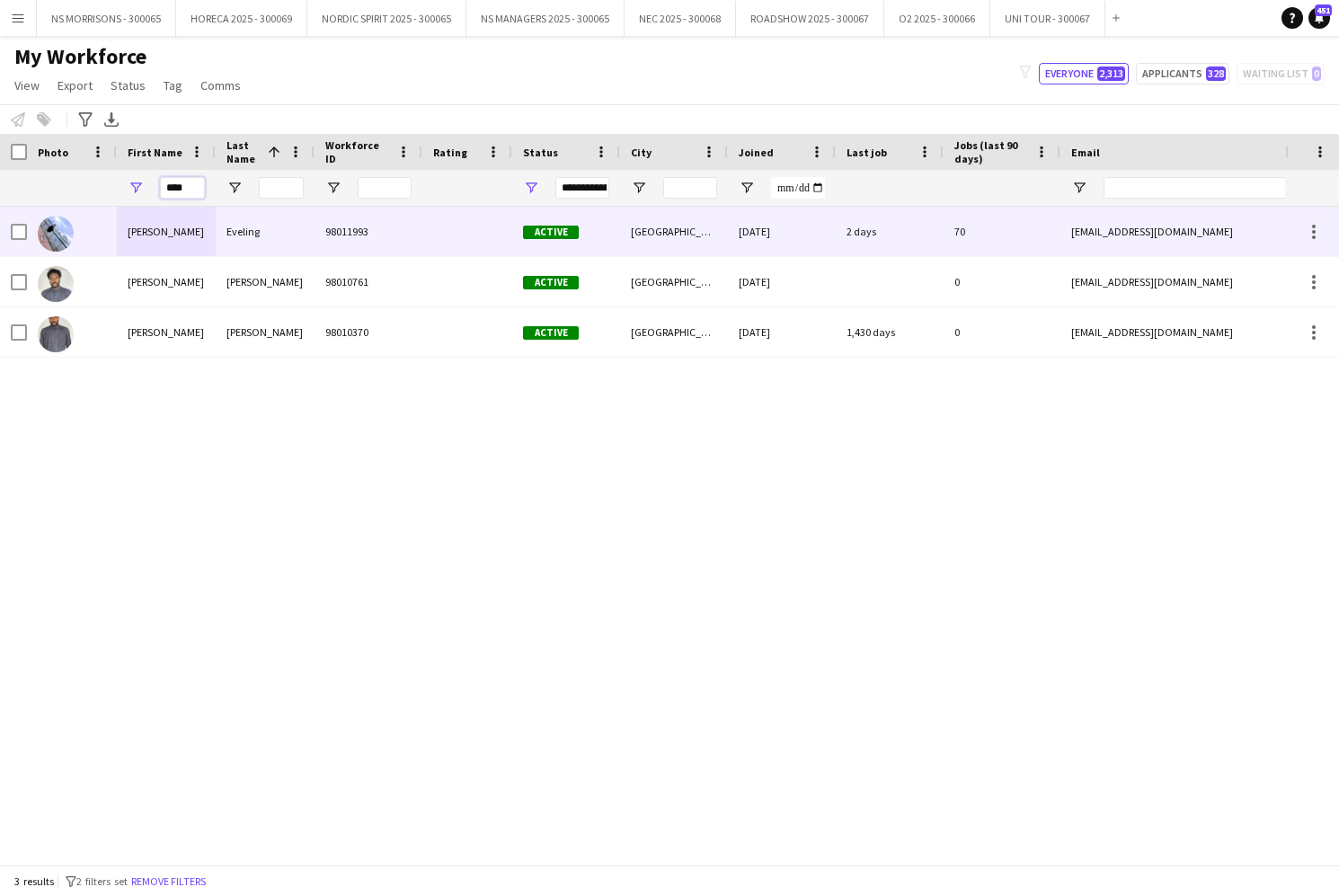
type input "****"
drag, startPoint x: 167, startPoint y: 218, endPoint x: 141, endPoint y: 235, distance: 31.1
click at [137, 234] on div "[PERSON_NAME]" at bounding box center [167, 231] width 99 height 50
drag, startPoint x: 168, startPoint y: 234, endPoint x: 154, endPoint y: 234, distance: 14.0
click at [165, 234] on div "[PERSON_NAME]" at bounding box center [167, 231] width 99 height 50
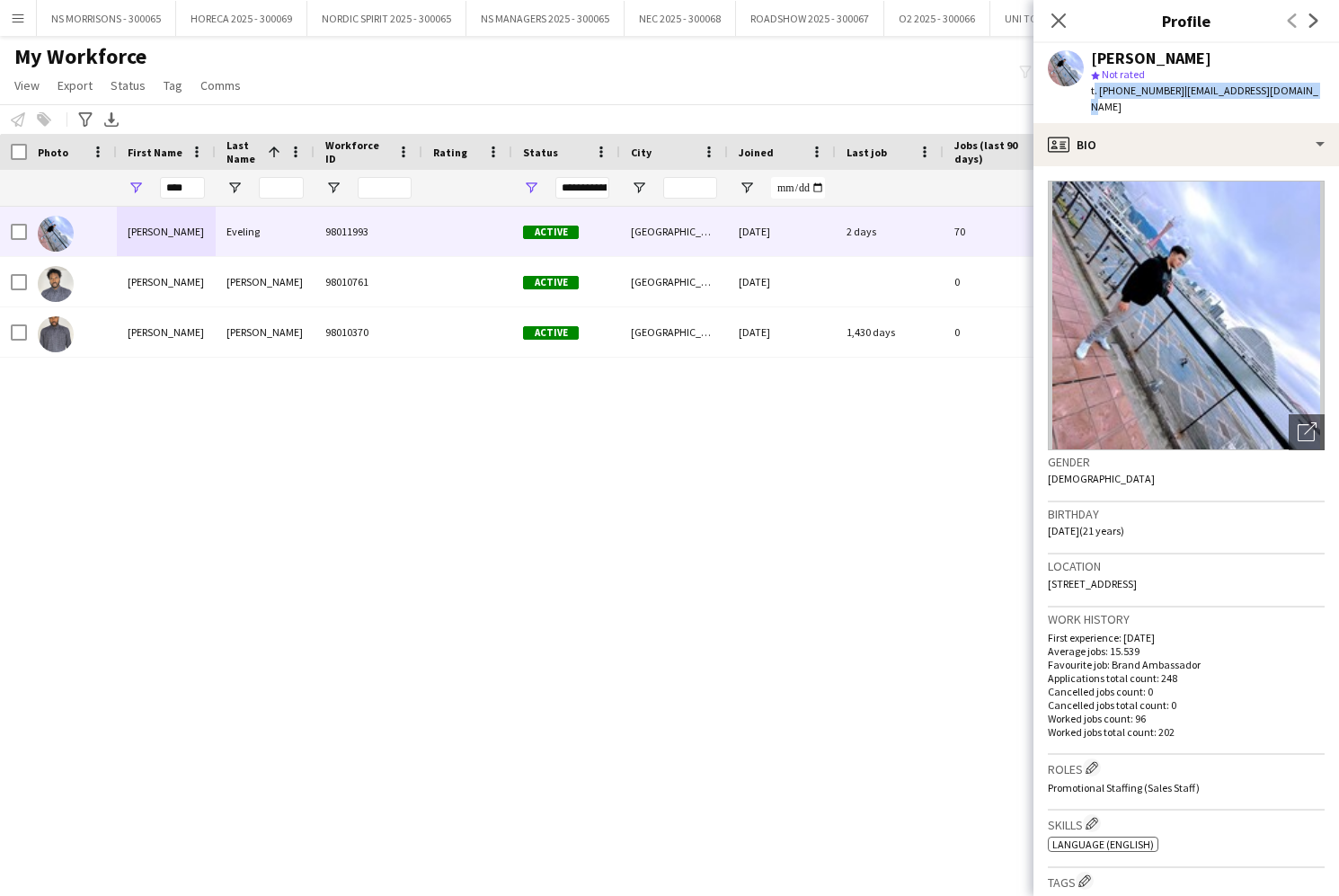
drag, startPoint x: 1089, startPoint y: 90, endPoint x: 1320, endPoint y: 86, distance: 231.0
click at [1321, 86] on app-profile-header "[PERSON_NAME] star Not rated t. [PHONE_NUMBER] | [EMAIL_ADDRESS][DOMAIN_NAME]" at bounding box center [1186, 82] width 305 height 80
copy div "t. [PHONE_NUMBER] | [EMAIL_ADDRESS][DOMAIN_NAME]"
